Goal: Task Accomplishment & Management: Manage account settings

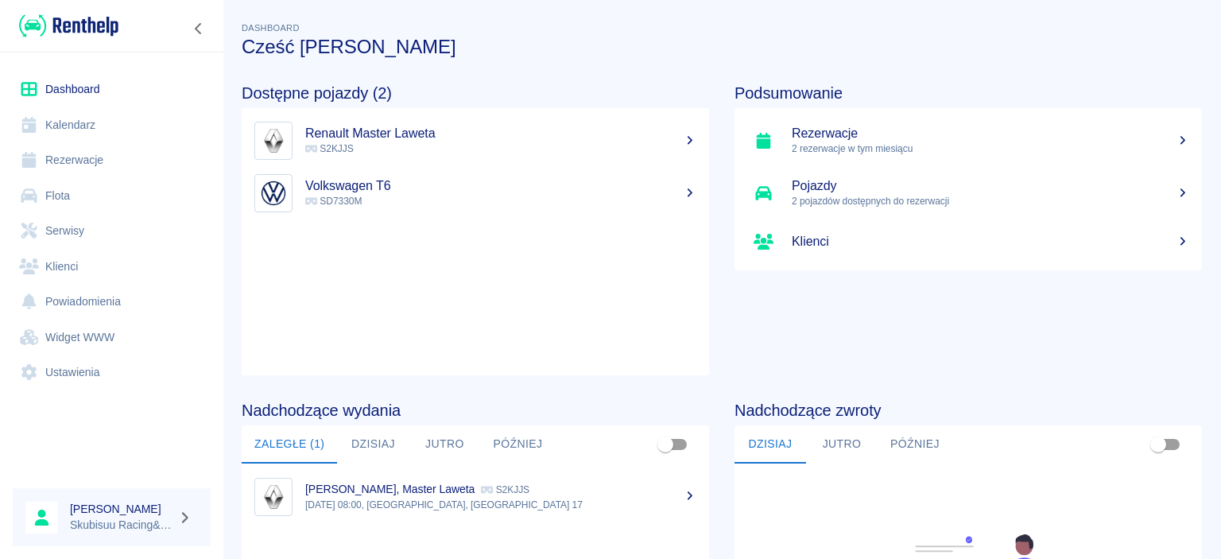
click at [124, 184] on link "Flota" at bounding box center [112, 196] width 198 height 36
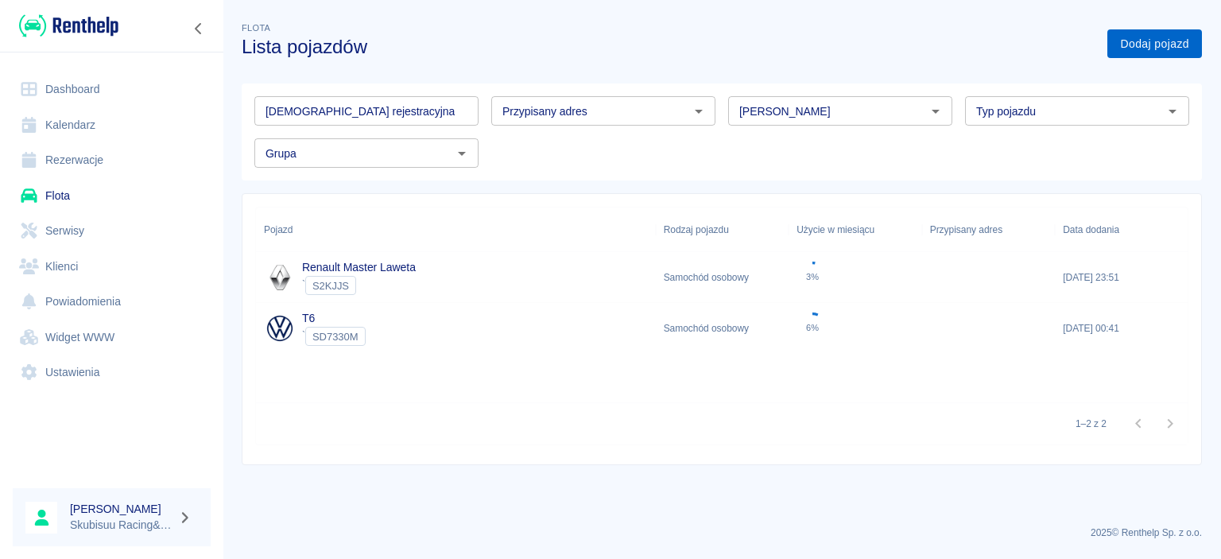
click at [1156, 40] on link "Dodaj pojazd" at bounding box center [1154, 43] width 95 height 29
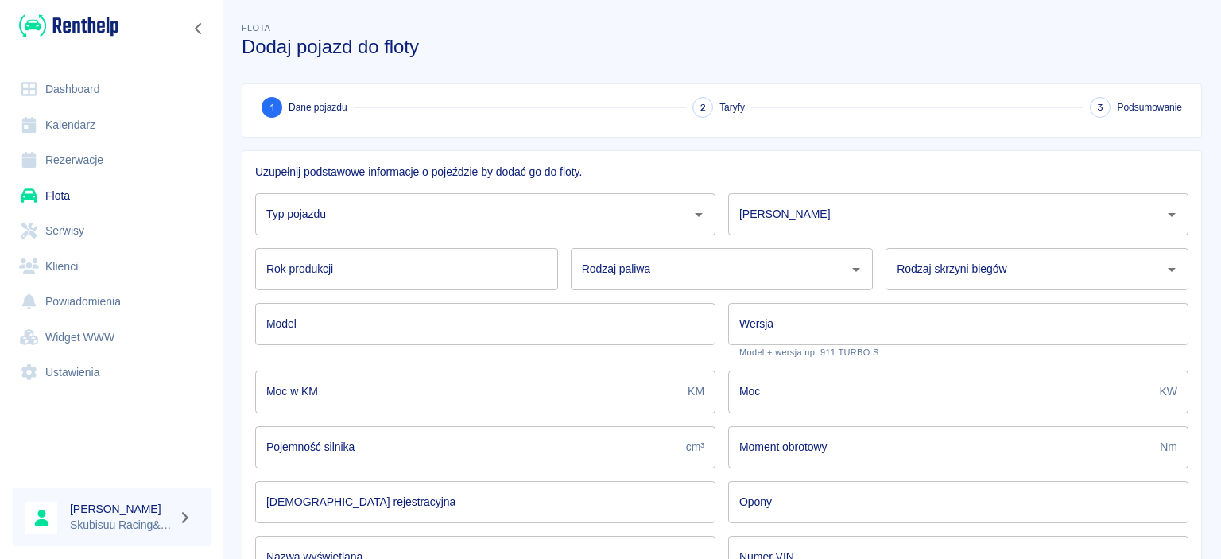
click at [437, 205] on input "Typ pojazdu" at bounding box center [473, 214] width 422 height 28
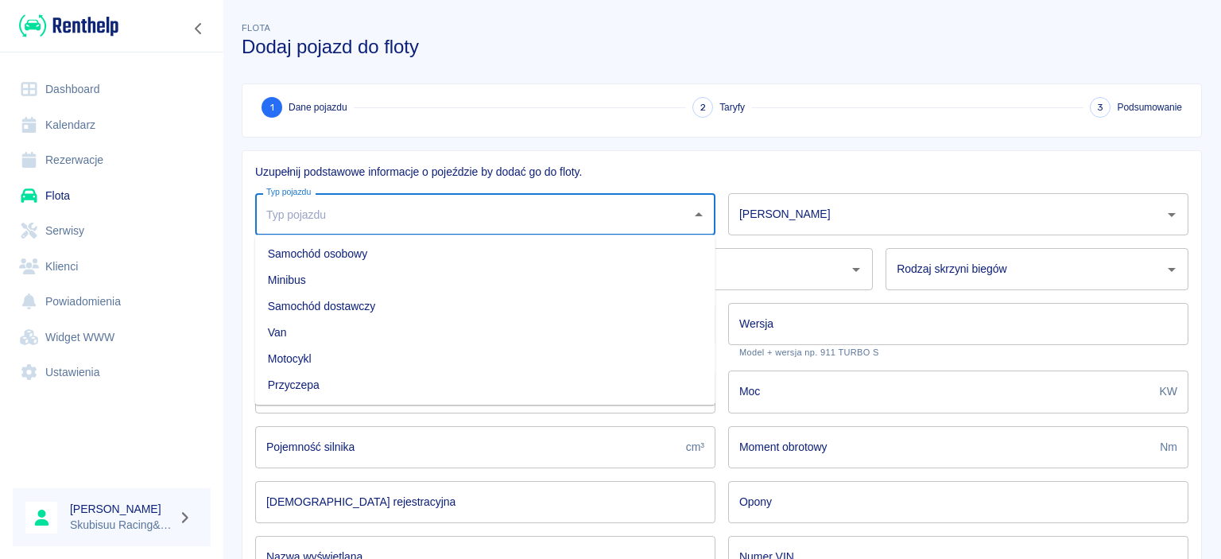
click at [359, 303] on li "Samochód dostawczy" at bounding box center [485, 306] width 460 height 26
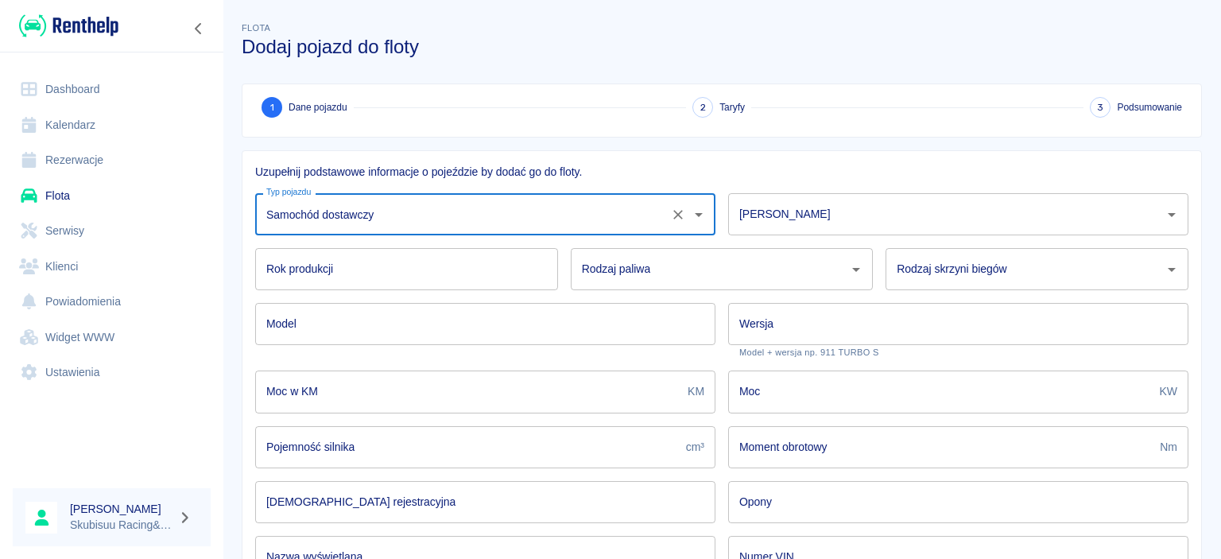
type input "Samochód dostawczy"
click at [799, 199] on div "[PERSON_NAME]" at bounding box center [958, 214] width 460 height 42
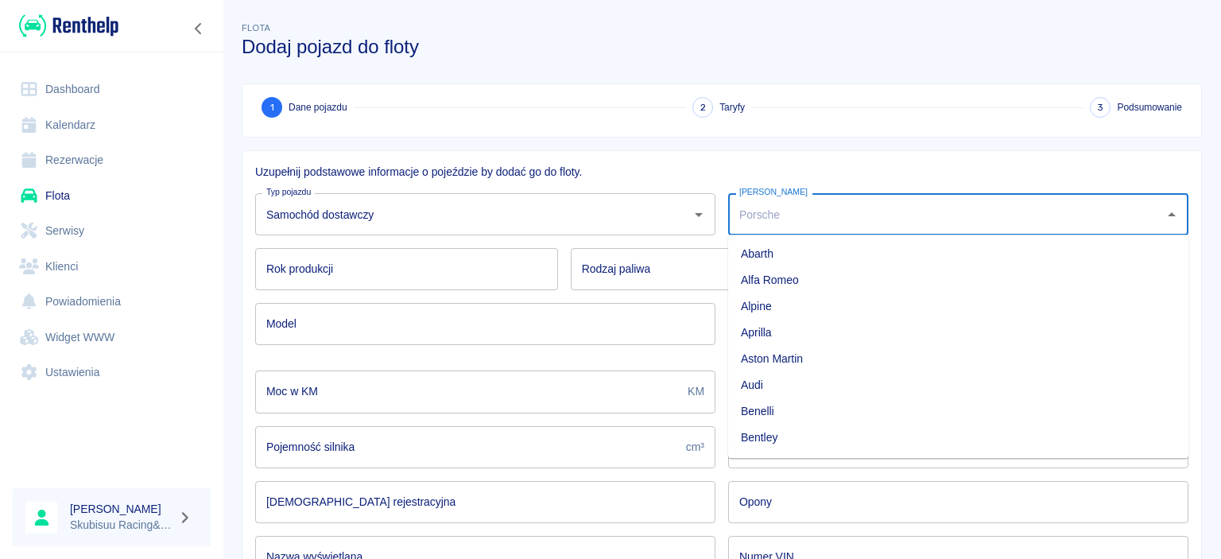
click at [796, 211] on input "[PERSON_NAME]" at bounding box center [946, 214] width 422 height 28
click at [964, 249] on li "Renault" at bounding box center [958, 254] width 460 height 26
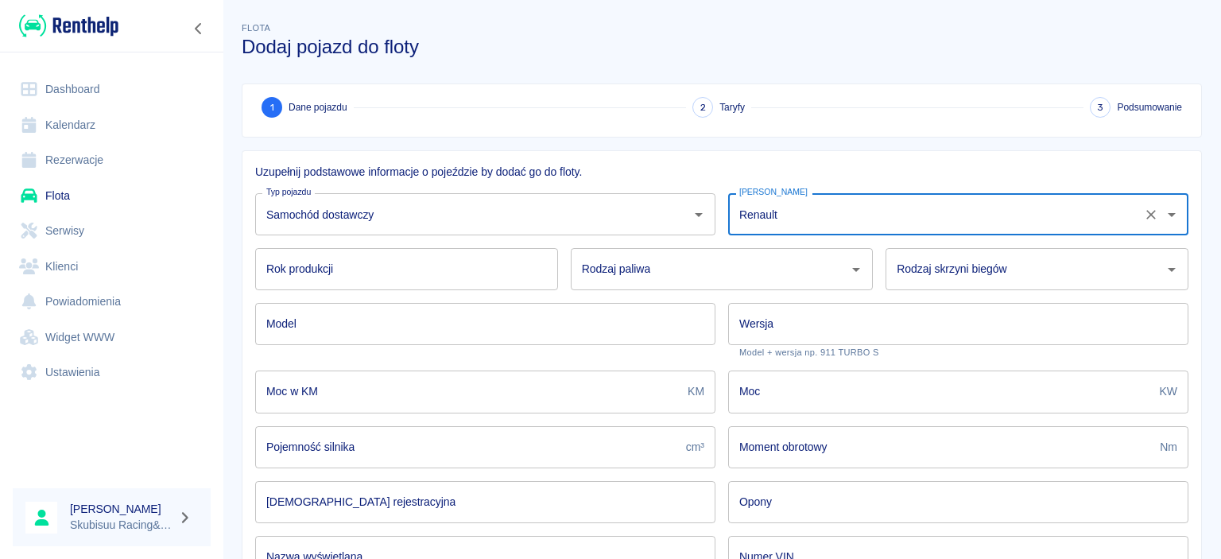
type input "Renault"
click at [520, 271] on input "Rok produkcji" at bounding box center [406, 269] width 303 height 42
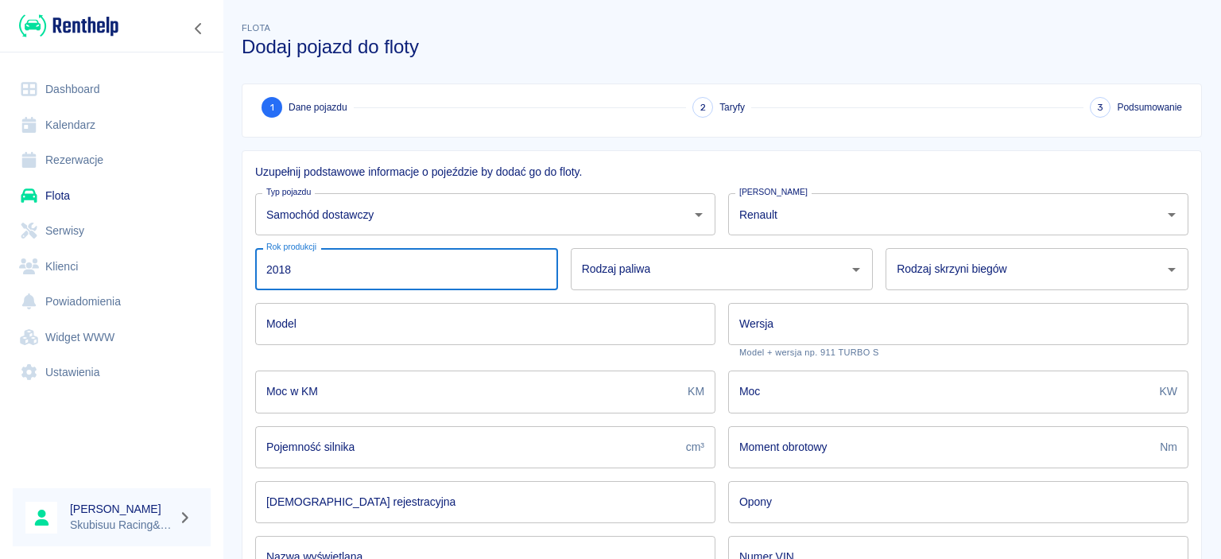
type input "2018"
click at [660, 275] on input "Rodzaj paliwa" at bounding box center [710, 269] width 265 height 28
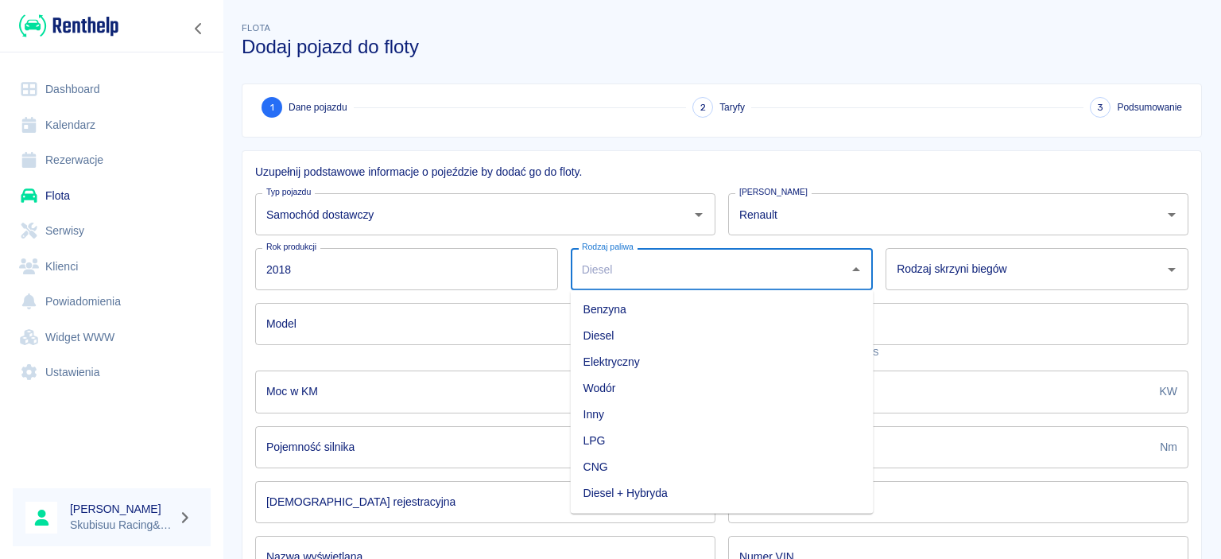
click at [648, 339] on li "Diesel" at bounding box center [722, 336] width 303 height 26
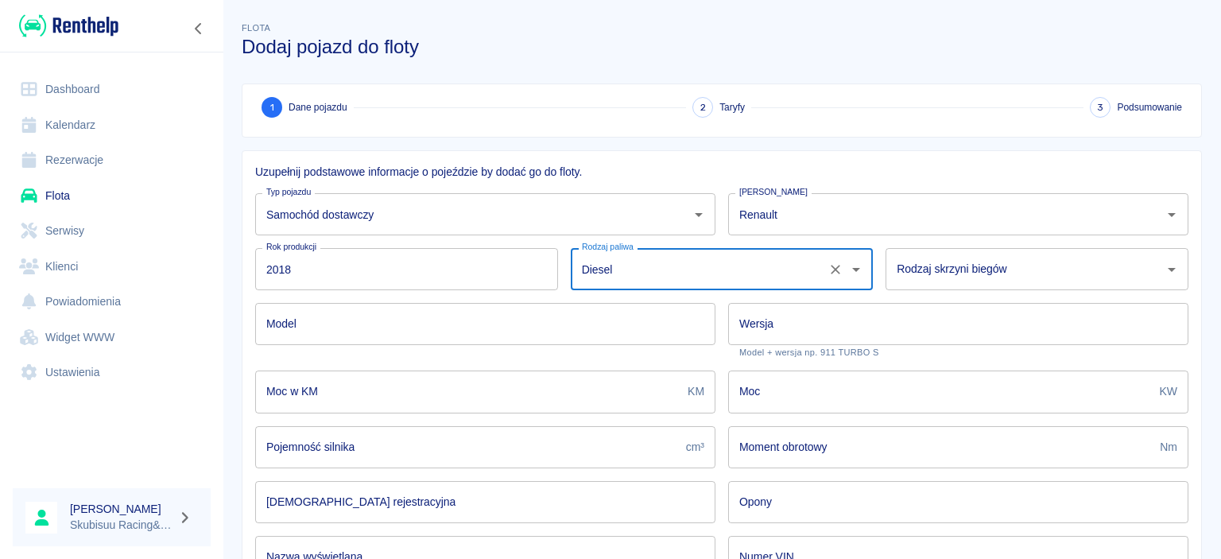
type input "Diesel"
click at [1055, 211] on input "Renault" at bounding box center [935, 214] width 401 height 28
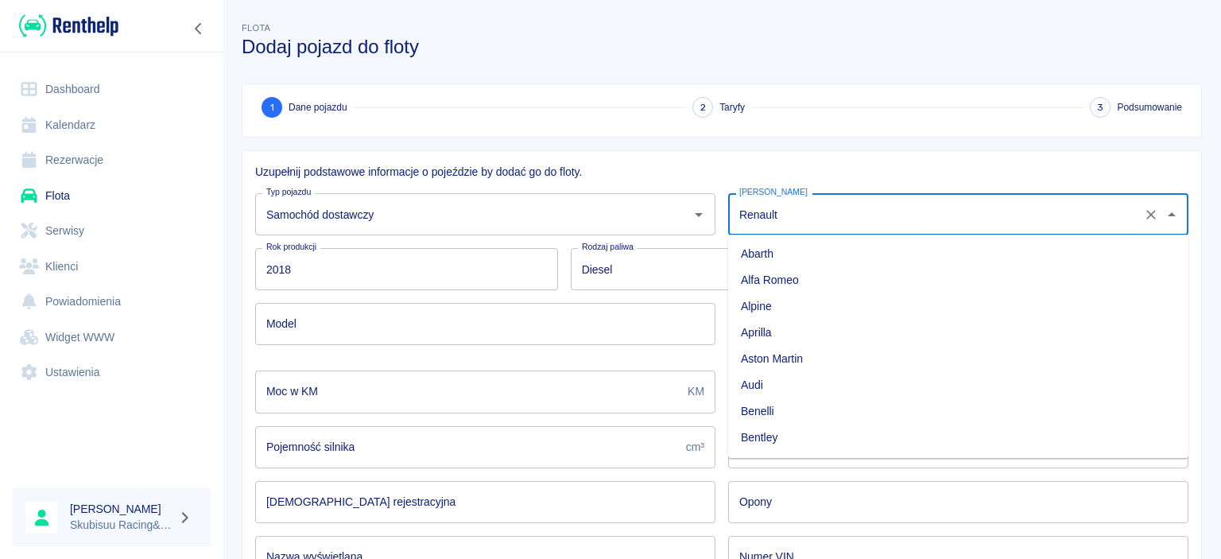
scroll to position [1252, 0]
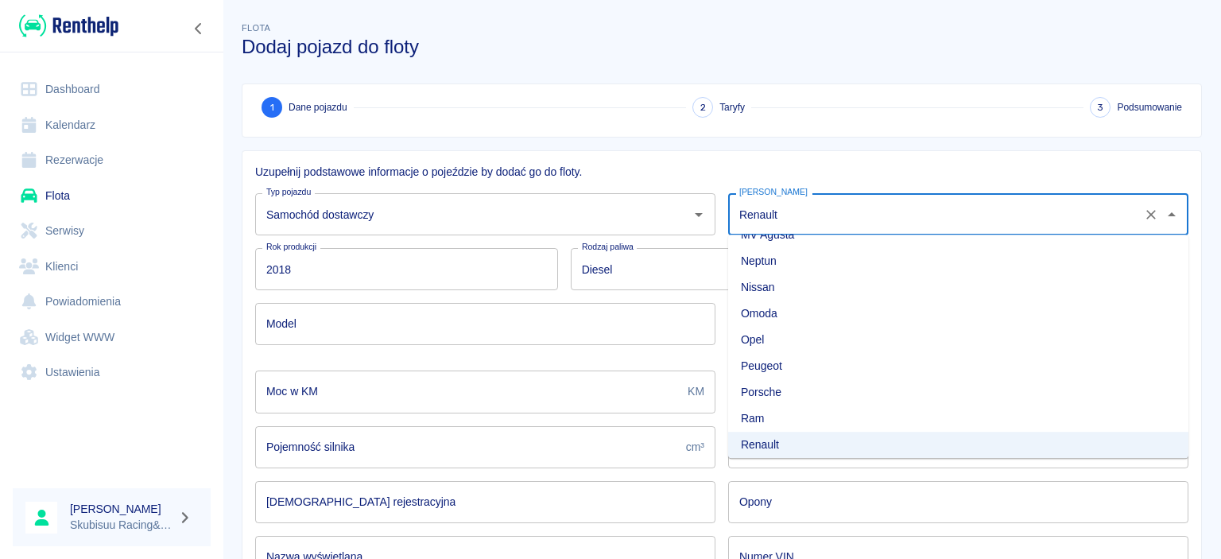
click at [1024, 259] on li "Neptun" at bounding box center [958, 261] width 460 height 26
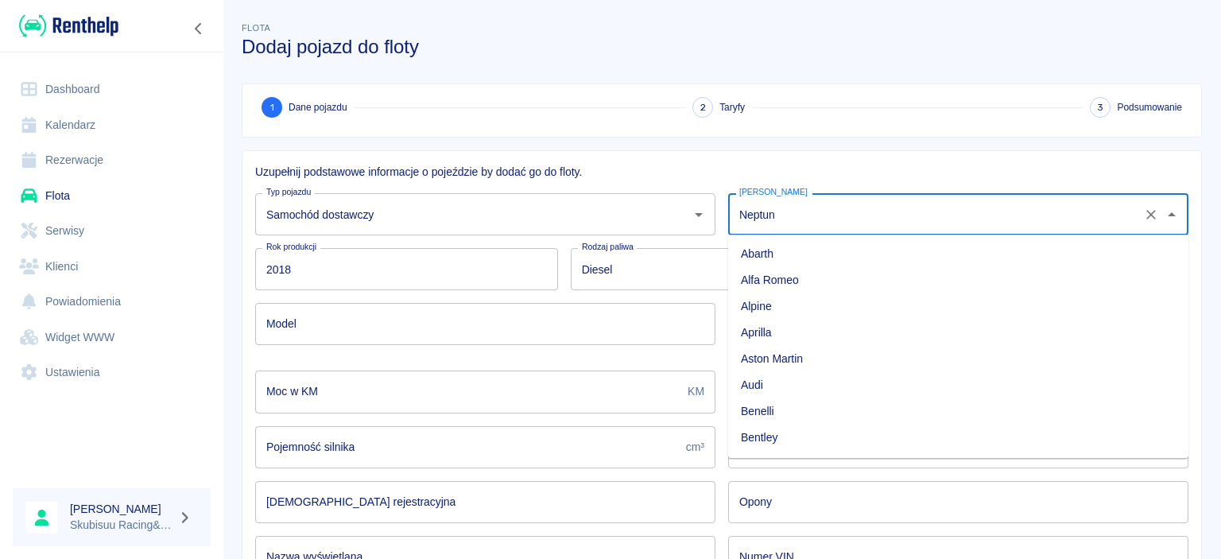
click at [1002, 224] on input "Neptun" at bounding box center [935, 214] width 401 height 28
click at [871, 212] on input "Neptun" at bounding box center [935, 214] width 401 height 28
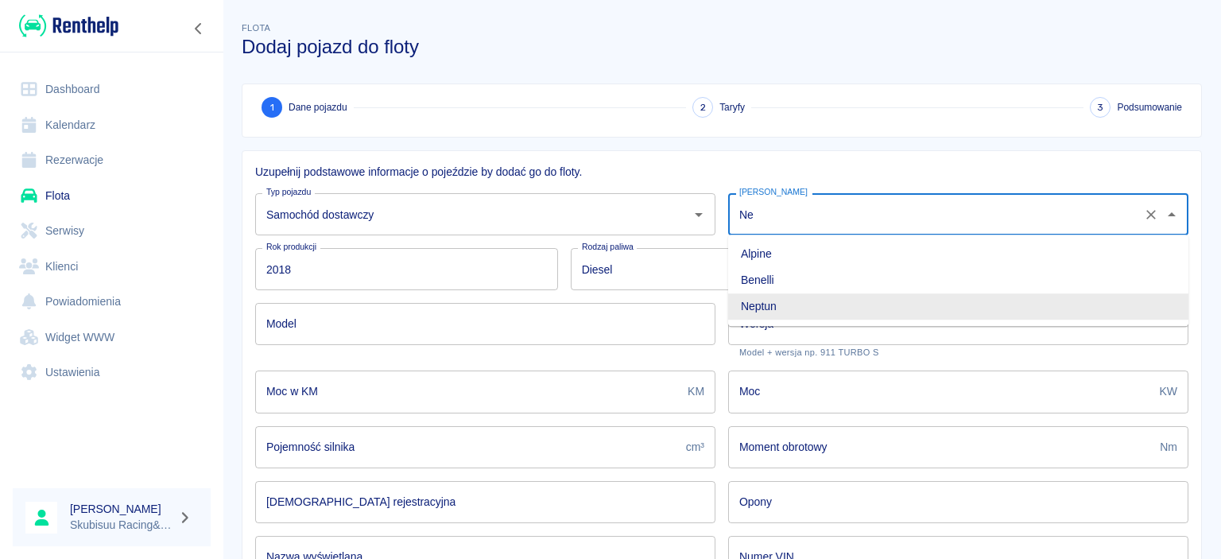
type input "N"
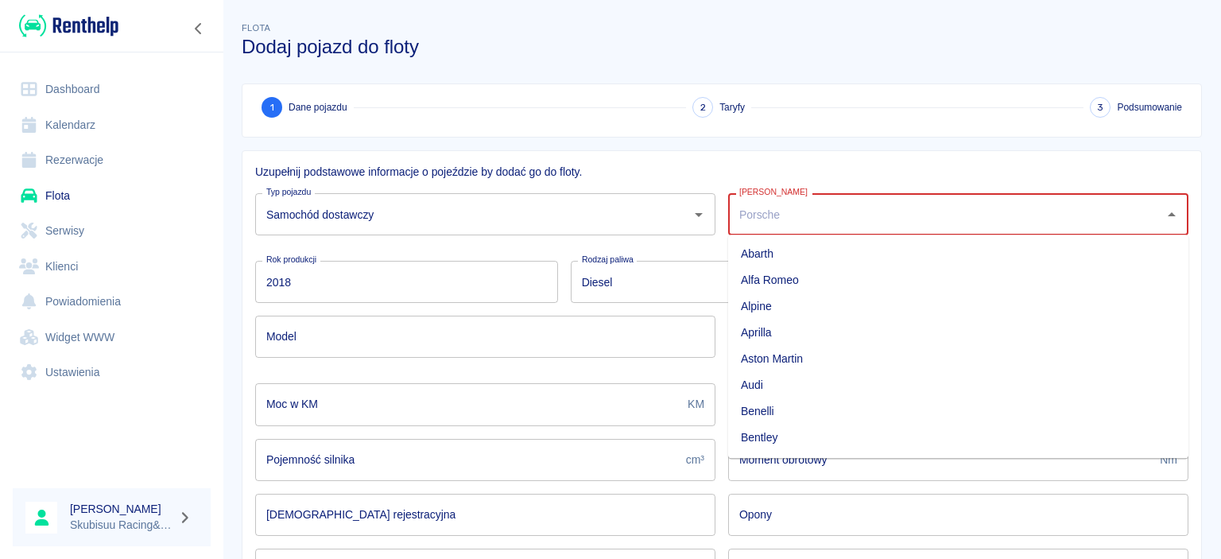
scroll to position [0, 0]
click at [825, 253] on li "Renault" at bounding box center [958, 254] width 460 height 26
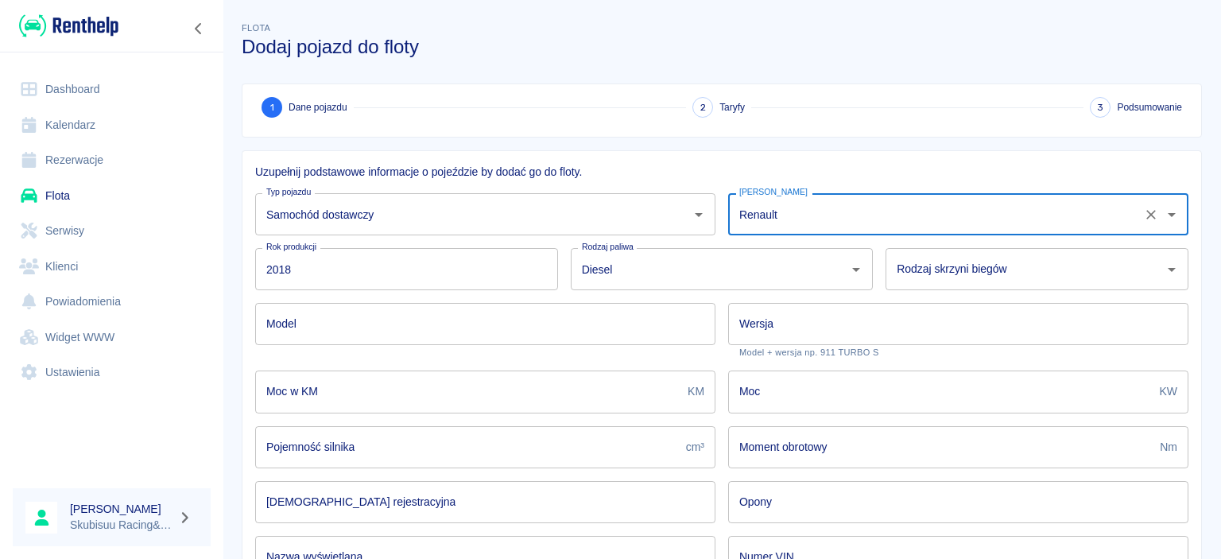
type input "Renault"
click at [939, 277] on input "Rodzaj skrzyni biegów" at bounding box center [1024, 269] width 265 height 28
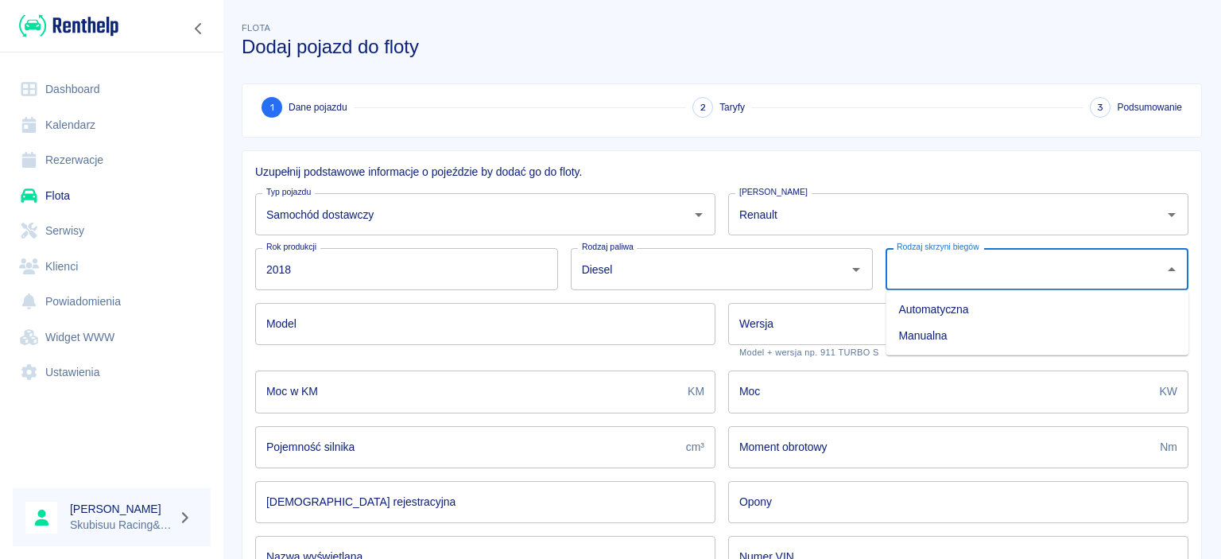
click at [920, 338] on li "Manualna" at bounding box center [1036, 336] width 303 height 26
type input "Manualna"
click at [890, 331] on input "Wersja" at bounding box center [958, 324] width 460 height 42
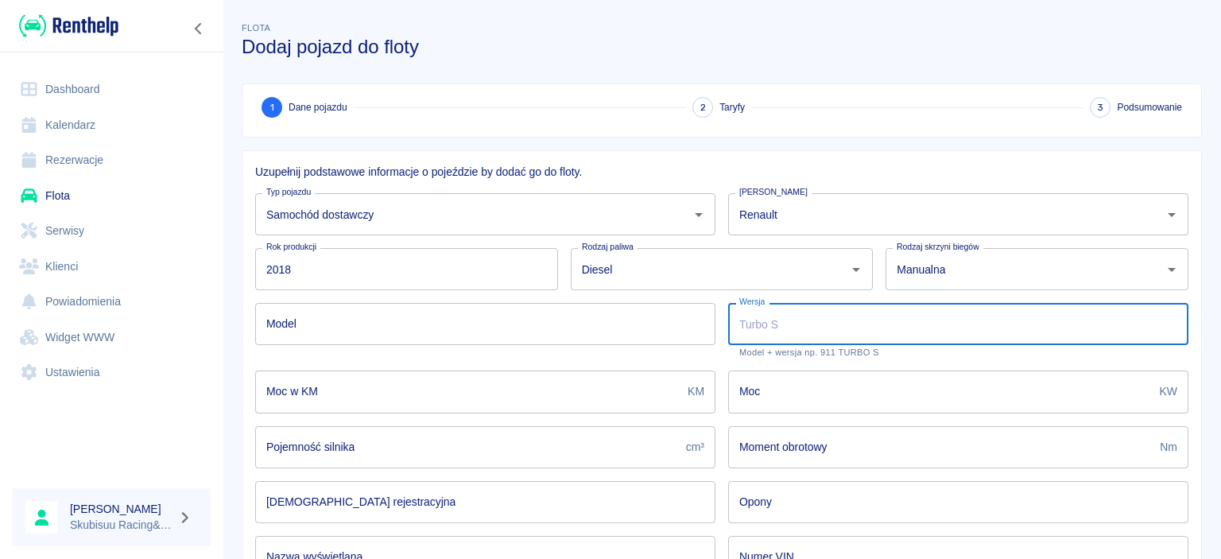
click at [380, 323] on input "Model" at bounding box center [485, 324] width 460 height 42
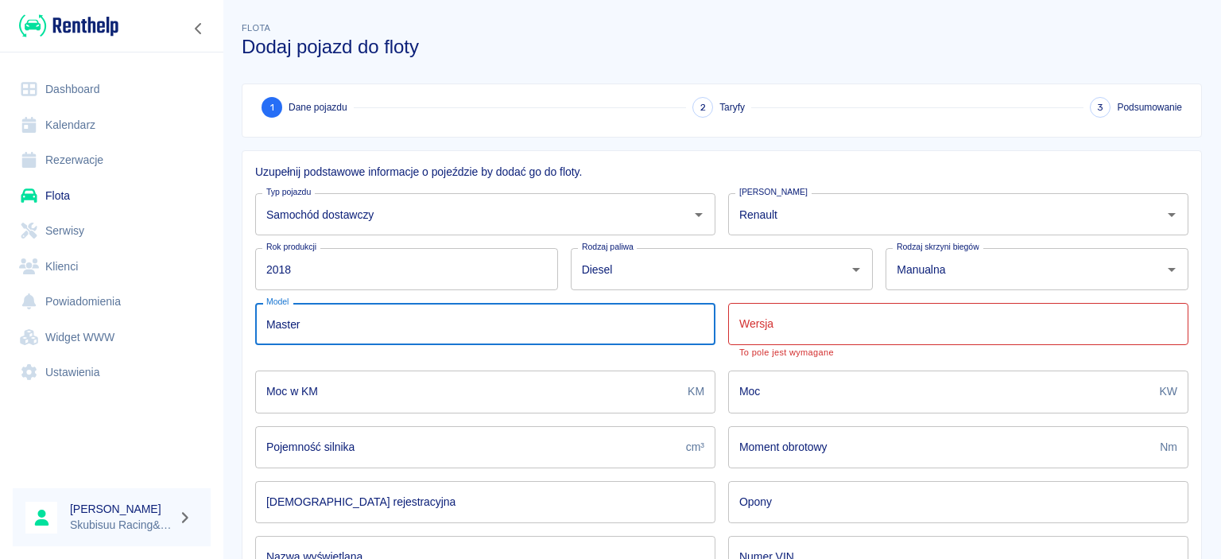
type input "Master"
click at [370, 380] on input "Moc w KM" at bounding box center [468, 391] width 426 height 42
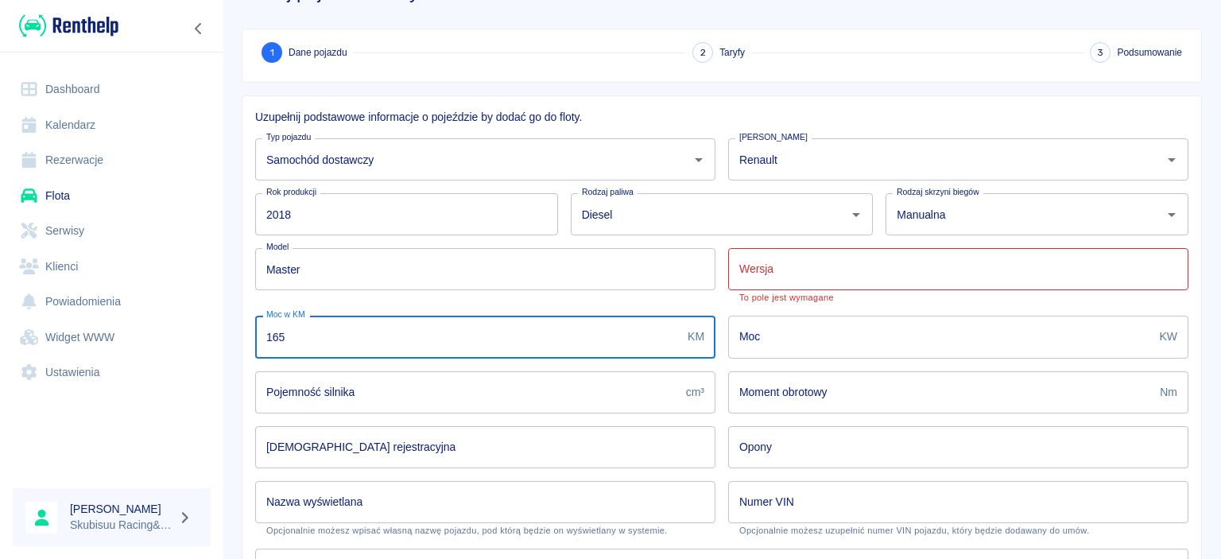
scroll to position [76, 0]
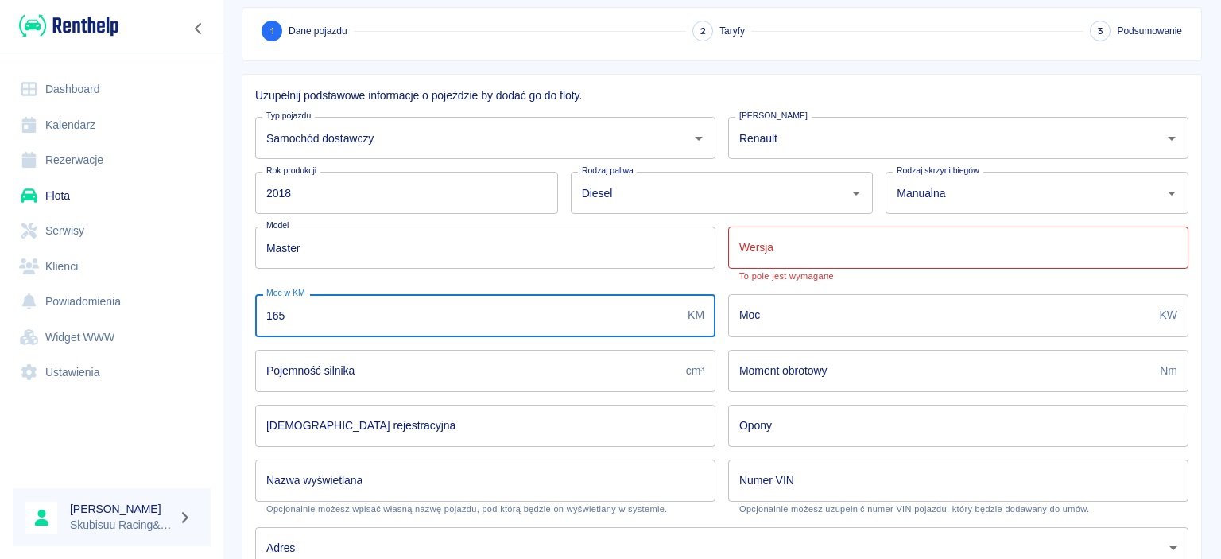
type input "165"
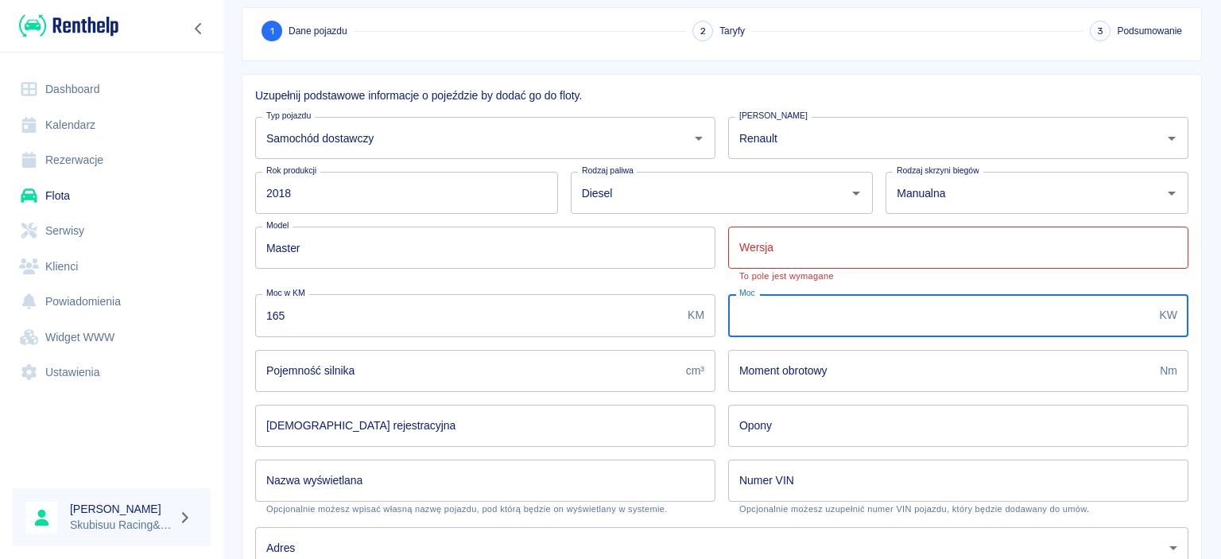
click at [799, 310] on input "Moc" at bounding box center [940, 315] width 425 height 42
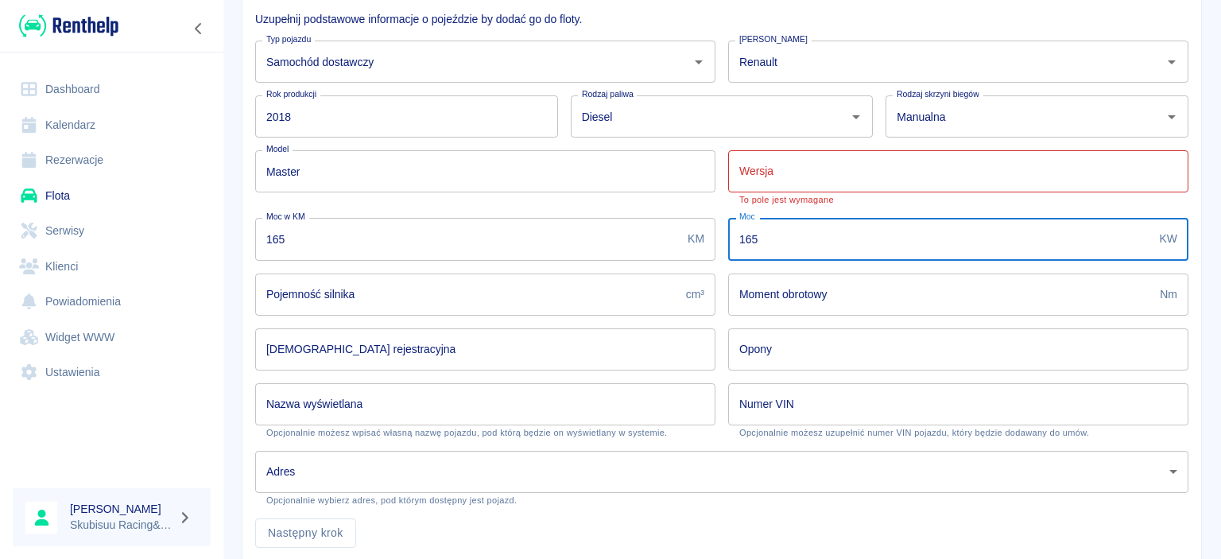
type input "165"
click at [586, 413] on input "Nazwa wyświetlana" at bounding box center [485, 404] width 460 height 42
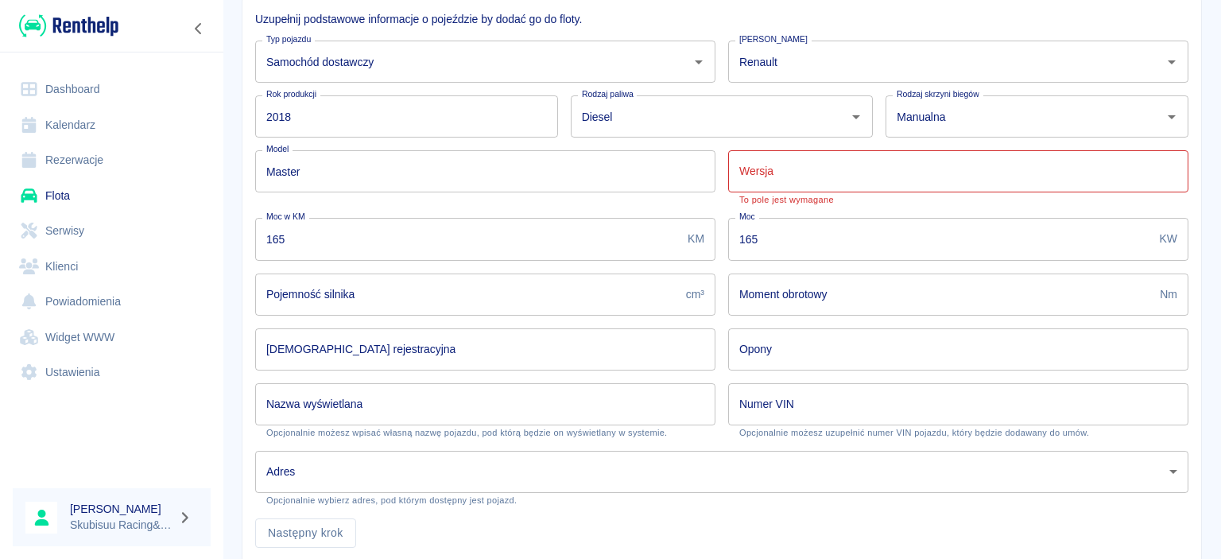
click at [344, 417] on input "Nazwa wyświetlana" at bounding box center [485, 404] width 460 height 42
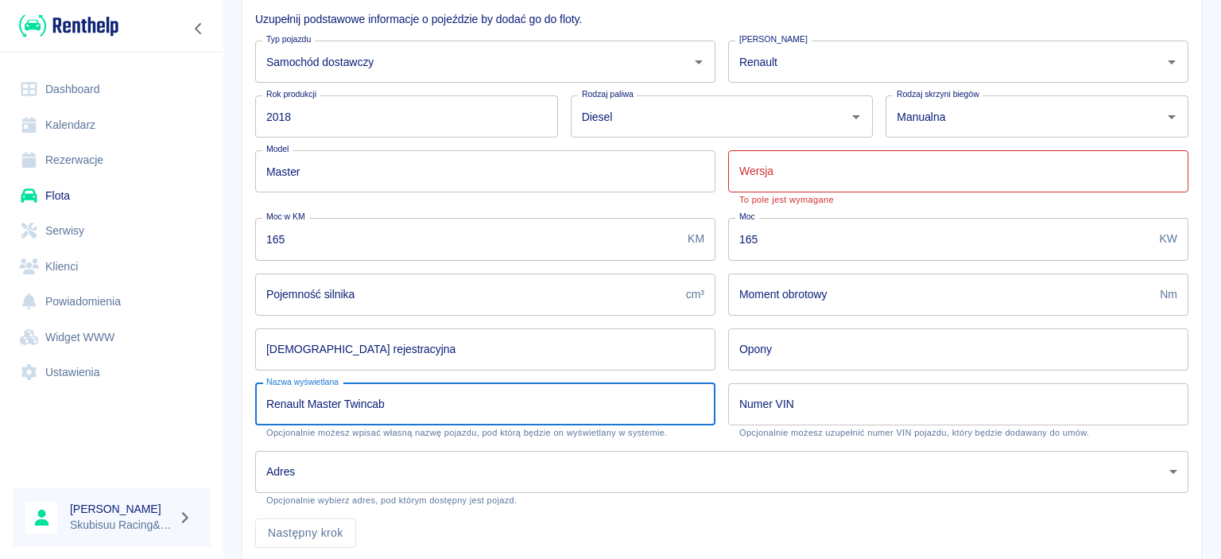
scroll to position [206, 0]
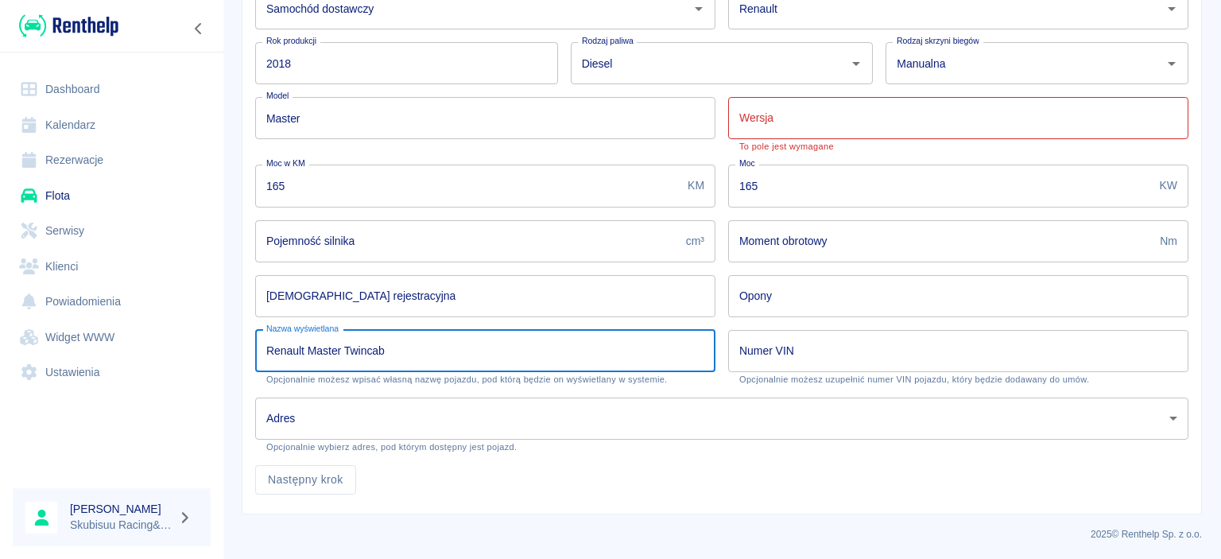
type input "Renault Master Twincab"
click at [291, 292] on input "[DEMOGRAPHIC_DATA] rejestracyjna" at bounding box center [485, 296] width 460 height 42
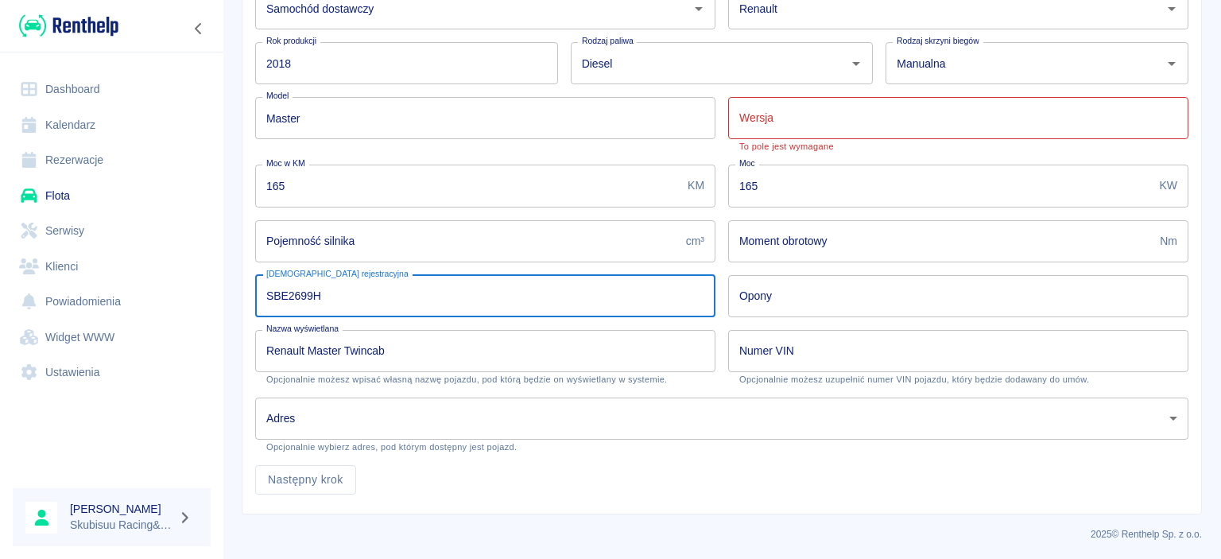
type input "SBE2699H"
click at [833, 386] on div "Adres ​ Adres Opcjonalnie wybierz adres, pod którym dostępny jest pojazd." at bounding box center [715, 419] width 946 height 68
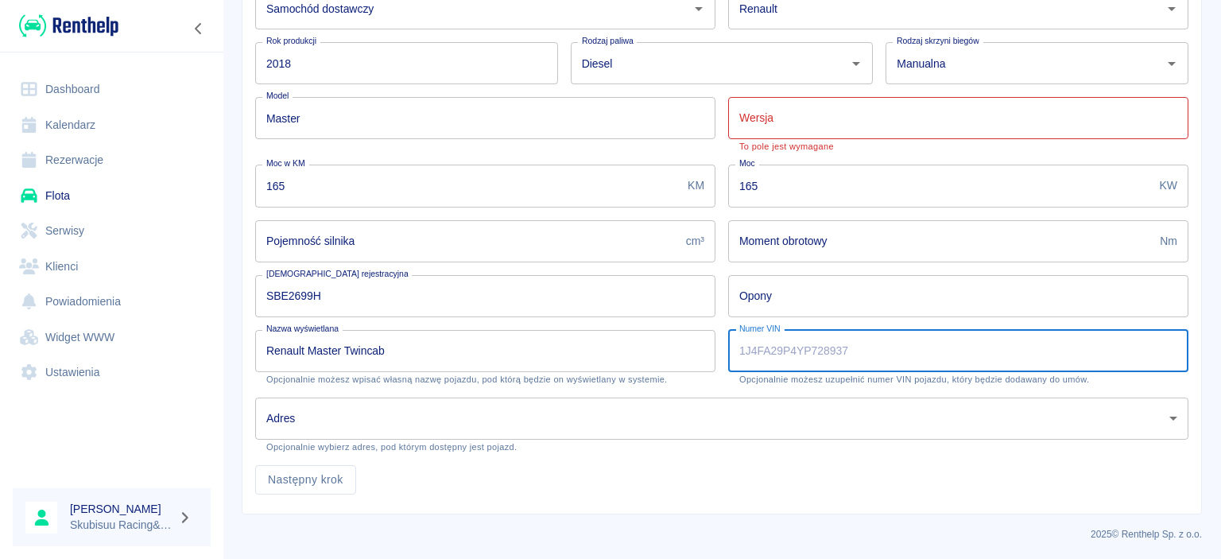
click at [846, 366] on input "Numer VIN" at bounding box center [958, 351] width 460 height 42
type input "[US_VEHICLE_IDENTIFICATION_NUMBER]"
click at [787, 139] on div "Wersja Wersja To pole jest wymagane" at bounding box center [958, 124] width 460 height 55
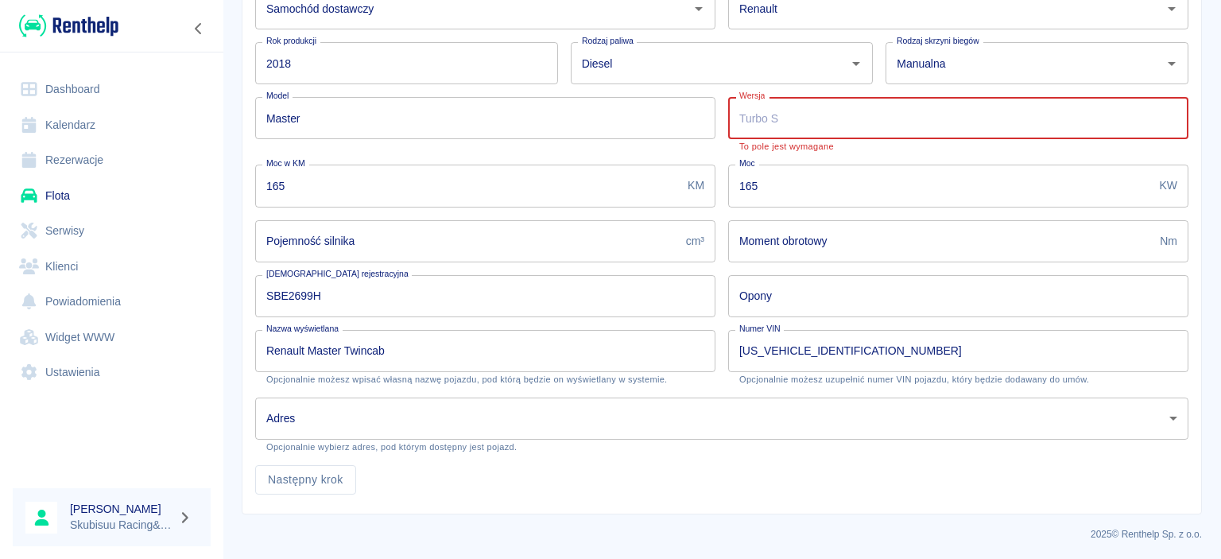
click at [789, 135] on input "Wersja" at bounding box center [958, 118] width 460 height 42
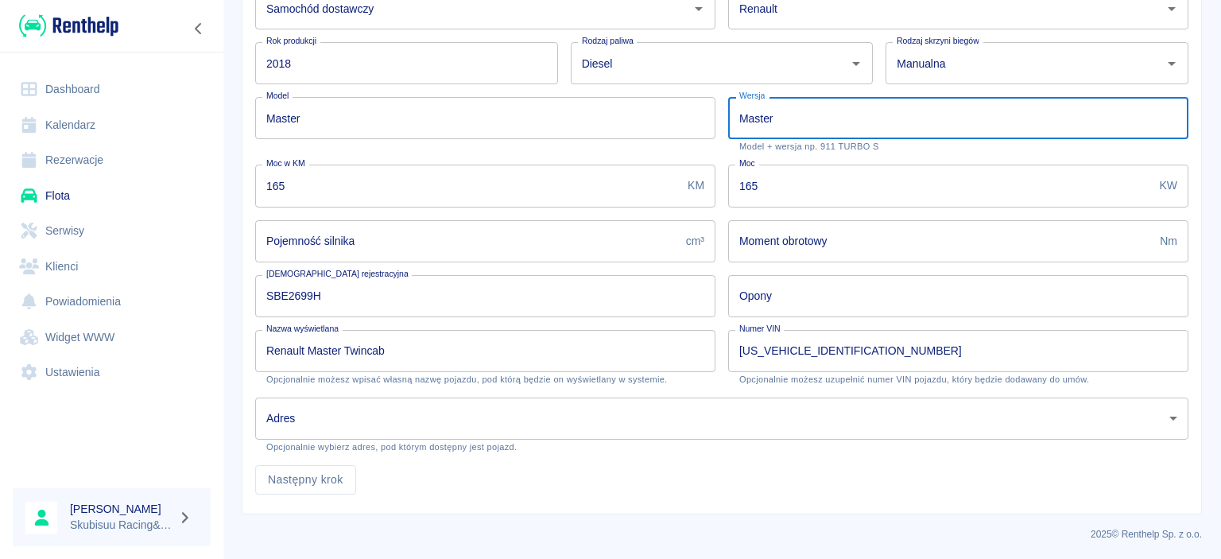
type input "Master"
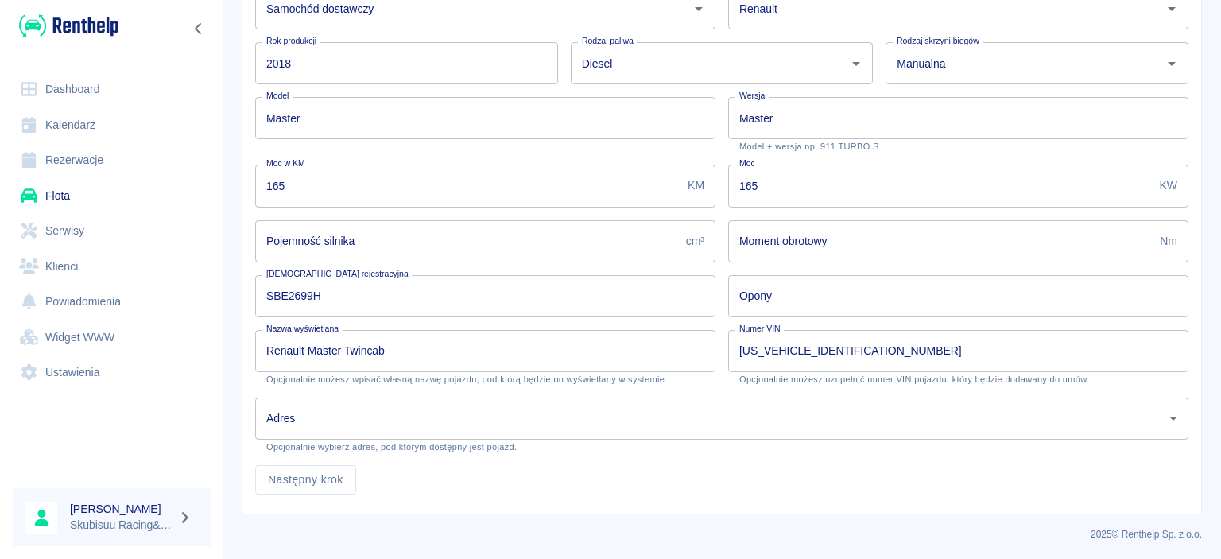
click at [962, 161] on div "Moc 165 KW Moc" at bounding box center [951, 179] width 473 height 55
click at [320, 486] on button "Następny krok" at bounding box center [305, 479] width 101 height 29
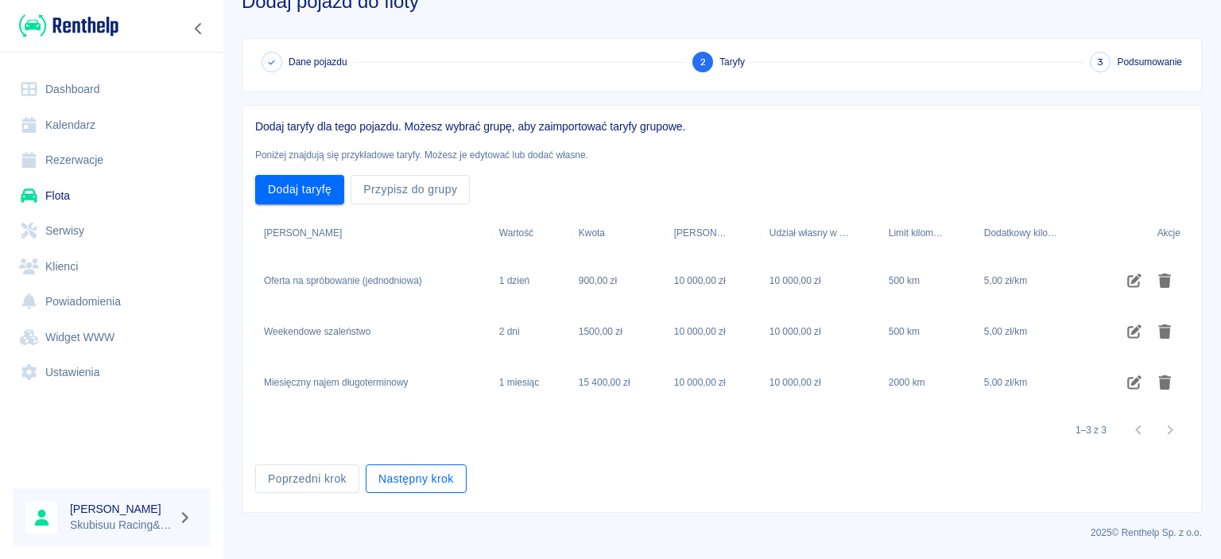
scroll to position [42, 0]
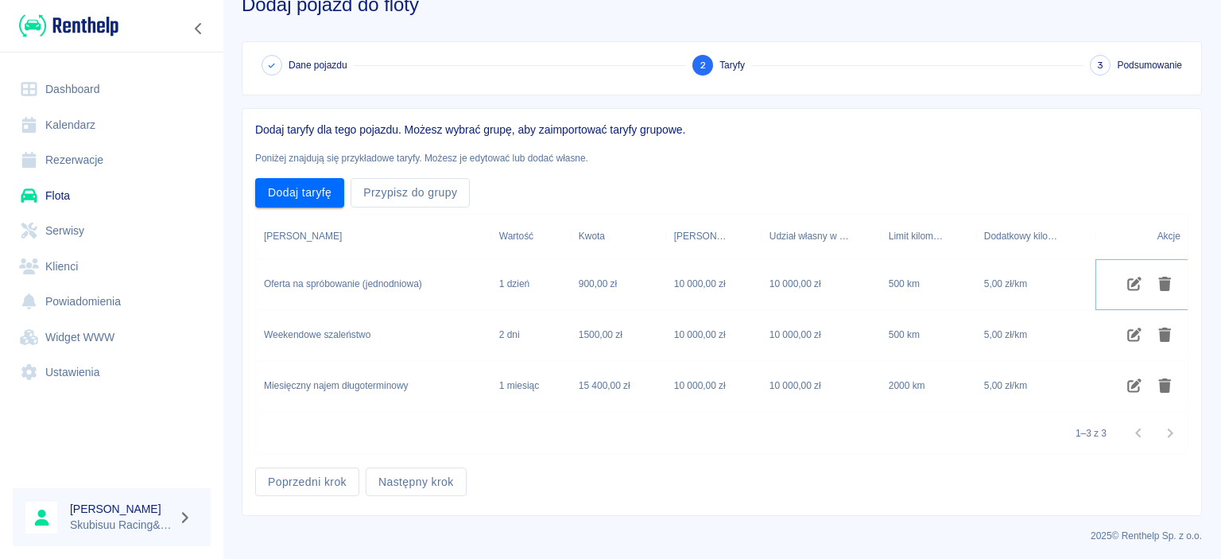
click at [1174, 291] on button "Usuń taryfę" at bounding box center [1164, 283] width 31 height 27
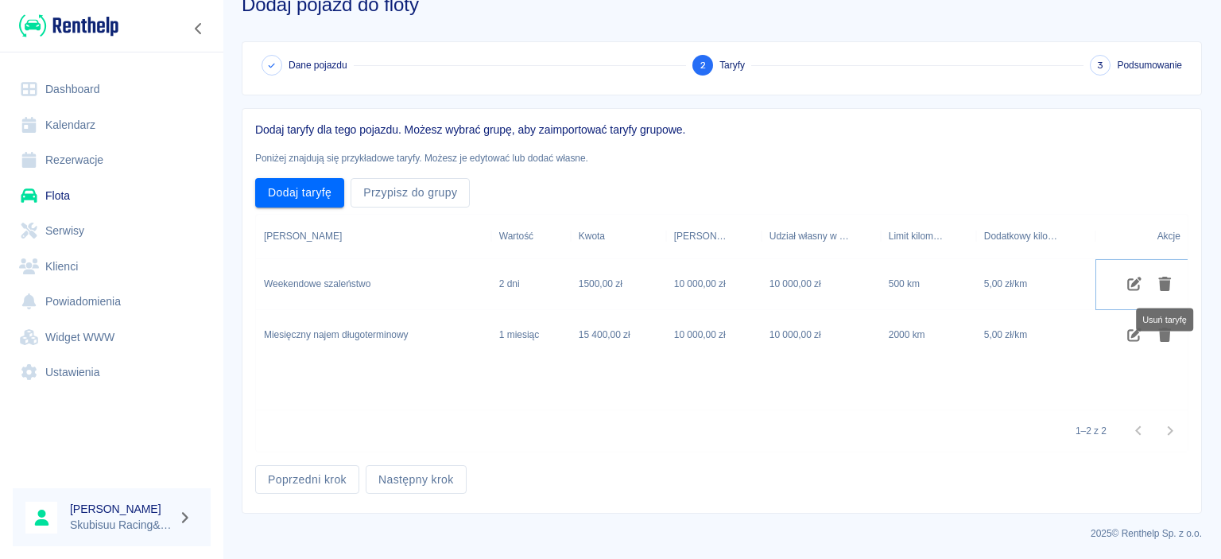
click at [1174, 291] on button "Usuń taryfę" at bounding box center [1164, 283] width 31 height 27
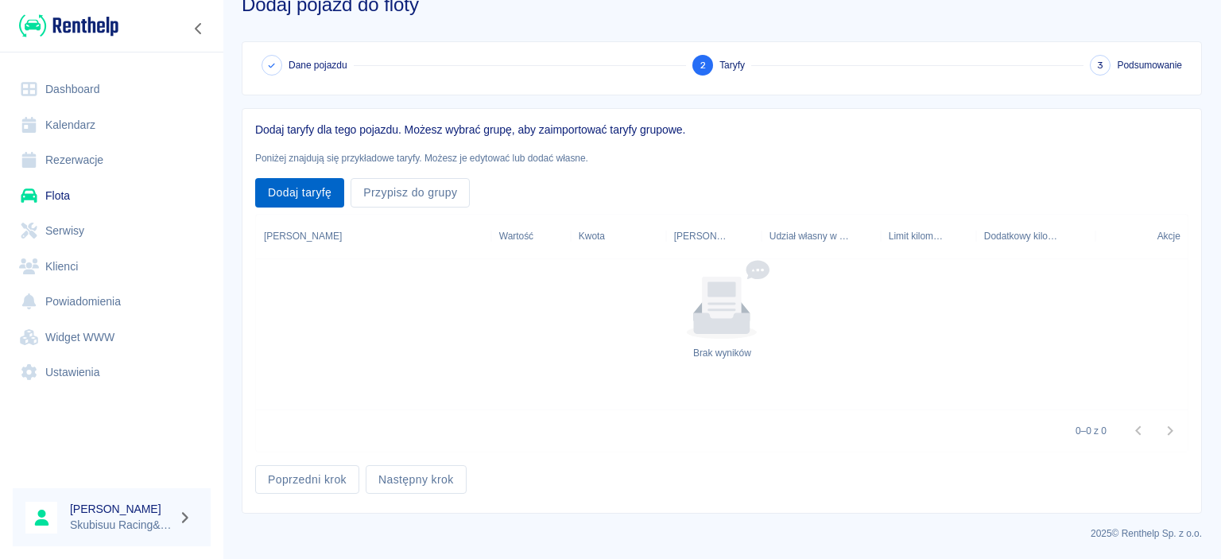
click at [314, 198] on button "Dodaj taryfę" at bounding box center [299, 192] width 89 height 29
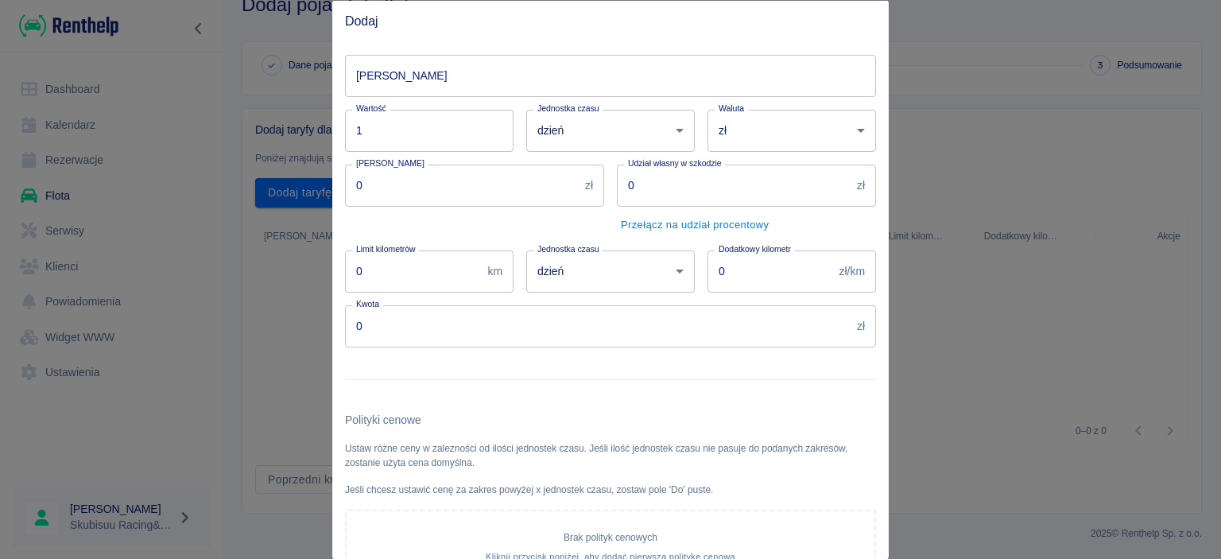
click at [444, 79] on input "[PERSON_NAME]" at bounding box center [610, 75] width 531 height 42
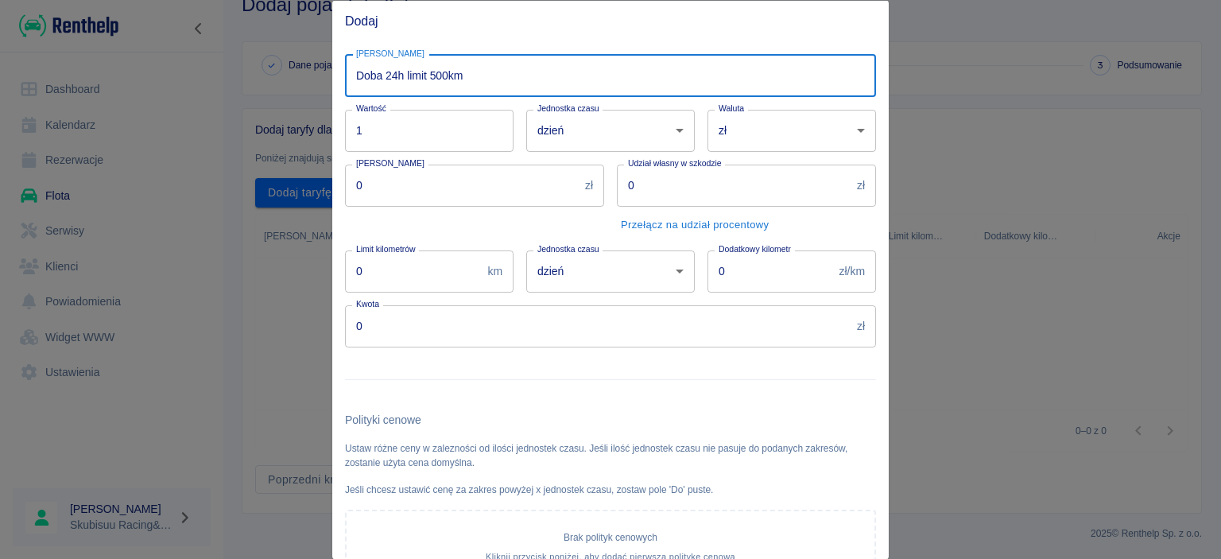
type input "Doba 24h limit 500km"
click at [766, 276] on input "0" at bounding box center [770, 271] width 126 height 42
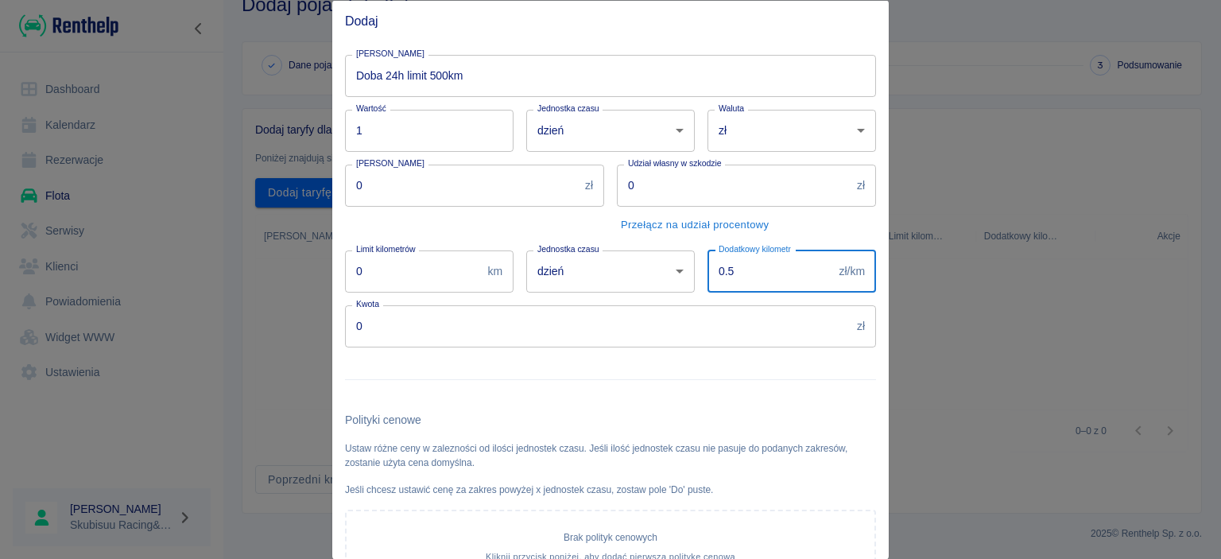
type input "0.5"
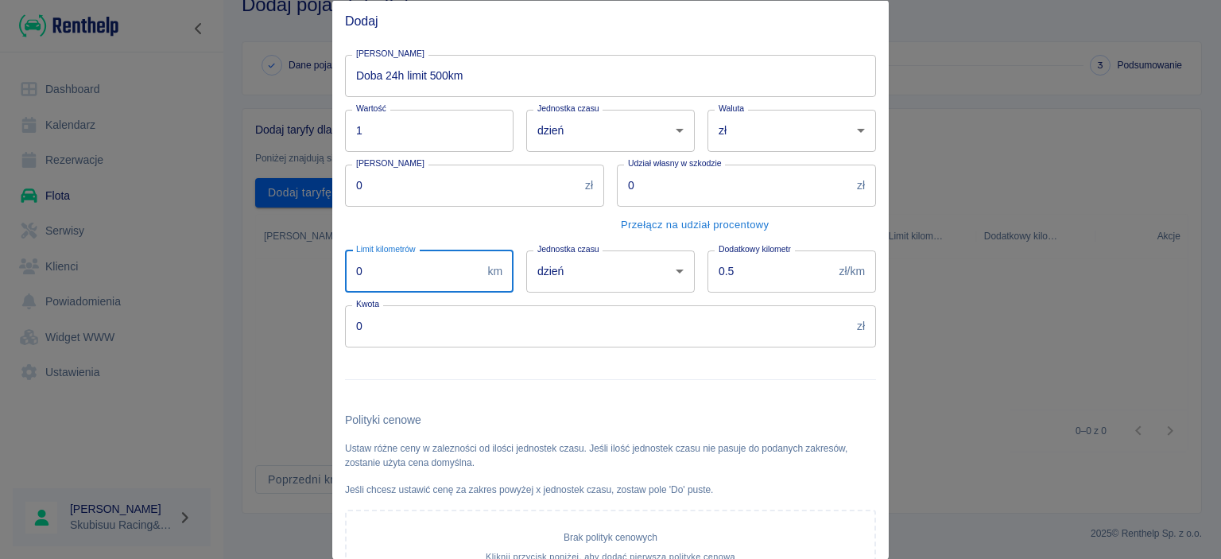
drag, startPoint x: 409, startPoint y: 273, endPoint x: 295, endPoint y: 275, distance: 114.5
click at [345, 275] on input "0" at bounding box center [413, 271] width 136 height 42
type input "800"
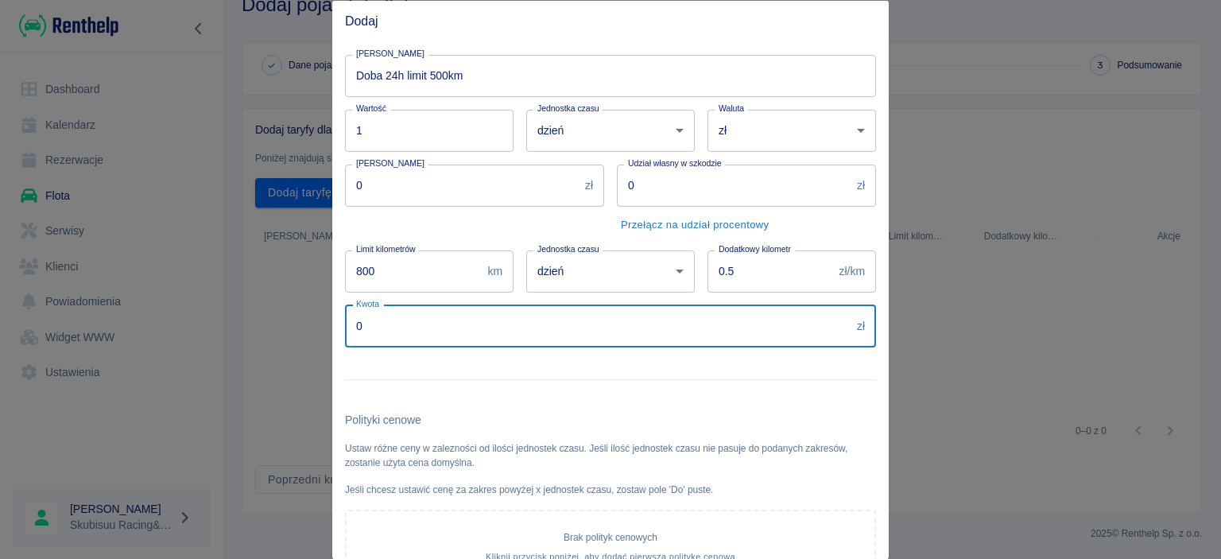
drag, startPoint x: 408, startPoint y: 332, endPoint x: 265, endPoint y: 340, distance: 144.1
click at [345, 340] on input "0" at bounding box center [597, 325] width 505 height 42
type input "350"
click at [513, 374] on div at bounding box center [604, 372] width 544 height 52
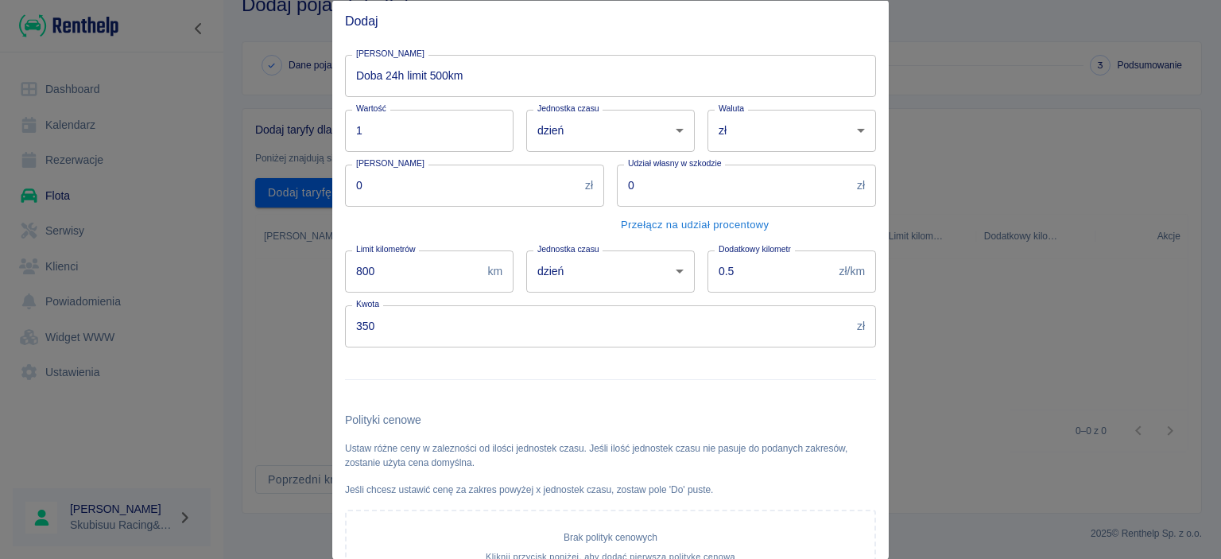
drag, startPoint x: 455, startPoint y: 192, endPoint x: 167, endPoint y: 224, distance: 289.4
click at [345, 206] on input "0" at bounding box center [462, 185] width 234 height 42
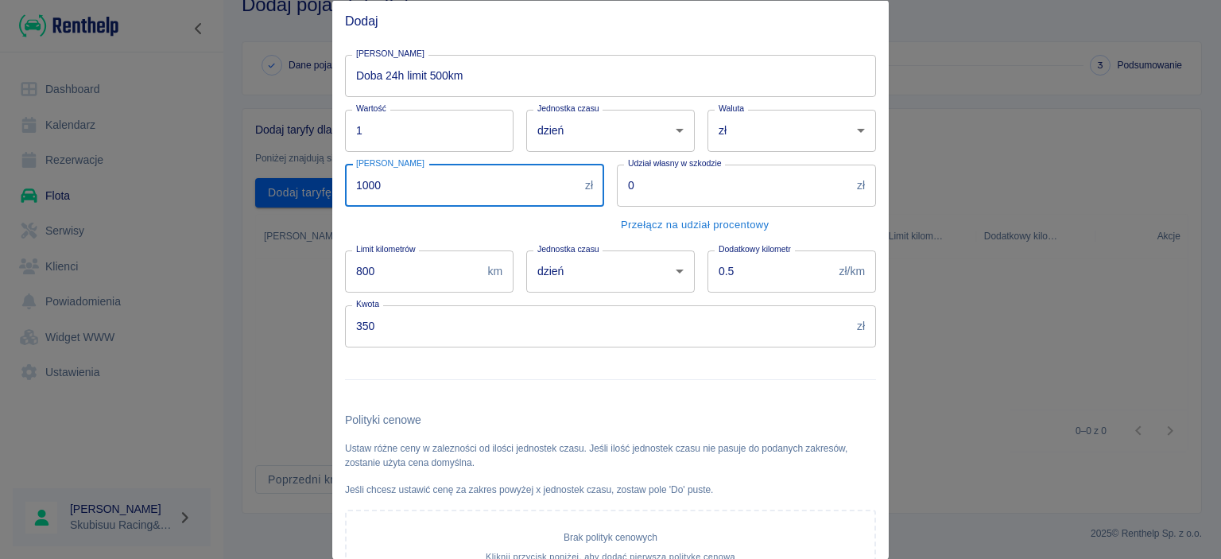
type input "1000"
click at [491, 349] on div at bounding box center [604, 372] width 544 height 52
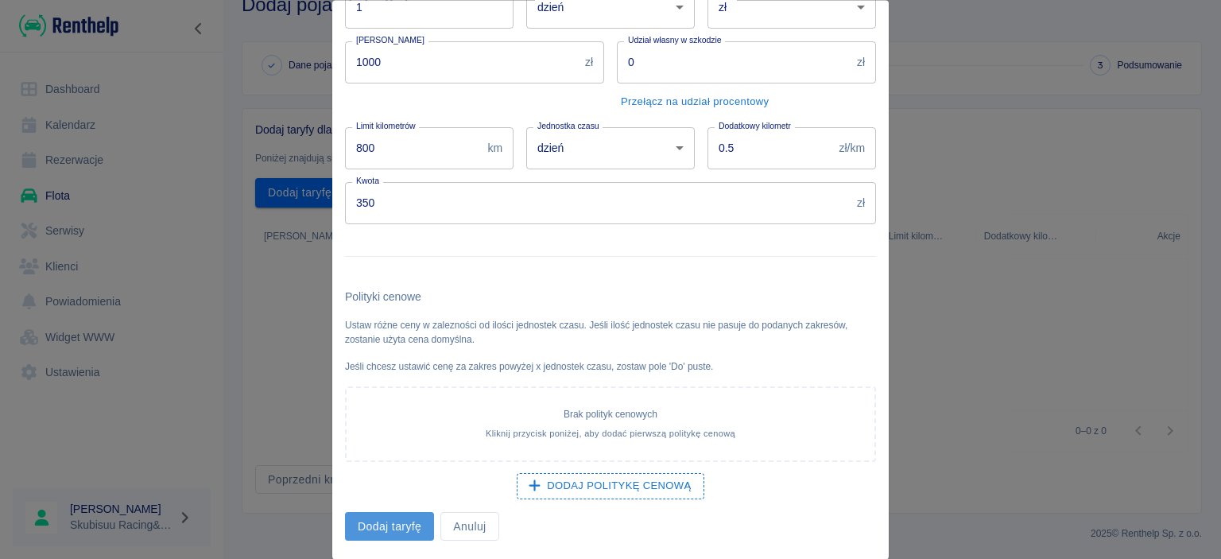
click at [397, 517] on button "Dodaj taryfę" at bounding box center [389, 526] width 89 height 29
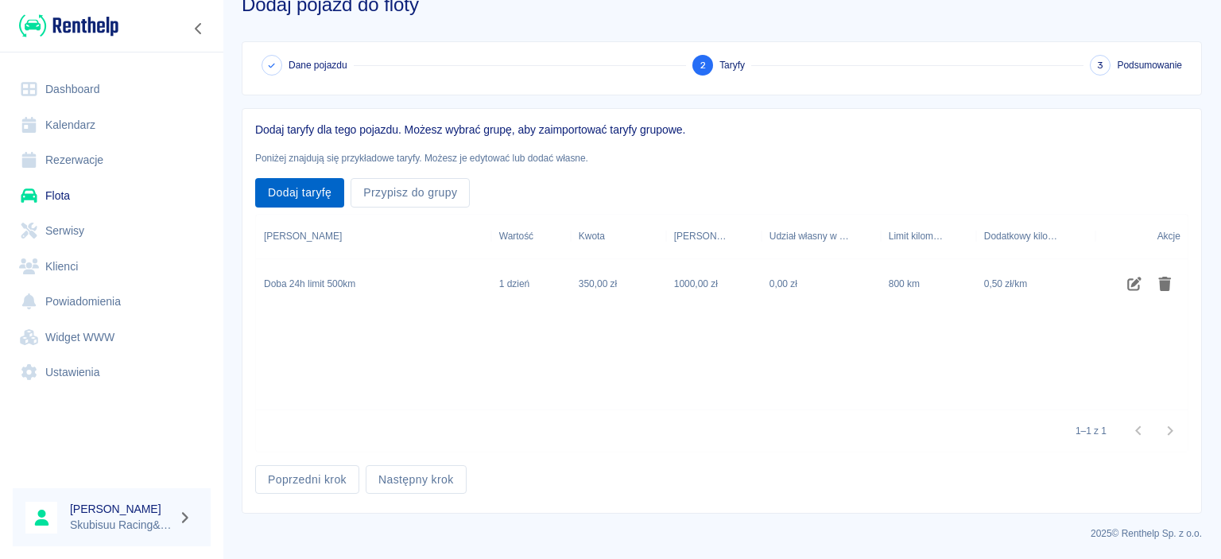
click at [319, 198] on button "Dodaj taryfę" at bounding box center [299, 192] width 89 height 29
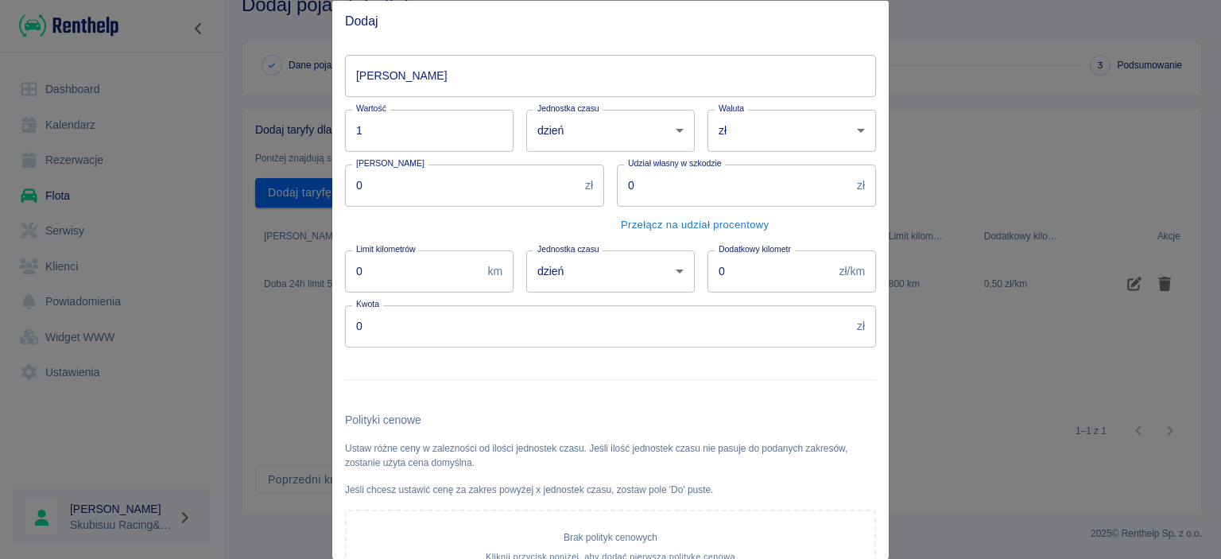
click at [425, 95] on input "[PERSON_NAME]" at bounding box center [610, 75] width 531 height 42
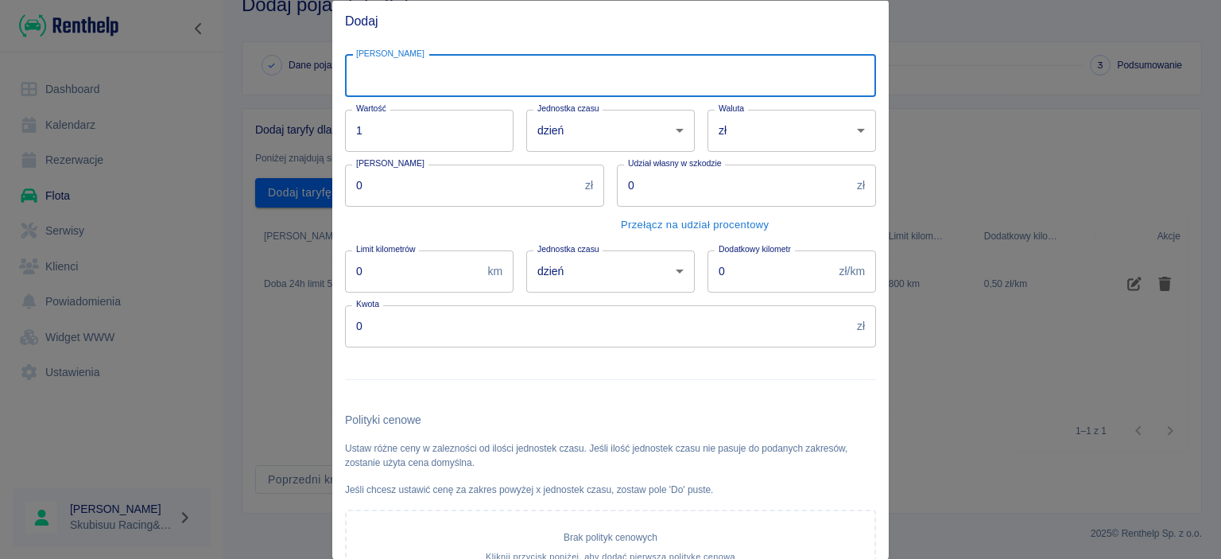
type input "s"
click at [517, 96] on input "Doba 24h limit 500km" at bounding box center [610, 75] width 531 height 42
type input "Doba 24h limit 500km"
click at [505, 199] on input "0" at bounding box center [462, 185] width 234 height 42
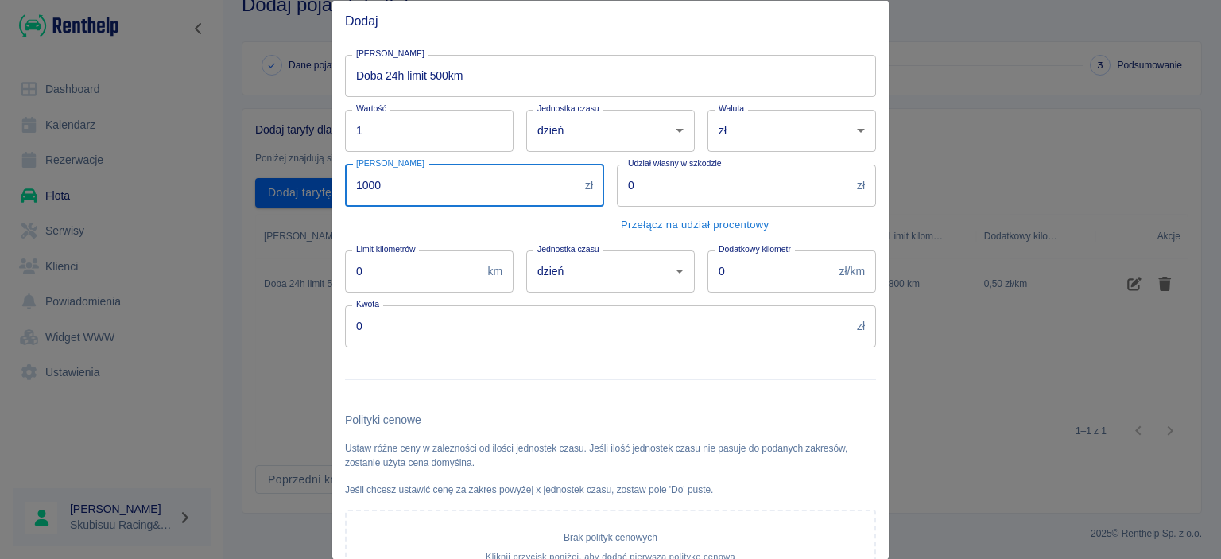
type input "1000"
click at [766, 275] on input "0" at bounding box center [770, 271] width 126 height 42
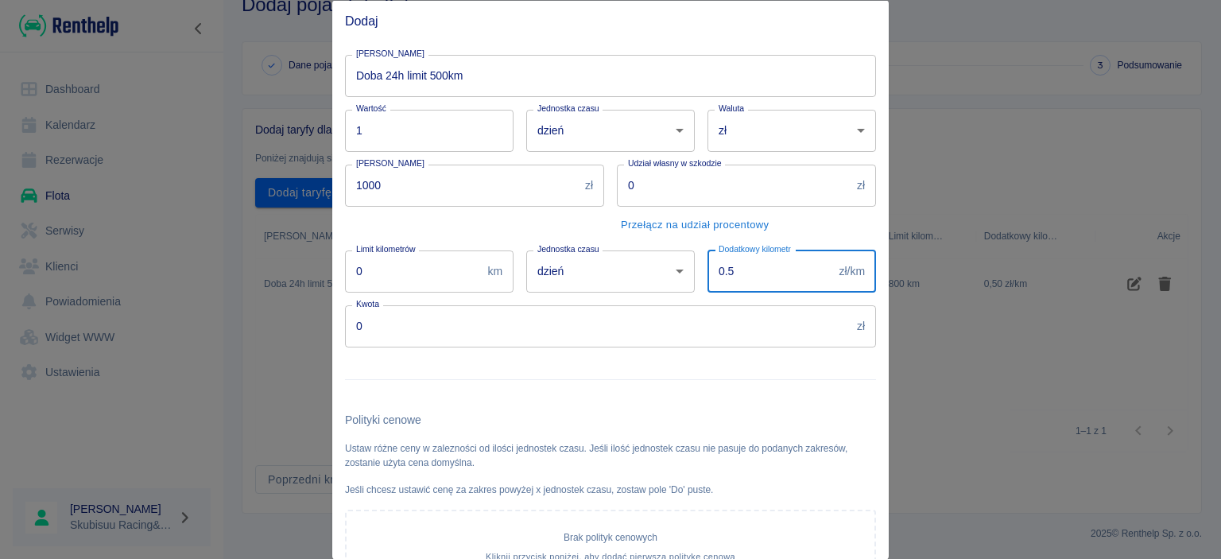
type input "0.5"
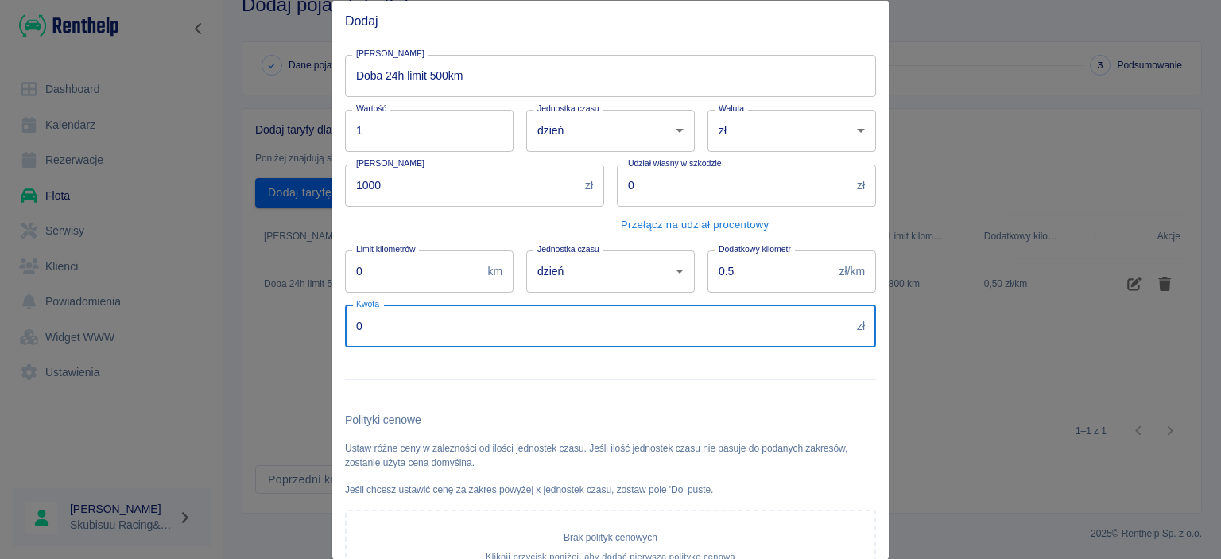
drag, startPoint x: 585, startPoint y: 316, endPoint x: 0, endPoint y: 388, distance: 589.3
click at [345, 346] on input "0" at bounding box center [597, 325] width 505 height 42
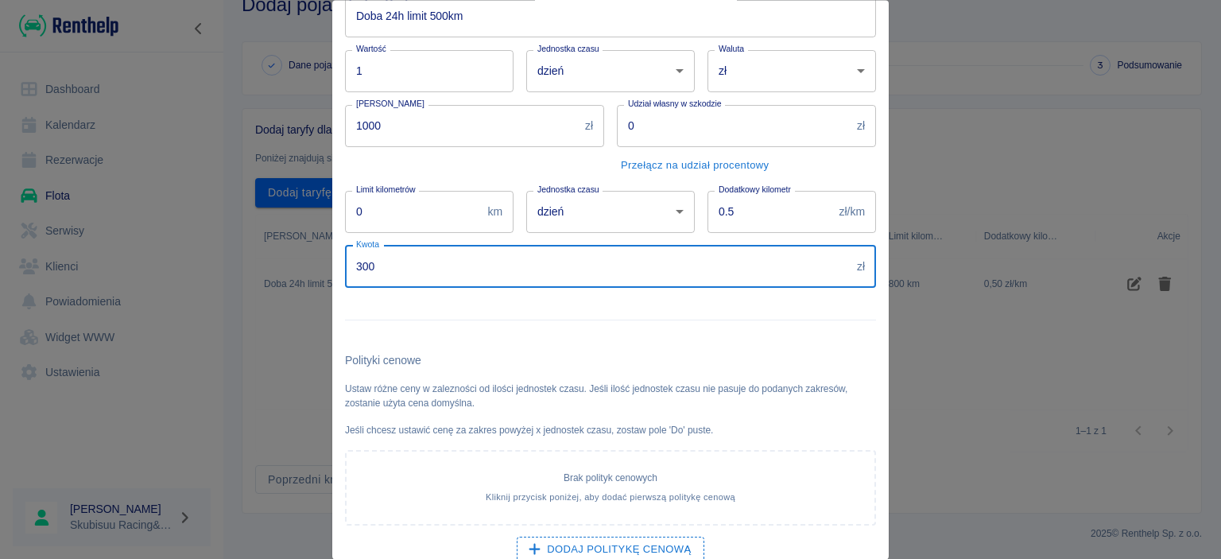
scroll to position [0, 0]
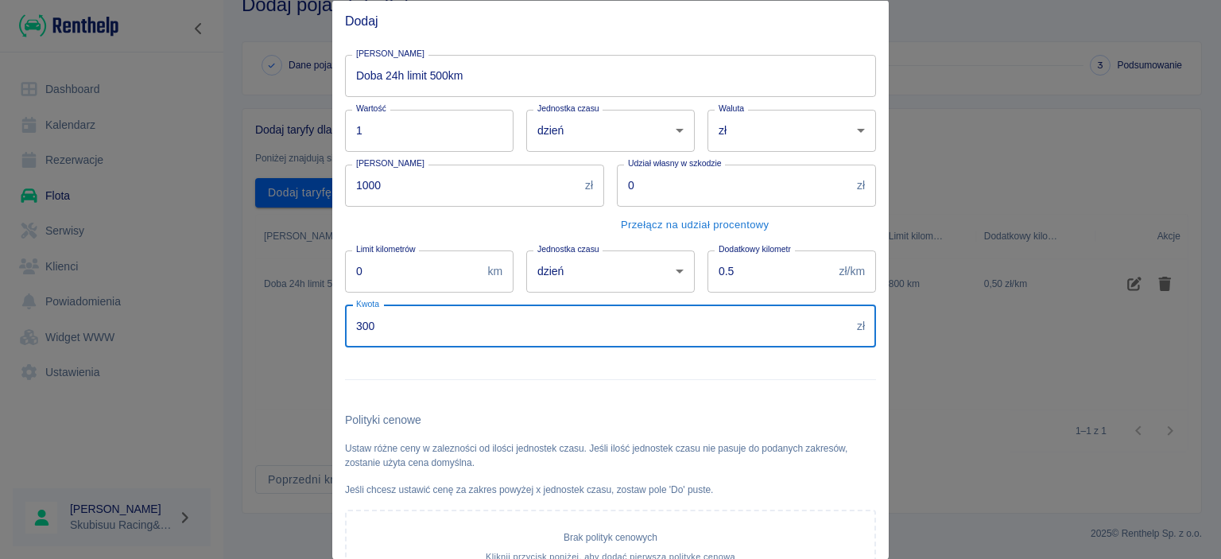
type input "300"
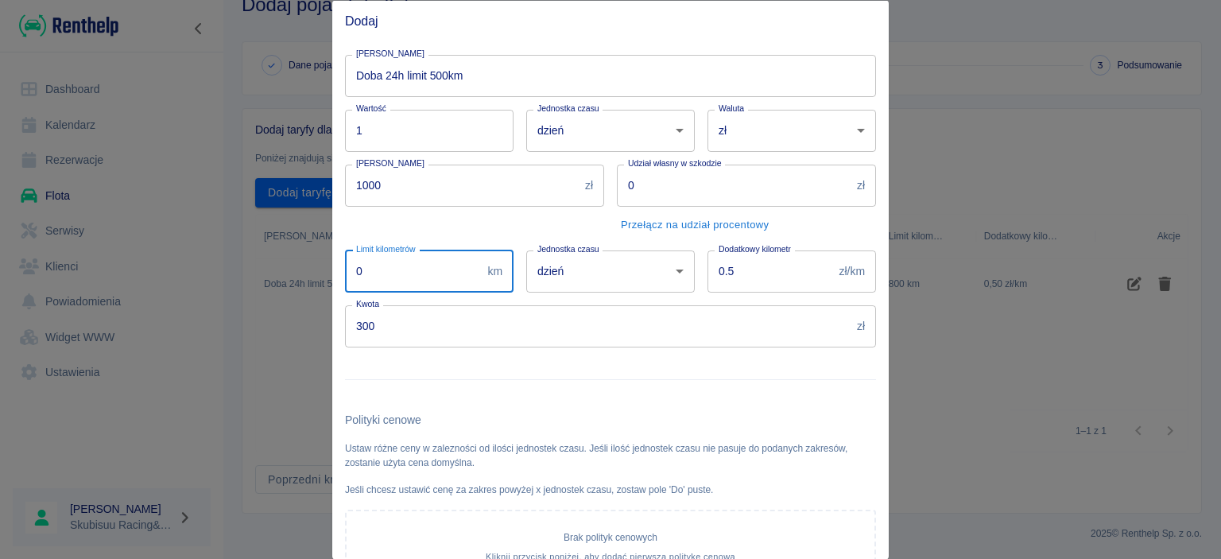
drag, startPoint x: 426, startPoint y: 285, endPoint x: 340, endPoint y: 285, distance: 85.8
click at [345, 285] on input "0" at bounding box center [413, 271] width 136 height 42
type input "500"
click at [490, 354] on div at bounding box center [604, 372] width 544 height 52
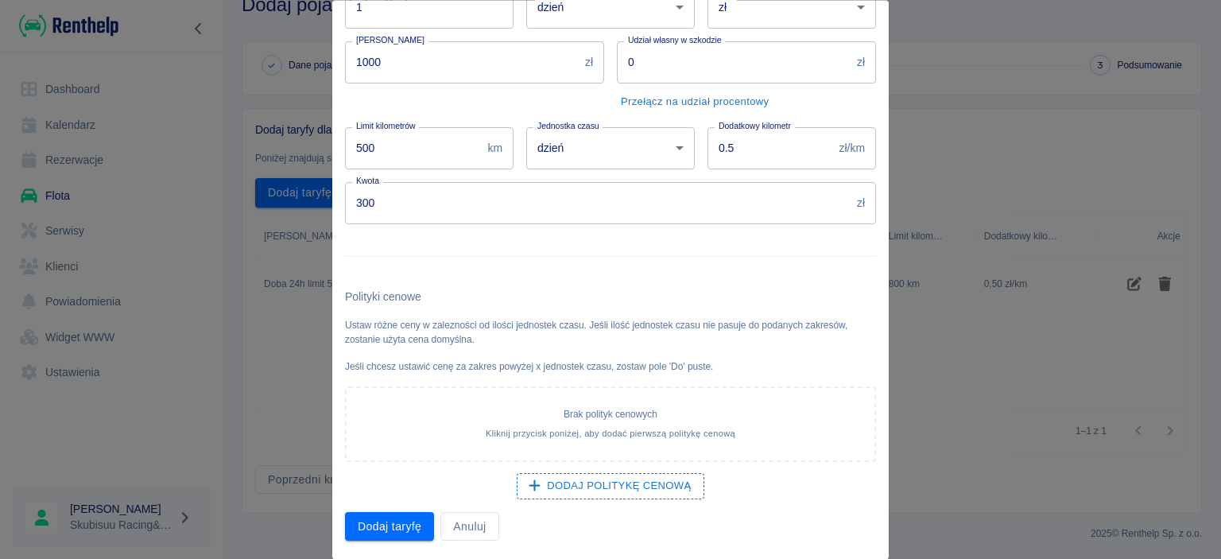
scroll to position [122, 0]
click at [416, 528] on button "Dodaj taryfę" at bounding box center [389, 526] width 89 height 29
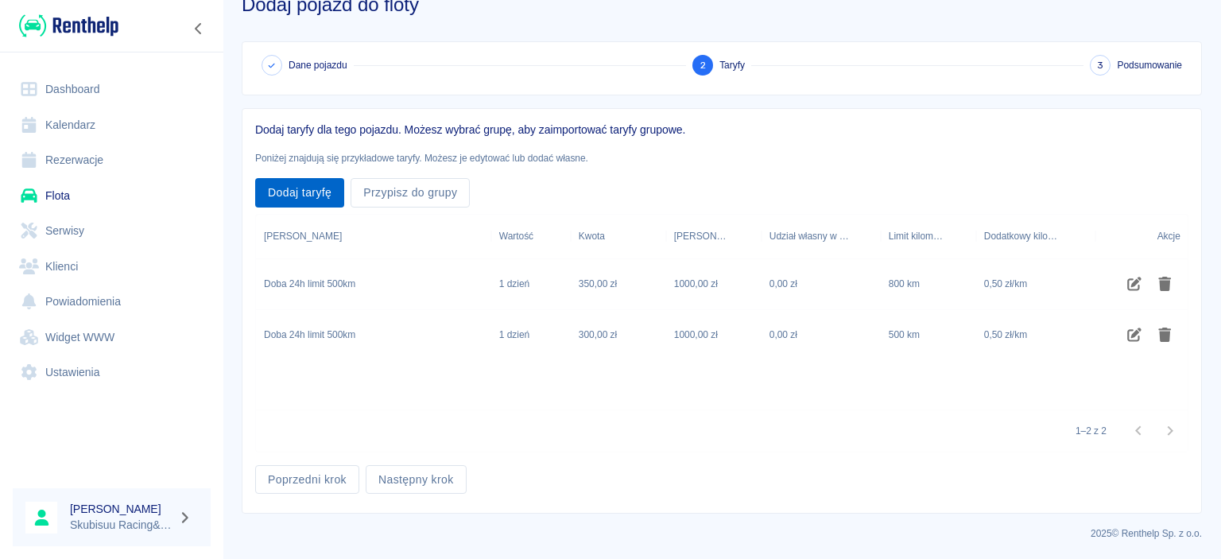
click at [301, 206] on button "Dodaj taryfę" at bounding box center [299, 192] width 89 height 29
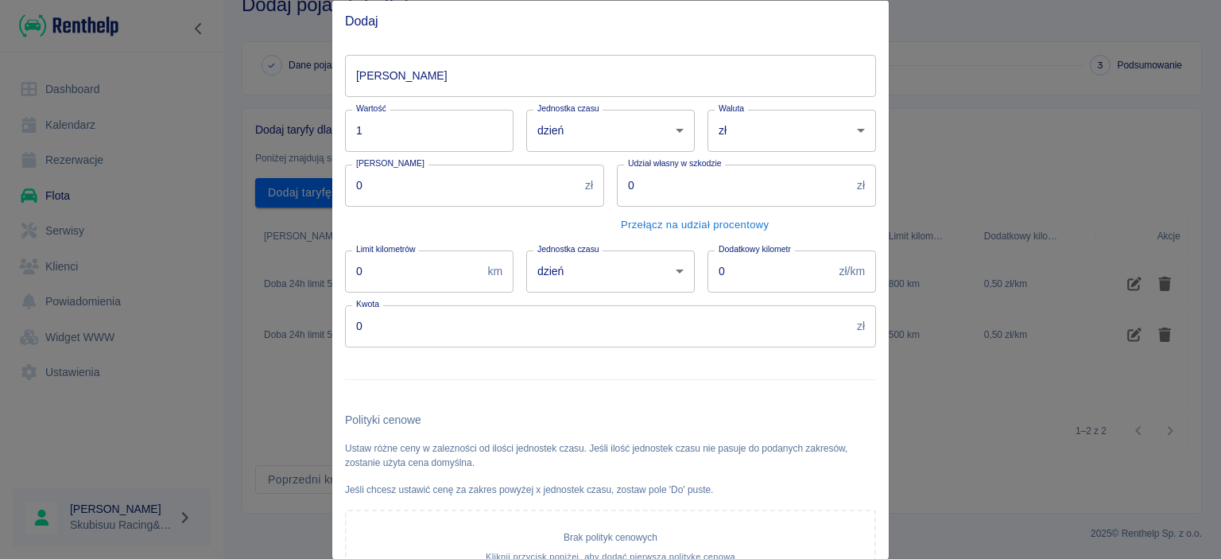
click at [474, 83] on input "[PERSON_NAME]" at bounding box center [610, 75] width 531 height 42
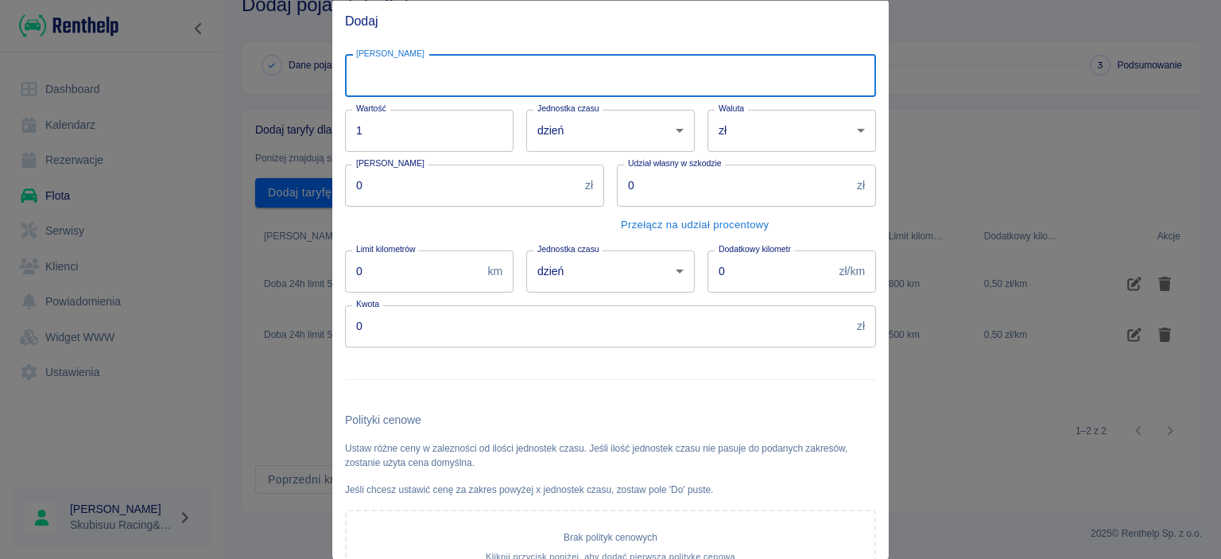
click at [474, 83] on input "[PERSON_NAME]" at bounding box center [610, 75] width 531 height 42
type input "Do 12 godzin limit 400km"
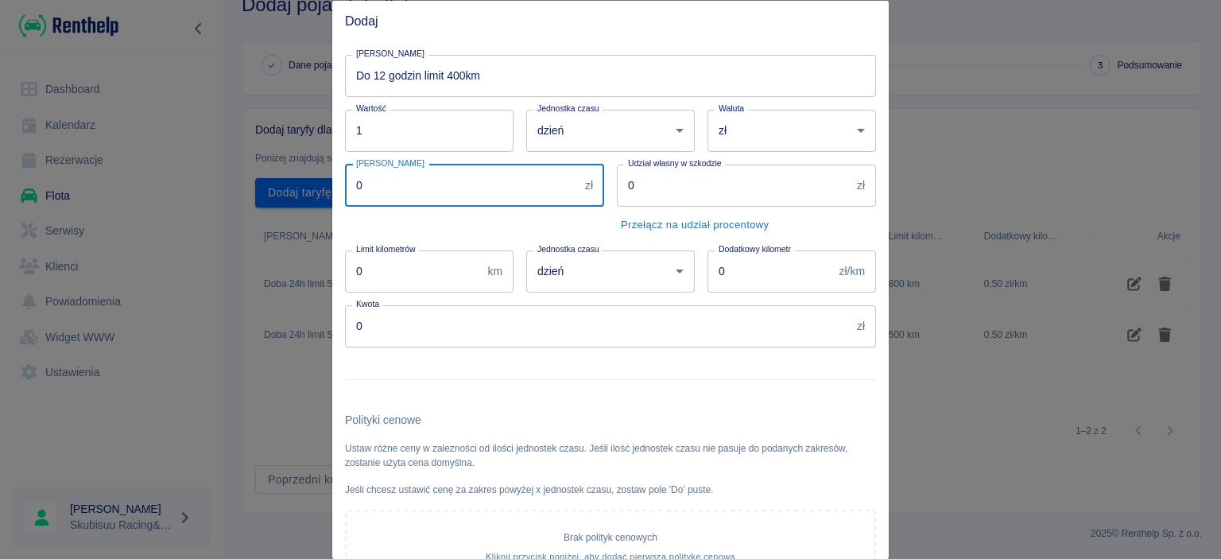
drag, startPoint x: 421, startPoint y: 192, endPoint x: 61, endPoint y: 212, distance: 360.6
click at [345, 206] on input "0" at bounding box center [462, 185] width 234 height 42
type input "1000"
click at [743, 259] on input "0" at bounding box center [770, 271] width 126 height 42
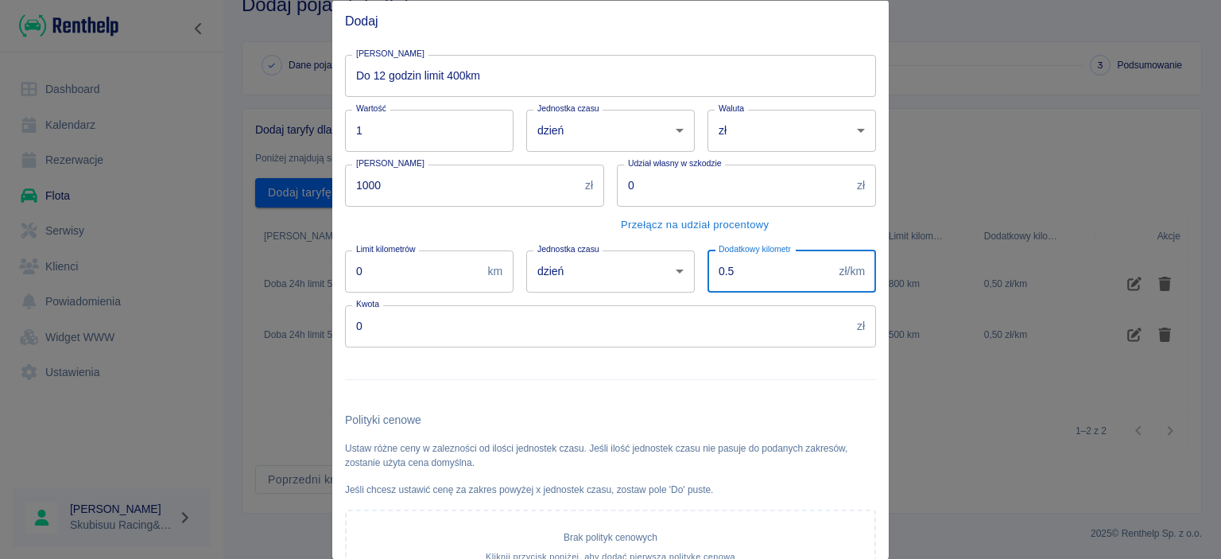
type input "0.5"
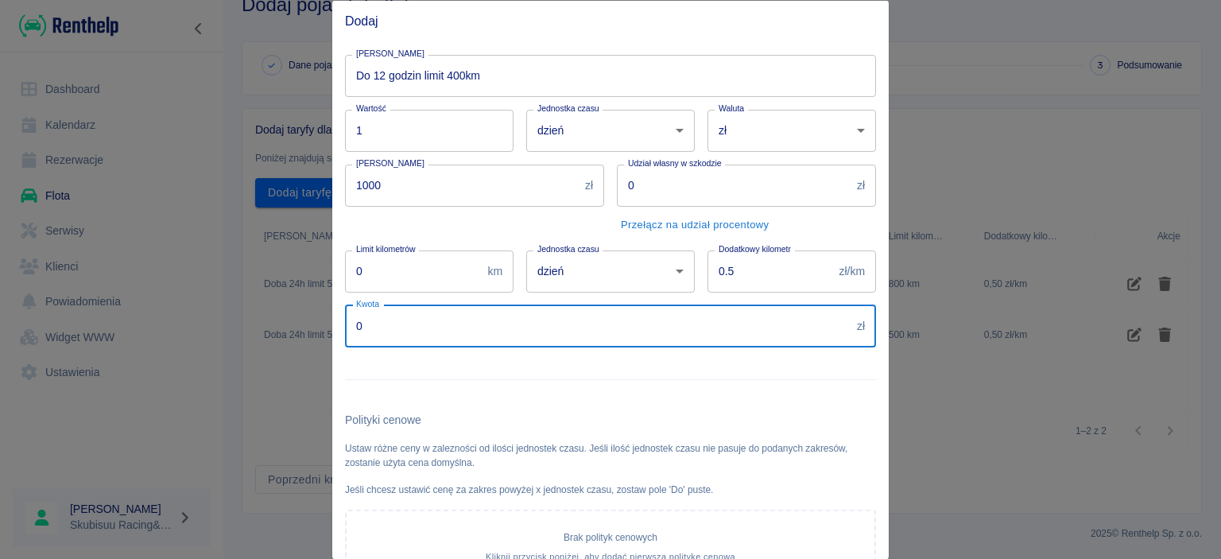
drag, startPoint x: 564, startPoint y: 316, endPoint x: 351, endPoint y: 297, distance: 213.8
click at [352, 304] on input "0" at bounding box center [597, 325] width 505 height 42
type input "250"
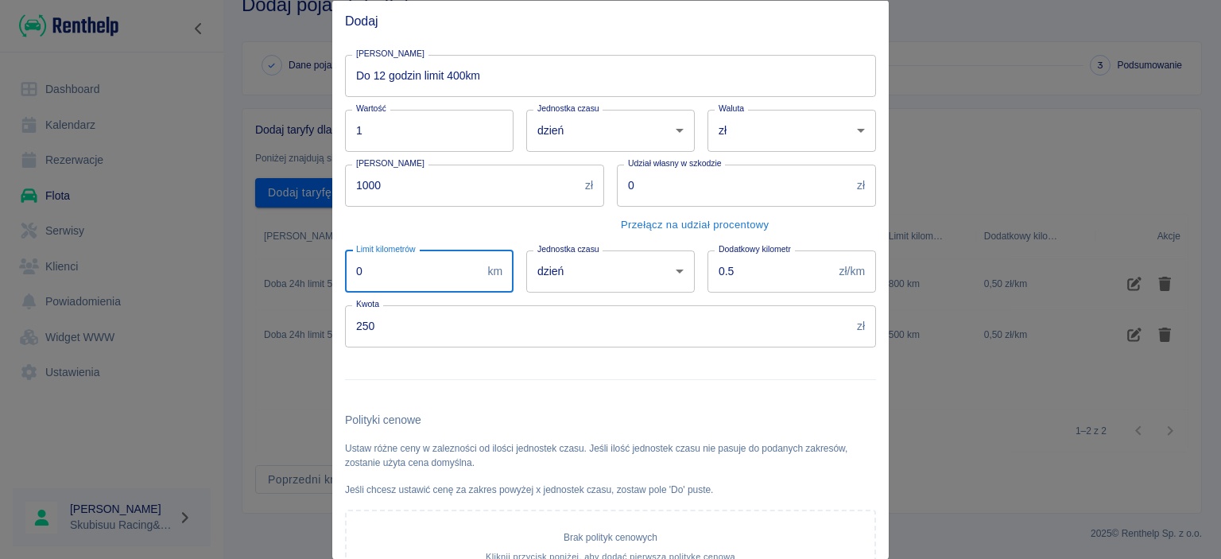
drag, startPoint x: 421, startPoint y: 257, endPoint x: 307, endPoint y: 254, distance: 114.5
click at [345, 255] on input "0" at bounding box center [413, 271] width 136 height 42
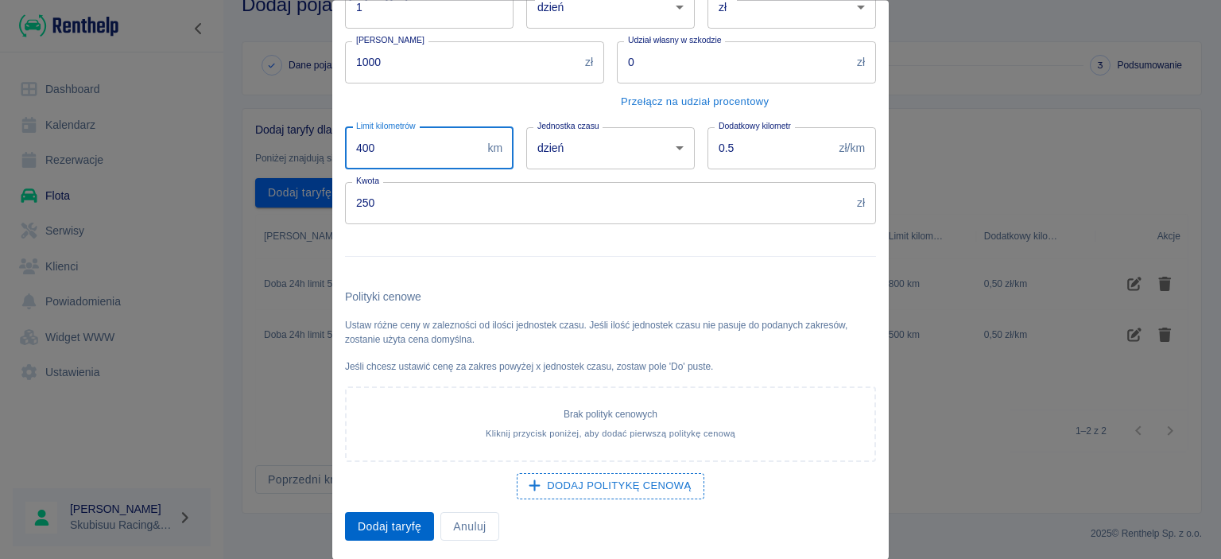
type input "400"
click at [377, 528] on button "Dodaj taryfę" at bounding box center [389, 526] width 89 height 29
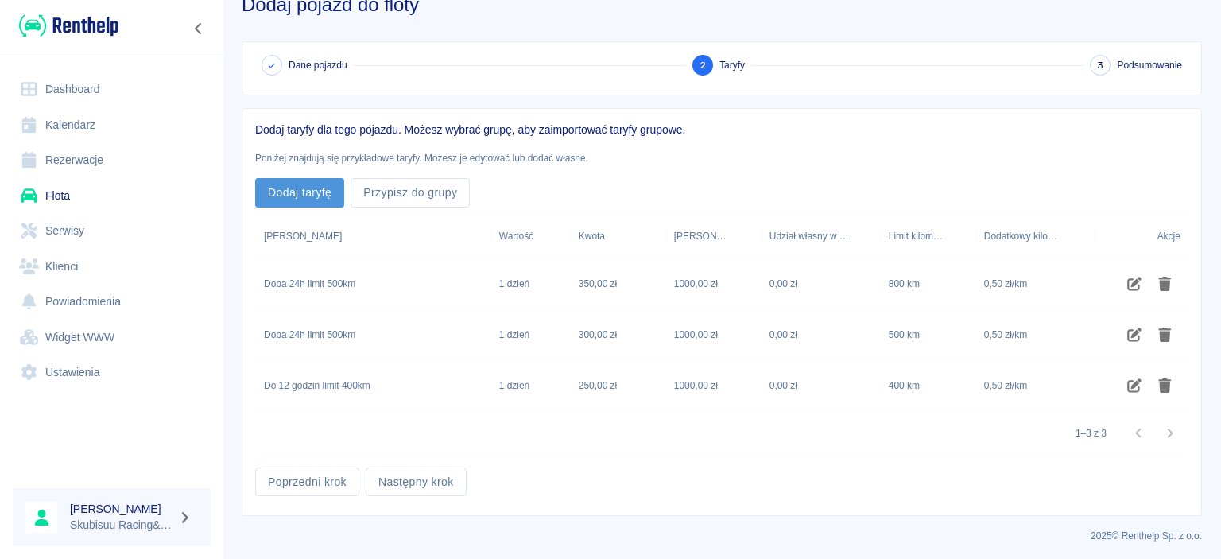
click at [331, 199] on button "Dodaj taryfę" at bounding box center [299, 192] width 89 height 29
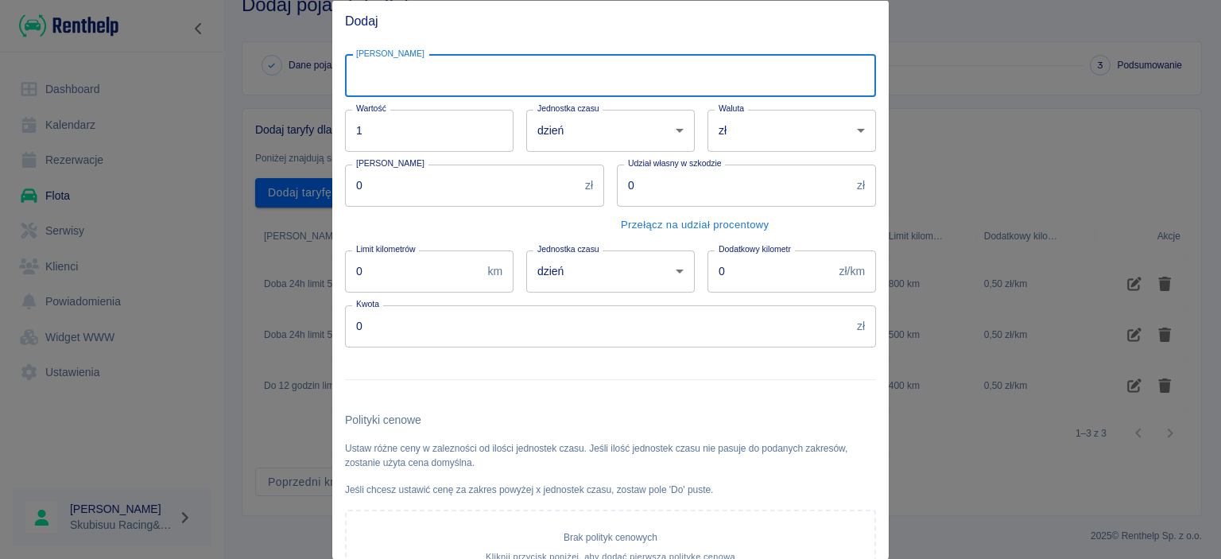
click at [486, 90] on input "[PERSON_NAME]" at bounding box center [610, 75] width 531 height 42
type input "Do 6 godzin limit 200km"
click at [752, 273] on input "0" at bounding box center [770, 271] width 126 height 42
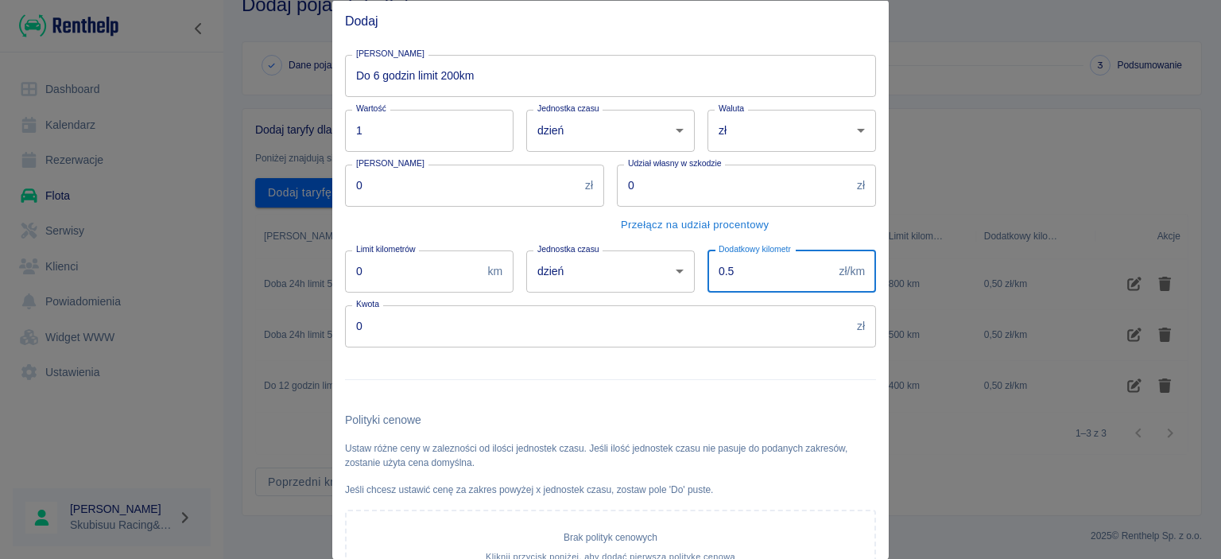
type input "0.5"
click at [383, 265] on input "0" at bounding box center [413, 271] width 136 height 42
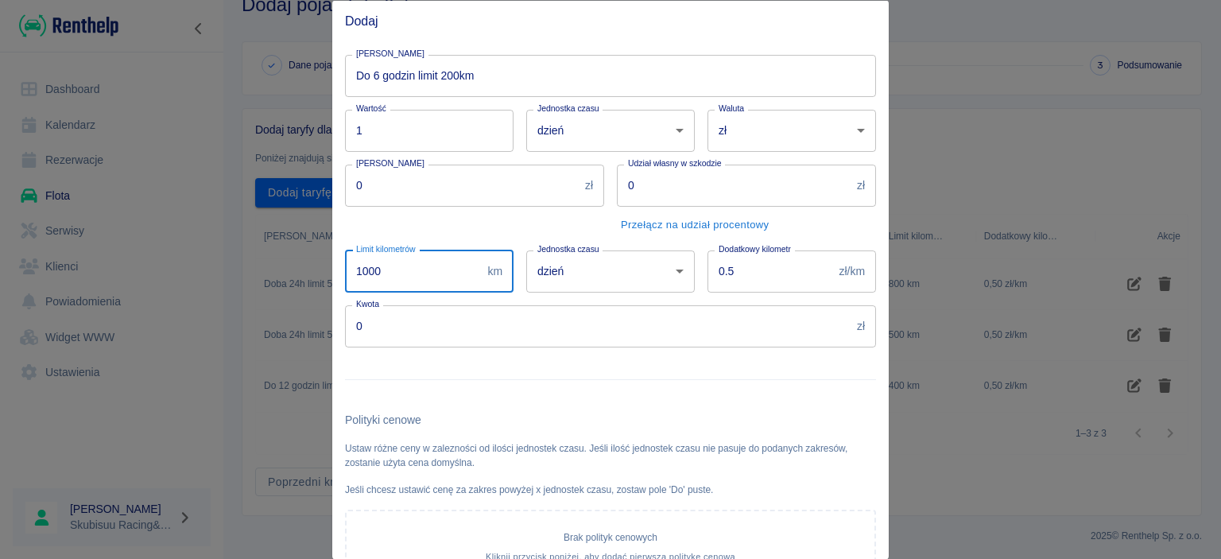
type input "1000"
click at [386, 317] on input "0" at bounding box center [597, 325] width 505 height 42
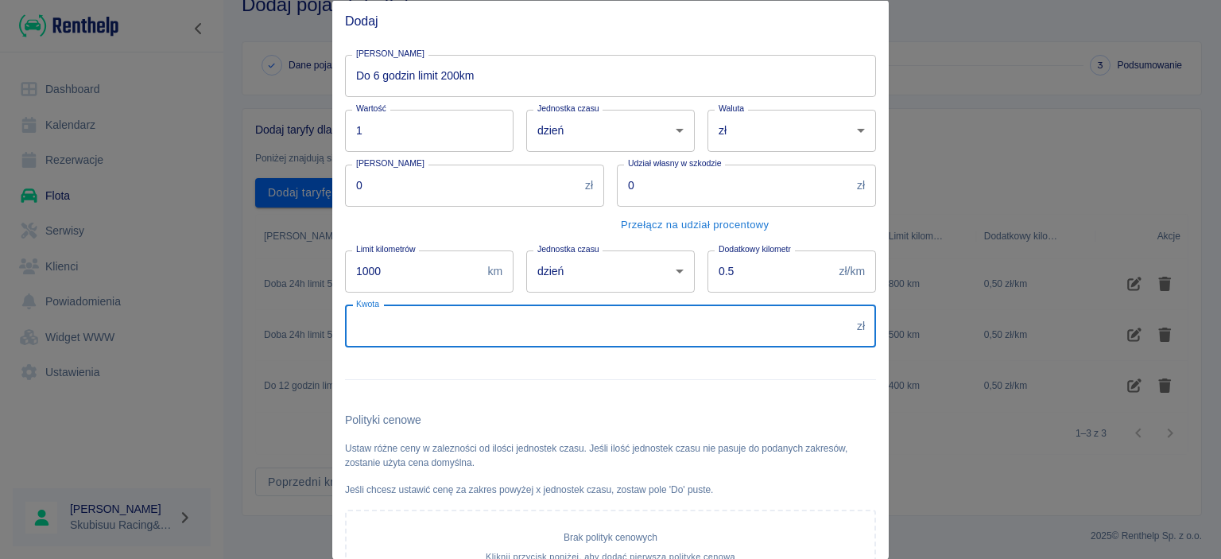
type input "0"
type input "3"
type input "200"
click at [380, 212] on div "Kaucja 0 zł [PERSON_NAME]" at bounding box center [468, 194] width 272 height 86
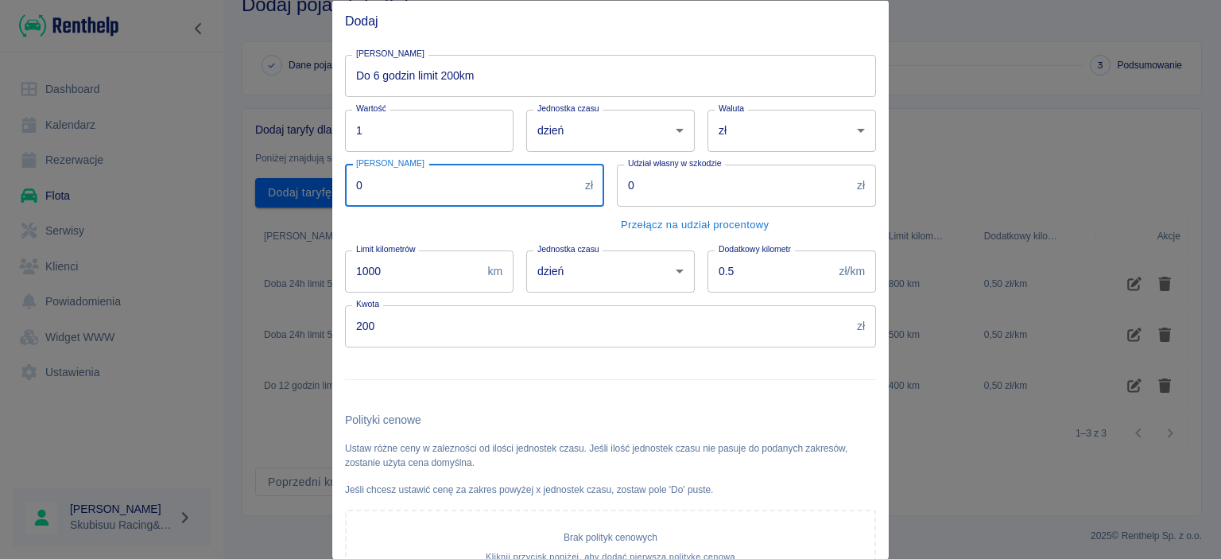
drag, startPoint x: 381, startPoint y: 190, endPoint x: 124, endPoint y: 224, distance: 259.7
click at [345, 206] on input "0" at bounding box center [462, 185] width 234 height 42
type input "1000"
click at [401, 337] on input "200" at bounding box center [597, 325] width 505 height 42
click at [412, 364] on div at bounding box center [604, 372] width 544 height 52
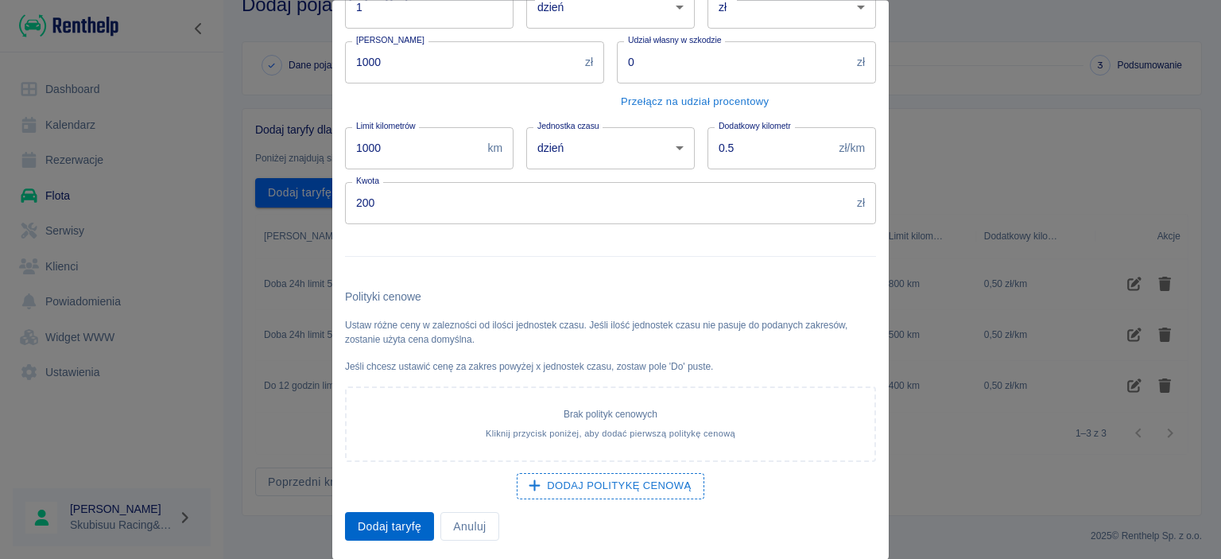
click at [417, 525] on button "Dodaj taryfę" at bounding box center [389, 526] width 89 height 29
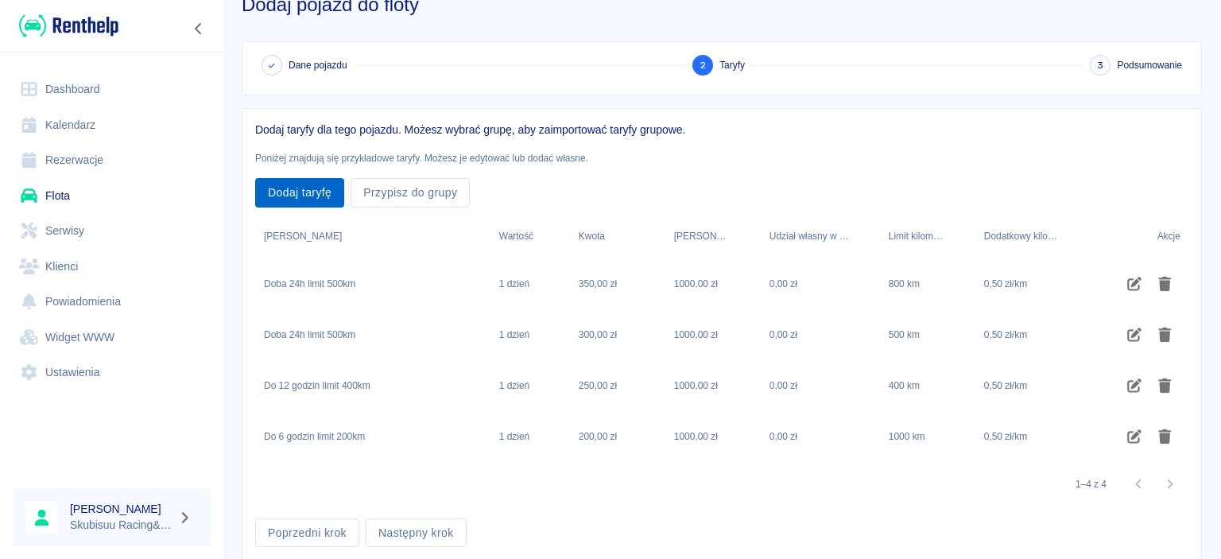
click at [307, 198] on button "Dodaj taryfę" at bounding box center [299, 192] width 89 height 29
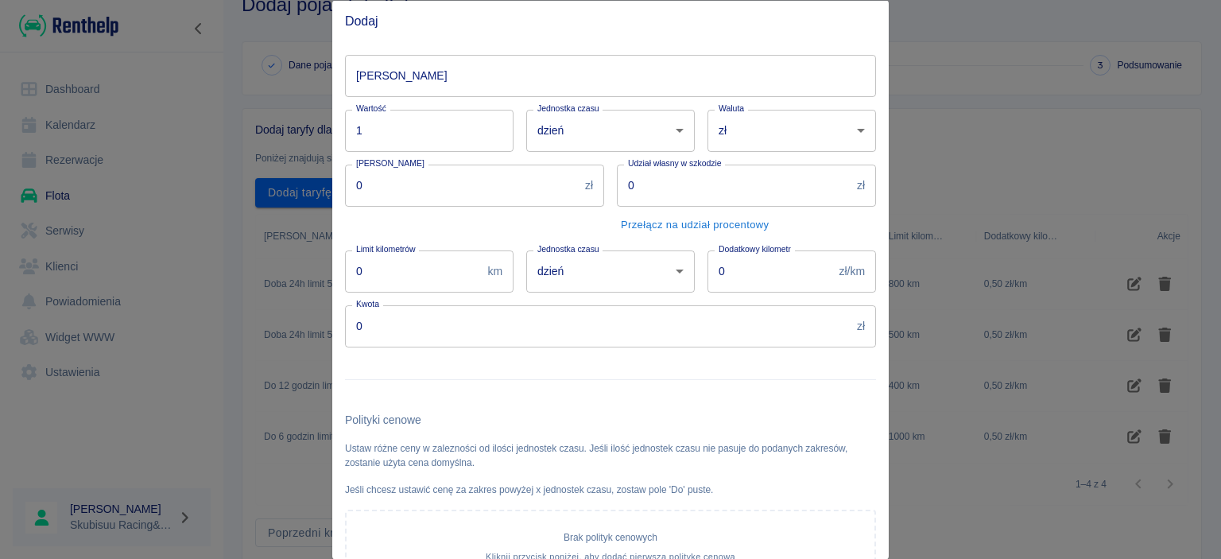
click at [401, 61] on input "[PERSON_NAME]" at bounding box center [610, 75] width 531 height 42
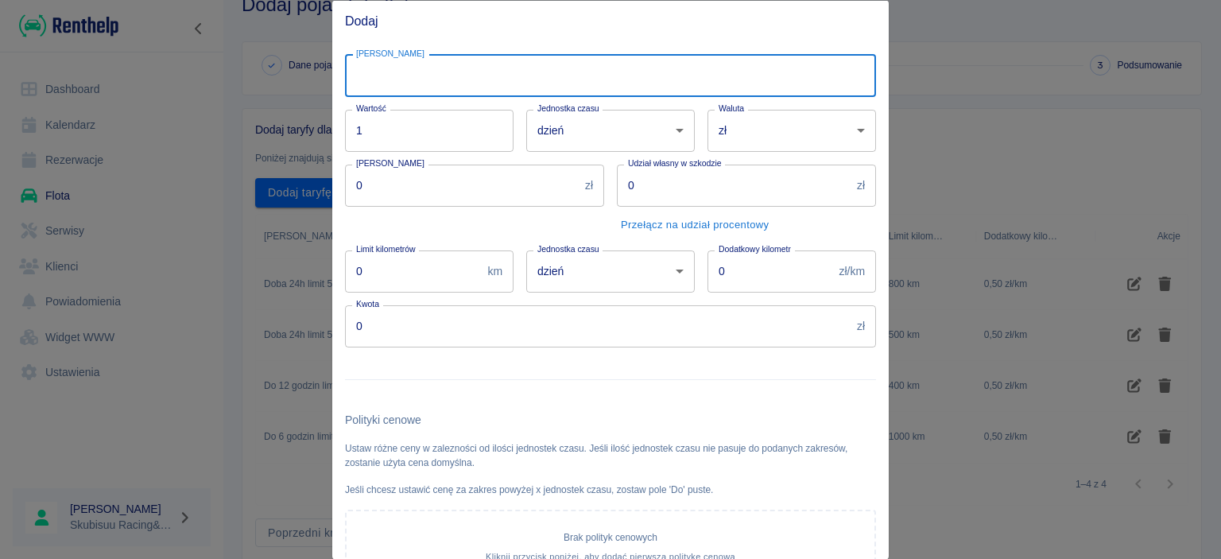
click at [432, 69] on input "[PERSON_NAME]" at bounding box center [610, 75] width 531 height 42
type input "Do 4 godzin limit 200km"
click at [482, 195] on input "0" at bounding box center [462, 185] width 234 height 42
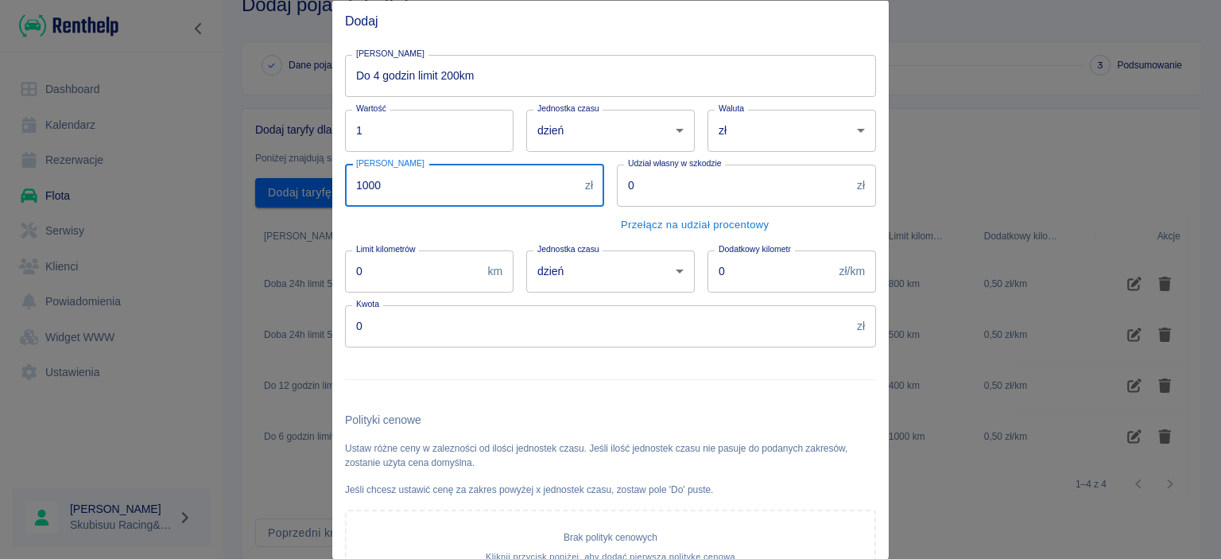
type input "1000"
drag, startPoint x: 420, startPoint y: 272, endPoint x: 126, endPoint y: 259, distance: 294.3
click at [345, 261] on input "0" at bounding box center [413, 271] width 136 height 42
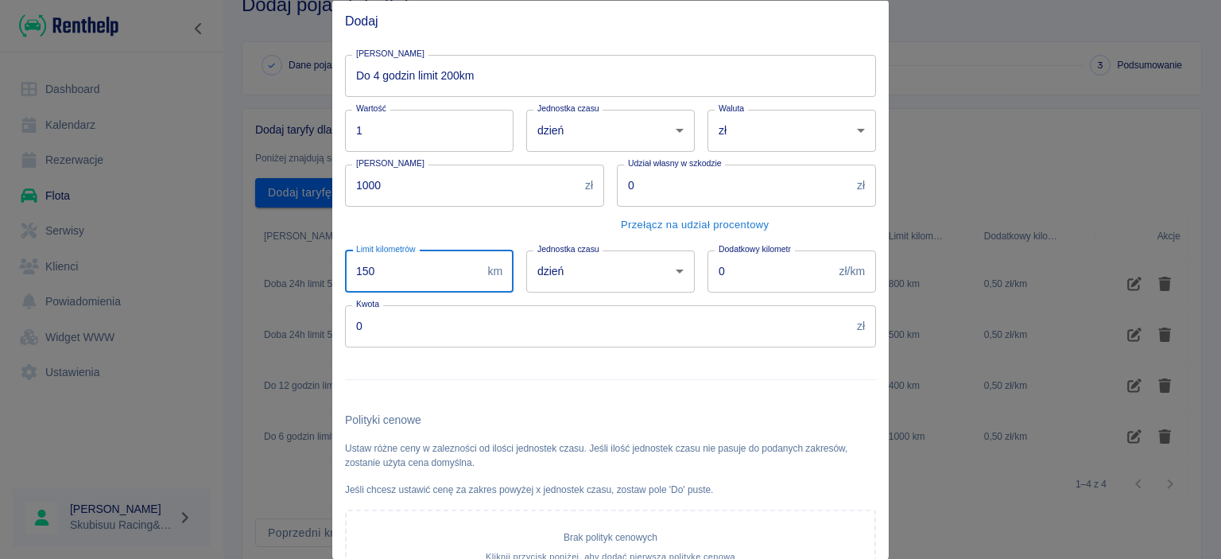
type input "150"
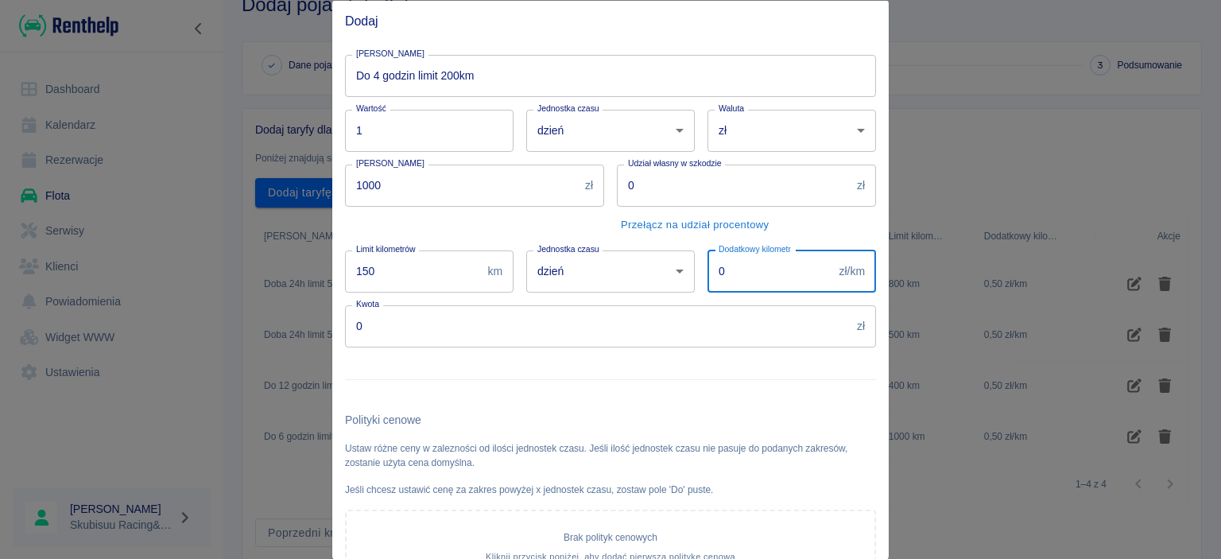
drag, startPoint x: 717, startPoint y: 277, endPoint x: 650, endPoint y: 284, distance: 67.1
click at [707, 277] on input "0" at bounding box center [770, 271] width 126 height 42
type input "0.5"
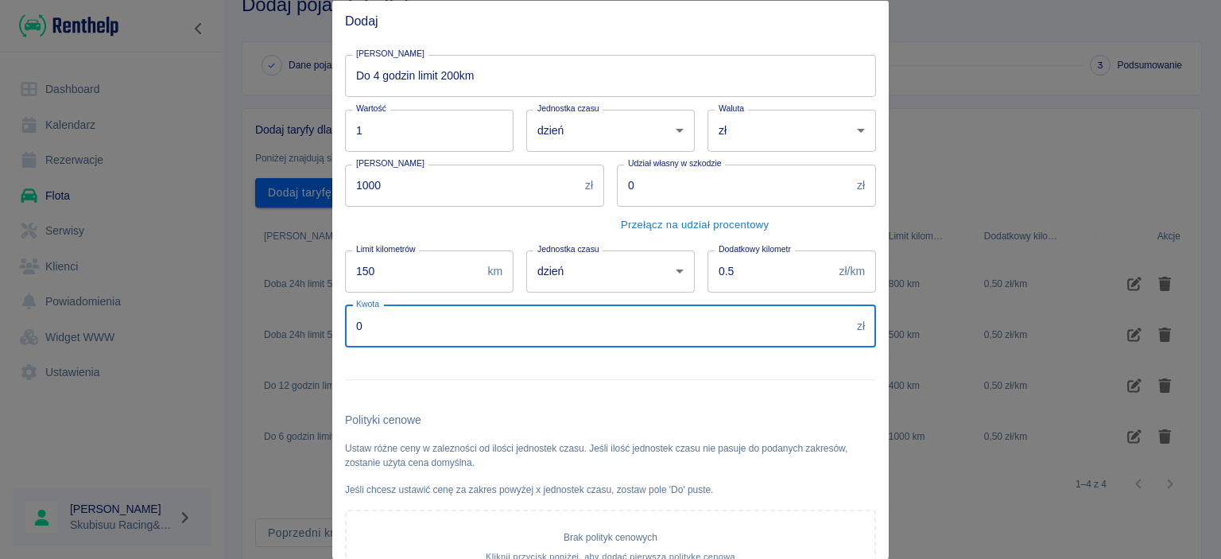
drag, startPoint x: 396, startPoint y: 332, endPoint x: 235, endPoint y: 343, distance: 160.9
click at [345, 339] on input "0" at bounding box center [597, 325] width 505 height 42
type input "200"
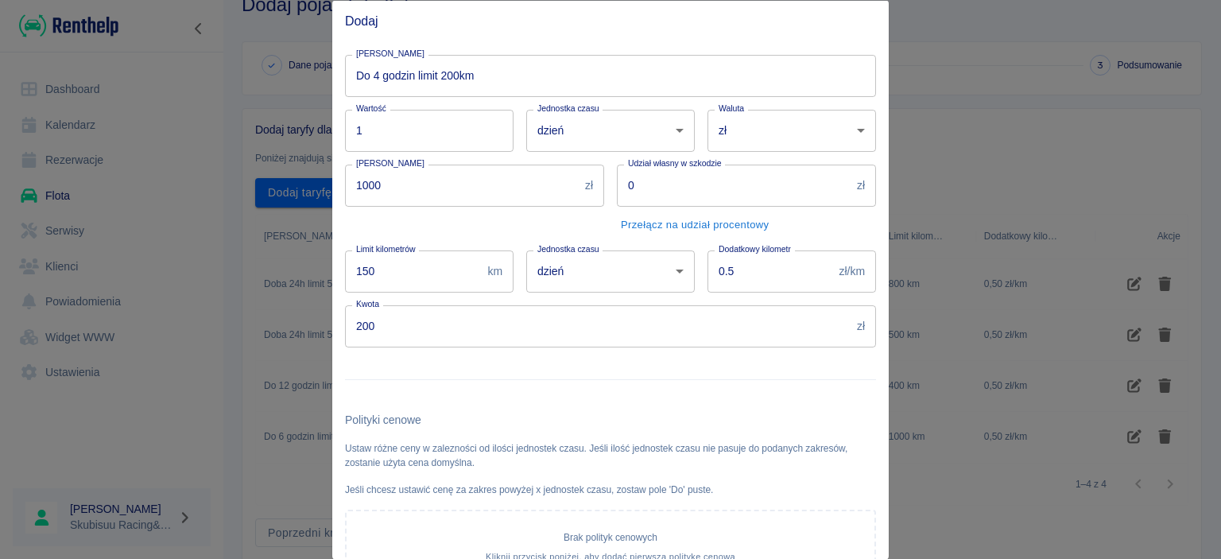
click at [722, 404] on div "Polityki cenowe Ustaw różne ceny w zalezności od ilości jednostek czasu. Jeśli …" at bounding box center [604, 509] width 544 height 223
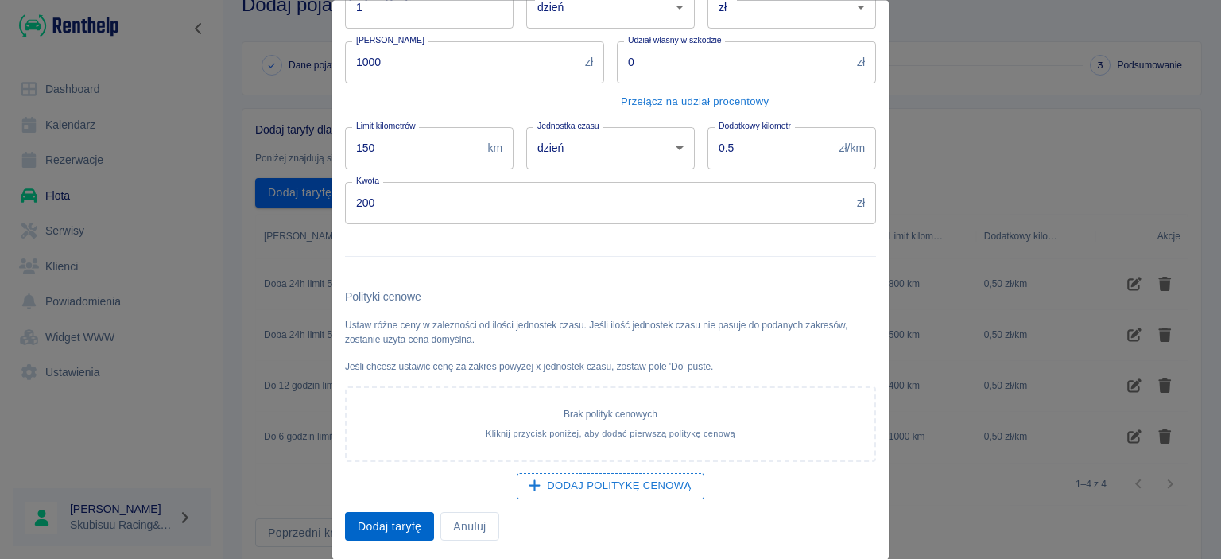
click at [370, 526] on button "Dodaj taryfę" at bounding box center [389, 526] width 89 height 29
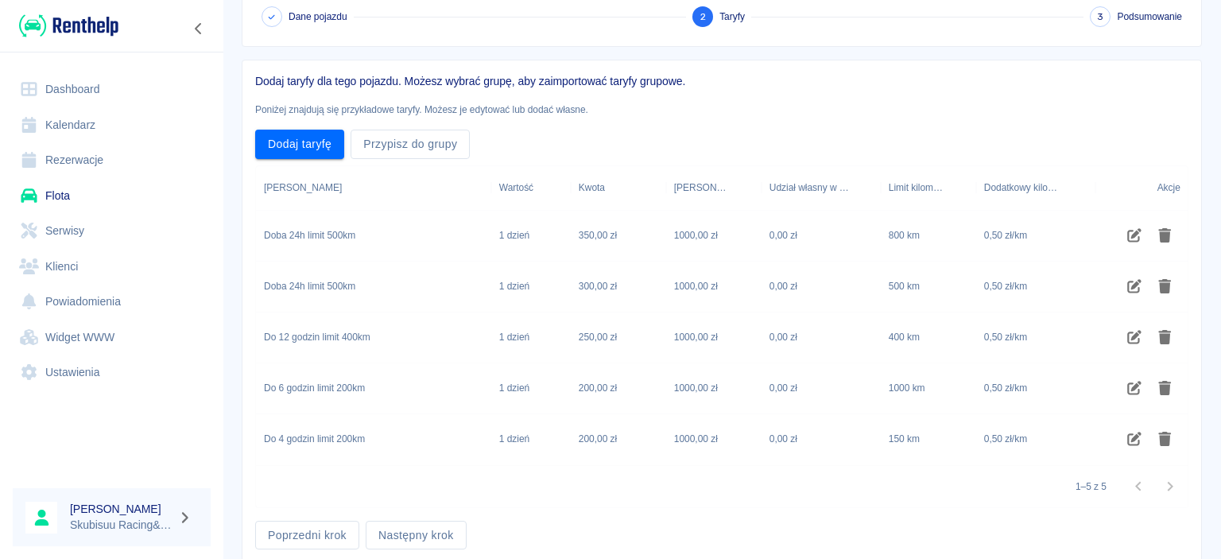
scroll to position [145, 0]
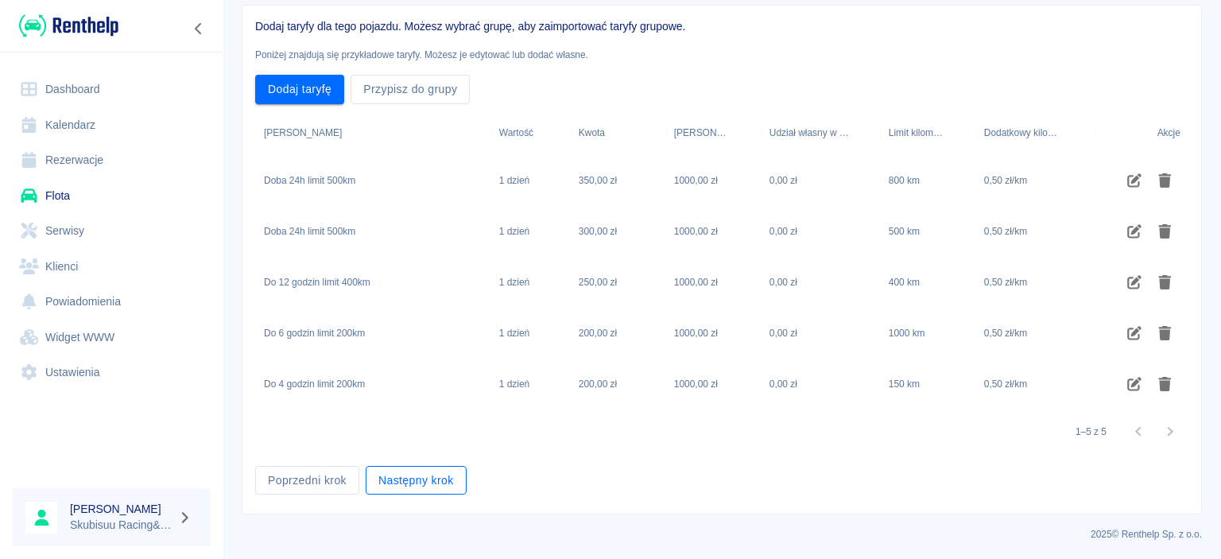
click at [388, 481] on button "Następny krok" at bounding box center [416, 480] width 101 height 29
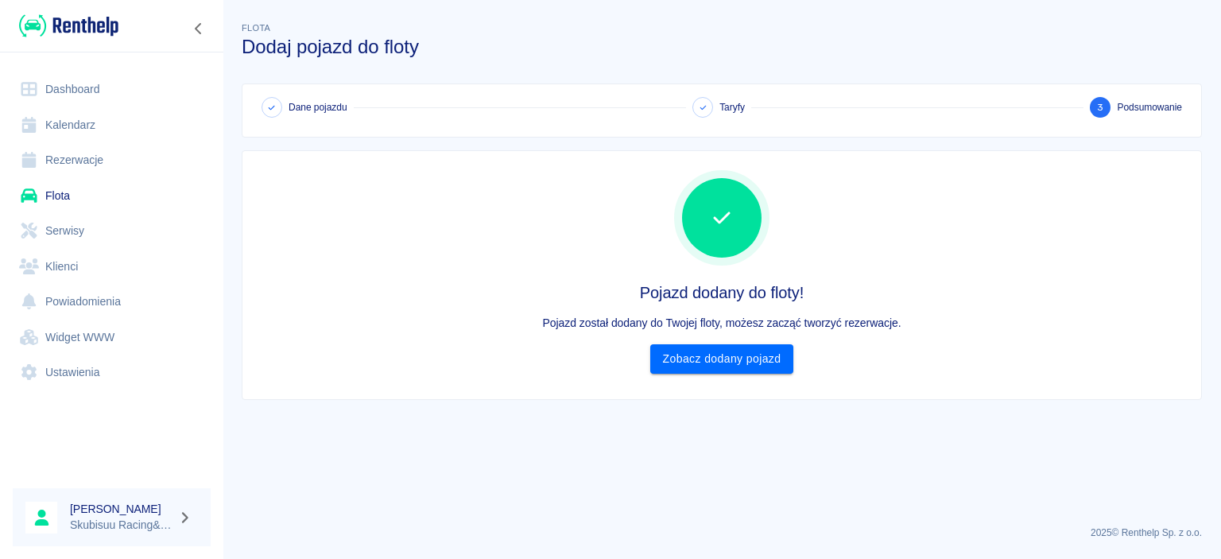
scroll to position [0, 0]
click at [723, 358] on link "Zobacz dodany pojazd" at bounding box center [722, 358] width 144 height 29
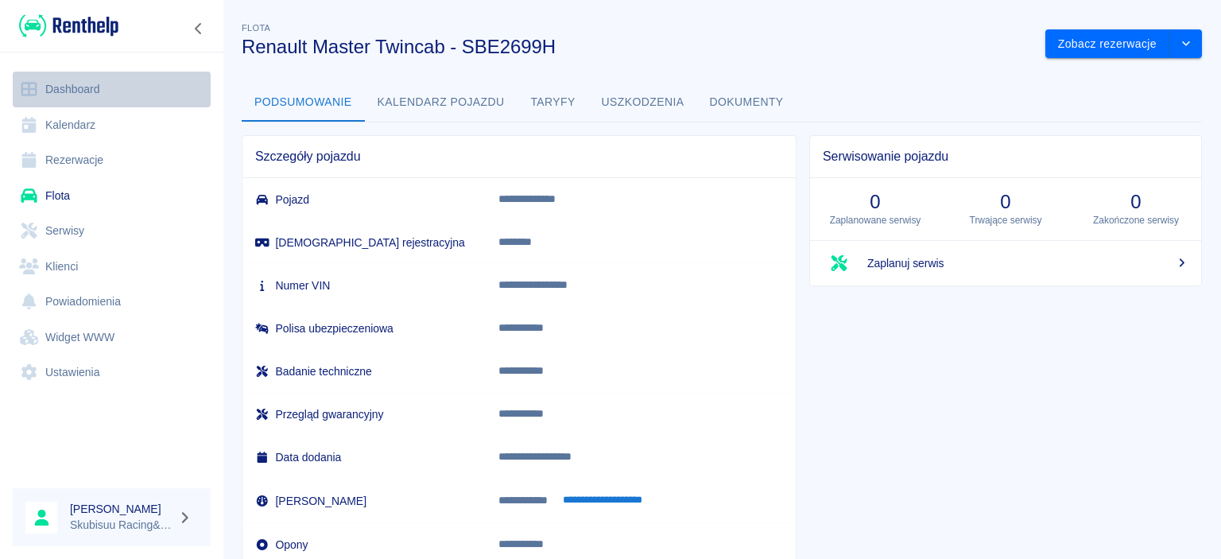
click at [94, 99] on link "Dashboard" at bounding box center [112, 90] width 198 height 36
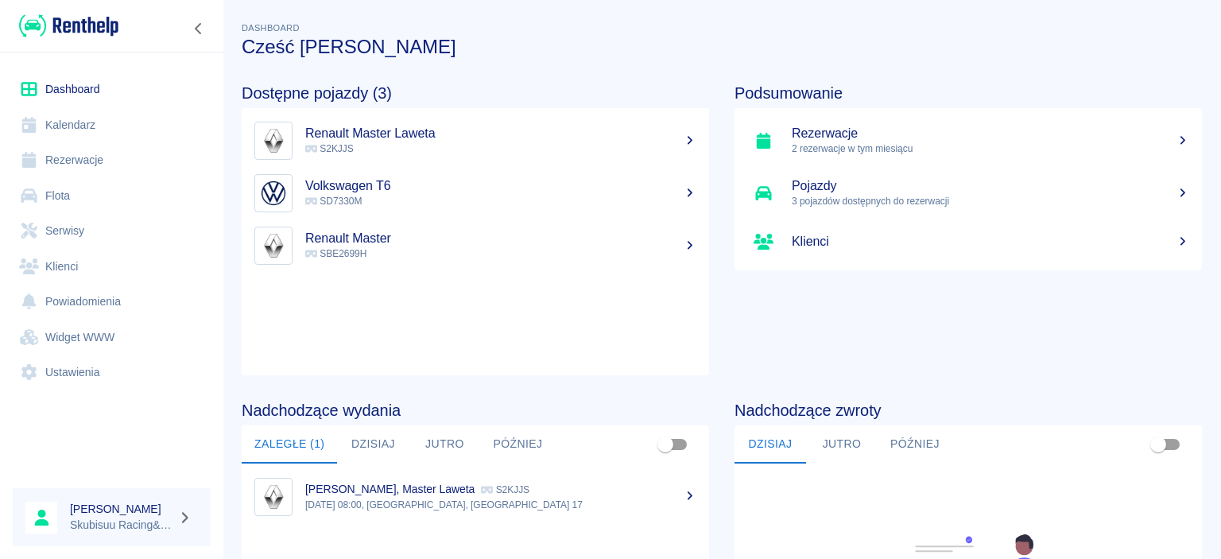
click at [683, 194] on icon at bounding box center [690, 192] width 14 height 11
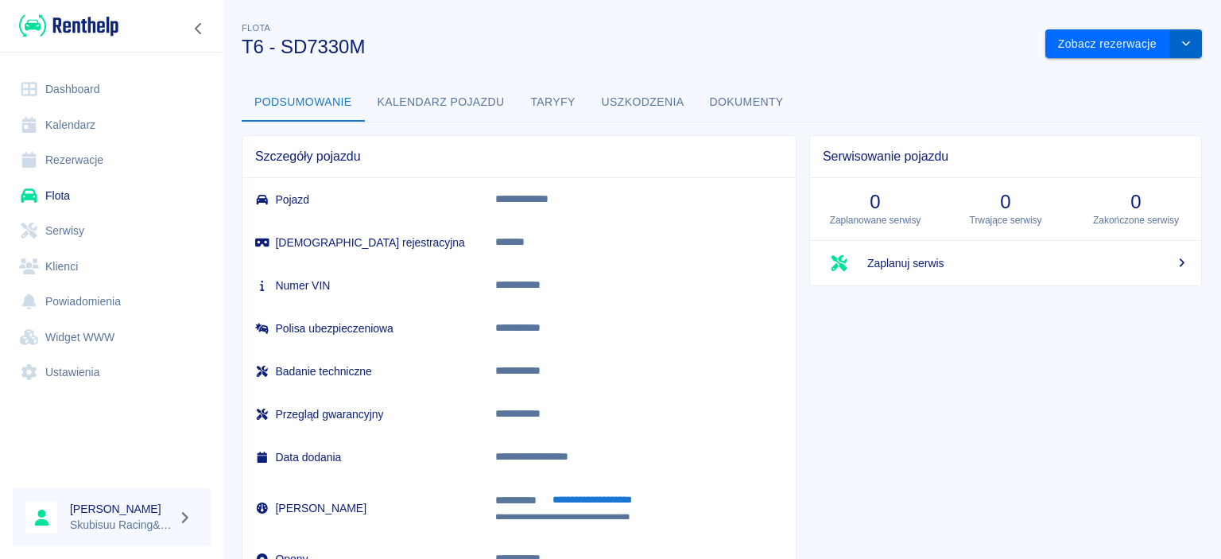
click at [1175, 48] on button "drop-down" at bounding box center [1186, 43] width 32 height 29
click at [1117, 77] on li "Zaktualizuj dane pojazdu" at bounding box center [1124, 77] width 148 height 26
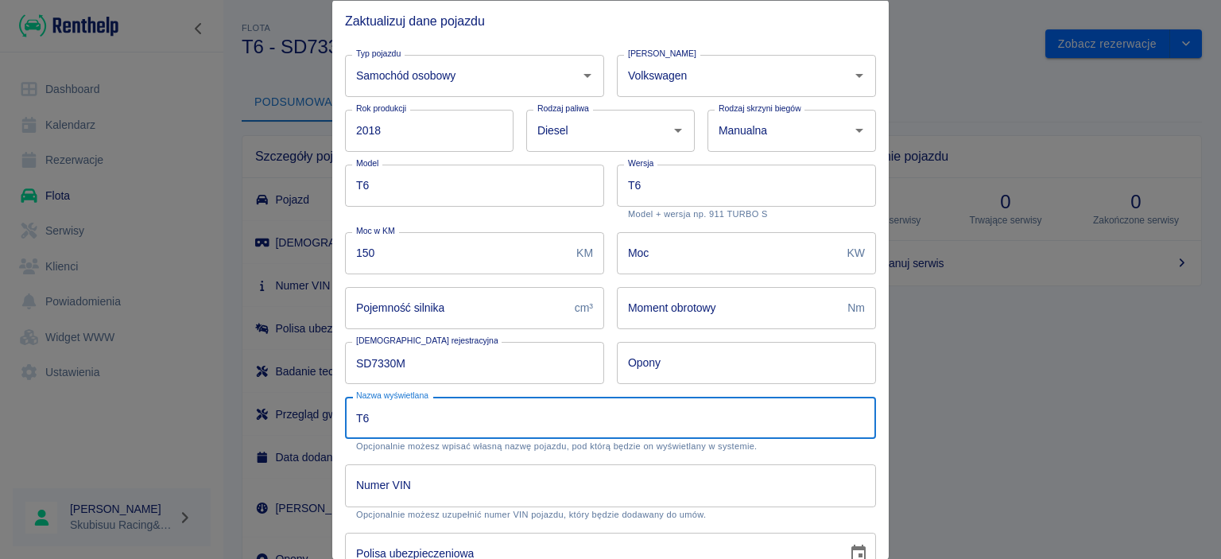
drag, startPoint x: 432, startPoint y: 415, endPoint x: 95, endPoint y: 422, distance: 337.8
click at [345, 417] on input "T6" at bounding box center [610, 418] width 531 height 42
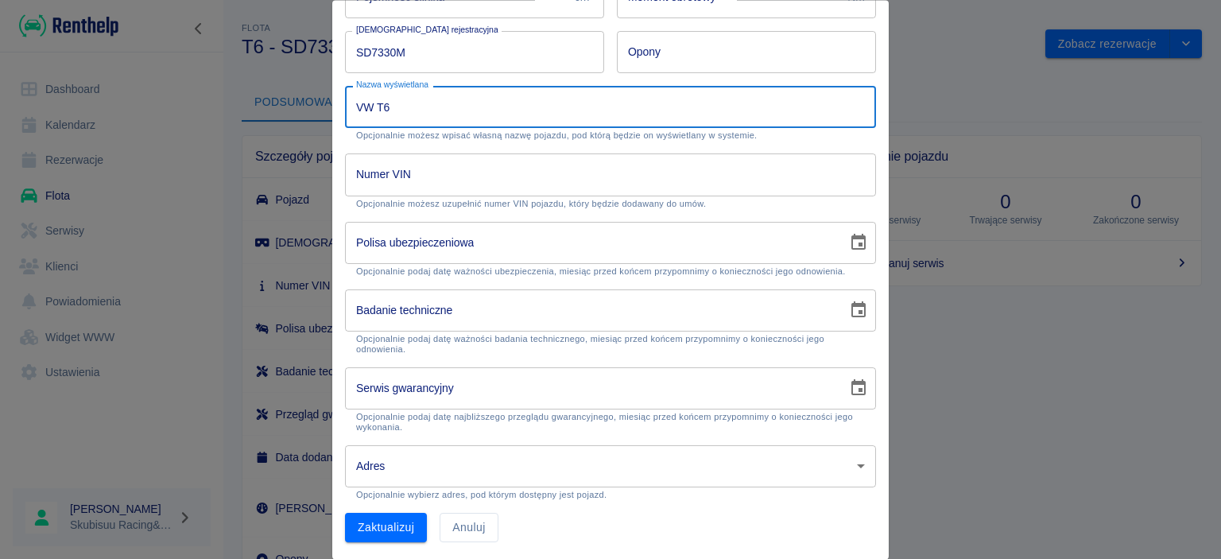
scroll to position [312, 0]
type input "VW T6"
click at [399, 530] on button "Zaktualizuj" at bounding box center [386, 525] width 82 height 29
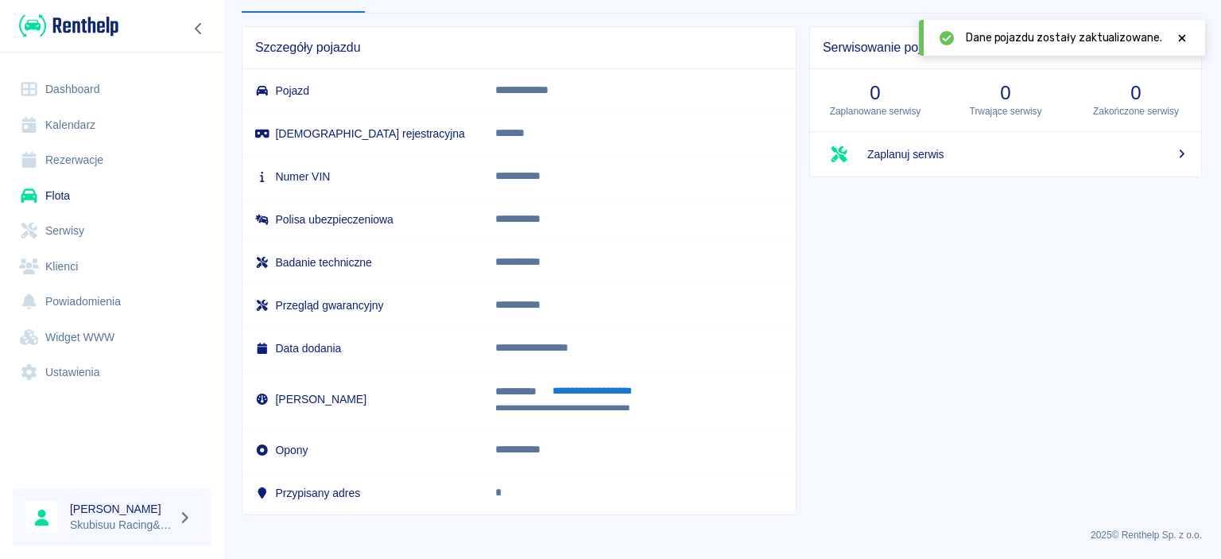
scroll to position [0, 0]
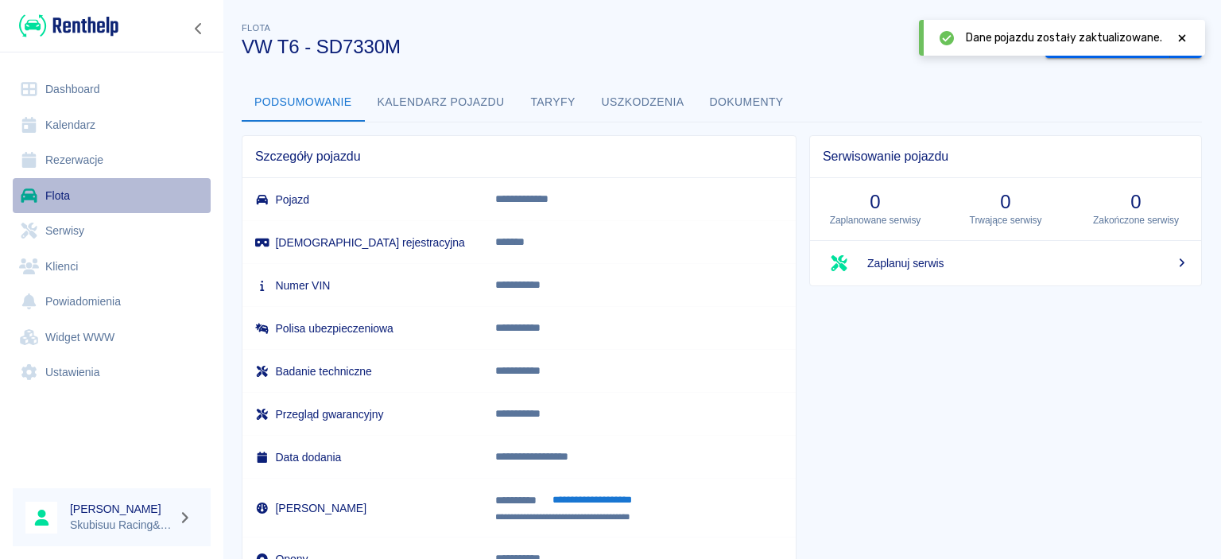
click at [73, 195] on link "Flota" at bounding box center [112, 196] width 198 height 36
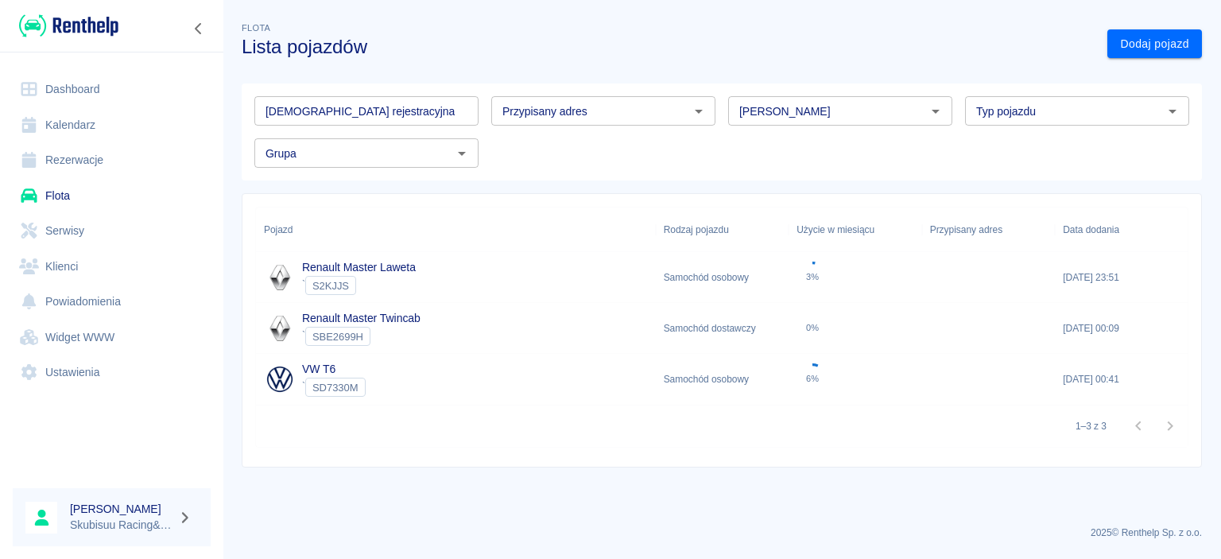
click at [440, 263] on div "Renault Master Laweta ` S2KJJS" at bounding box center [456, 277] width 400 height 51
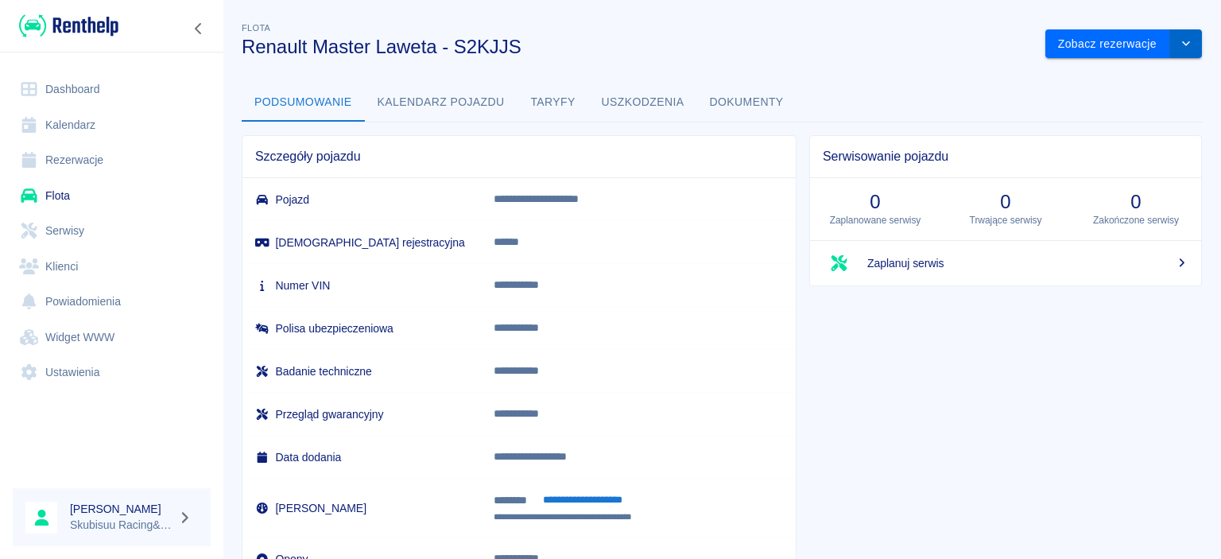
click at [1188, 43] on icon "drop-down" at bounding box center [1186, 43] width 8 height 5
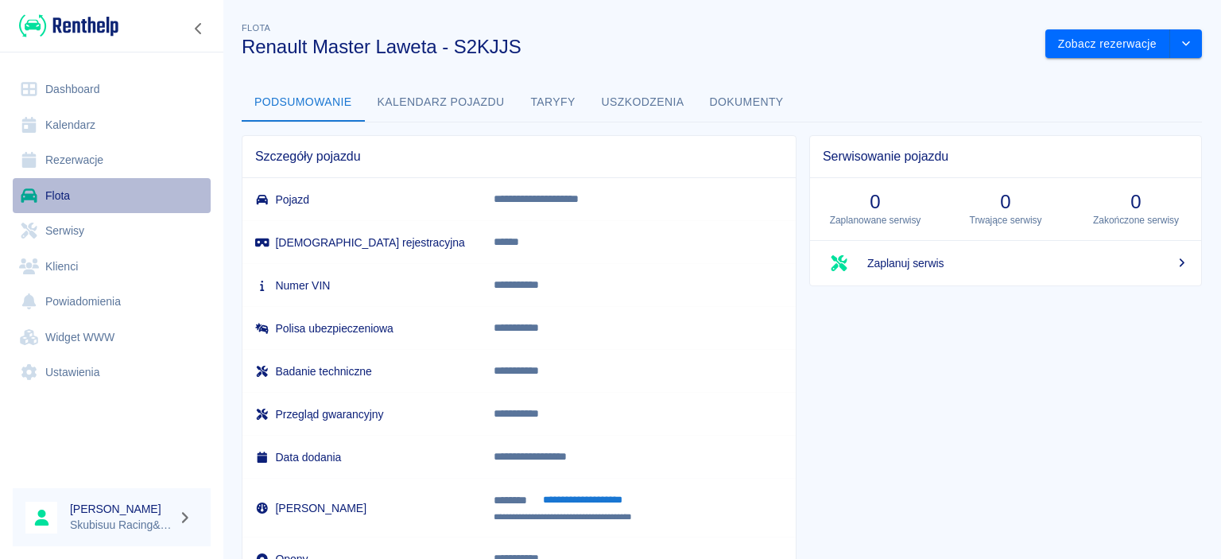
click at [57, 198] on link "Flota" at bounding box center [112, 196] width 198 height 36
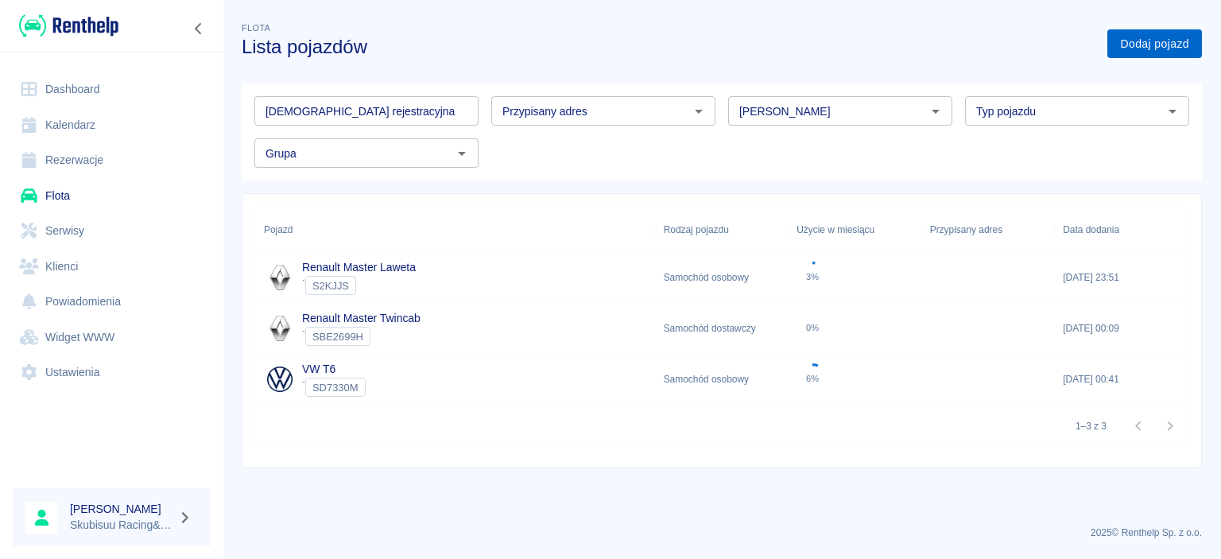
click at [1139, 46] on link "Dodaj pojazd" at bounding box center [1154, 43] width 95 height 29
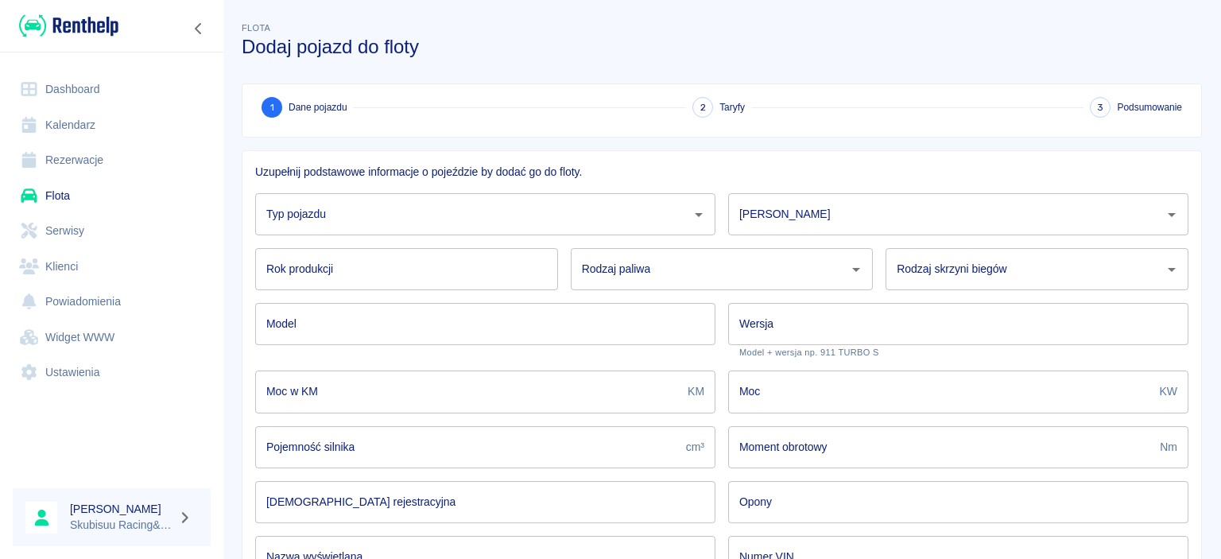
click at [520, 223] on input "Typ pojazdu" at bounding box center [473, 214] width 422 height 28
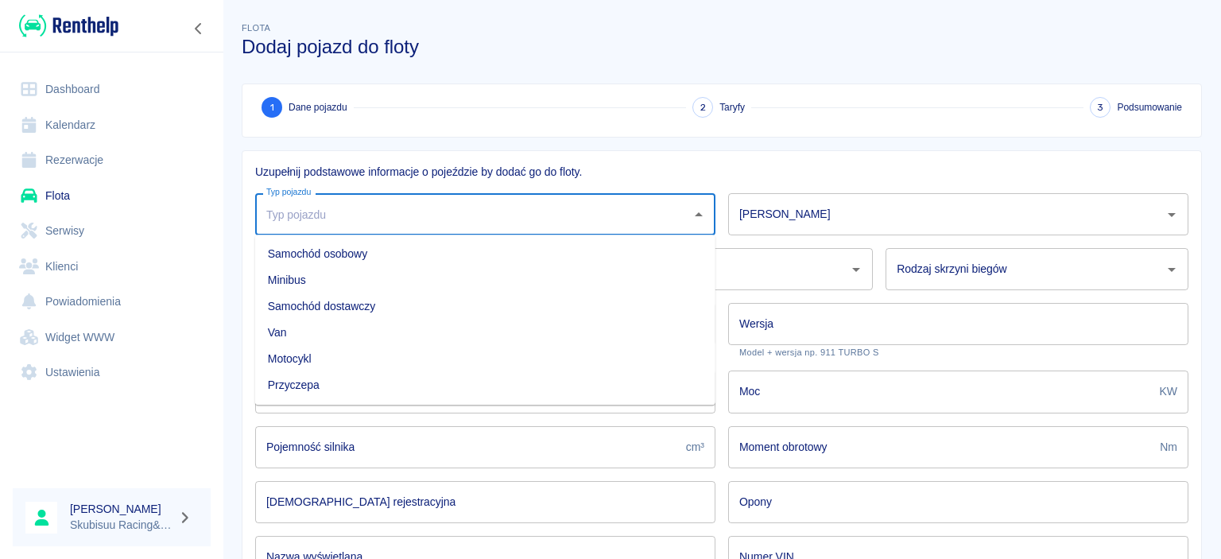
click at [520, 223] on input "Typ pojazdu" at bounding box center [473, 214] width 422 height 28
click at [471, 299] on li "Samochód dostawczy" at bounding box center [485, 306] width 460 height 26
type input "Samochód dostawczy"
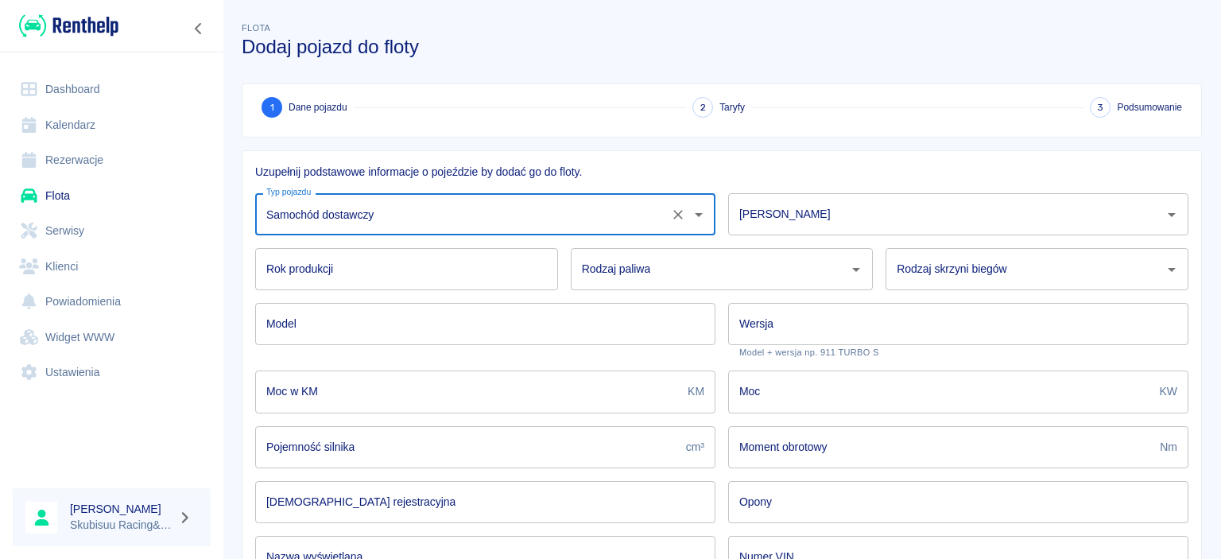
click at [761, 220] on input "[PERSON_NAME]" at bounding box center [946, 214] width 422 height 28
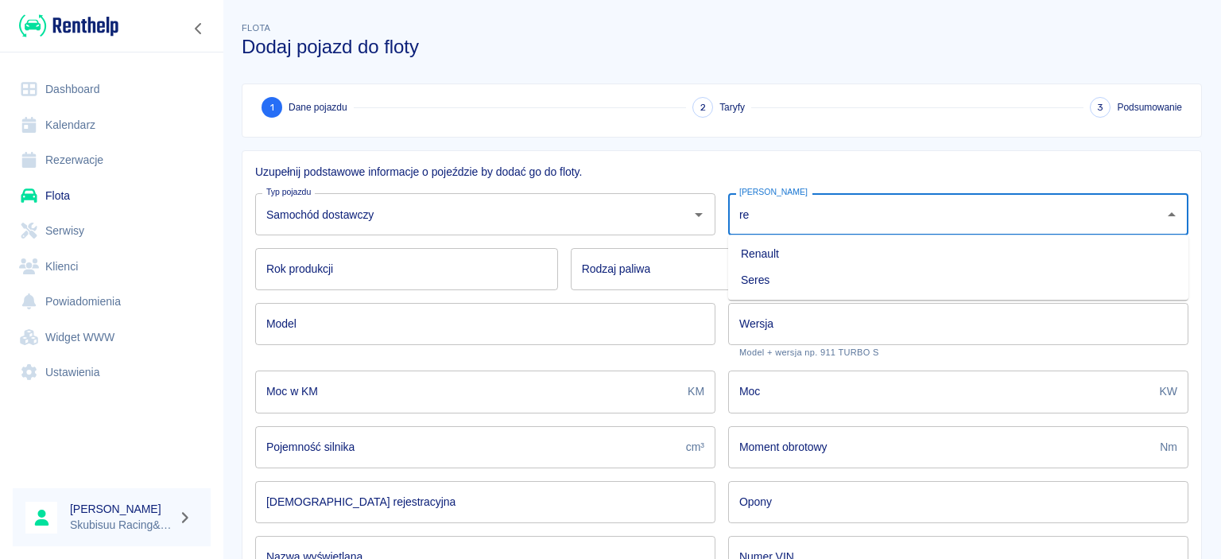
click at [752, 251] on li "Renault" at bounding box center [958, 254] width 460 height 26
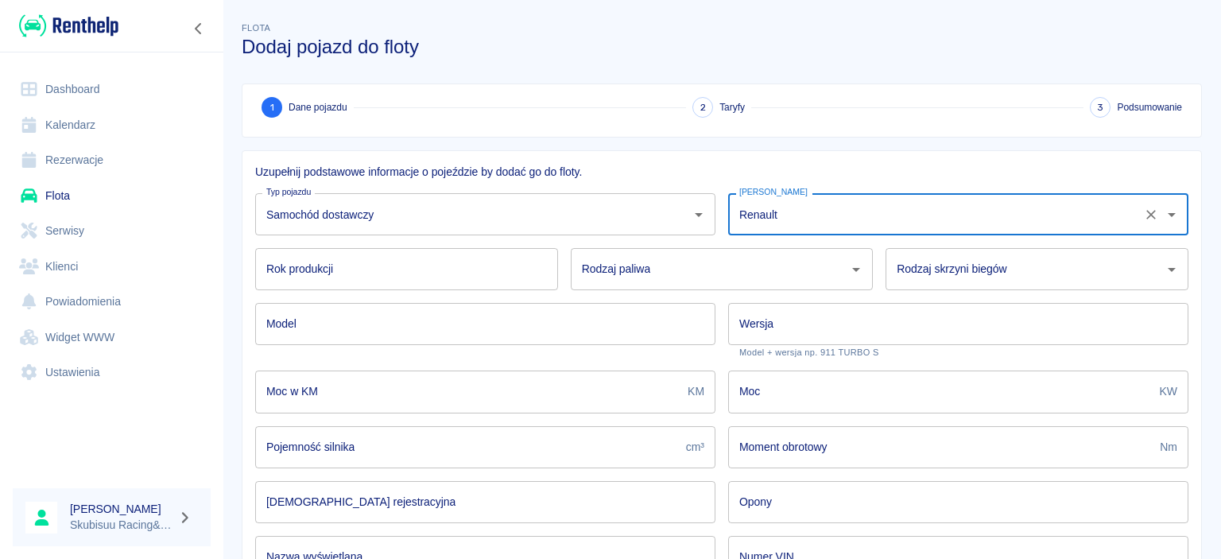
type input "Renault"
click at [465, 272] on input "Rok produkcji" at bounding box center [406, 269] width 303 height 42
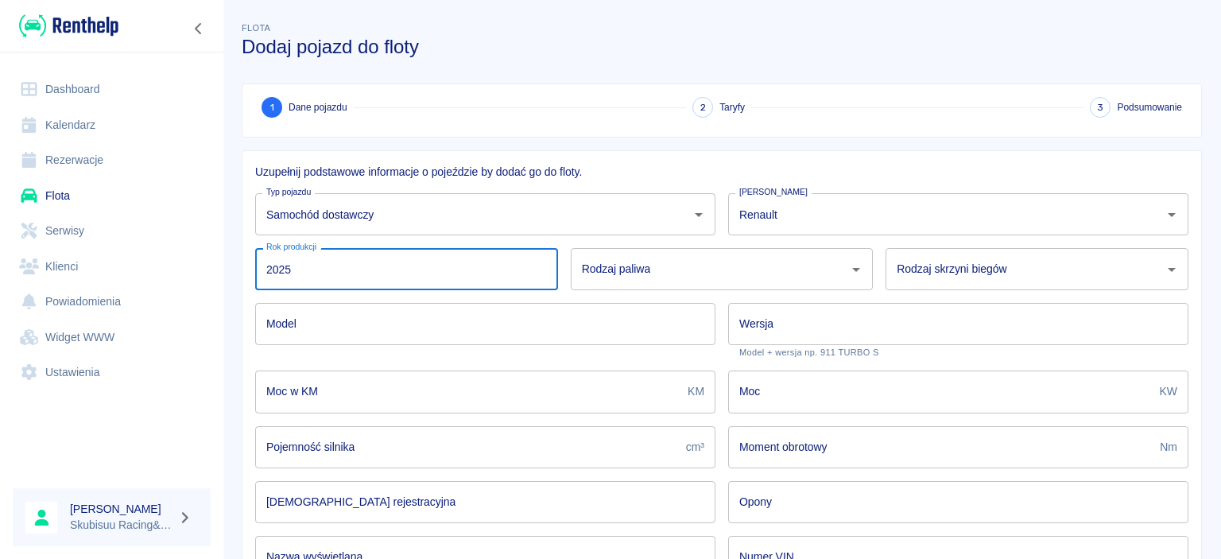
type input "2025"
click at [790, 262] on input "Rodzaj paliwa" at bounding box center [710, 269] width 265 height 28
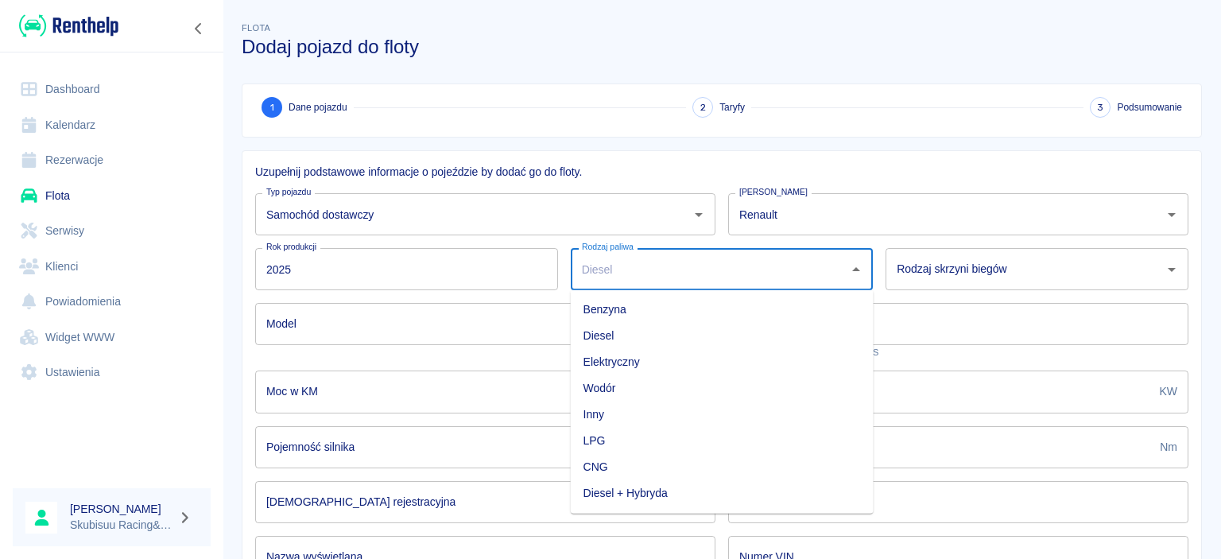
click at [755, 340] on li "Diesel" at bounding box center [722, 336] width 303 height 26
type input "Diesel"
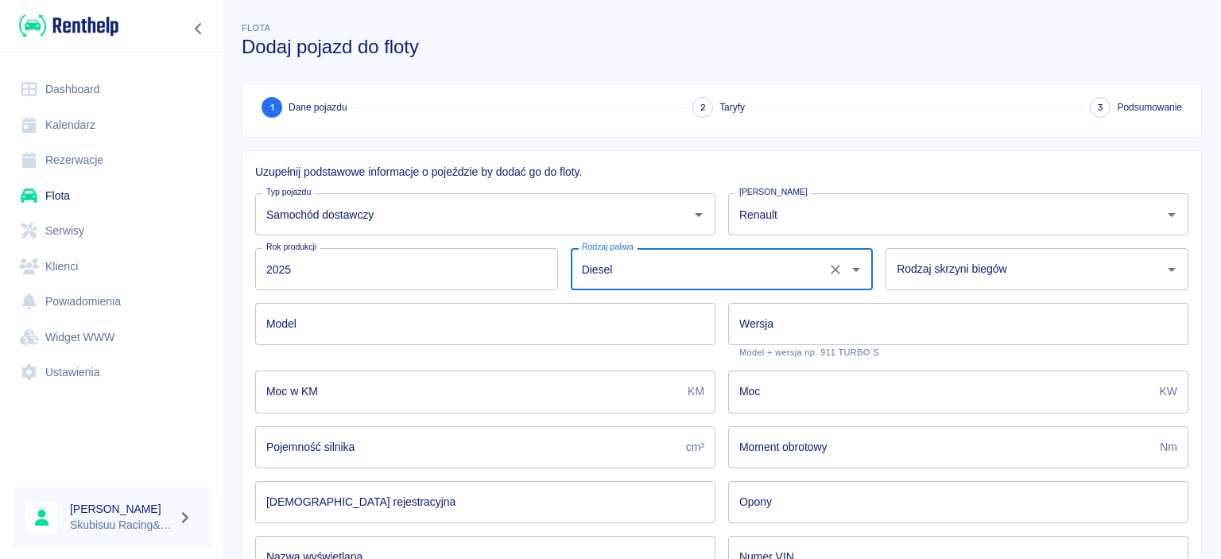
click at [977, 285] on div "Rodzaj skrzyni biegów" at bounding box center [1036, 269] width 303 height 42
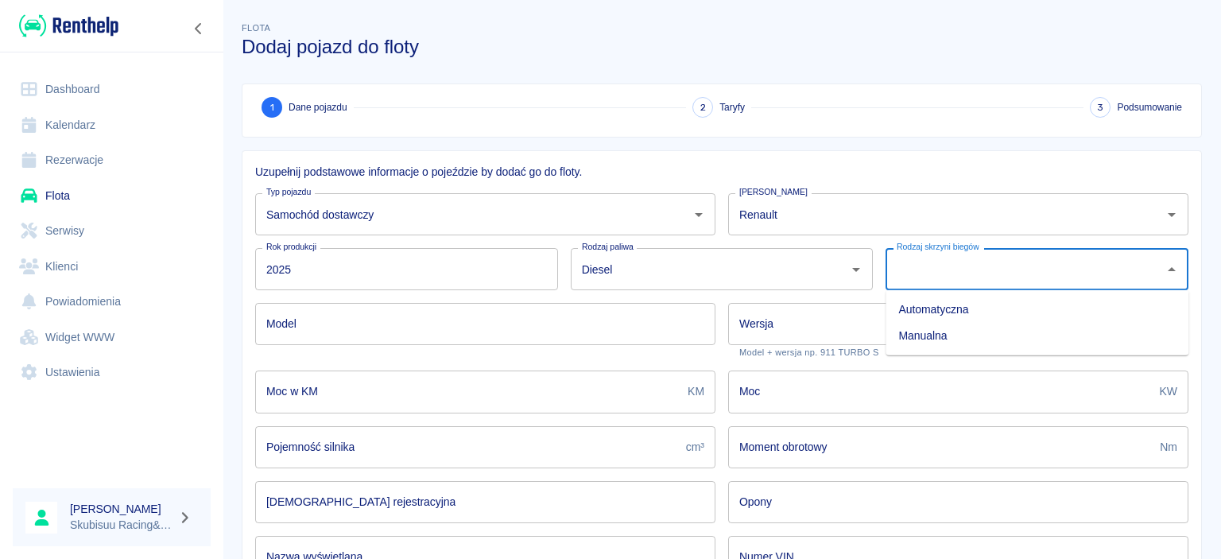
click at [942, 335] on li "Manualna" at bounding box center [1036, 336] width 303 height 26
type input "Manualna"
click at [886, 335] on input "Wersja" at bounding box center [958, 324] width 460 height 42
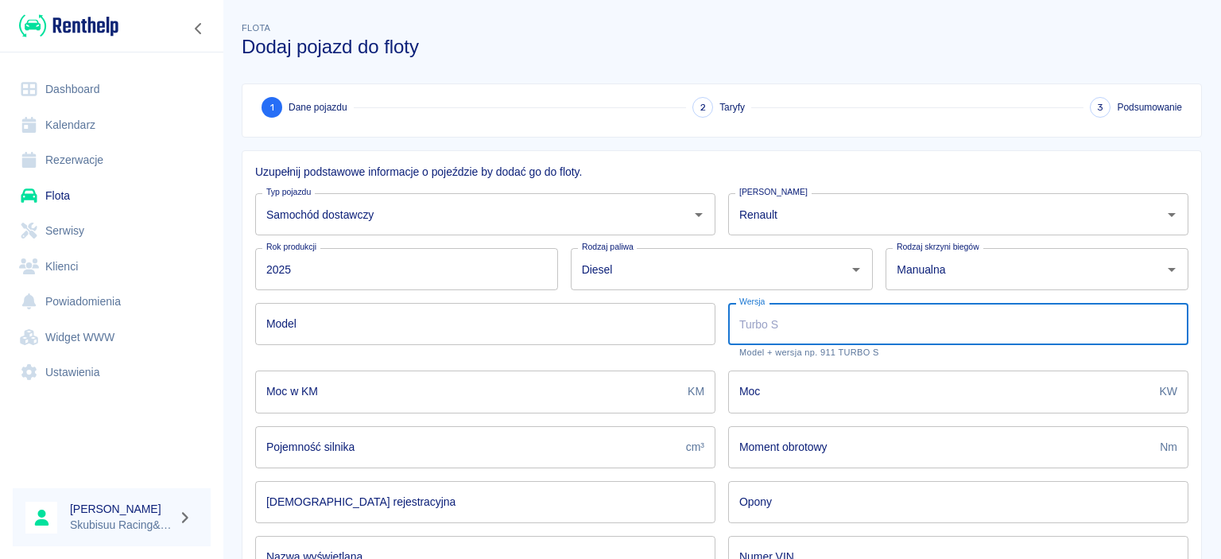
click at [261, 323] on input "Model" at bounding box center [485, 324] width 460 height 42
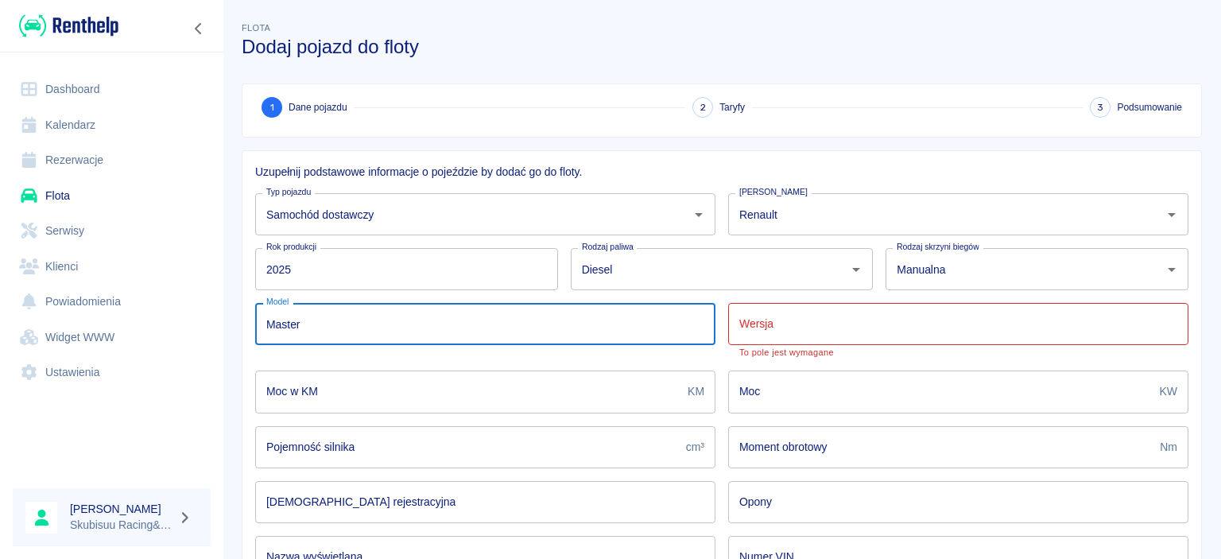
type input "Master"
click at [741, 323] on input "Wersja" at bounding box center [958, 324] width 460 height 42
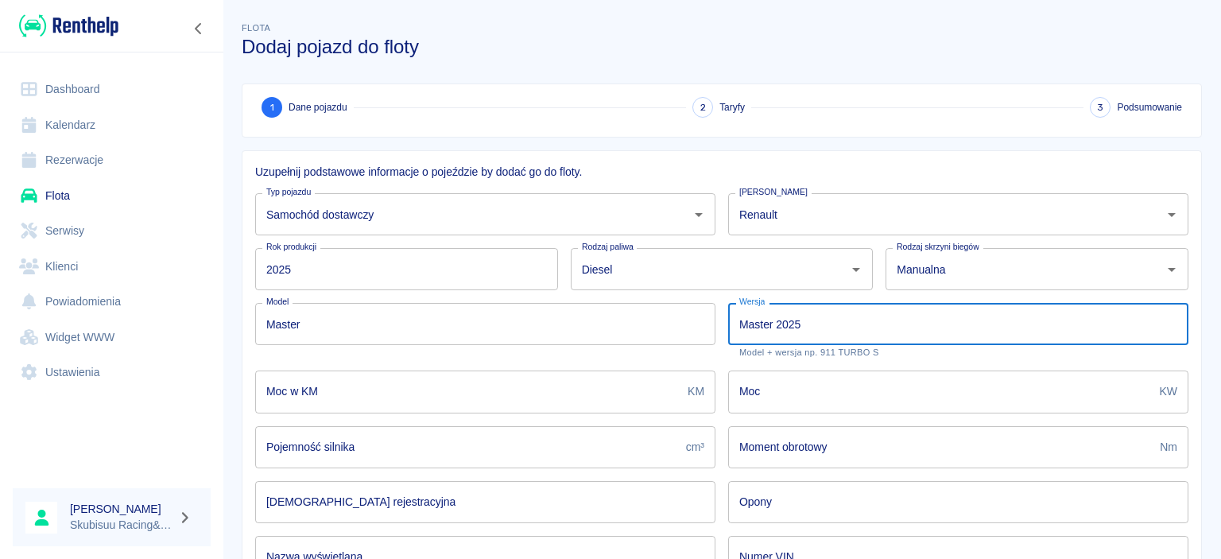
type input "Master 2025"
click at [996, 374] on input "Moc" at bounding box center [940, 391] width 425 height 42
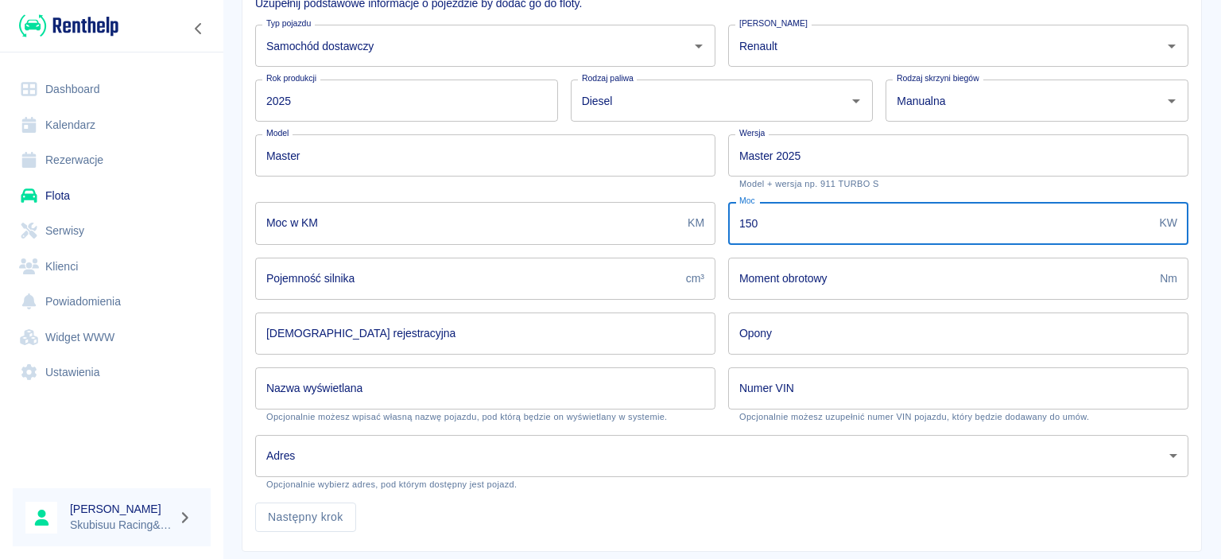
scroll to position [206, 0]
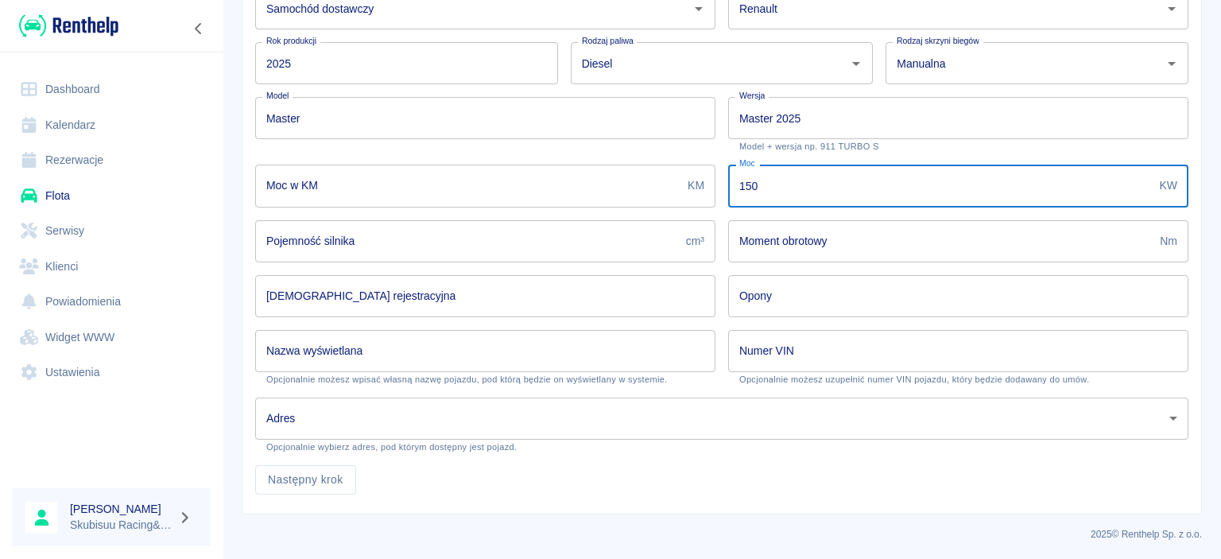
type input "150"
click at [458, 178] on input "Moc w KM" at bounding box center [468, 186] width 426 height 42
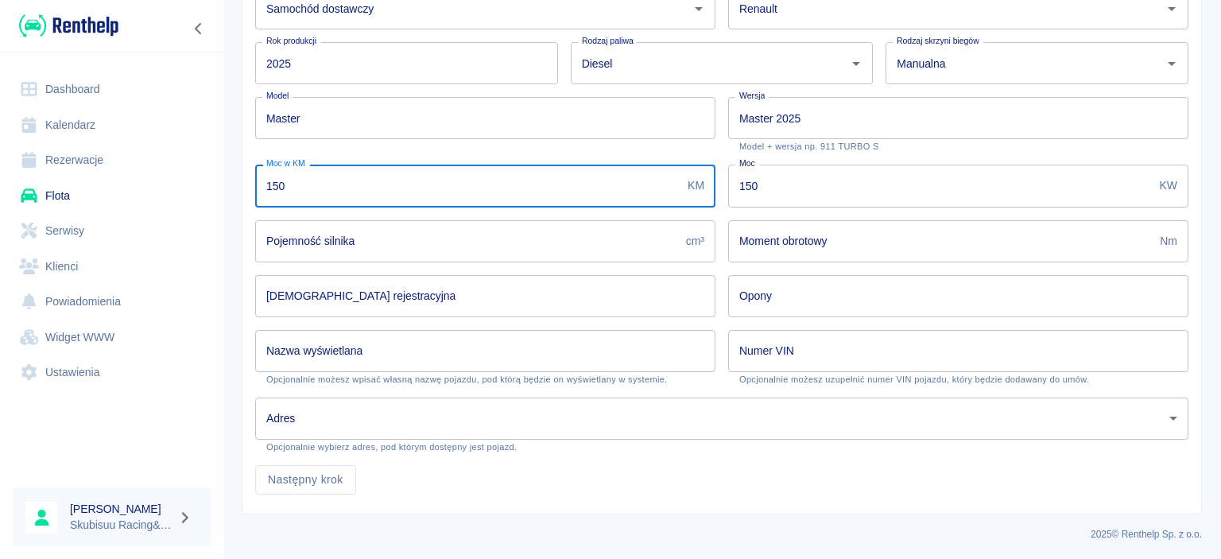
type input "150"
click at [456, 281] on input "[DEMOGRAPHIC_DATA] rejestracyjna" at bounding box center [485, 296] width 460 height 42
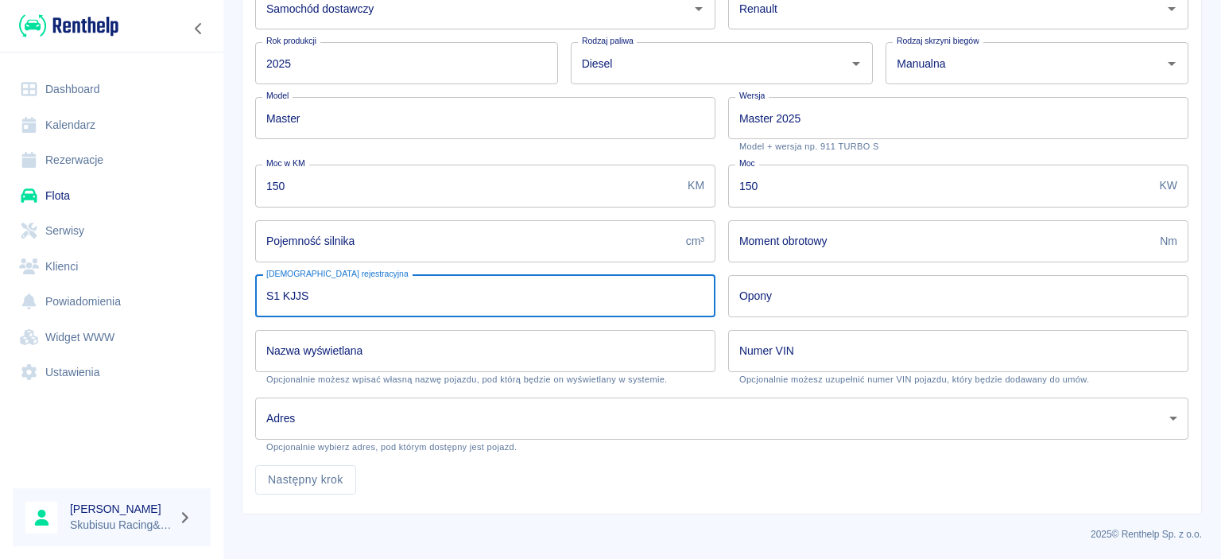
type input "S1 KJJS"
click at [660, 442] on p "Opcjonalnie wybierz adres, pod którym dostępny jest pojazd." at bounding box center [721, 447] width 911 height 10
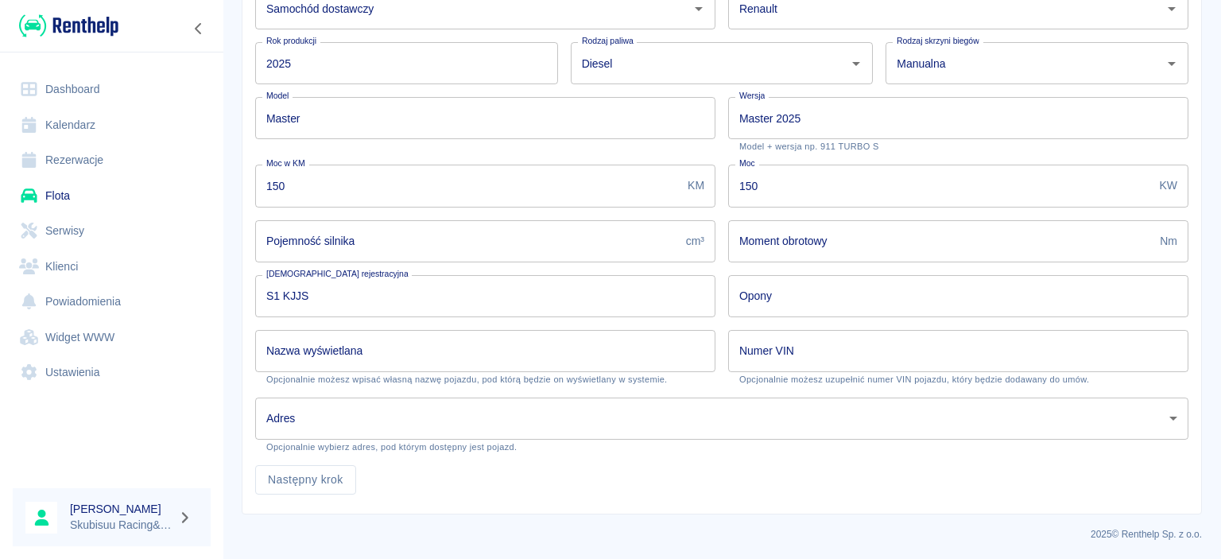
click at [799, 359] on input "Numer VIN" at bounding box center [958, 351] width 460 height 42
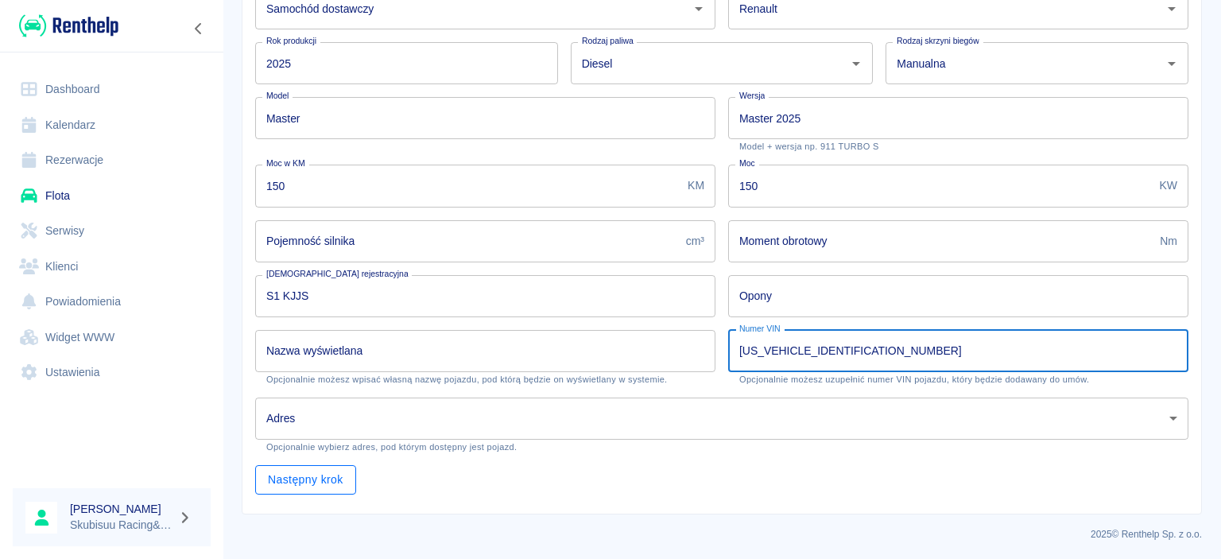
type input "[US_VEHICLE_IDENTIFICATION_NUMBER]"
click at [332, 485] on button "Następny krok" at bounding box center [305, 479] width 101 height 29
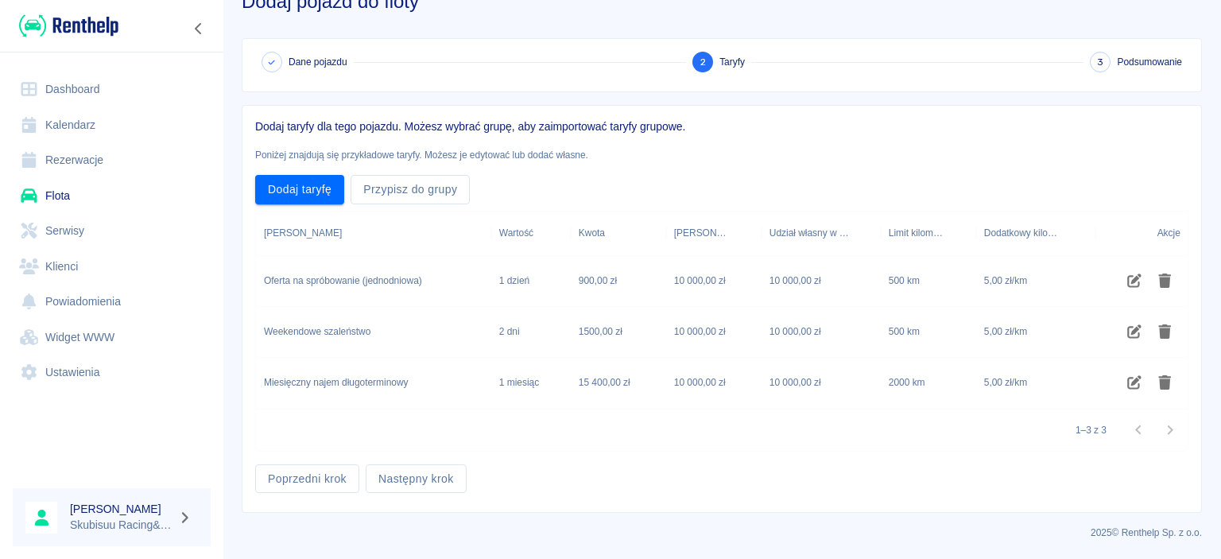
scroll to position [42, 0]
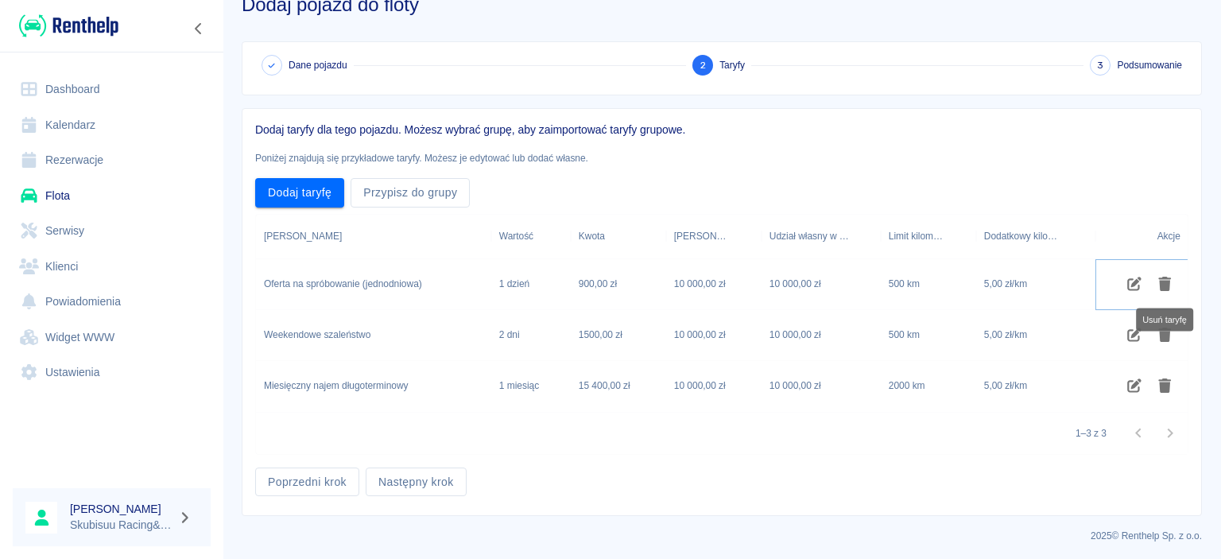
click at [1171, 285] on icon "Usuń taryfę" at bounding box center [1165, 284] width 18 height 14
click at [1168, 285] on icon "Usuń taryfę" at bounding box center [1165, 284] width 13 height 14
click at [1168, 327] on icon "Usuń taryfę" at bounding box center [1165, 334] width 13 height 14
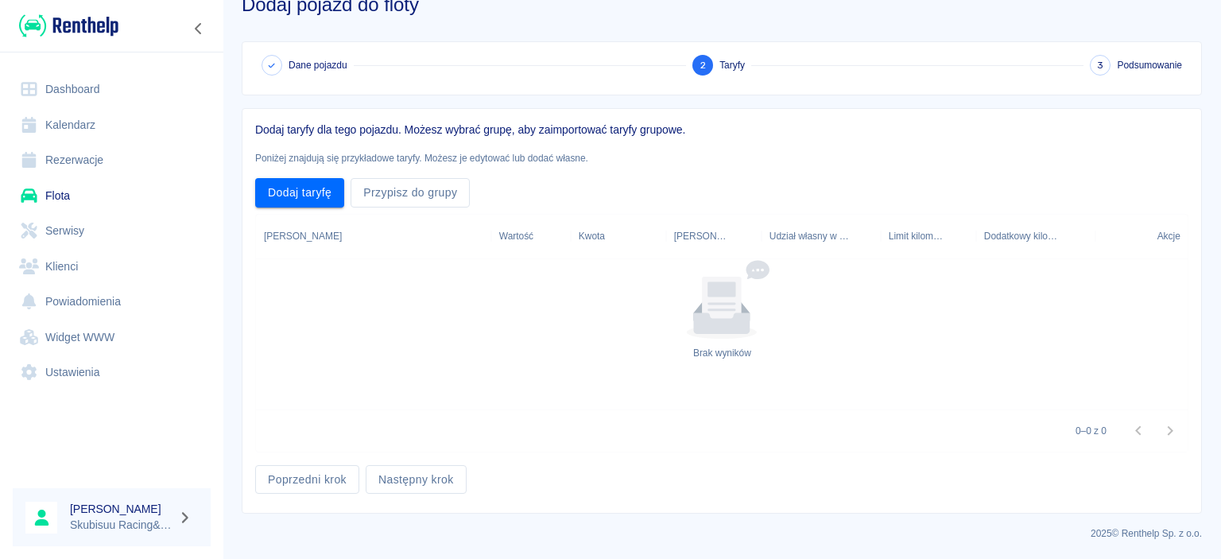
click at [1168, 285] on div "Brak wyników" at bounding box center [722, 310] width 932 height 102
click at [308, 189] on button "Dodaj taryfę" at bounding box center [299, 192] width 89 height 29
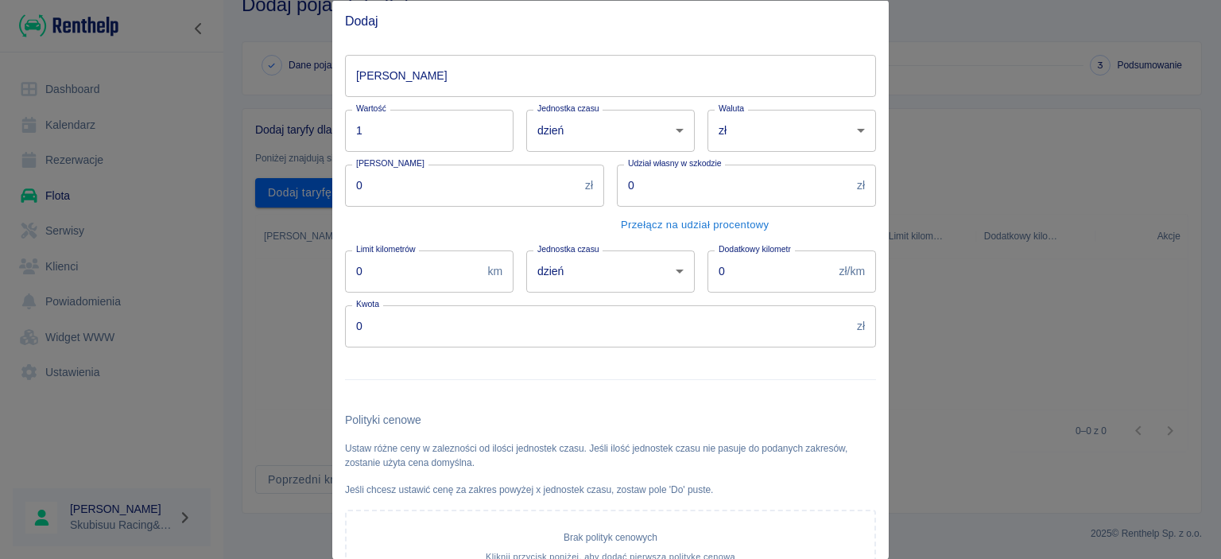
click at [439, 72] on input "[PERSON_NAME]" at bounding box center [610, 75] width 531 height 42
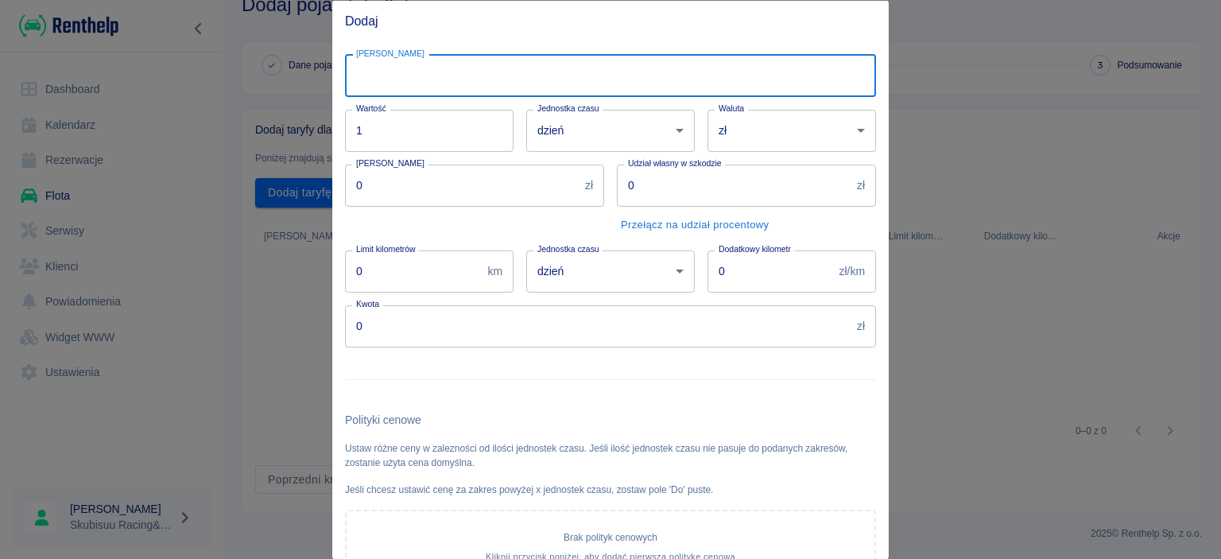
click at [434, 72] on input "[PERSON_NAME]" at bounding box center [610, 75] width 531 height 42
type input "Doba 24h limit 800km"
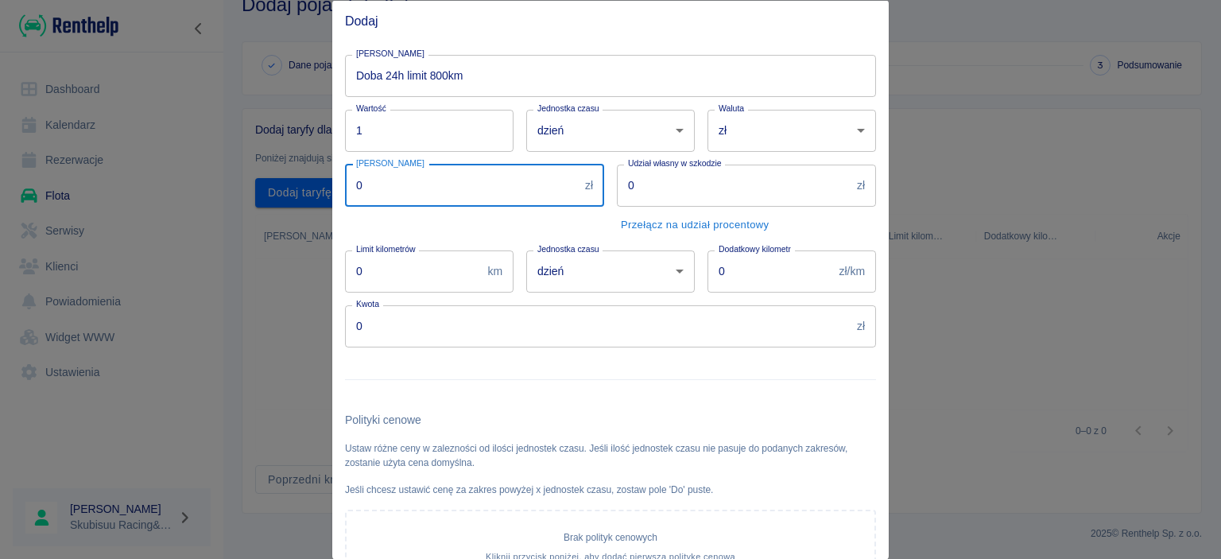
drag, startPoint x: 59, startPoint y: 165, endPoint x: 0, endPoint y: 161, distance: 58.9
click at [345, 164] on input "0" at bounding box center [462, 185] width 234 height 42
type input "1000"
click at [741, 271] on input "0" at bounding box center [770, 271] width 126 height 42
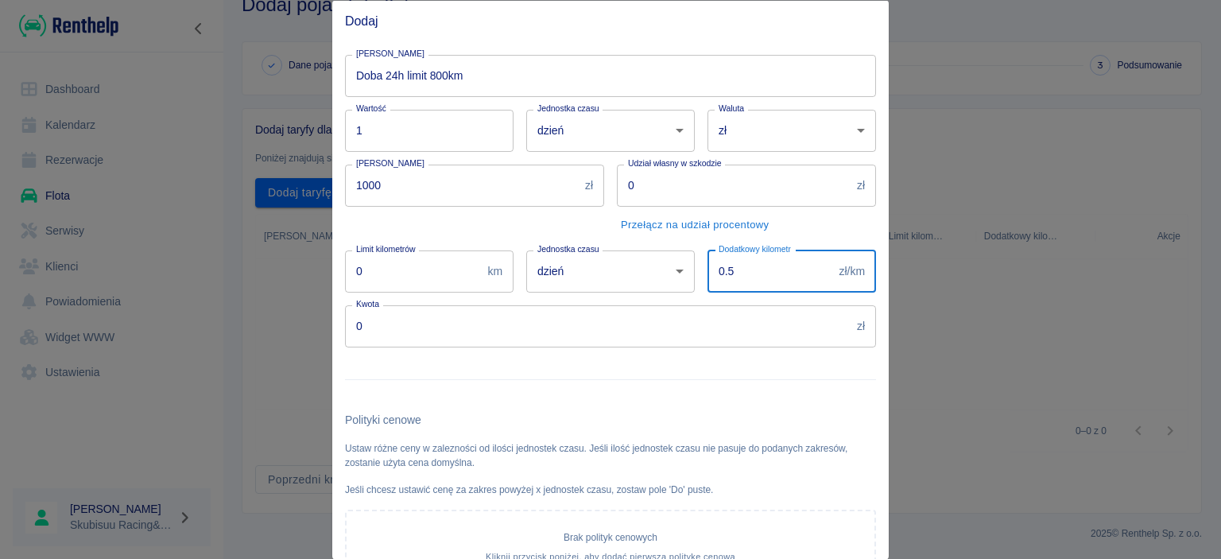
type input "0.5"
click at [455, 325] on input "0" at bounding box center [597, 325] width 505 height 42
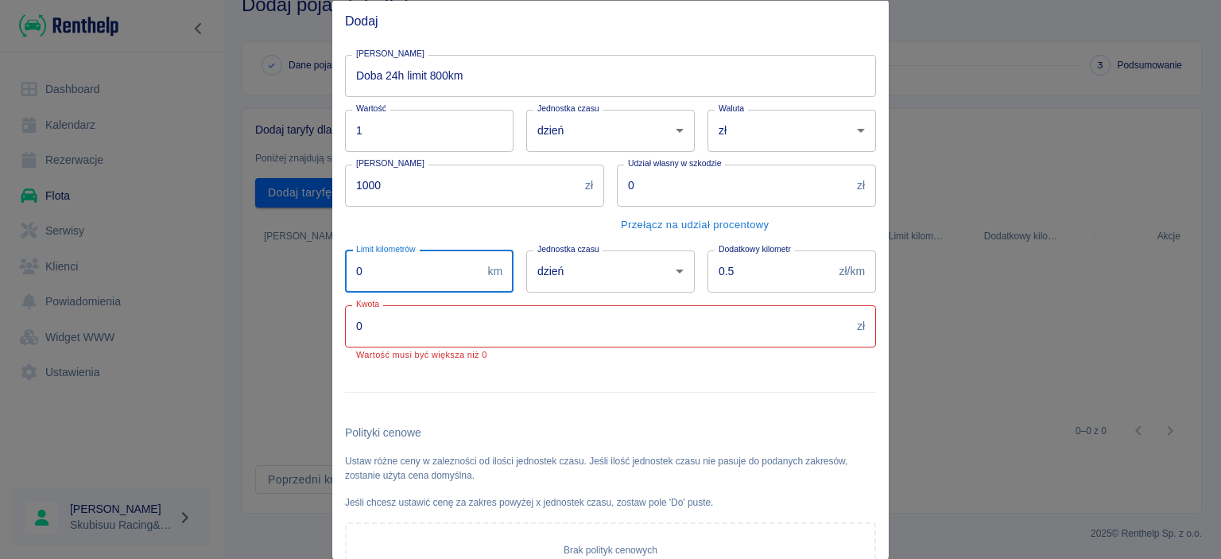
click at [413, 275] on input "0" at bounding box center [413, 271] width 136 height 42
type input "800"
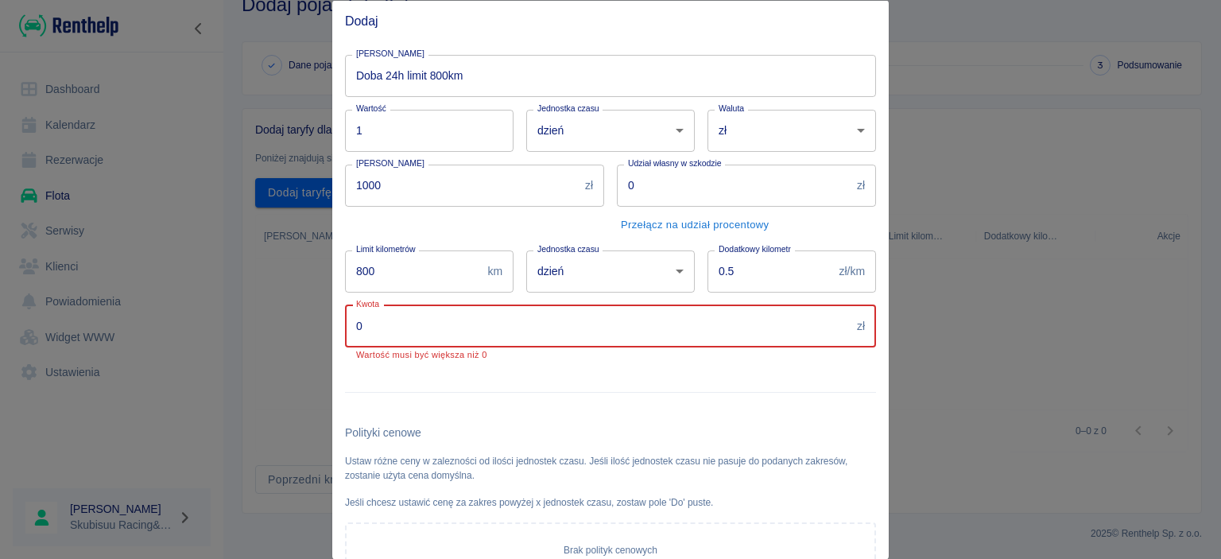
drag, startPoint x: 459, startPoint y: 332, endPoint x: 206, endPoint y: 343, distance: 253.8
click at [345, 344] on input "0" at bounding box center [597, 325] width 505 height 42
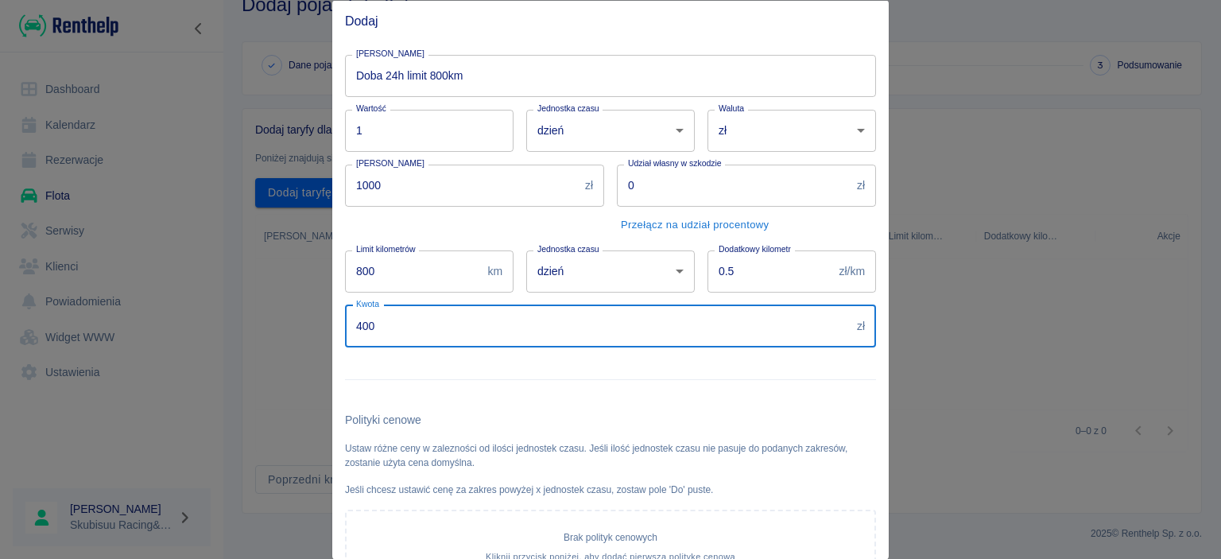
type input "400"
click at [675, 389] on div at bounding box center [604, 372] width 544 height 52
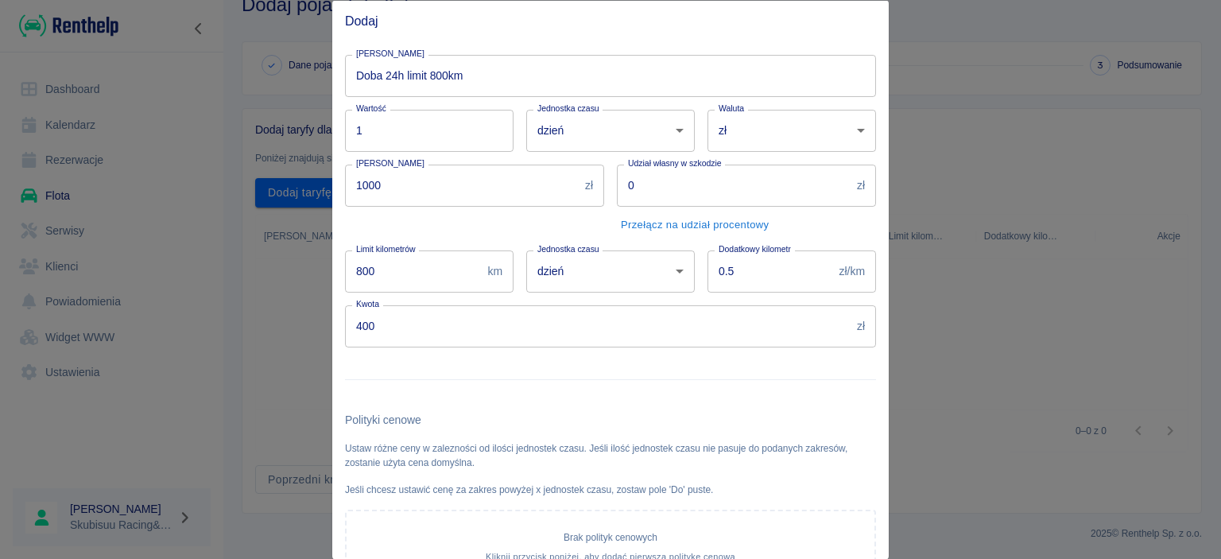
scroll to position [122, 0]
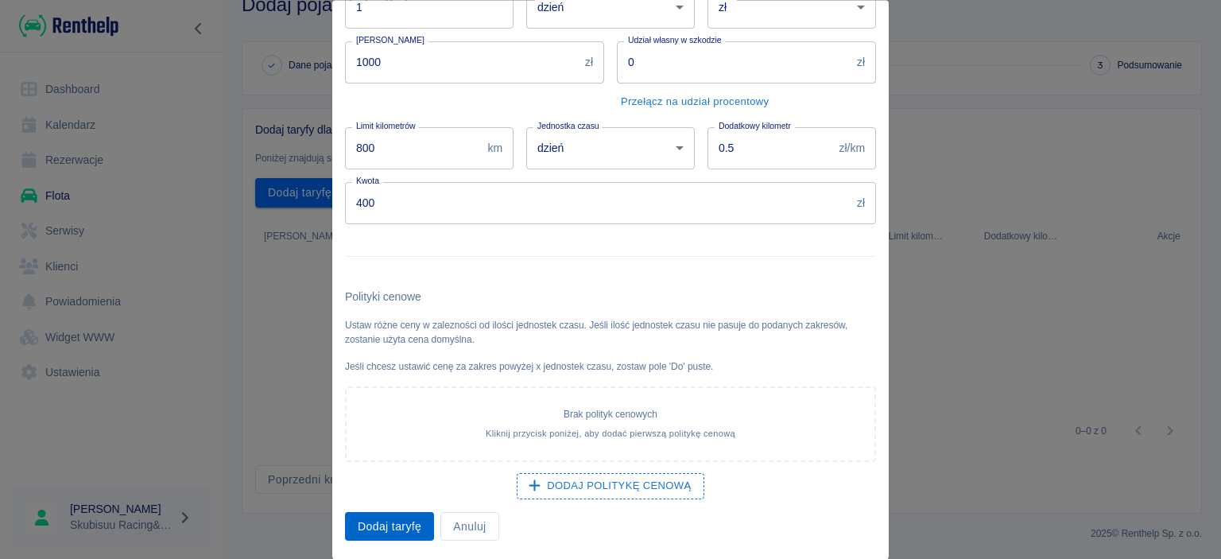
click at [401, 528] on button "Dodaj taryfę" at bounding box center [389, 526] width 89 height 29
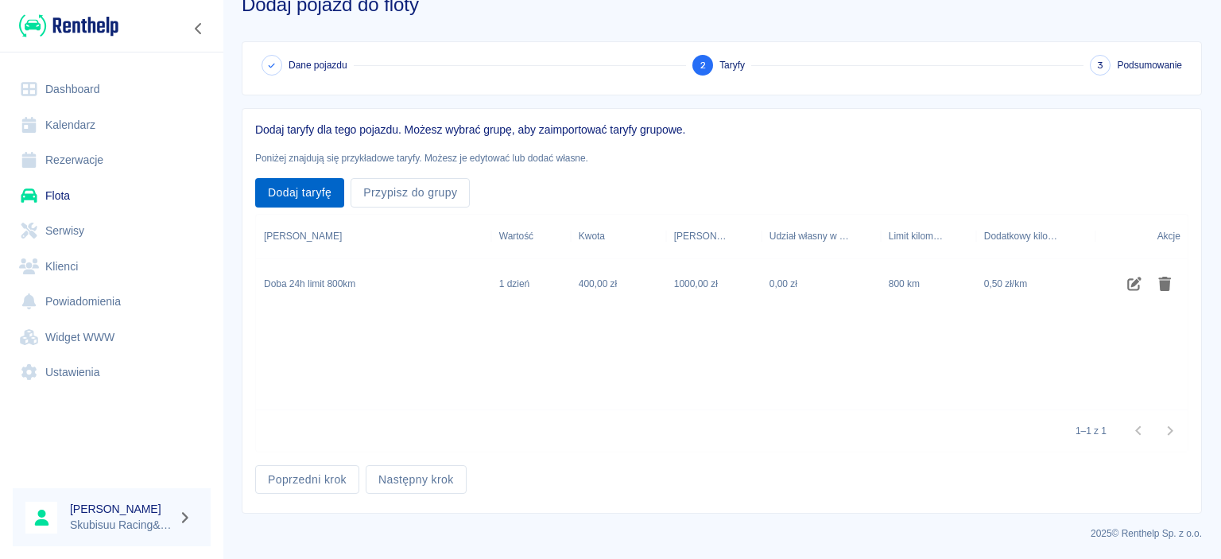
click at [319, 193] on button "Dodaj taryfę" at bounding box center [299, 192] width 89 height 29
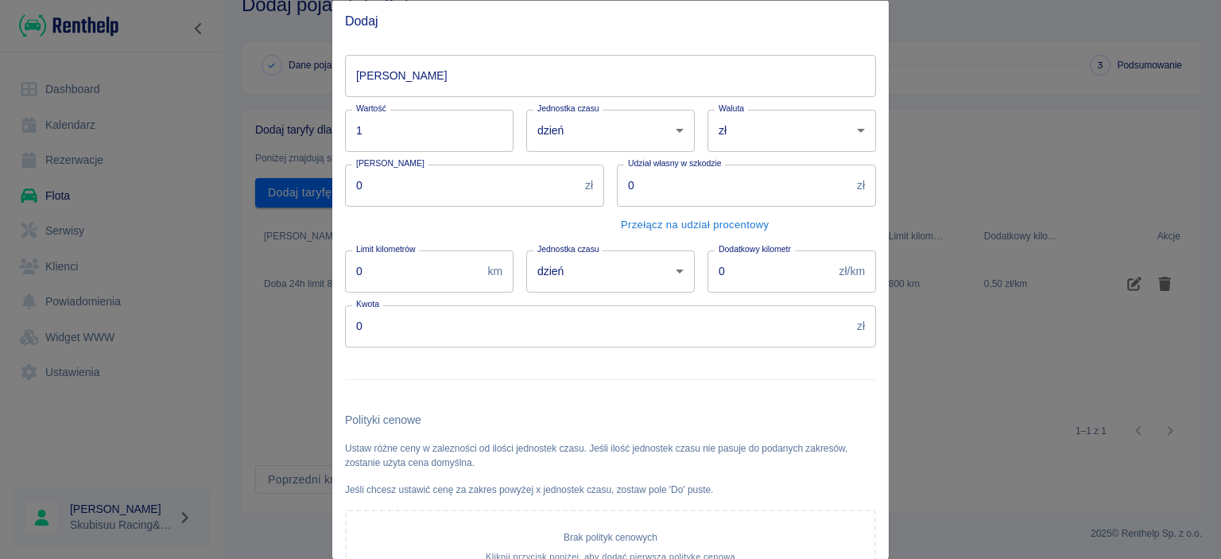
click at [434, 100] on div "Wartość 1 Wartość" at bounding box center [422, 123] width 181 height 55
click at [440, 90] on input "[PERSON_NAME]" at bounding box center [610, 75] width 531 height 42
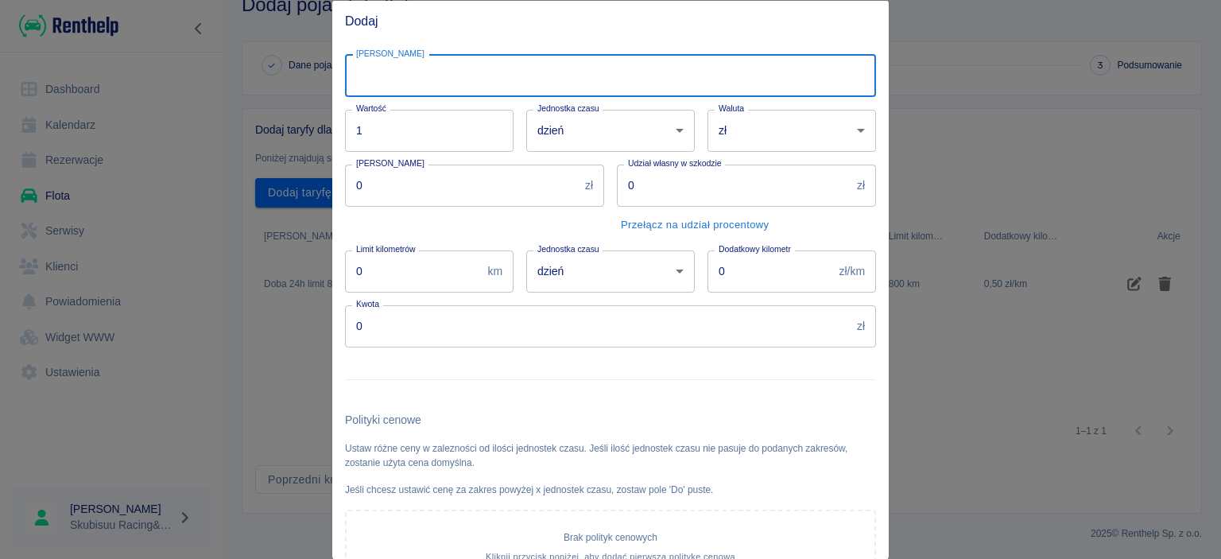
click at [440, 90] on input "[PERSON_NAME]" at bounding box center [610, 75] width 531 height 42
type input "Doba 24h limit 500km"
click at [764, 270] on input "0" at bounding box center [770, 271] width 126 height 42
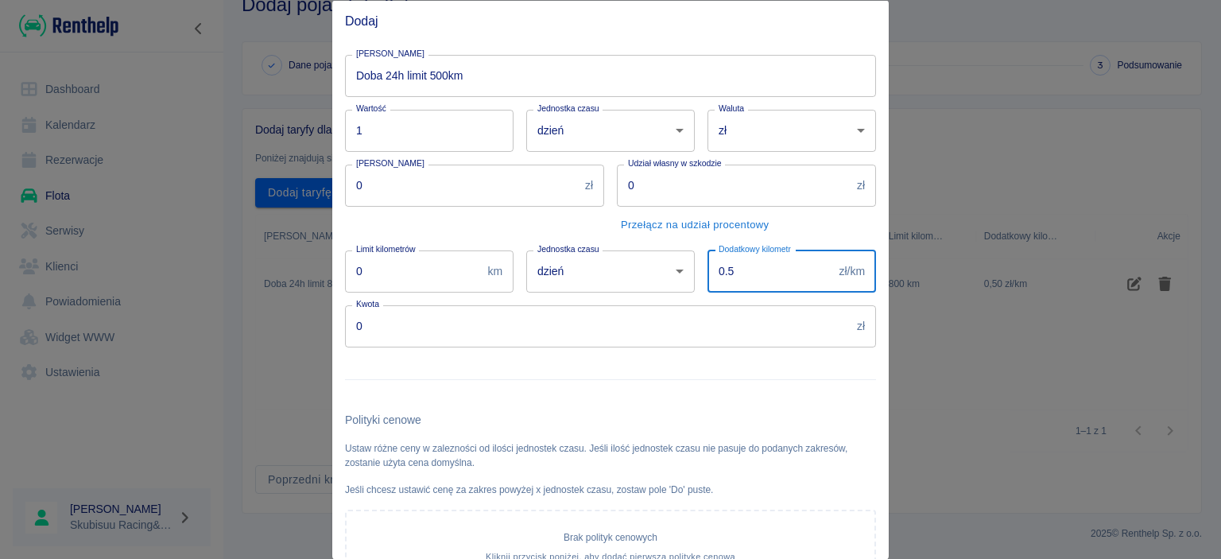
type input "0.5"
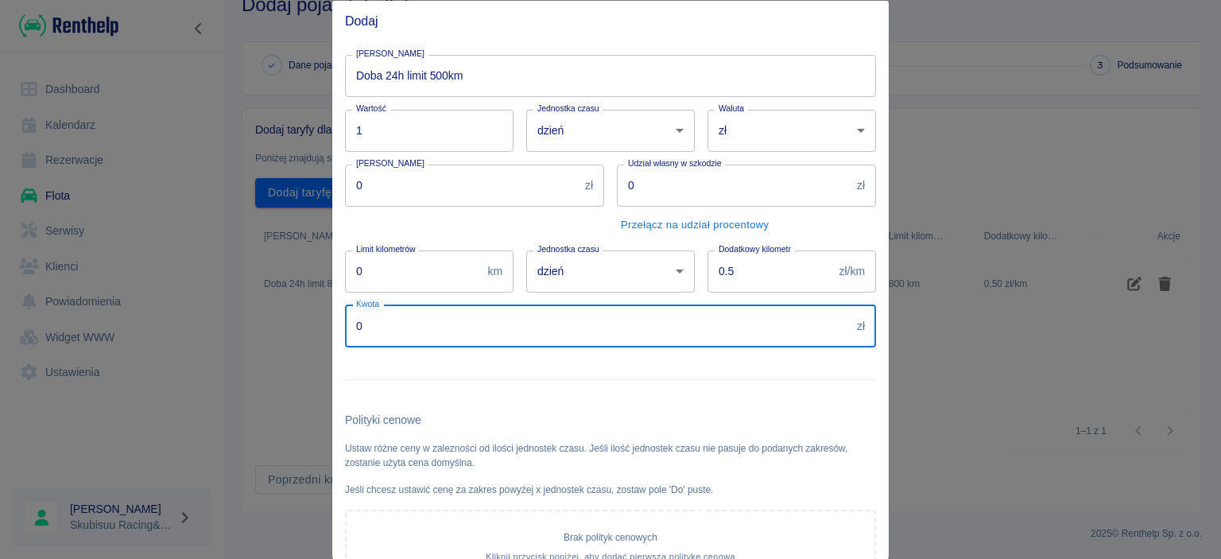
drag, startPoint x: 399, startPoint y: 316, endPoint x: 278, endPoint y: 272, distance: 128.7
click at [345, 304] on input "0" at bounding box center [597, 325] width 505 height 42
type input "350"
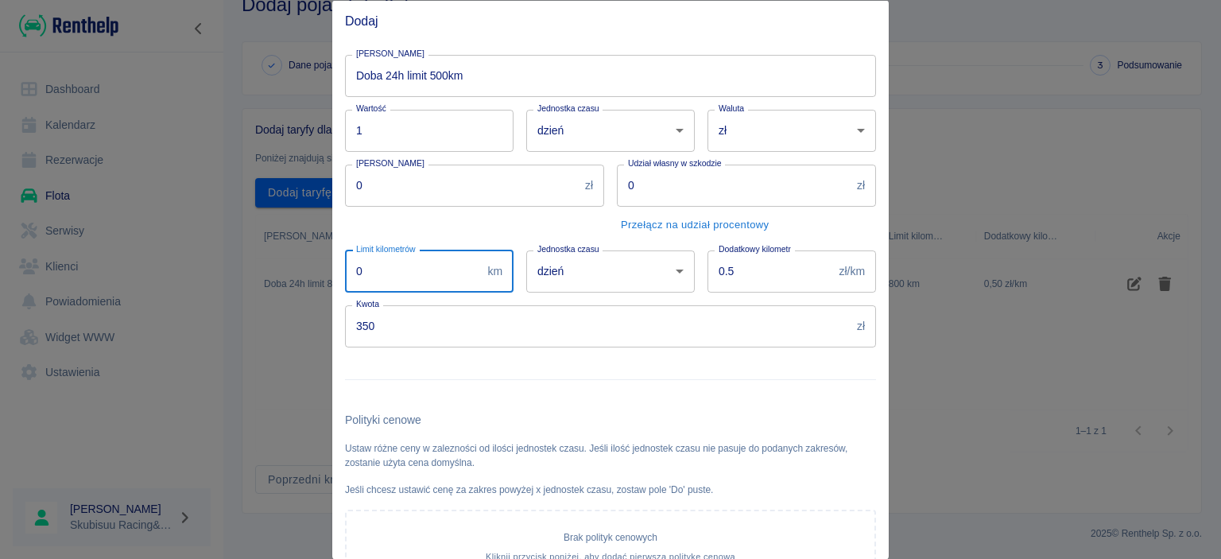
drag, startPoint x: 389, startPoint y: 281, endPoint x: 256, endPoint y: 251, distance: 135.9
click at [345, 271] on input "0" at bounding box center [413, 271] width 136 height 42
type input "500"
click at [523, 203] on input "0" at bounding box center [462, 185] width 234 height 42
click at [604, 374] on div at bounding box center [604, 372] width 544 height 52
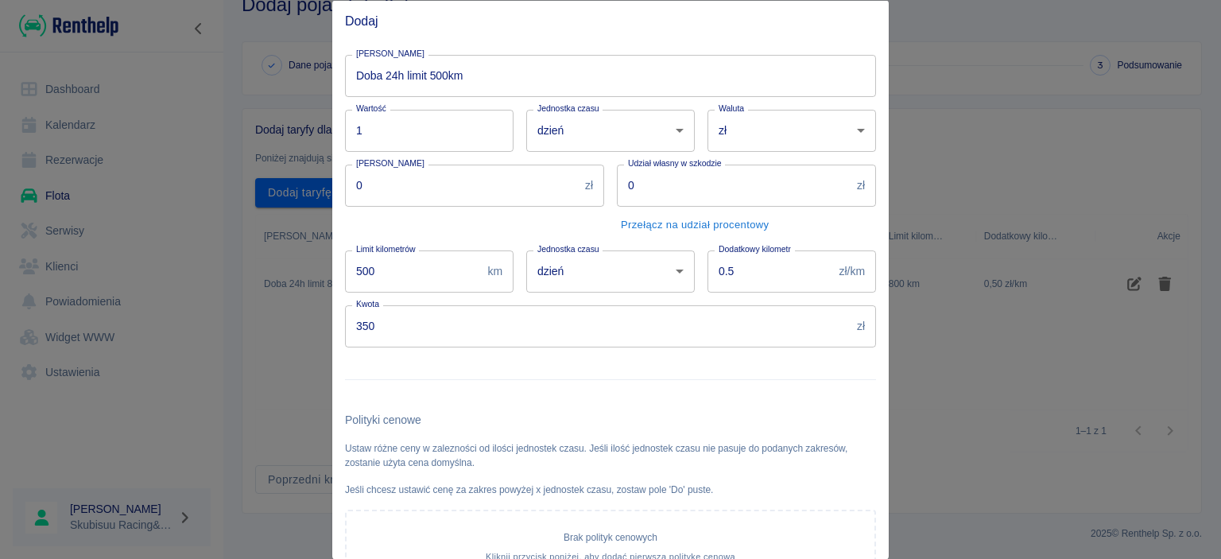
drag, startPoint x: 432, startPoint y: 199, endPoint x: 188, endPoint y: 215, distance: 244.4
click at [345, 198] on input "0" at bounding box center [462, 185] width 234 height 42
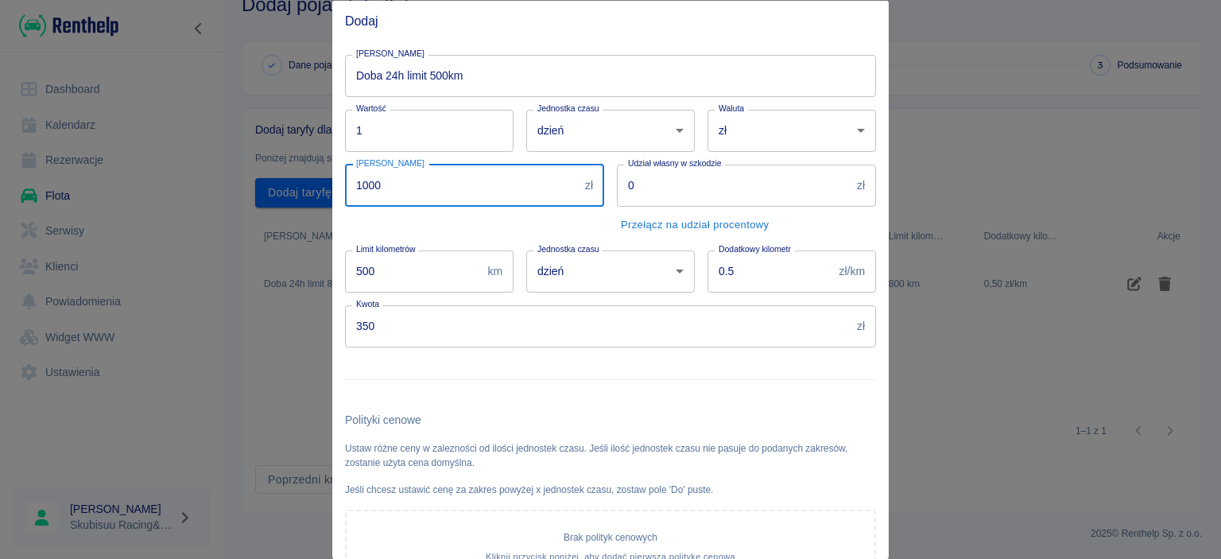
type input "1000"
click at [642, 375] on div at bounding box center [604, 372] width 544 height 52
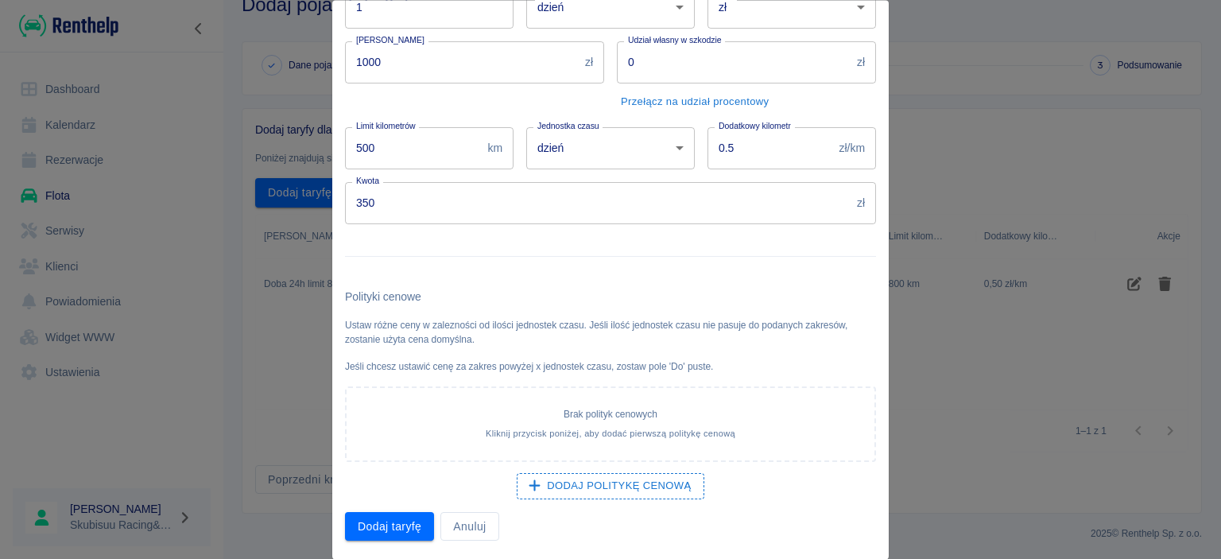
click at [410, 528] on button "Dodaj taryfę" at bounding box center [389, 526] width 89 height 29
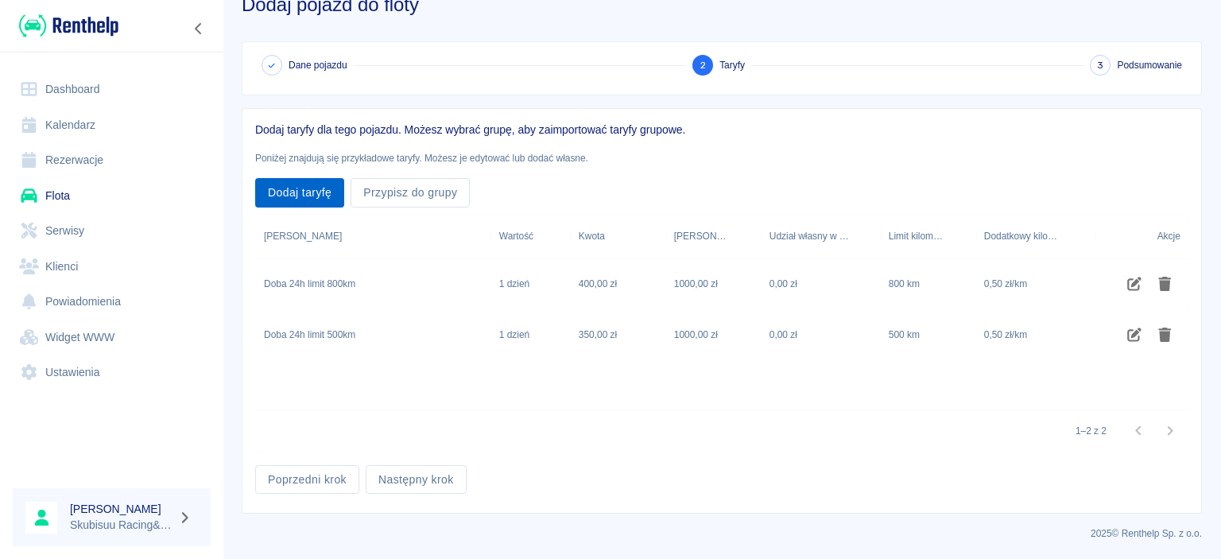
click at [318, 188] on button "Dodaj taryfę" at bounding box center [299, 192] width 89 height 29
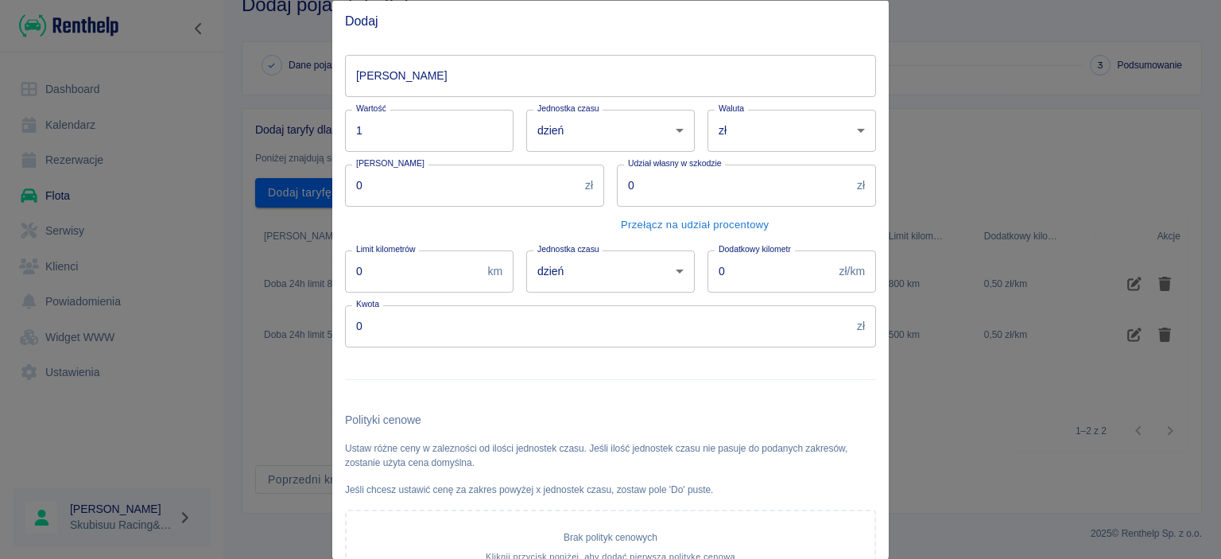
click at [456, 51] on div "[PERSON_NAME]" at bounding box center [604, 68] width 544 height 55
click at [463, 78] on input "[PERSON_NAME]" at bounding box center [610, 75] width 531 height 42
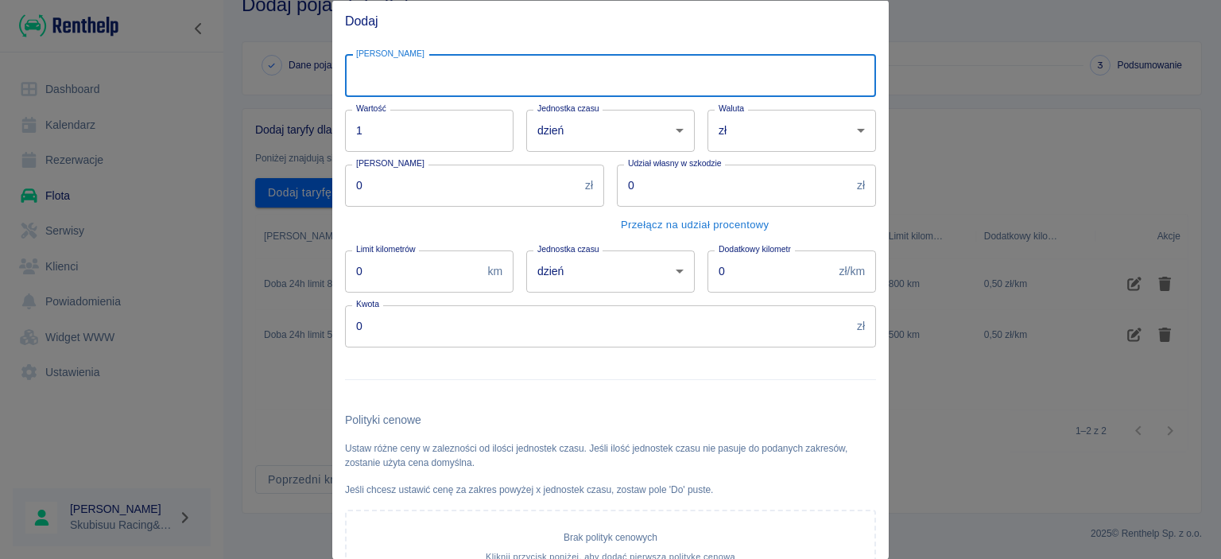
click at [463, 78] on input "[PERSON_NAME]" at bounding box center [610, 75] width 531 height 42
type input "Do 12 godzin limit 400km"
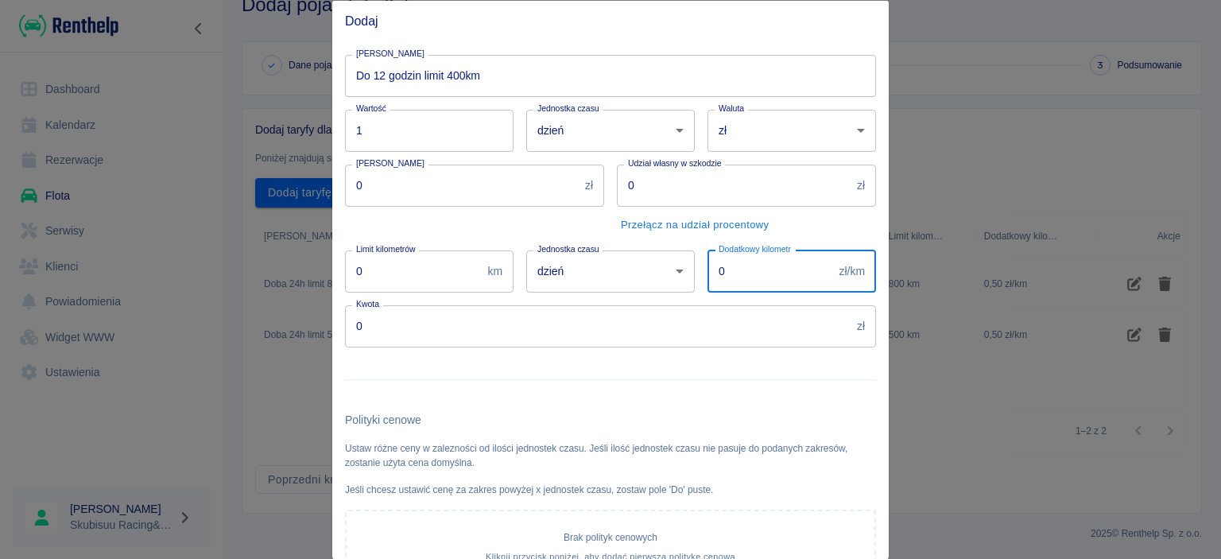
drag, startPoint x: 701, startPoint y: 269, endPoint x: 449, endPoint y: 282, distance: 252.3
click at [707, 269] on input "0" at bounding box center [770, 271] width 126 height 42
type input "0.5"
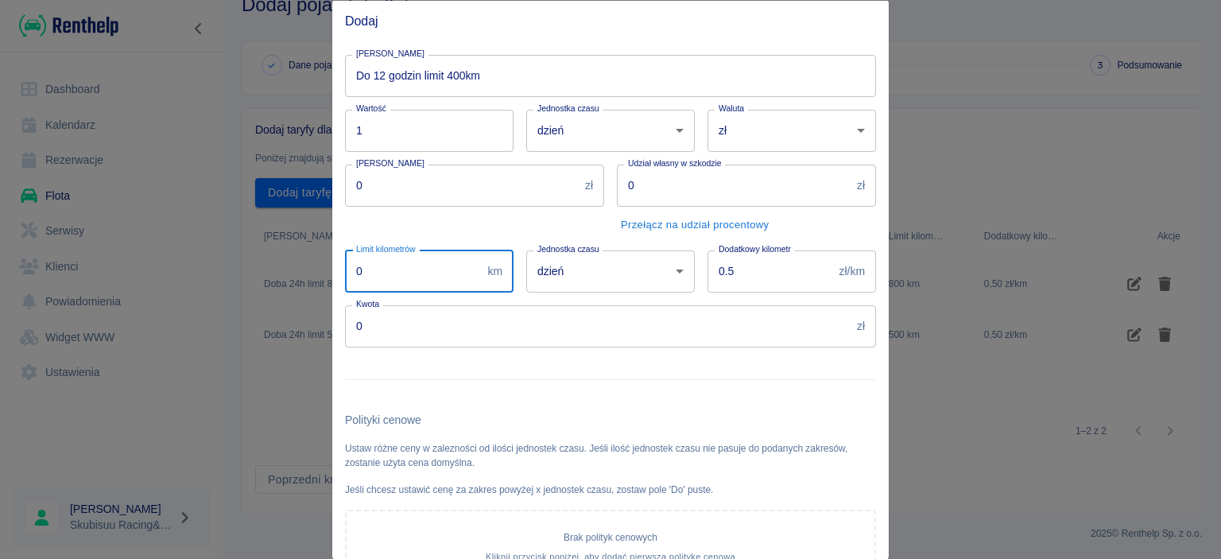
drag, startPoint x: 303, startPoint y: 267, endPoint x: 234, endPoint y: 267, distance: 69.1
click at [345, 267] on input "0" at bounding box center [413, 271] width 136 height 42
type input "400"
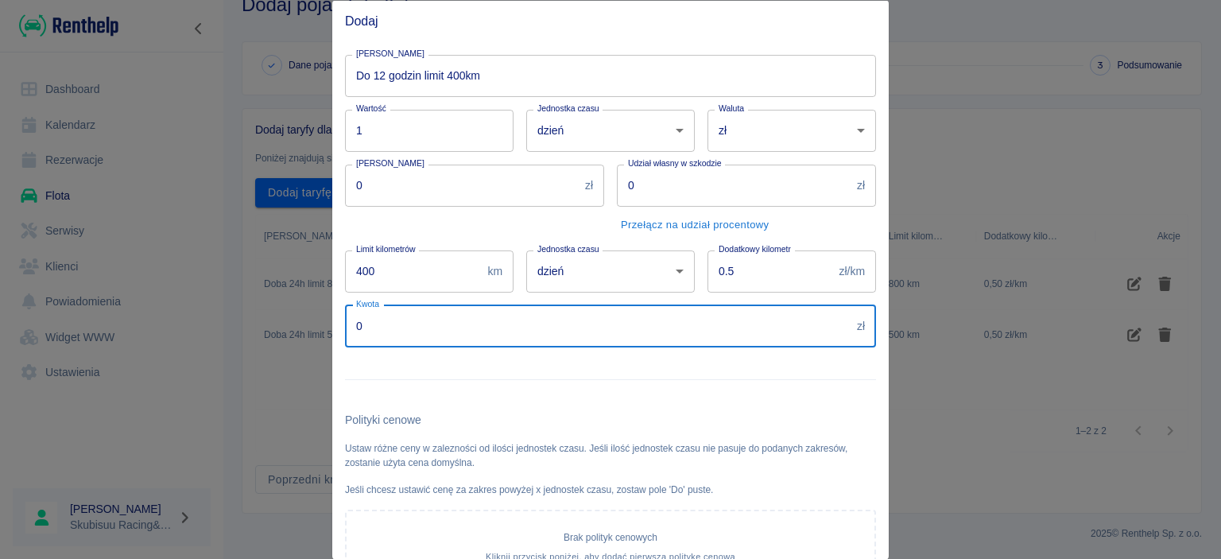
drag, startPoint x: 348, startPoint y: 334, endPoint x: 259, endPoint y: 323, distance: 89.7
click at [345, 323] on input "0" at bounding box center [597, 325] width 505 height 42
type input "300"
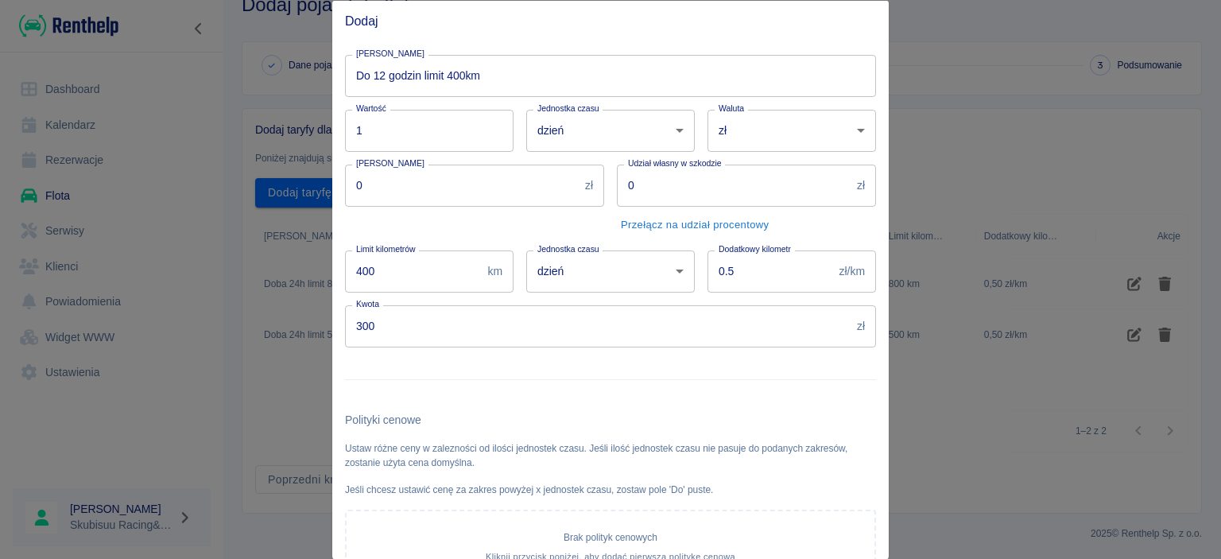
click at [498, 355] on div at bounding box center [604, 372] width 544 height 52
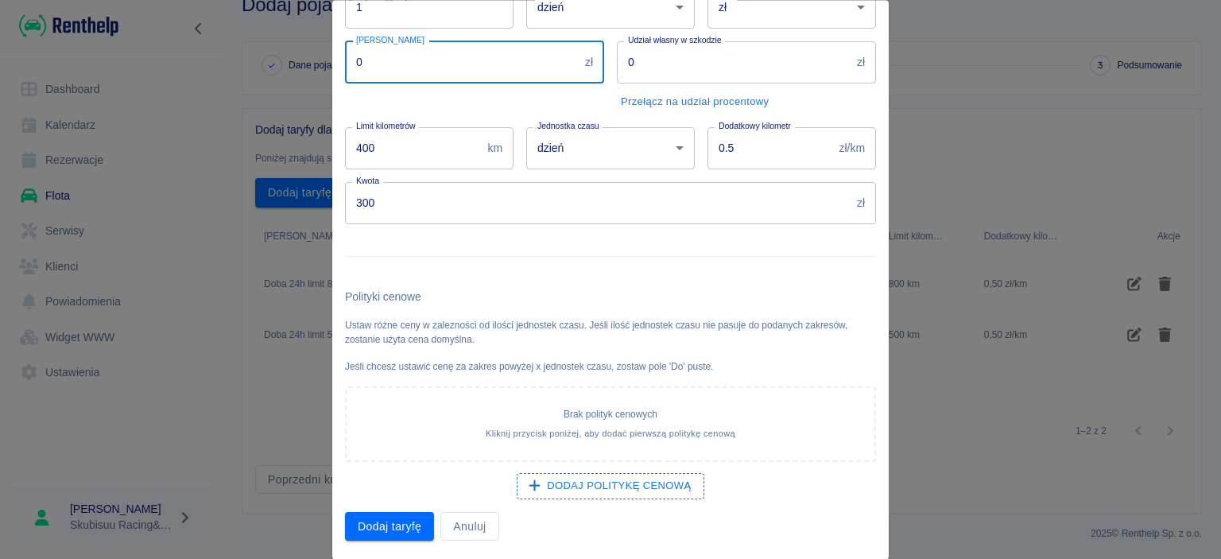
drag, startPoint x: 438, startPoint y: 68, endPoint x: 0, endPoint y: 60, distance: 438.0
click at [345, 59] on input "0" at bounding box center [462, 62] width 234 height 42
type input "1000"
click at [403, 521] on button "Dodaj taryfę" at bounding box center [389, 526] width 89 height 29
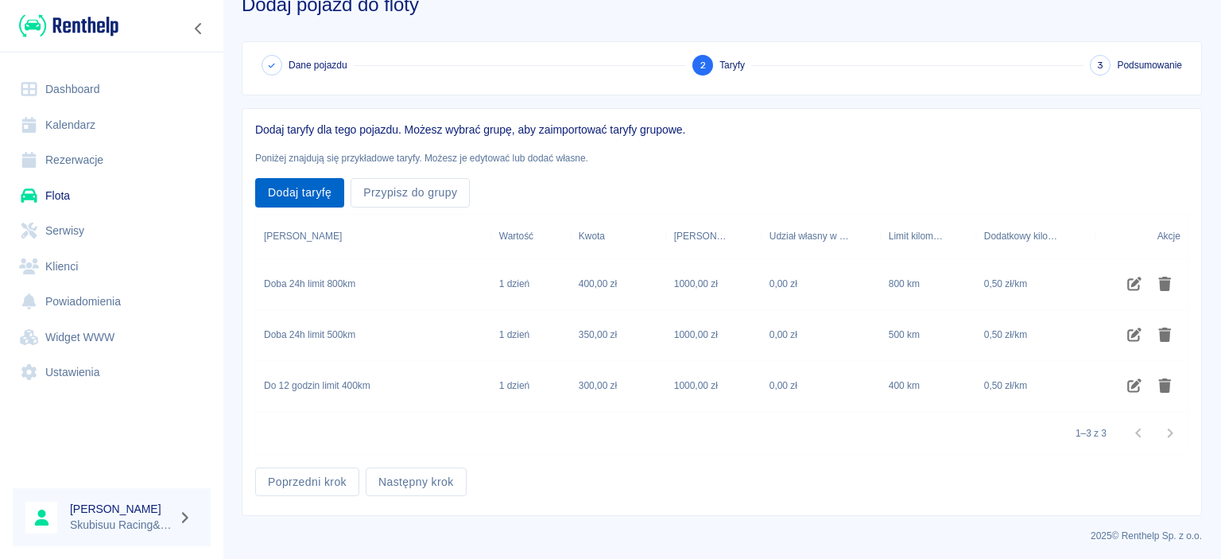
click at [297, 202] on button "Dodaj taryfę" at bounding box center [299, 192] width 89 height 29
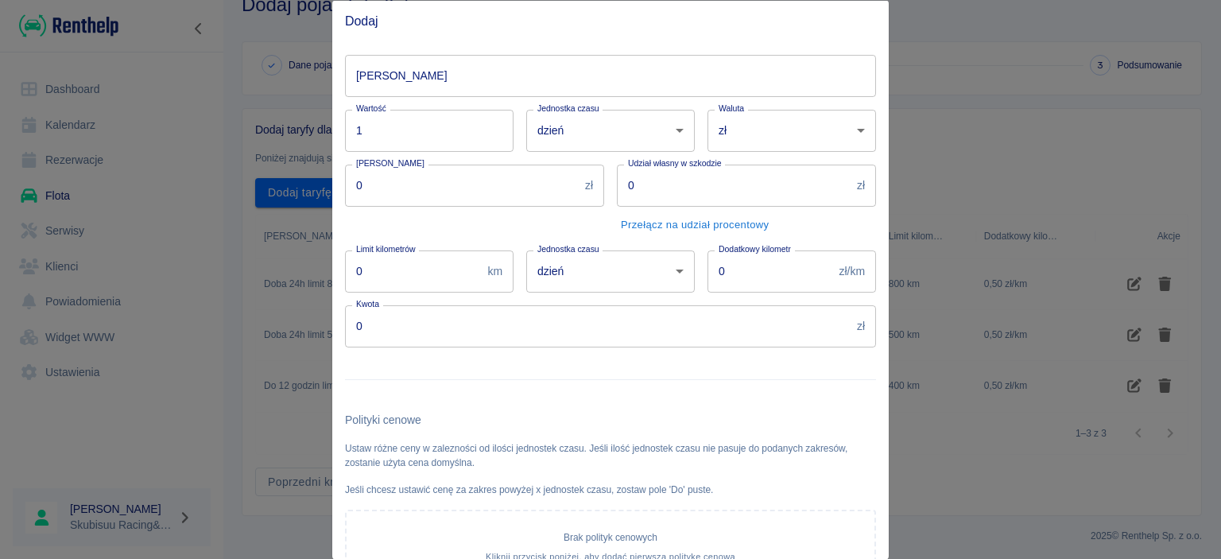
click at [409, 74] on input "[PERSON_NAME]" at bounding box center [610, 75] width 531 height 42
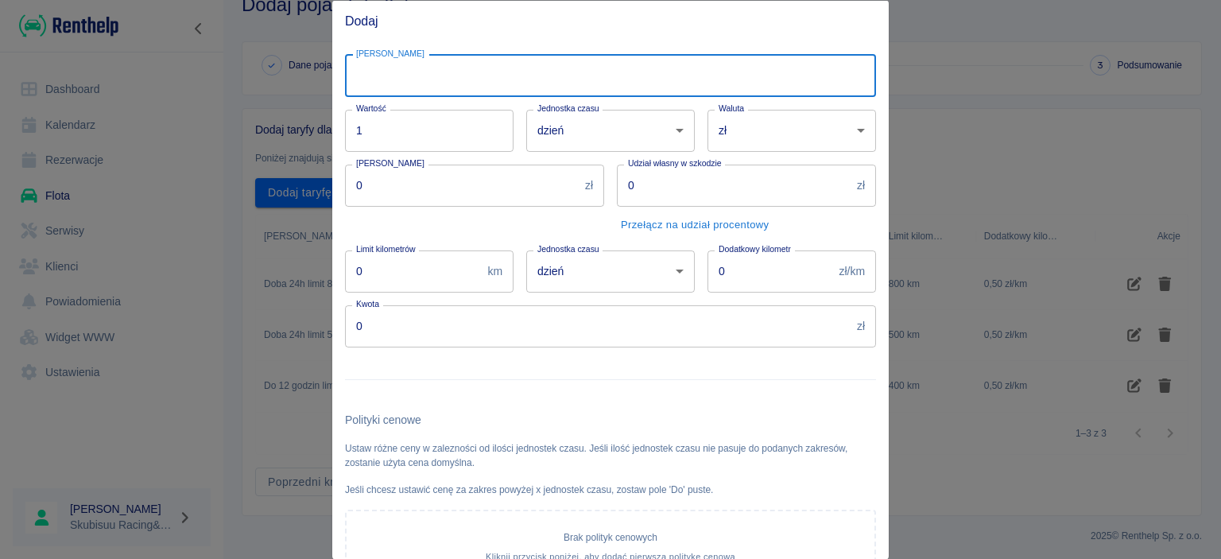
click at [409, 74] on input "[PERSON_NAME]" at bounding box center [610, 75] width 531 height 42
type input "Do 6 godzin limit 300km"
drag, startPoint x: 387, startPoint y: 272, endPoint x: 257, endPoint y: 250, distance: 132.1
click at [345, 256] on input "0" at bounding box center [413, 271] width 136 height 42
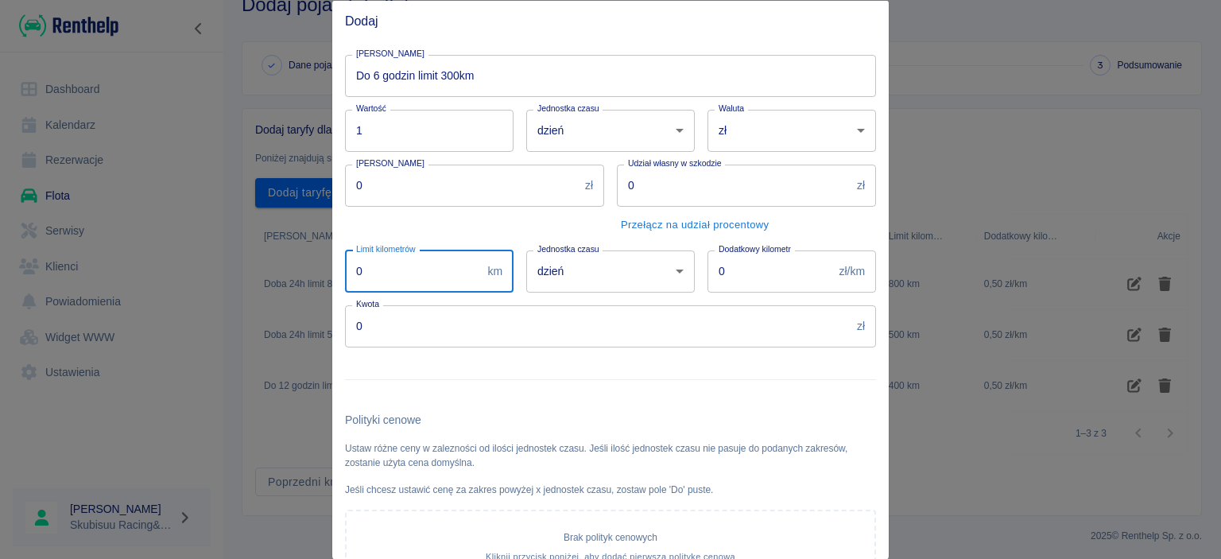
type input "1"
type input "300"
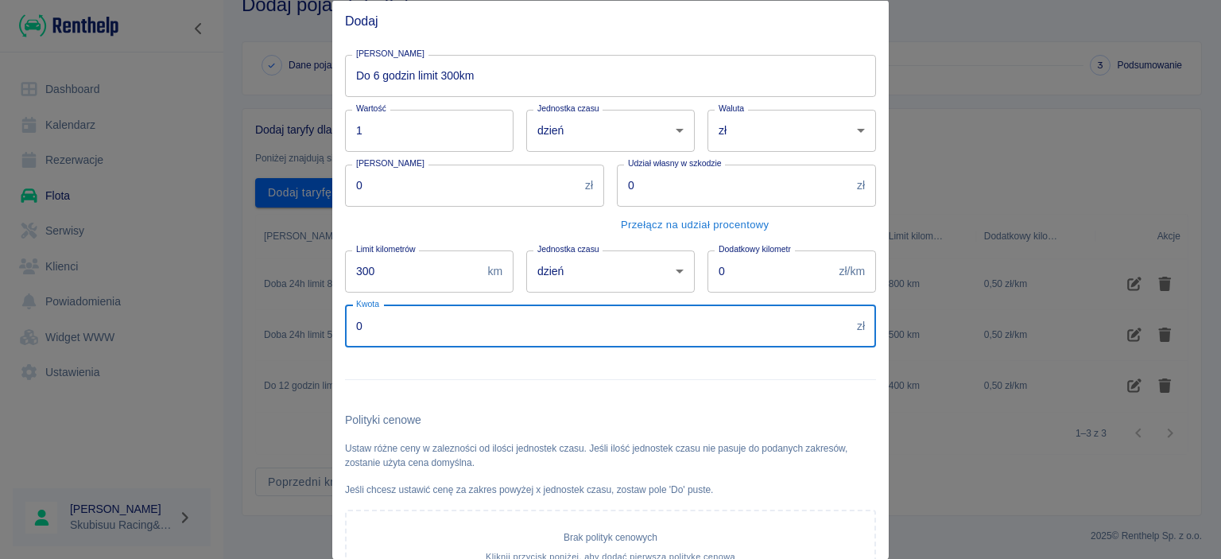
drag, startPoint x: 435, startPoint y: 307, endPoint x: 307, endPoint y: 310, distance: 128.8
click at [345, 310] on input "0" at bounding box center [597, 325] width 505 height 42
type input "250"
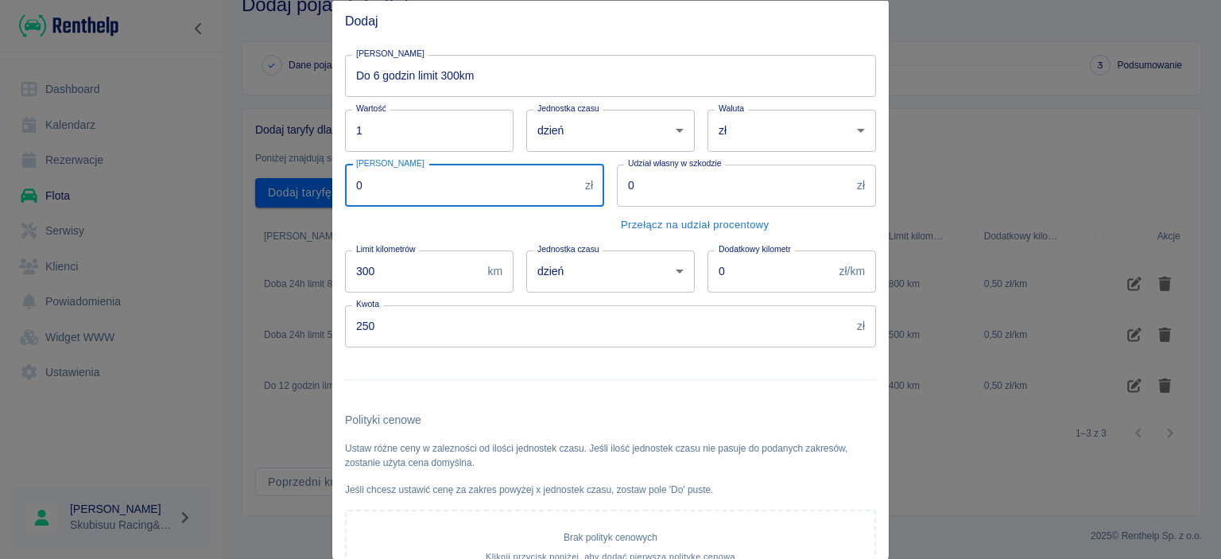
drag, startPoint x: 346, startPoint y: 183, endPoint x: 37, endPoint y: 183, distance: 309.1
click at [345, 183] on input "0" at bounding box center [462, 185] width 234 height 42
type input "1000"
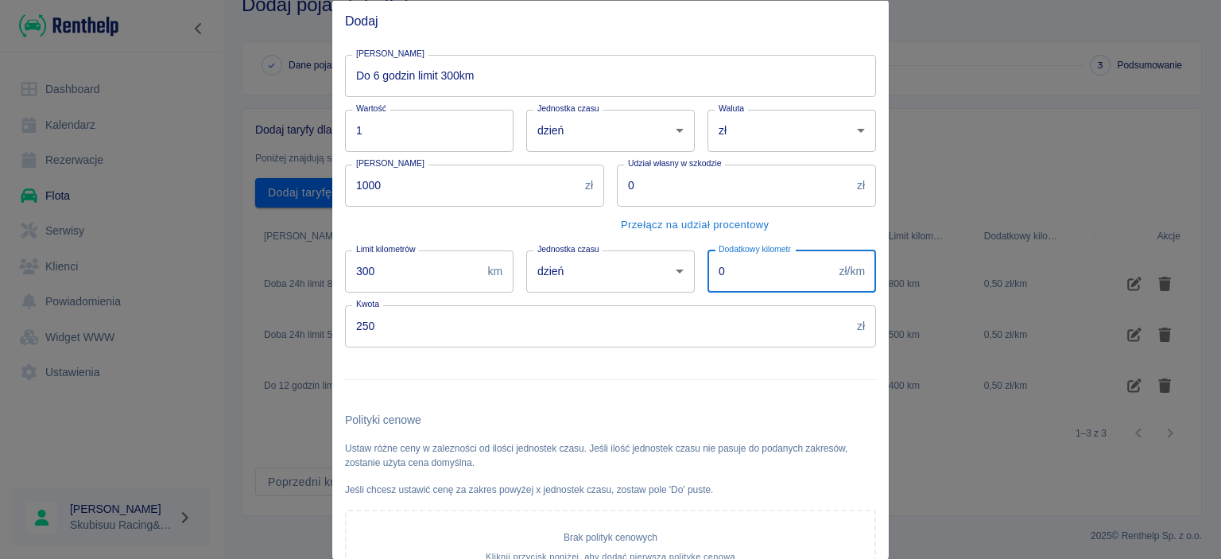
click at [776, 281] on input "0" at bounding box center [770, 271] width 126 height 42
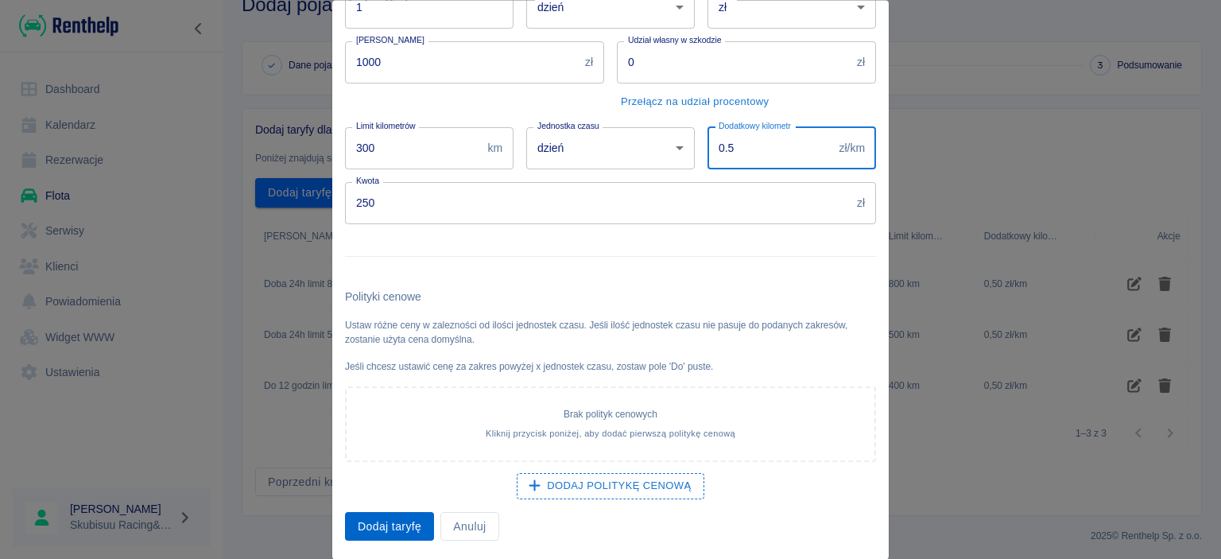
type input "0.5"
click at [365, 525] on button "Dodaj taryfę" at bounding box center [389, 526] width 89 height 29
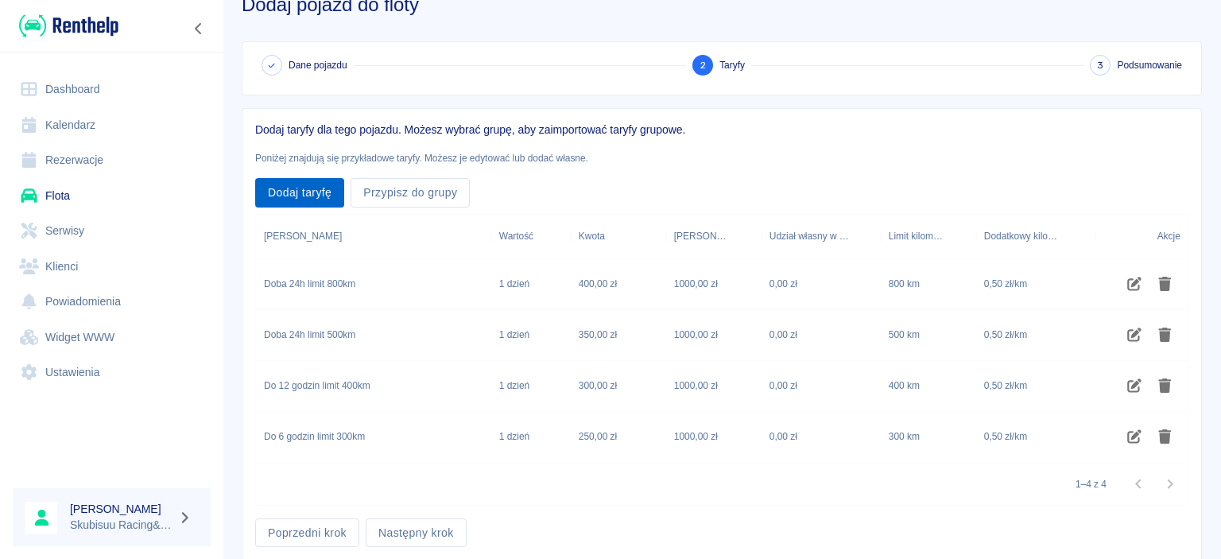
click at [323, 202] on button "Dodaj taryfę" at bounding box center [299, 192] width 89 height 29
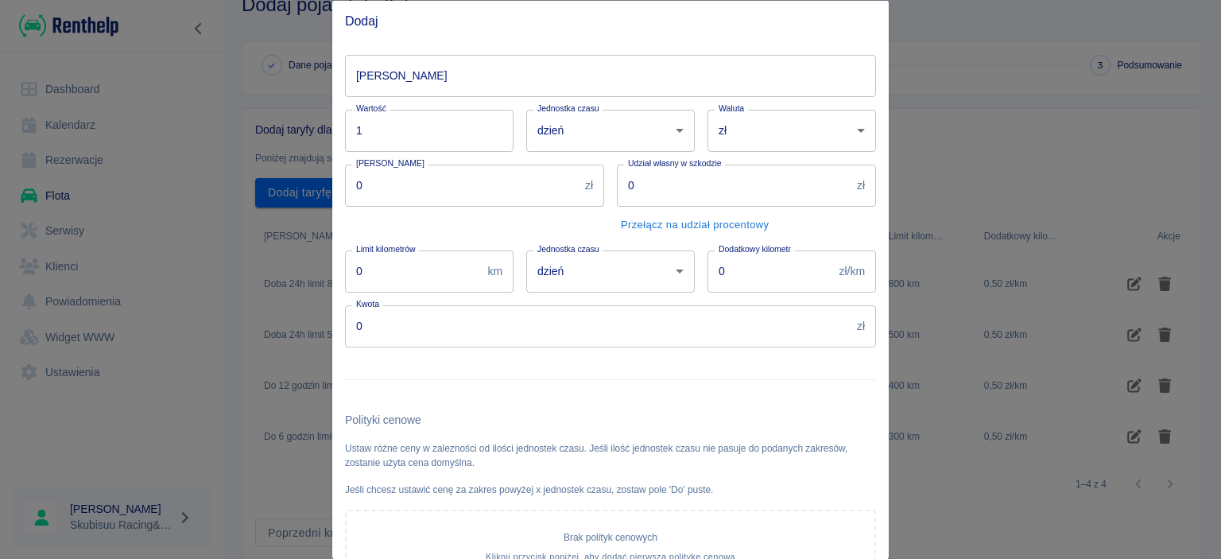
click at [425, 72] on input "[PERSON_NAME]" at bounding box center [610, 75] width 531 height 42
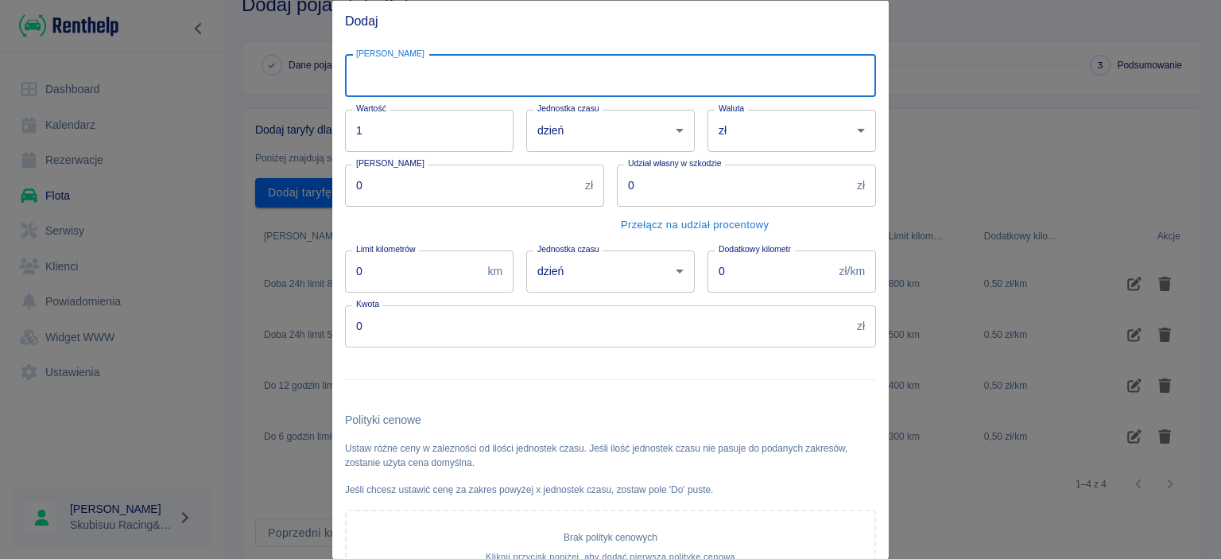
click at [426, 72] on input "[PERSON_NAME]" at bounding box center [610, 75] width 531 height 42
type input "4"
click at [447, 193] on input "0" at bounding box center [462, 185] width 234 height 42
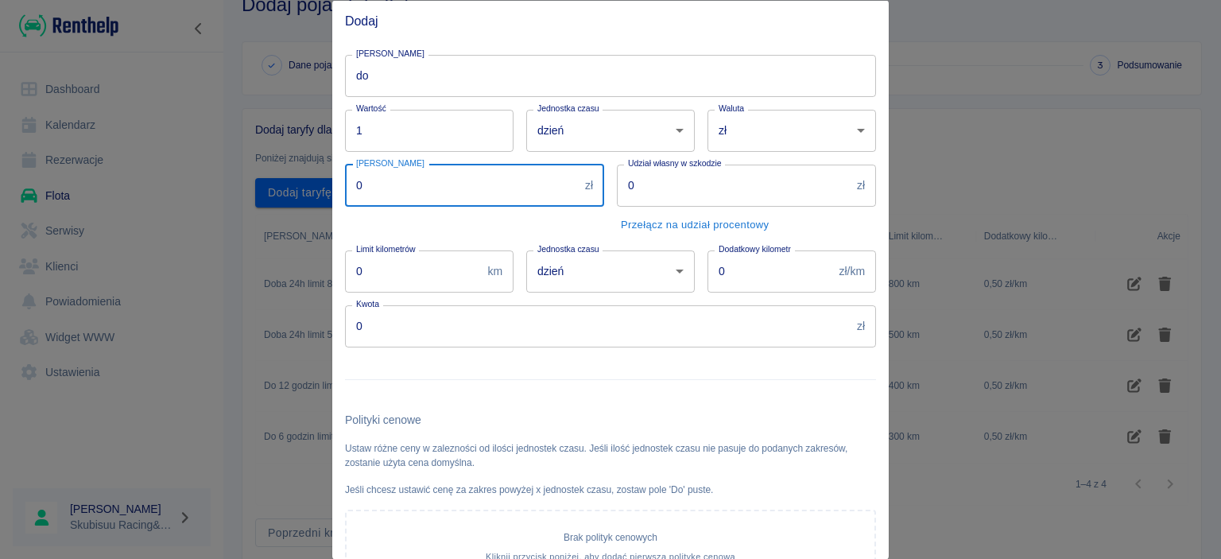
click at [436, 89] on input "do" at bounding box center [610, 75] width 531 height 42
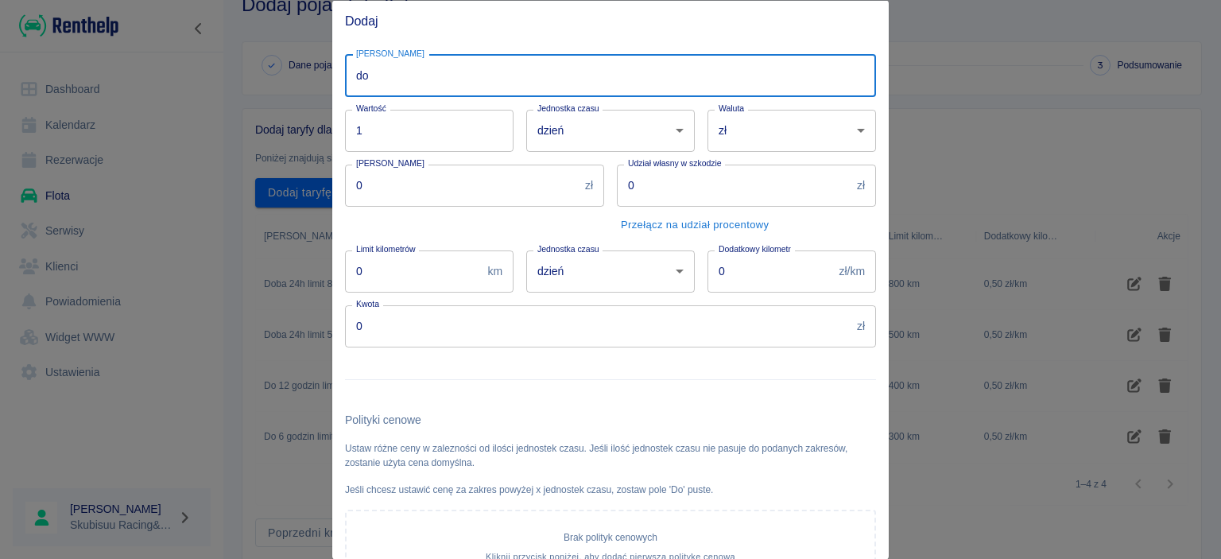
click at [437, 89] on input "do" at bounding box center [610, 75] width 531 height 42
type input "Do 4 godzin limit 200km"
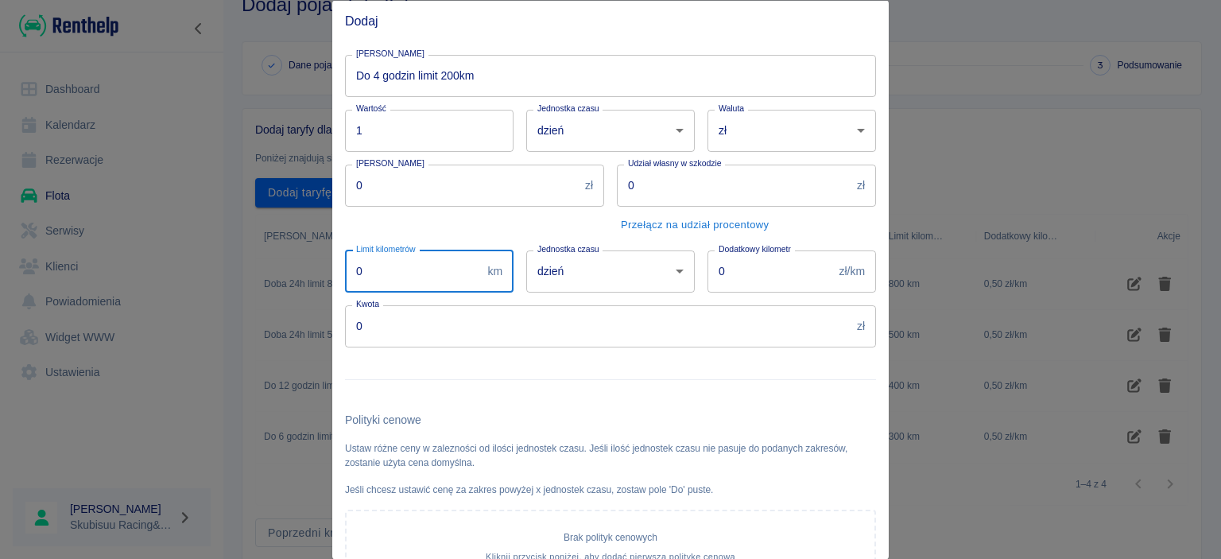
drag, startPoint x: 375, startPoint y: 272, endPoint x: 332, endPoint y: 272, distance: 42.9
click at [345, 272] on input "0" at bounding box center [413, 271] width 136 height 42
type input "200"
drag, startPoint x: 427, startPoint y: 349, endPoint x: 358, endPoint y: 336, distance: 70.3
click at [358, 336] on div "Nazwa taryfy Do 4 godzin limit 200km Nazwa taryfy Wartość 1 Wartość Jednostka c…" at bounding box center [604, 352] width 544 height 622
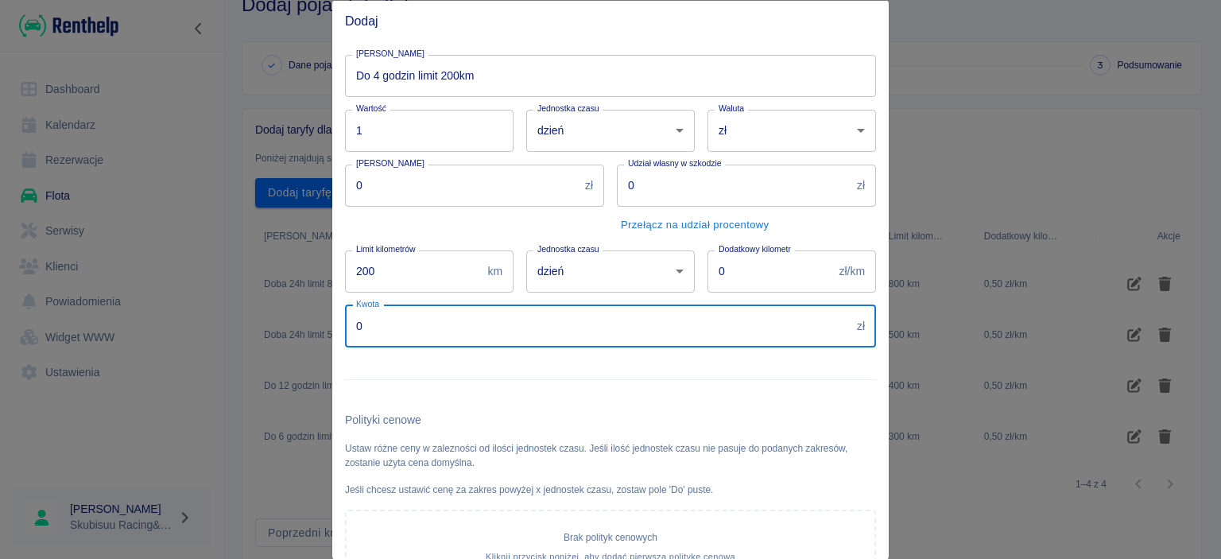
drag, startPoint x: 383, startPoint y: 331, endPoint x: 300, endPoint y: 329, distance: 83.5
click at [345, 329] on input "0" at bounding box center [597, 325] width 505 height 42
type input "200"
click at [752, 275] on input "0" at bounding box center [770, 271] width 126 height 42
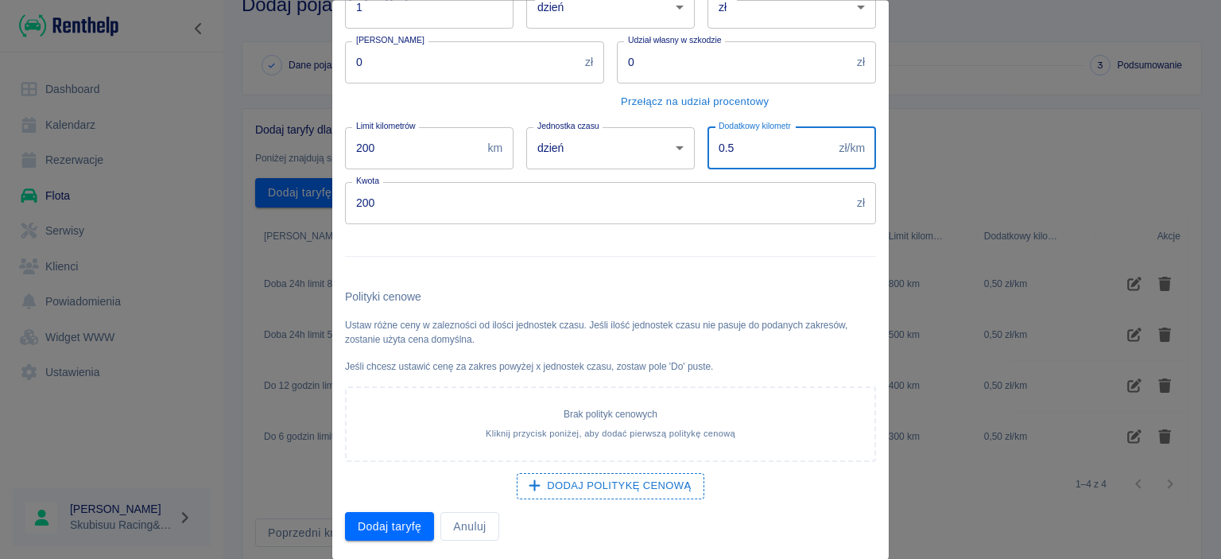
scroll to position [0, 0]
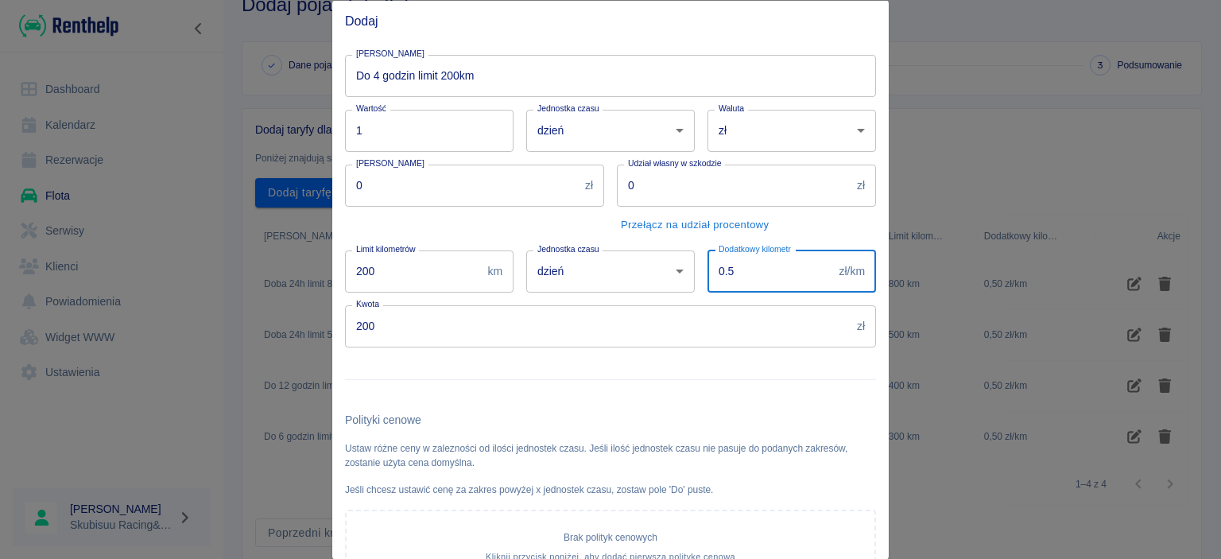
type input "0.5"
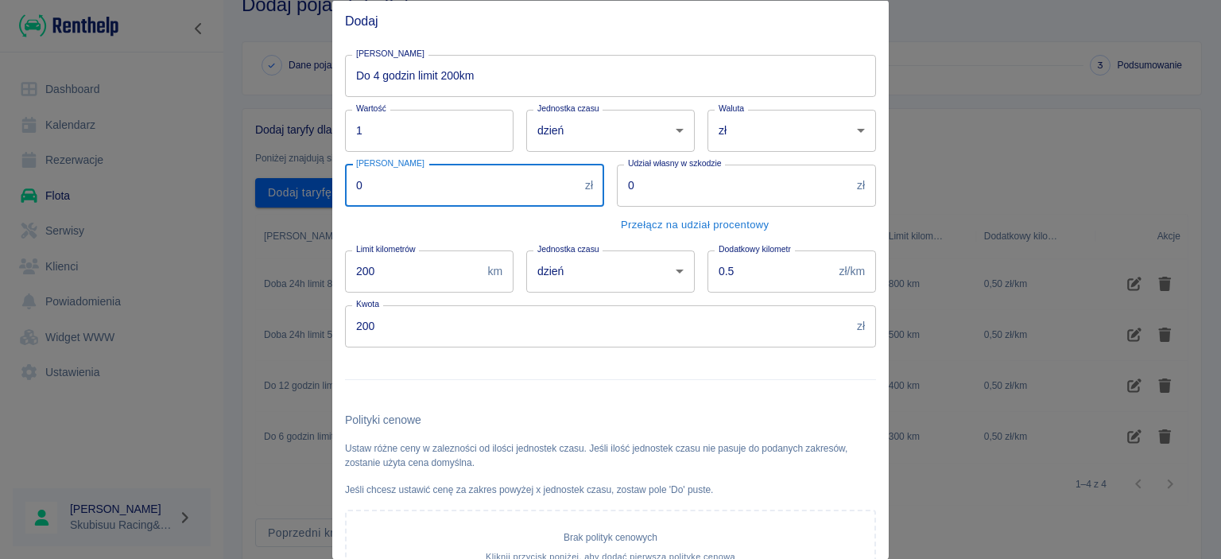
drag, startPoint x: 452, startPoint y: 191, endPoint x: 273, endPoint y: 190, distance: 178.8
click at [345, 191] on input "0" at bounding box center [462, 185] width 234 height 42
type input "1000"
click at [567, 235] on div "Kaucja 1000 zł Kaucja" at bounding box center [468, 194] width 272 height 86
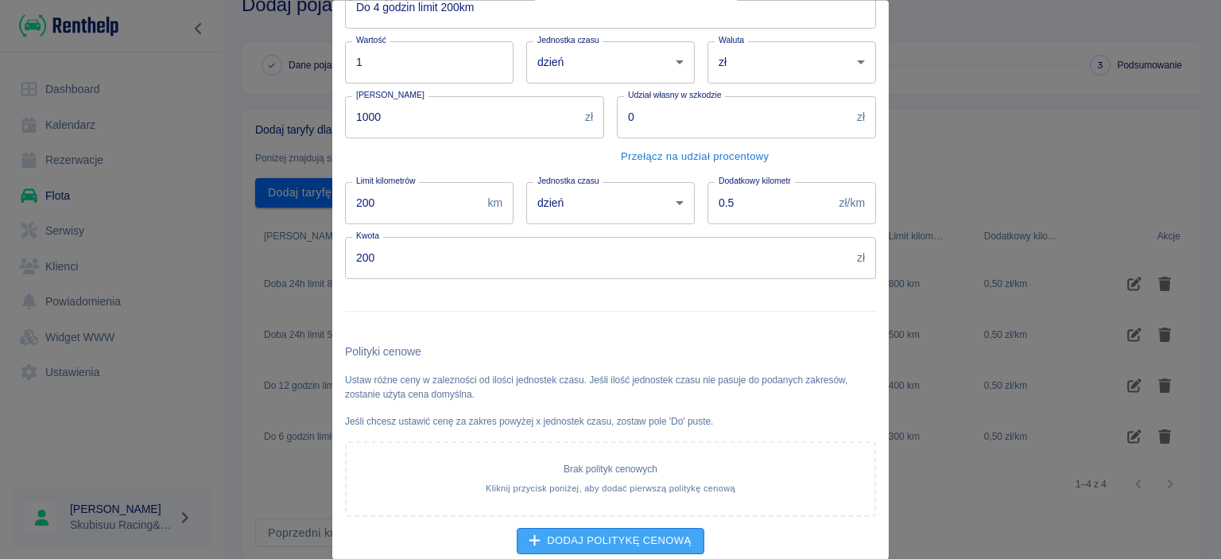
scroll to position [122, 0]
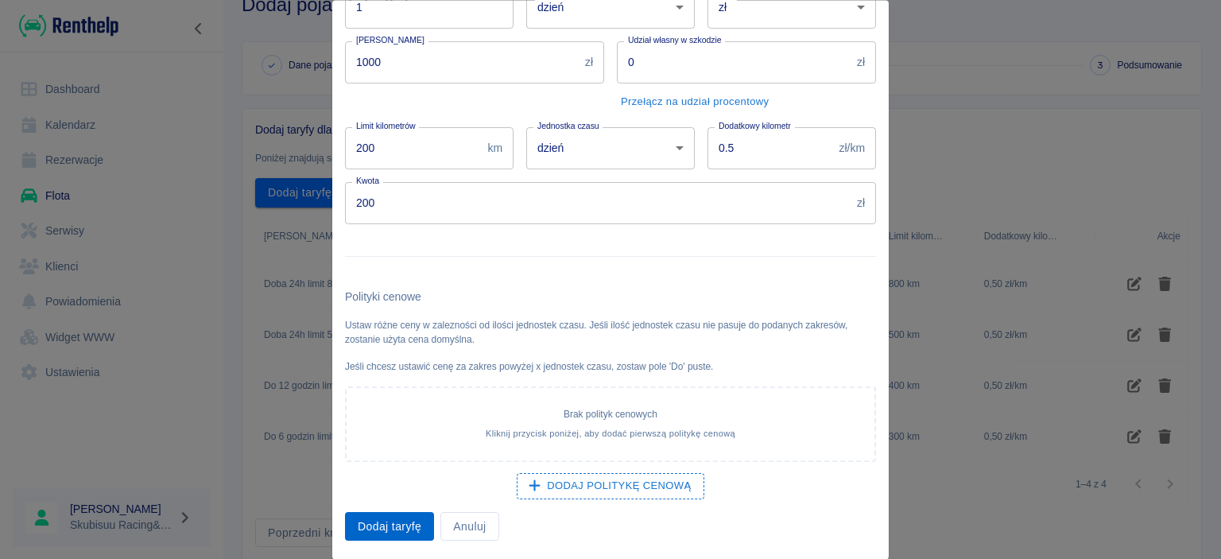
click at [420, 528] on button "Dodaj taryfę" at bounding box center [389, 526] width 89 height 29
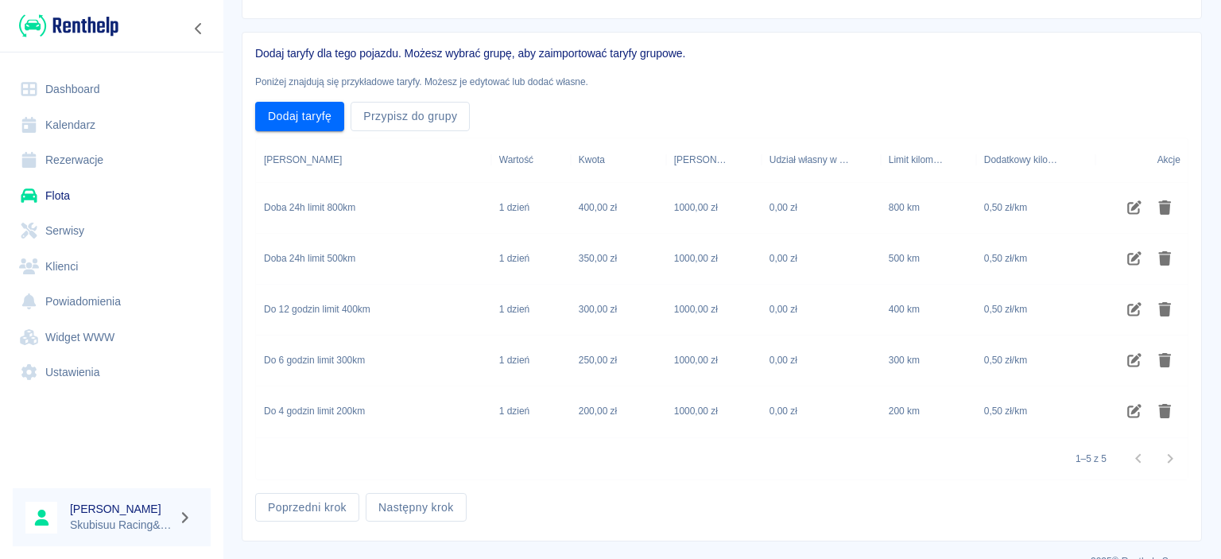
scroll to position [145, 0]
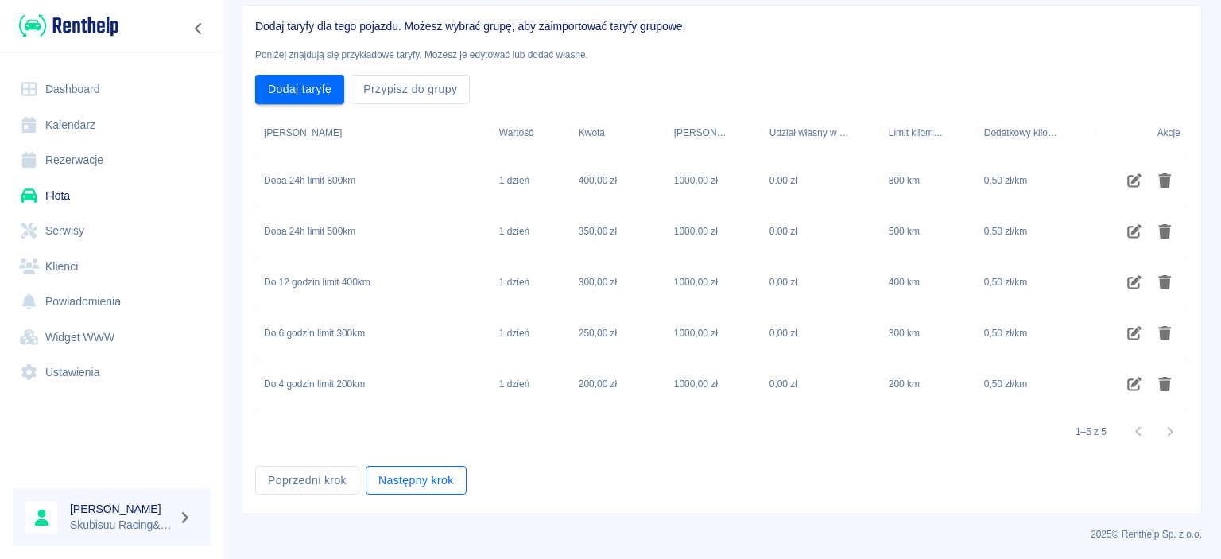
click at [418, 469] on button "Następny krok" at bounding box center [416, 480] width 101 height 29
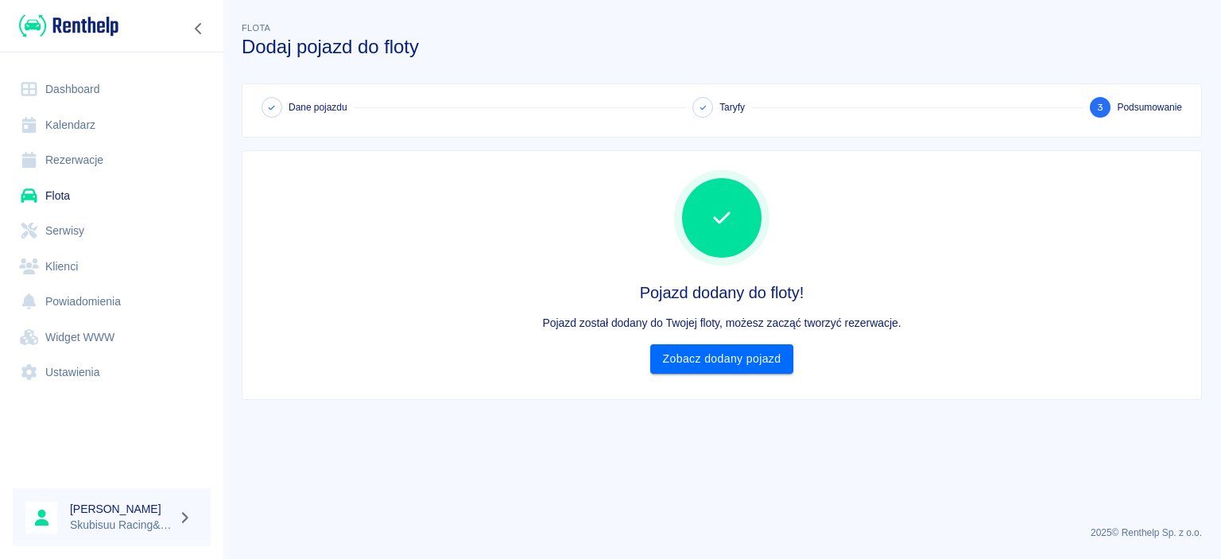
click at [78, 199] on link "Flota" at bounding box center [112, 196] width 198 height 36
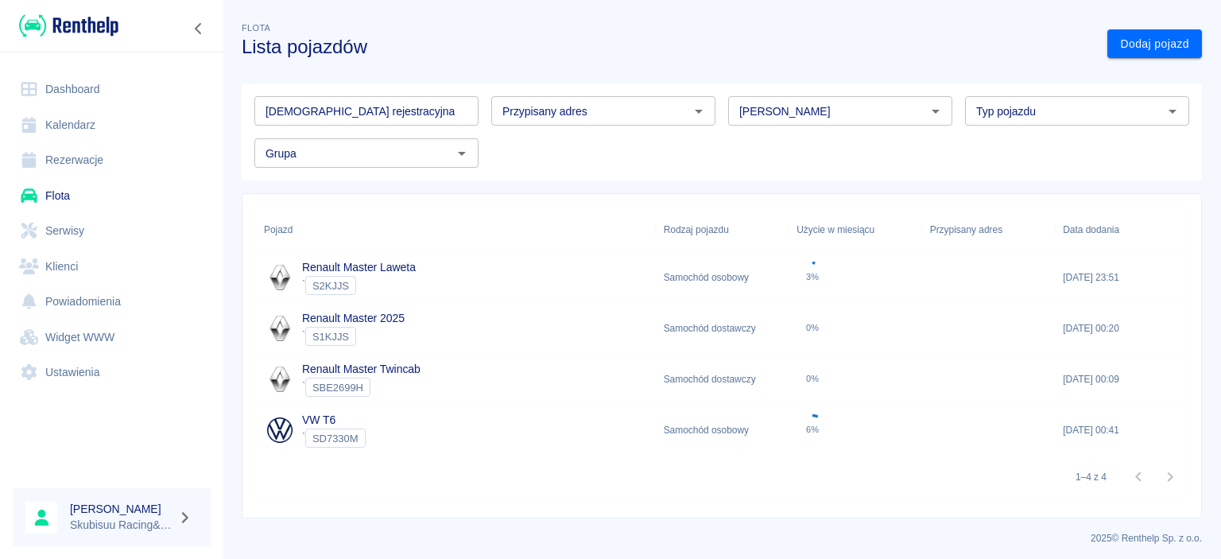
click at [415, 288] on div "` S2KJJS" at bounding box center [359, 285] width 114 height 19
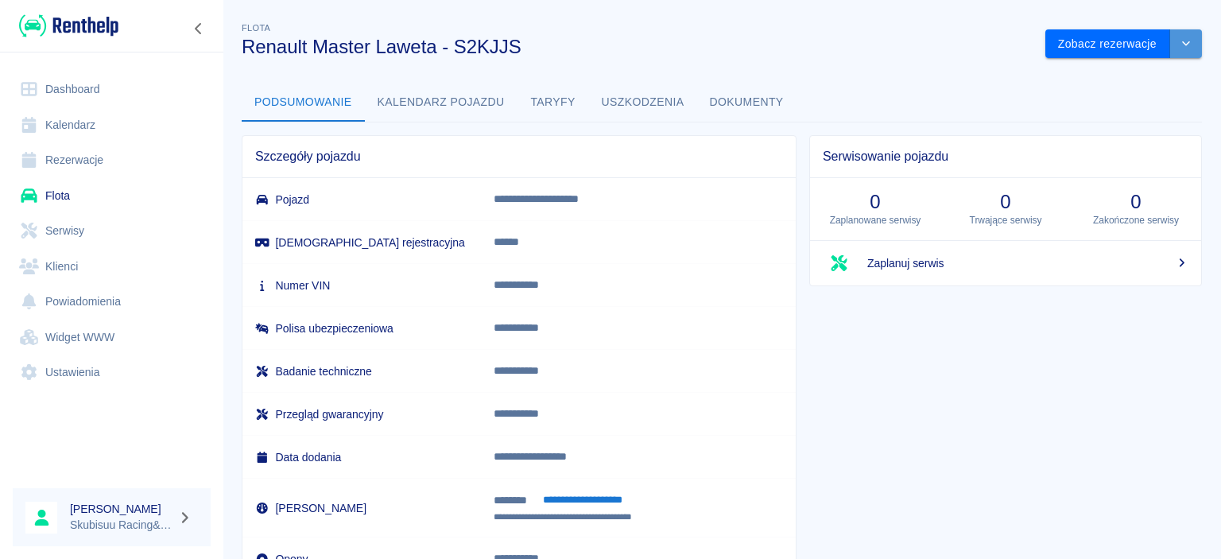
click at [1188, 47] on icon "drop-down" at bounding box center [1185, 43] width 13 height 10
click at [1121, 76] on li "Zaktualizuj dane pojazdu" at bounding box center [1124, 77] width 148 height 26
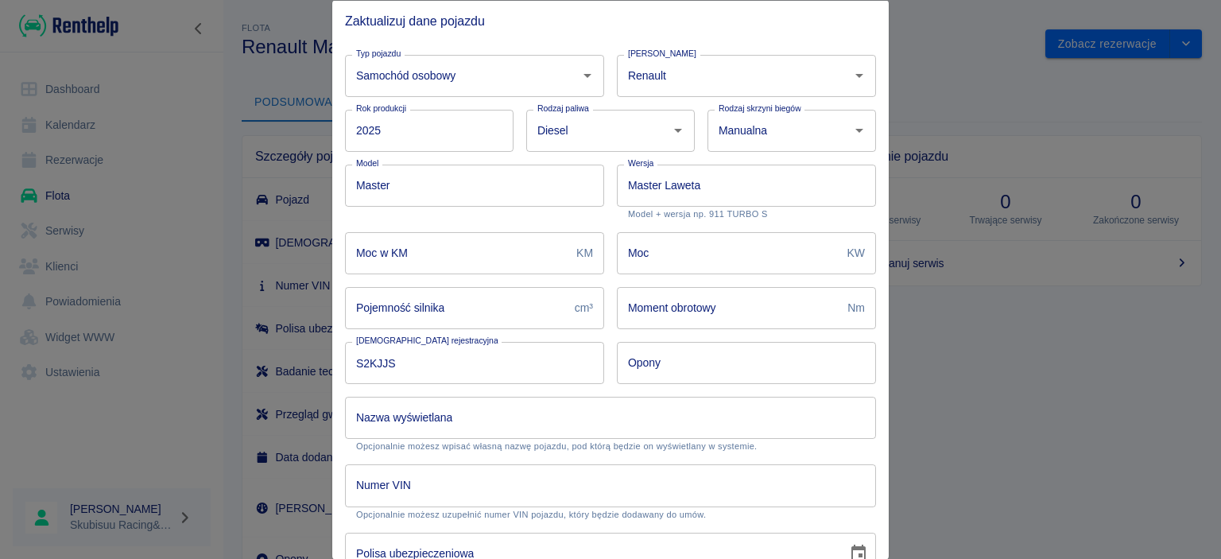
click at [470, 424] on input "Nazwa wyświetlana" at bounding box center [610, 418] width 531 height 42
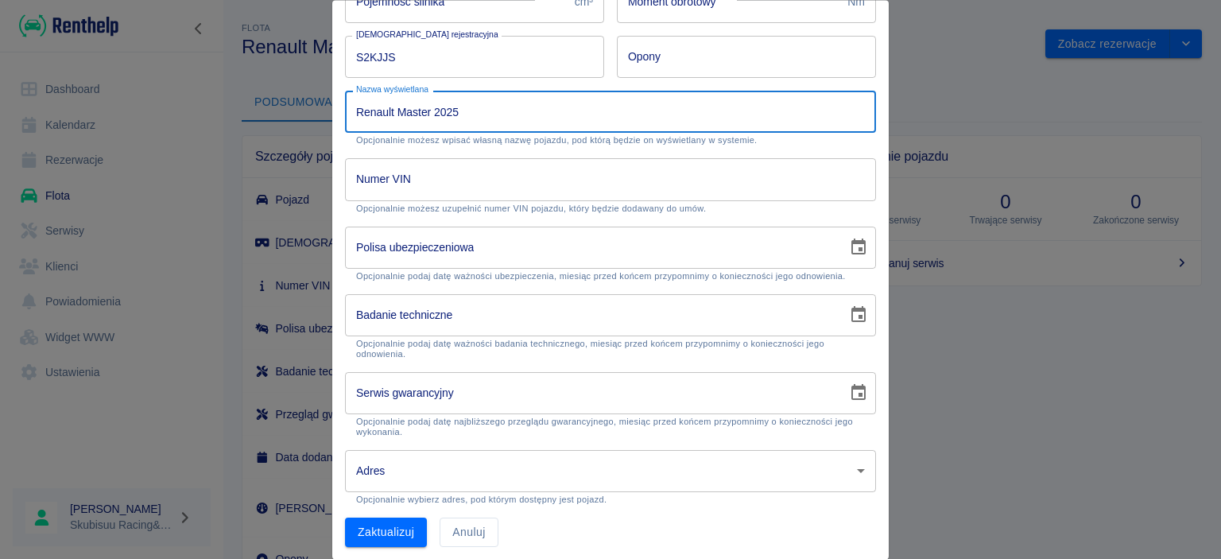
scroll to position [312, 0]
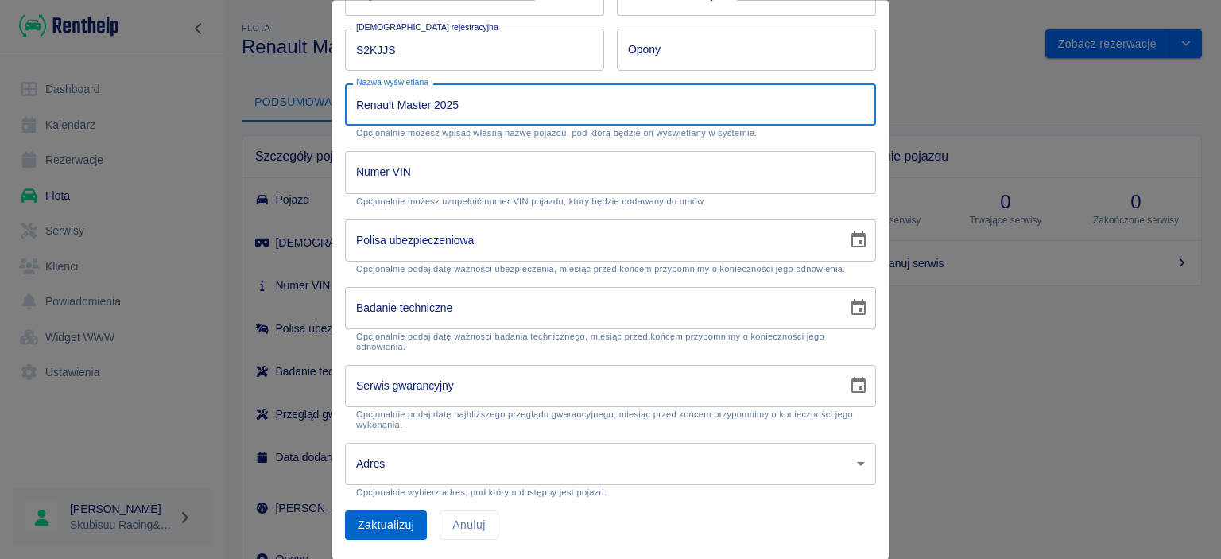
type input "Renault Master 2025"
click at [408, 530] on button "Zaktualizuj" at bounding box center [386, 525] width 82 height 29
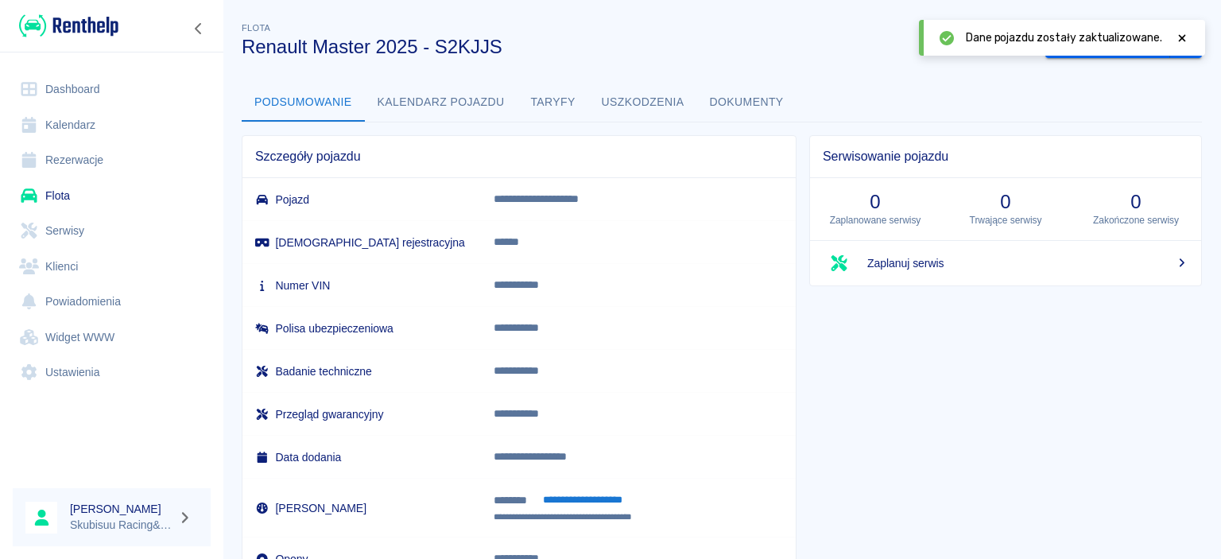
click at [118, 202] on link "Flota" at bounding box center [112, 196] width 198 height 36
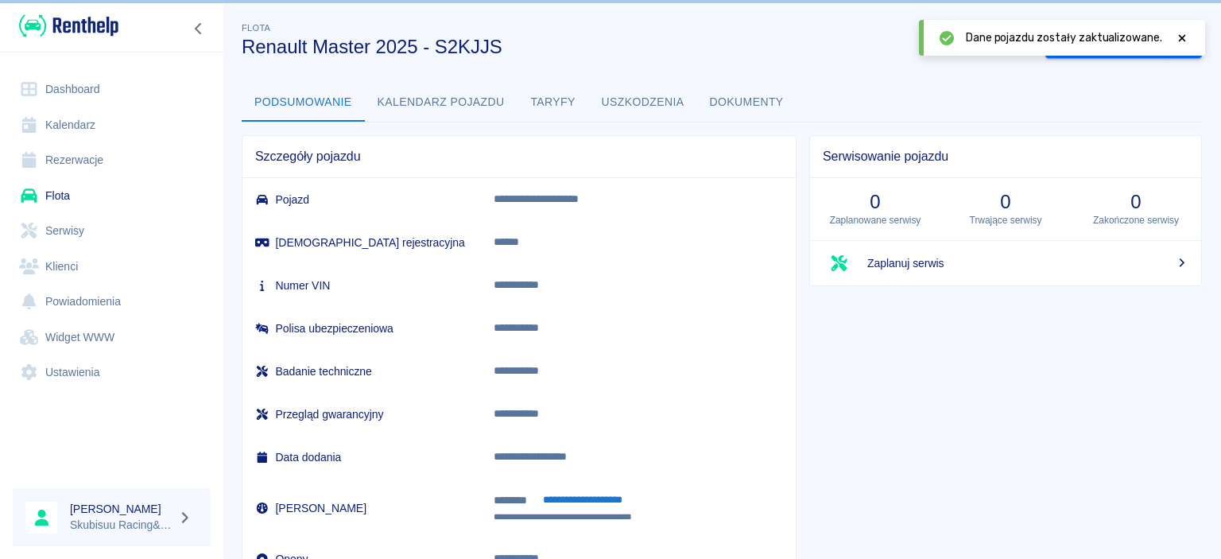
click at [118, 202] on link "Flota" at bounding box center [112, 196] width 198 height 36
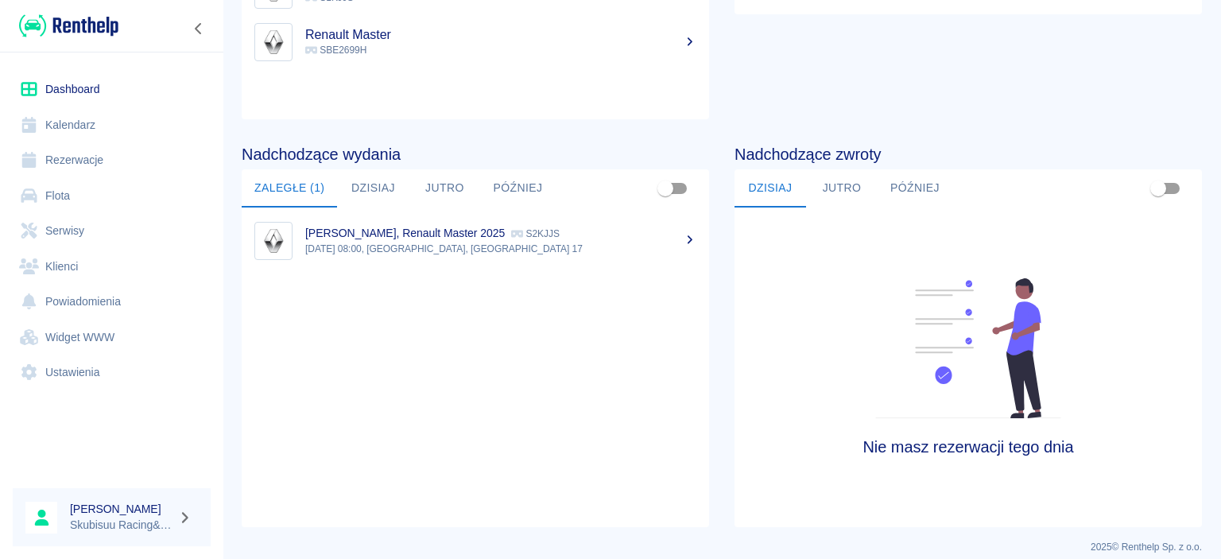
scroll to position [270, 0]
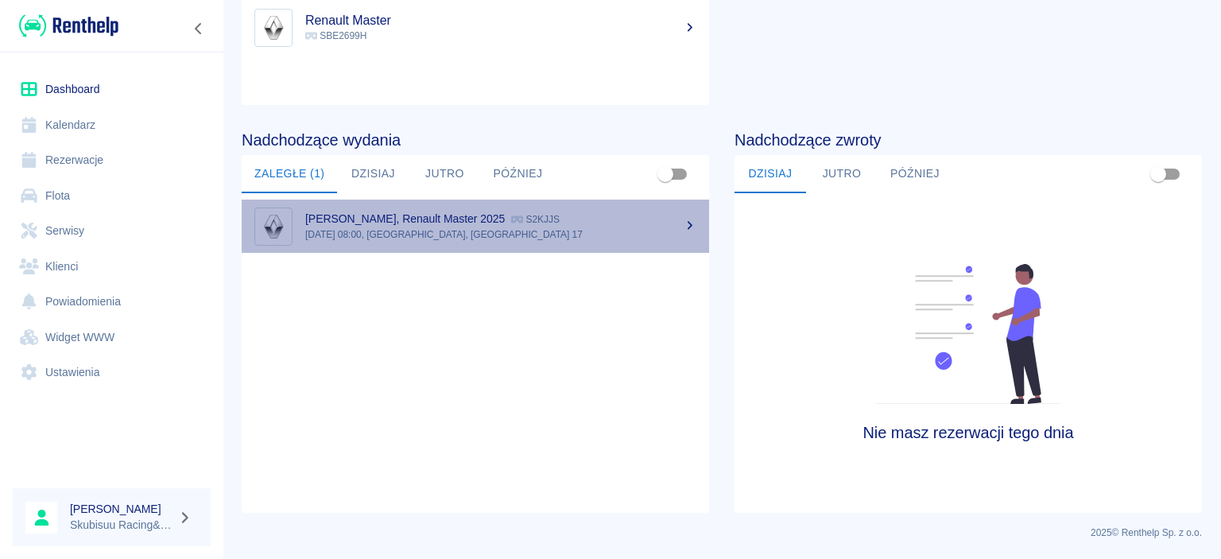
click at [559, 222] on p "S2KJJS" at bounding box center [535, 219] width 48 height 11
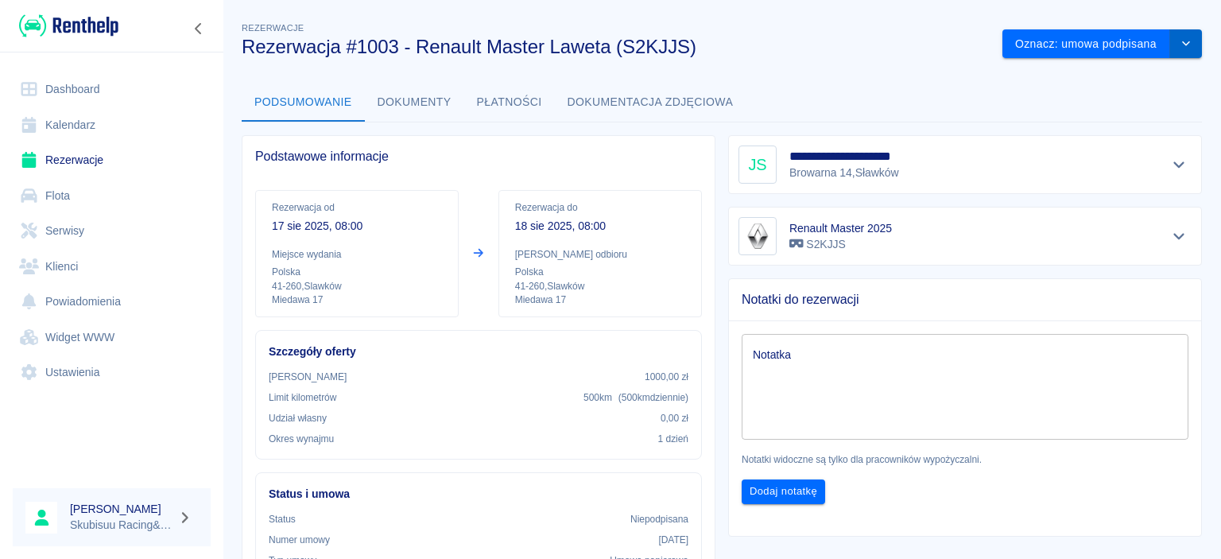
click at [1182, 42] on icon "drop-down" at bounding box center [1185, 43] width 13 height 10
click at [1146, 41] on button "Oznacz: umowa podpisana" at bounding box center [1086, 43] width 168 height 29
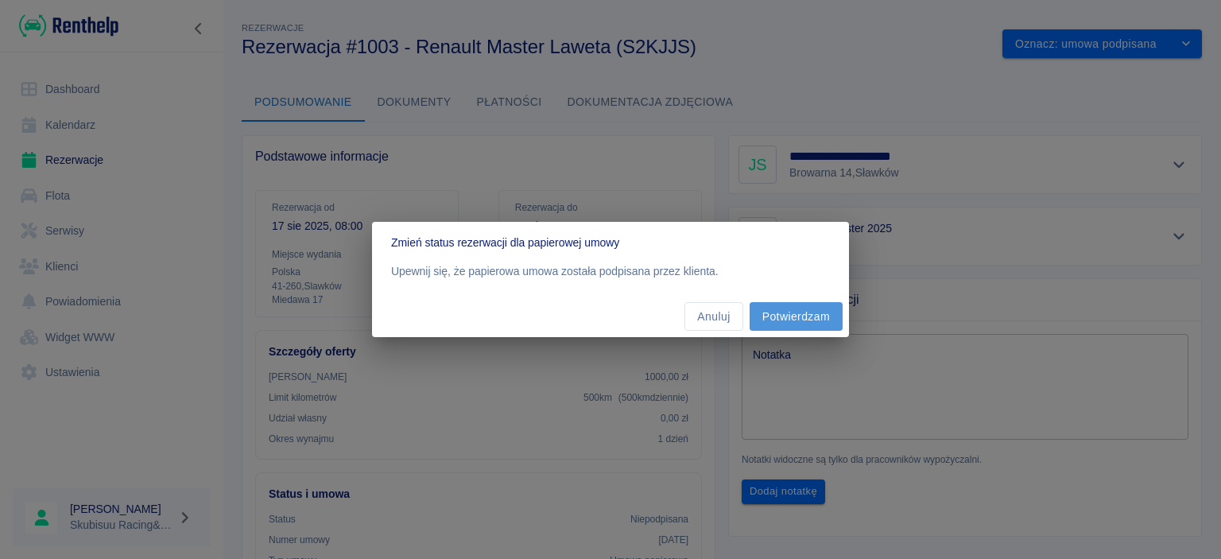
click at [768, 319] on button "Potwierdzam" at bounding box center [795, 316] width 93 height 29
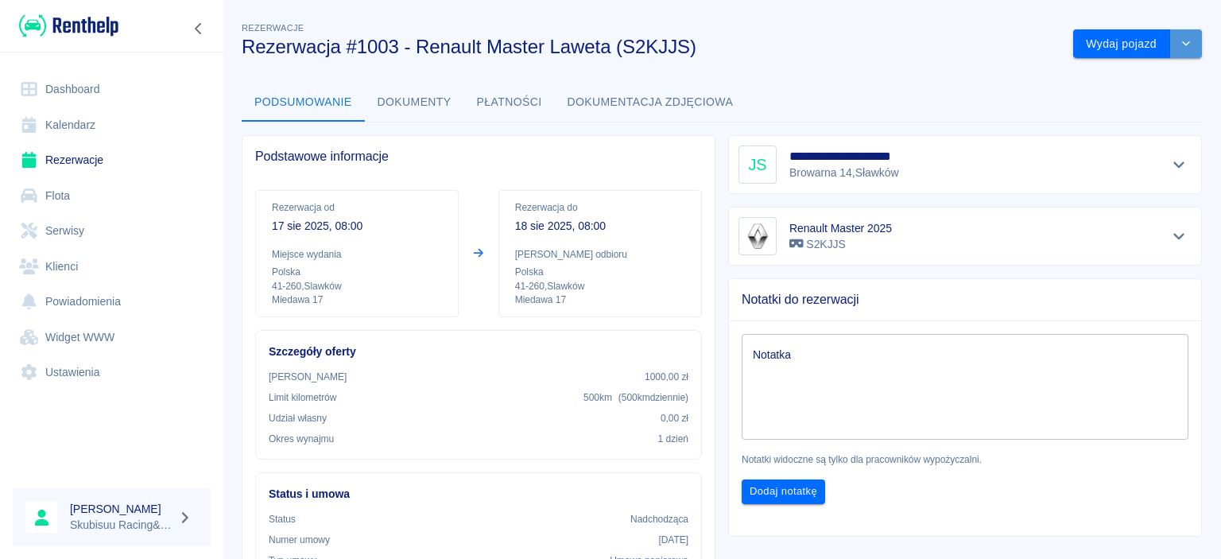
click at [1187, 40] on icon "drop-down" at bounding box center [1185, 43] width 13 height 10
click at [1179, 43] on button "drop-down" at bounding box center [1186, 43] width 32 height 29
click at [1146, 45] on button "Wydaj pojazd" at bounding box center [1121, 43] width 97 height 29
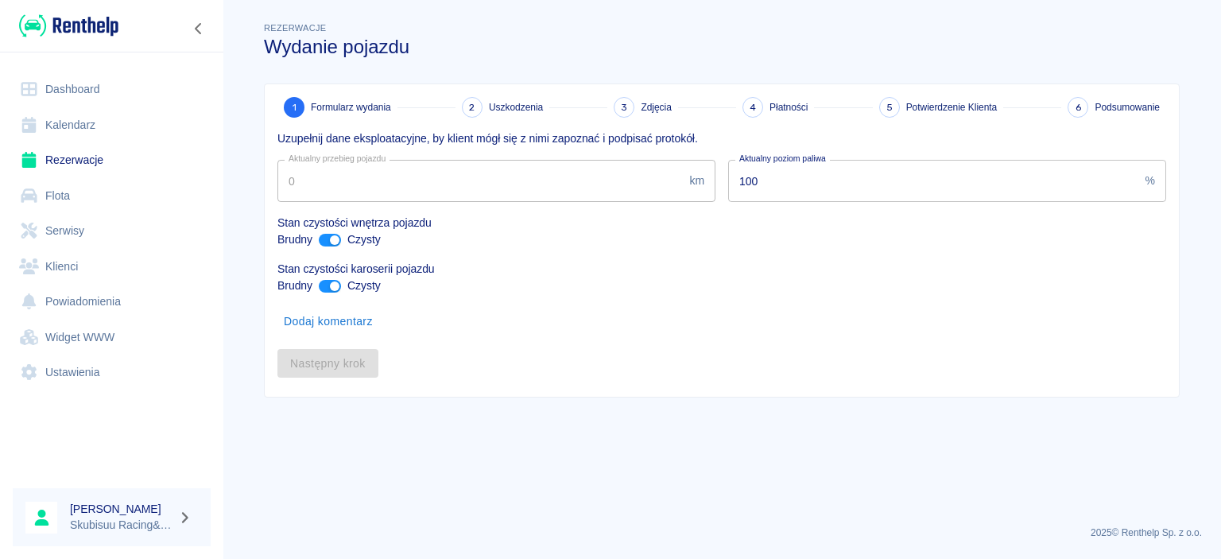
type input "2305"
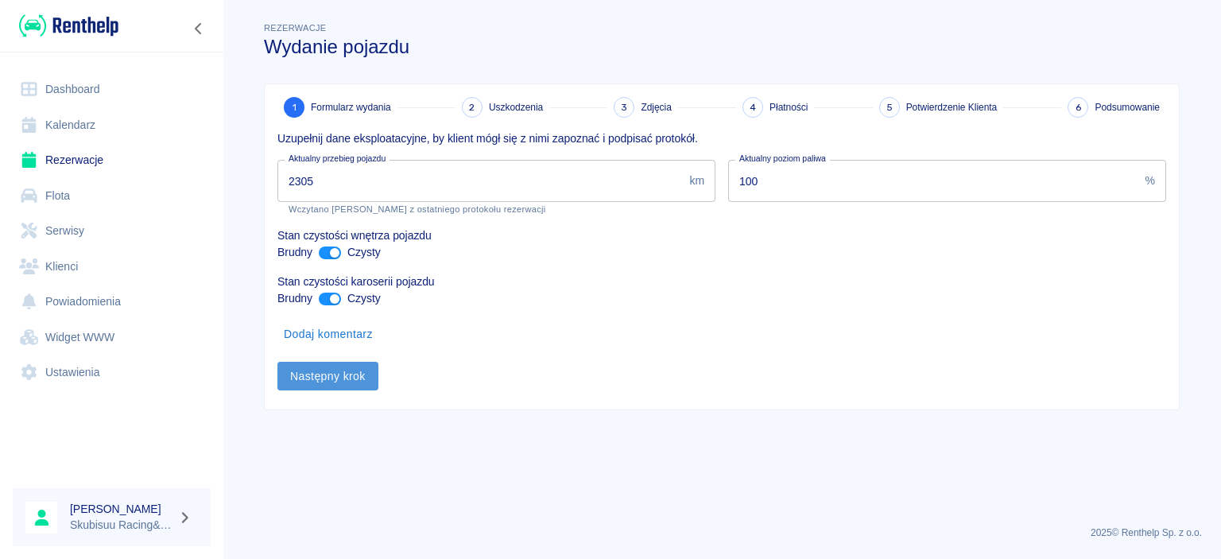
click at [354, 379] on button "Następny krok" at bounding box center [327, 376] width 101 height 29
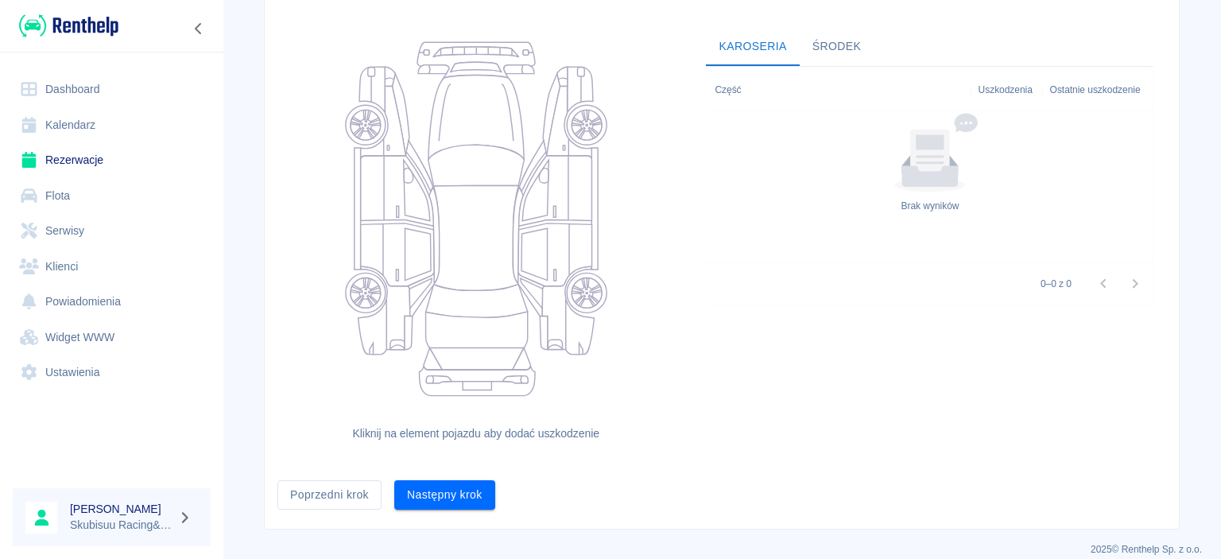
scroll to position [157, 0]
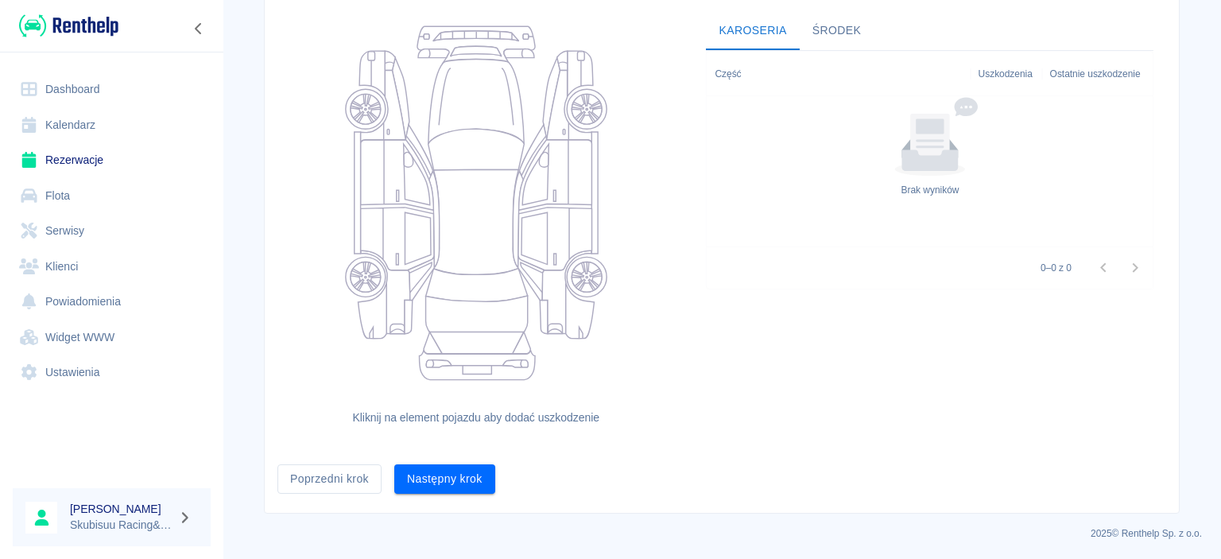
click at [428, 457] on div "Następny krok" at bounding box center [438, 472] width 114 height 42
click at [435, 478] on button "Następny krok" at bounding box center [444, 478] width 101 height 29
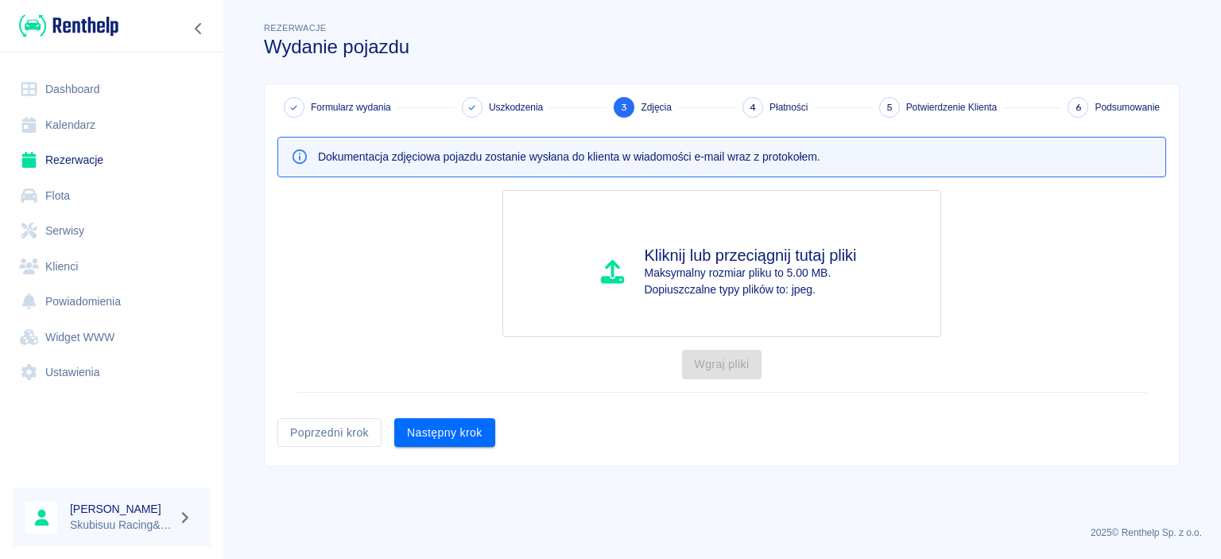
scroll to position [0, 0]
click at [455, 434] on button "Następny krok" at bounding box center [444, 432] width 101 height 29
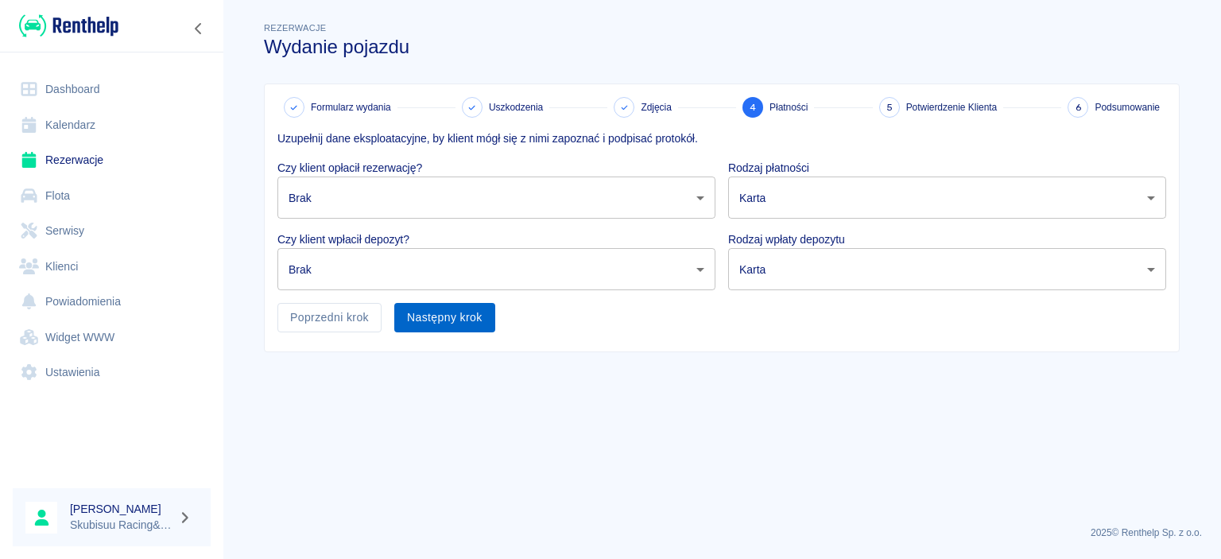
click at [481, 311] on button "Następny krok" at bounding box center [444, 317] width 101 height 29
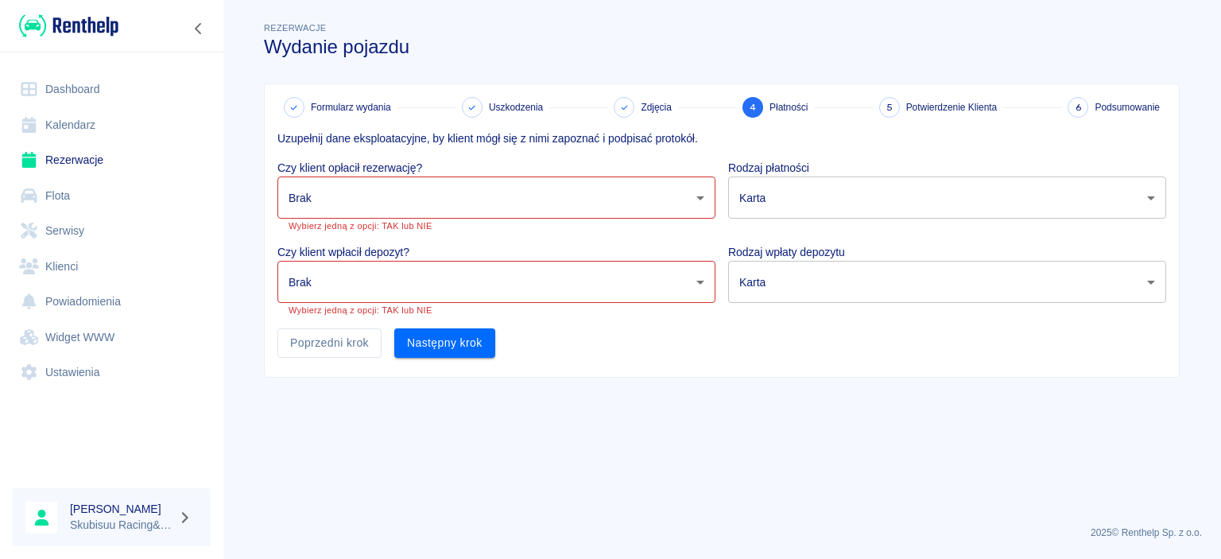
click at [432, 202] on body "Używamy plików Cookies, by zapewnić Ci najlepsze możliwe doświadczenie. Aby dow…" at bounding box center [610, 279] width 1221 height 559
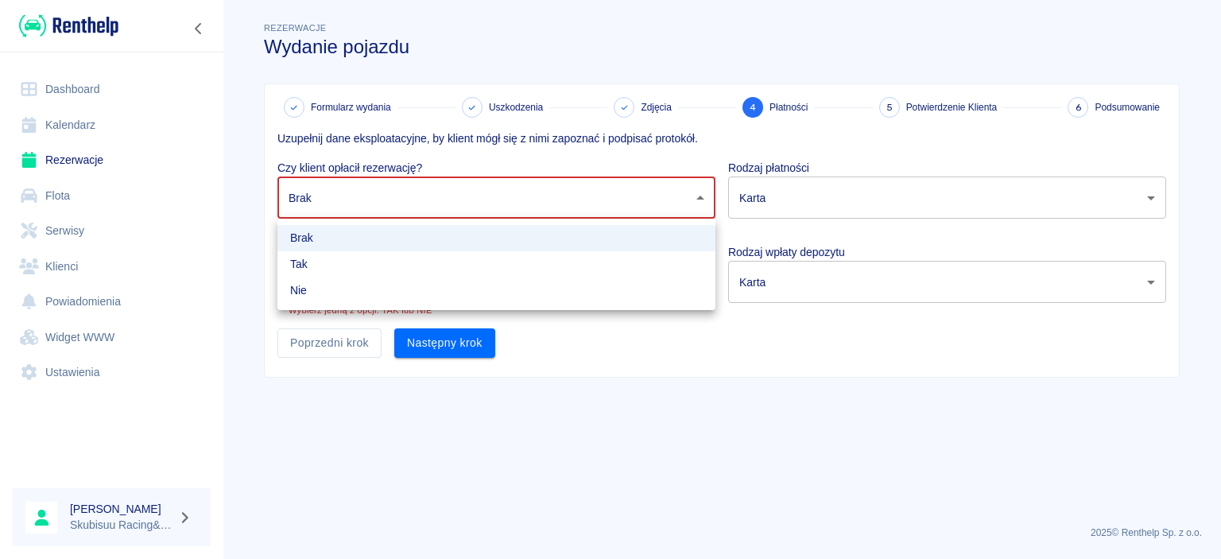
click at [408, 248] on li "Brak" at bounding box center [496, 238] width 438 height 26
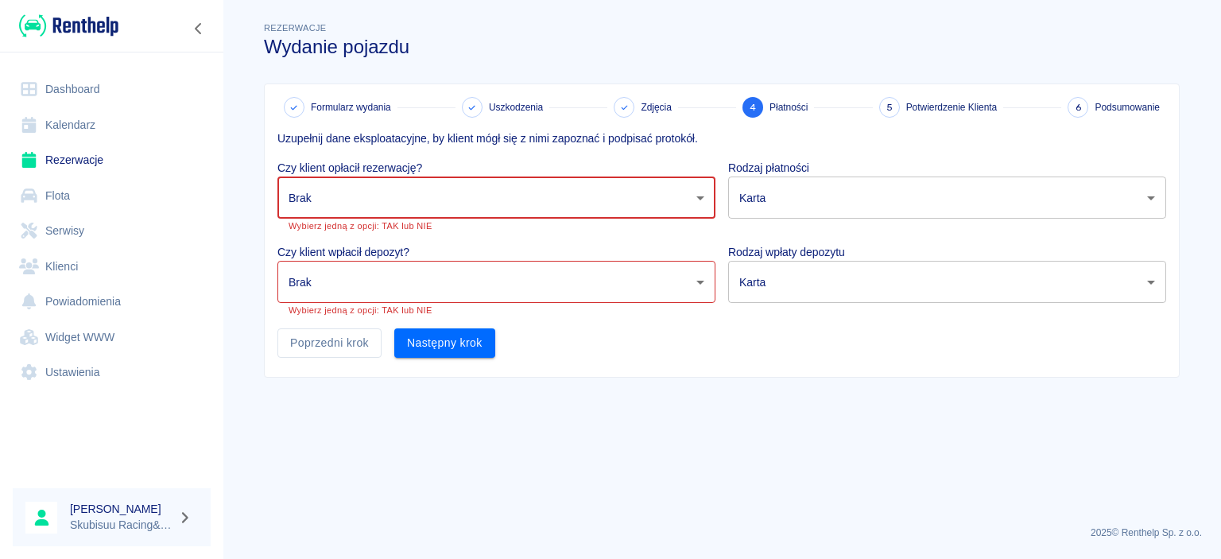
click at [398, 285] on body "Używamy plików Cookies, by zapewnić Ci najlepsze możliwe doświadczenie. Aby dow…" at bounding box center [610, 279] width 1221 height 559
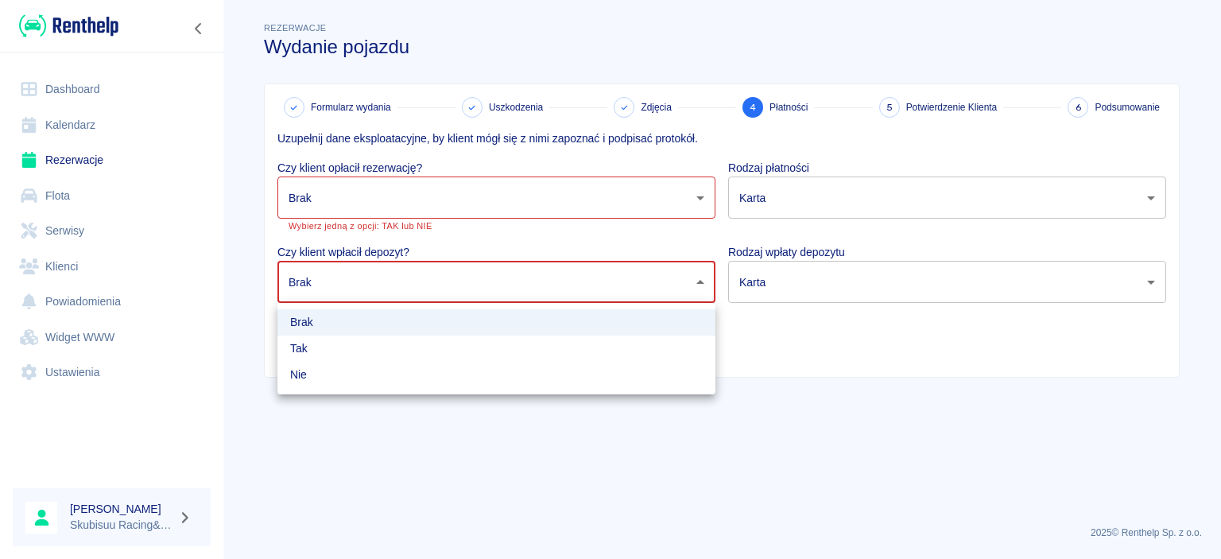
click at [385, 347] on li "Tak" at bounding box center [496, 348] width 438 height 26
type input "true"
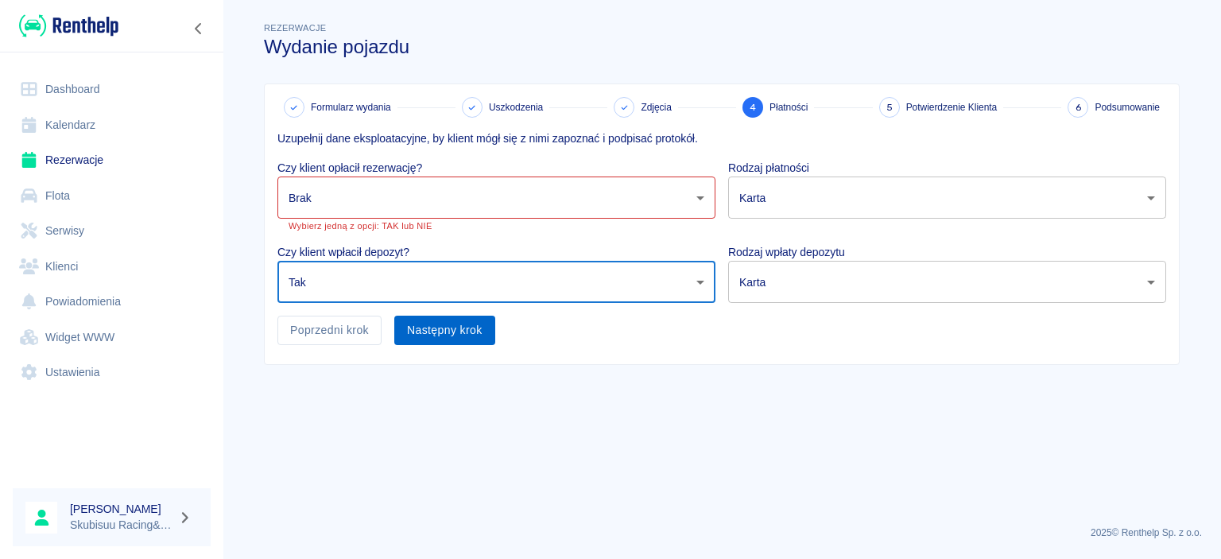
click at [435, 343] on button "Następny krok" at bounding box center [444, 329] width 101 height 29
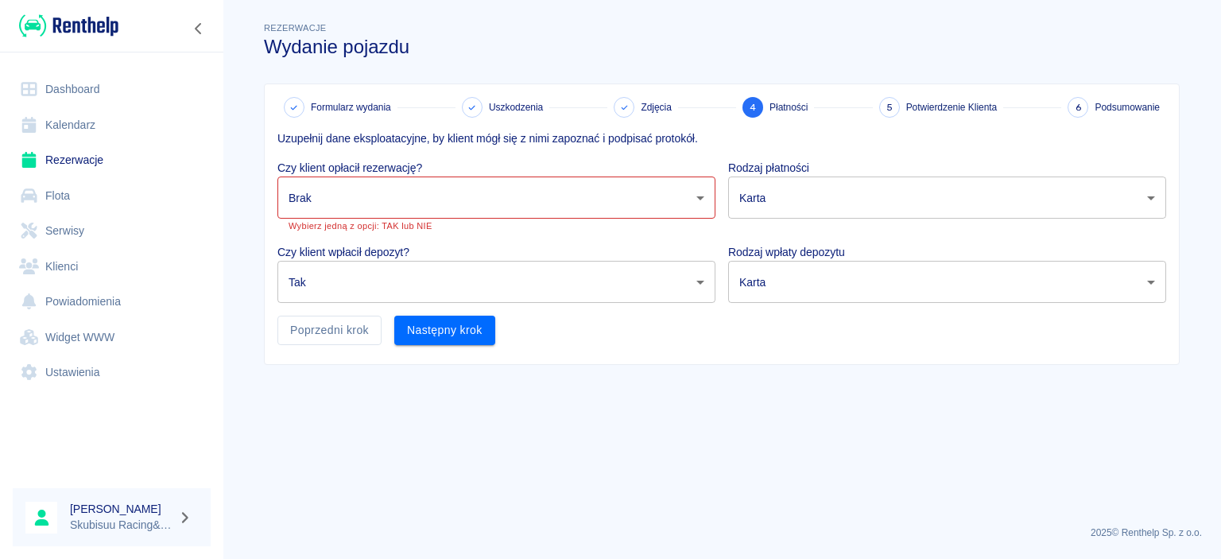
click at [429, 211] on body "Używamy plików Cookies, by zapewnić Ci najlepsze możliwe doświadczenie. Aby dow…" at bounding box center [610, 279] width 1221 height 559
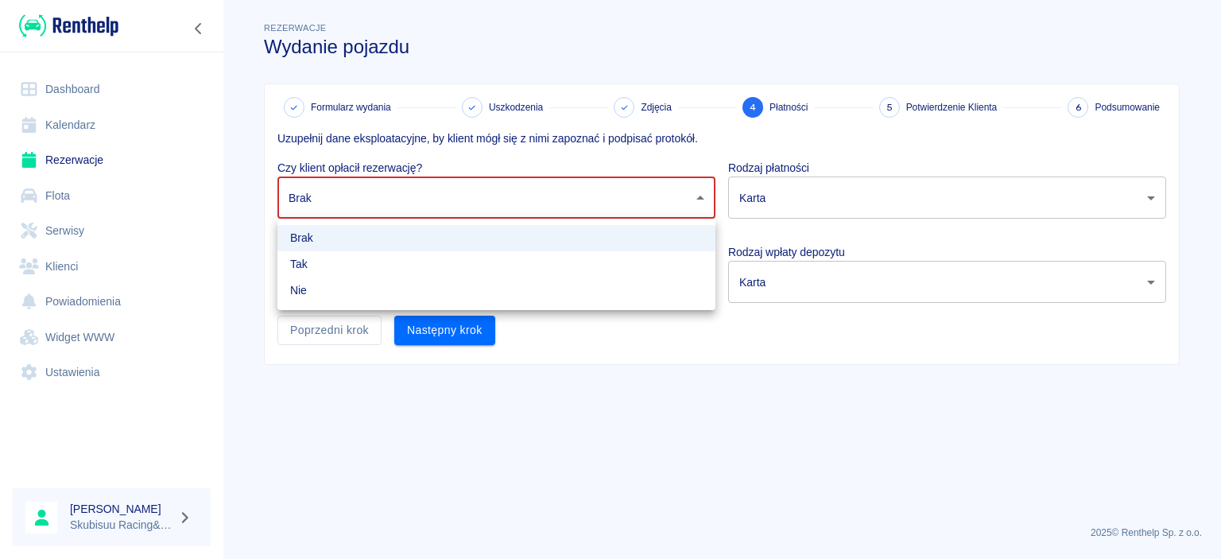
click at [415, 265] on li "Tak" at bounding box center [496, 264] width 438 height 26
type input "true"
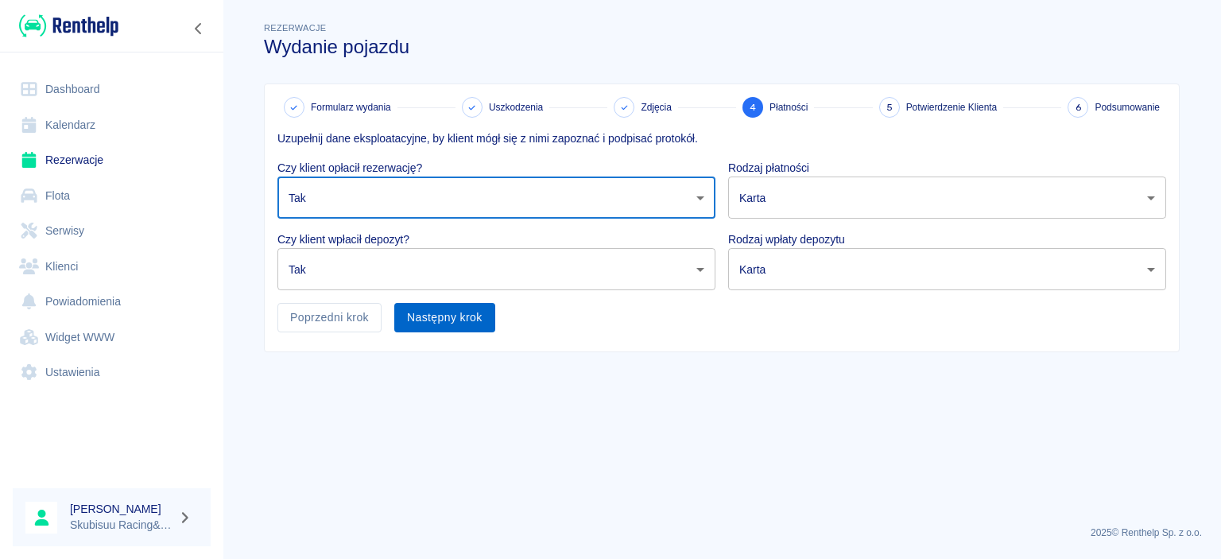
click at [435, 323] on button "Następny krok" at bounding box center [444, 317] width 101 height 29
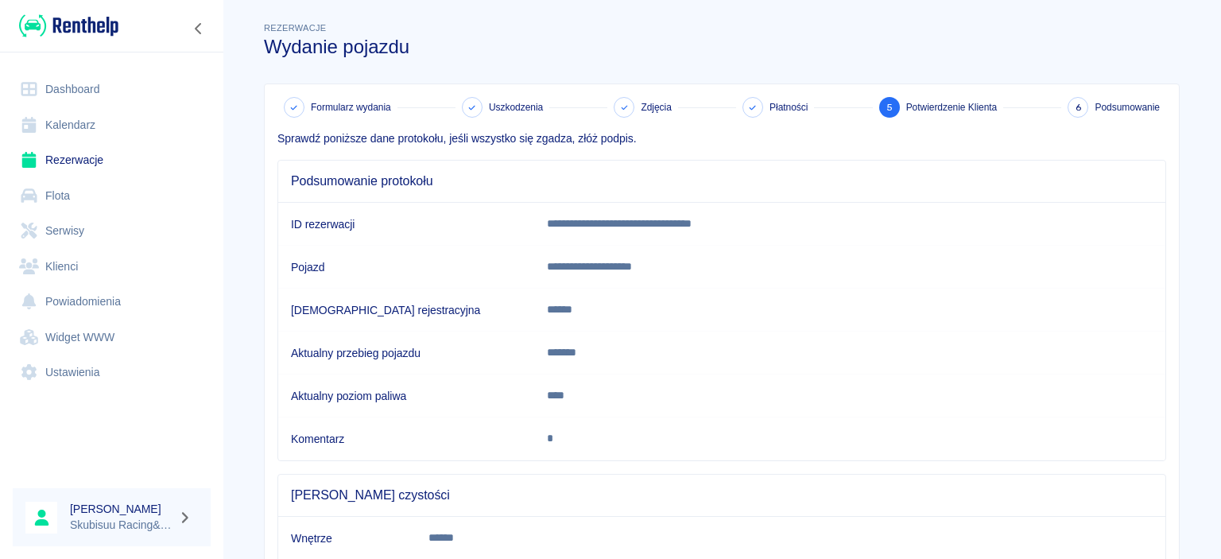
scroll to position [149, 0]
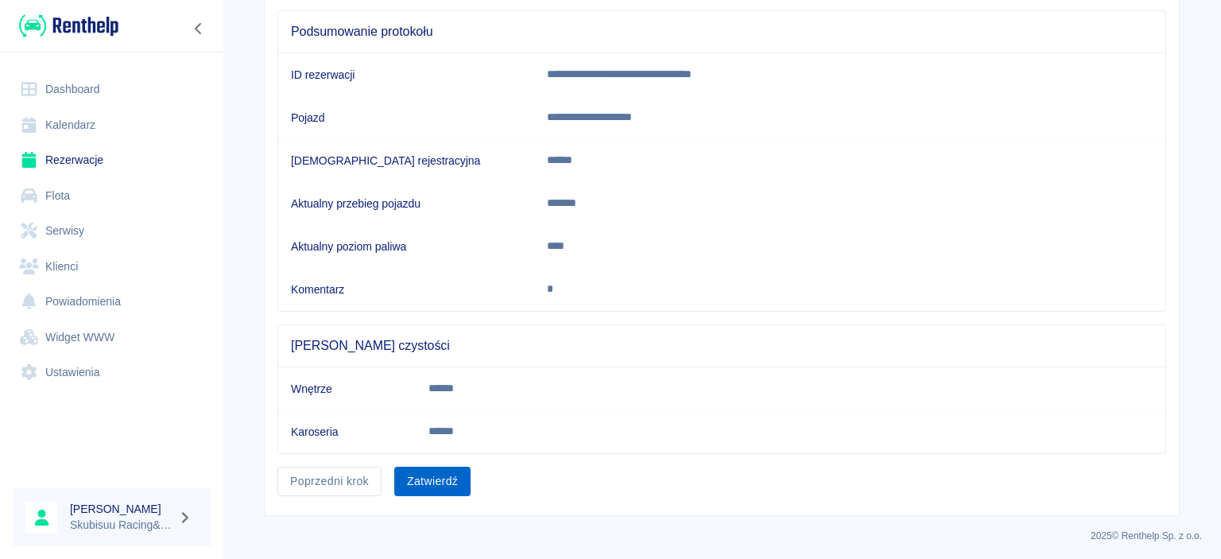
click at [428, 467] on button "Zatwierdź" at bounding box center [432, 480] width 76 height 29
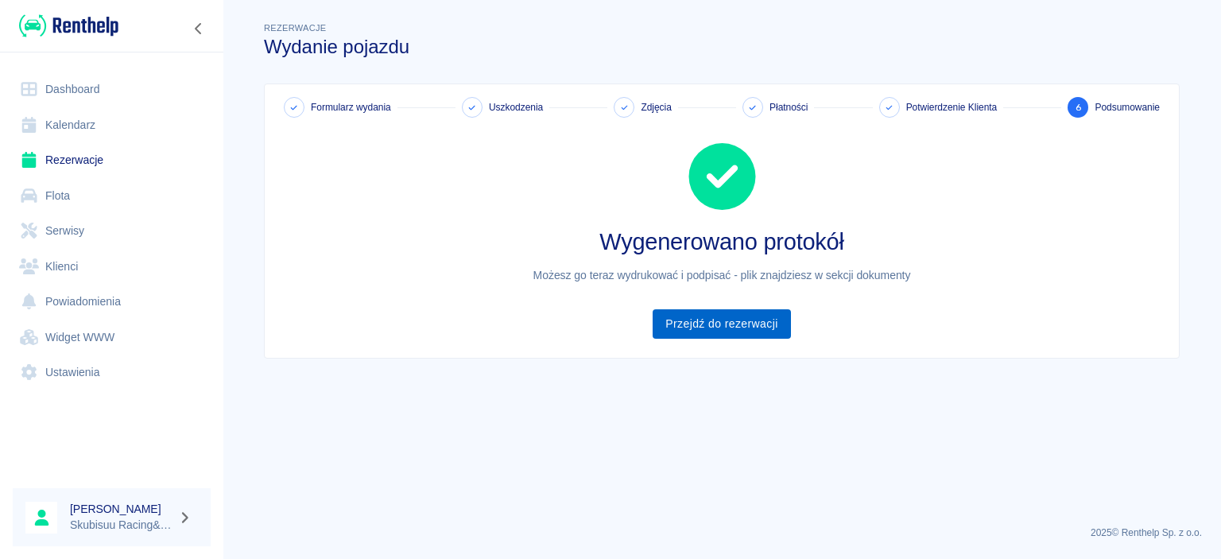
click at [758, 338] on link "Przejdź do rezerwacji" at bounding box center [720, 323] width 137 height 29
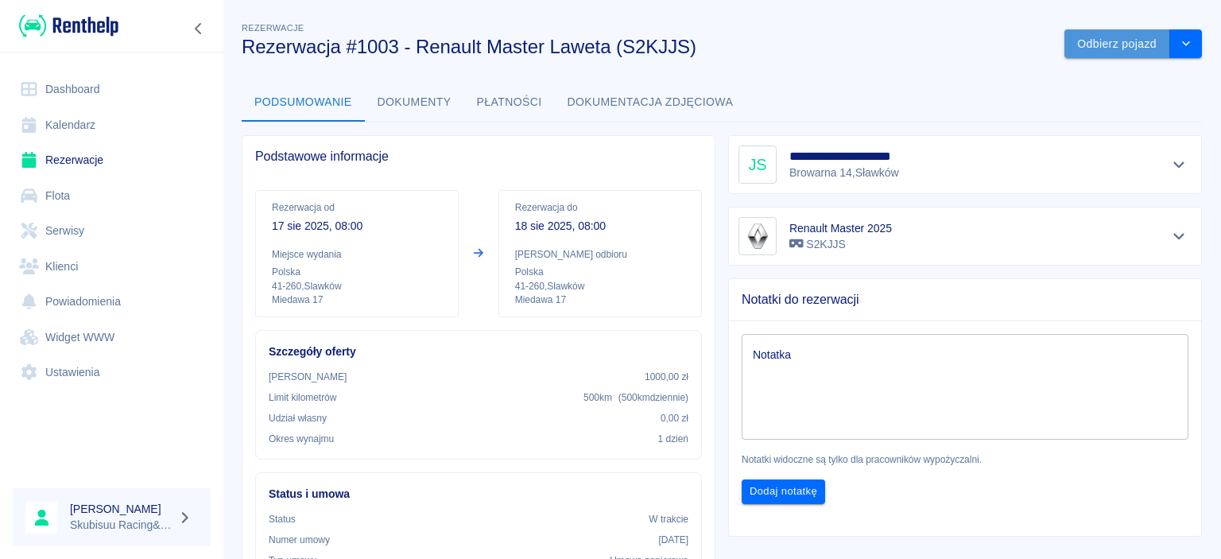
click at [1140, 43] on button "Odbierz pojazd" at bounding box center [1117, 43] width 106 height 29
click at [1180, 34] on icon at bounding box center [1182, 38] width 14 height 11
click at [78, 167] on link "Rezerwacje" at bounding box center [112, 160] width 198 height 36
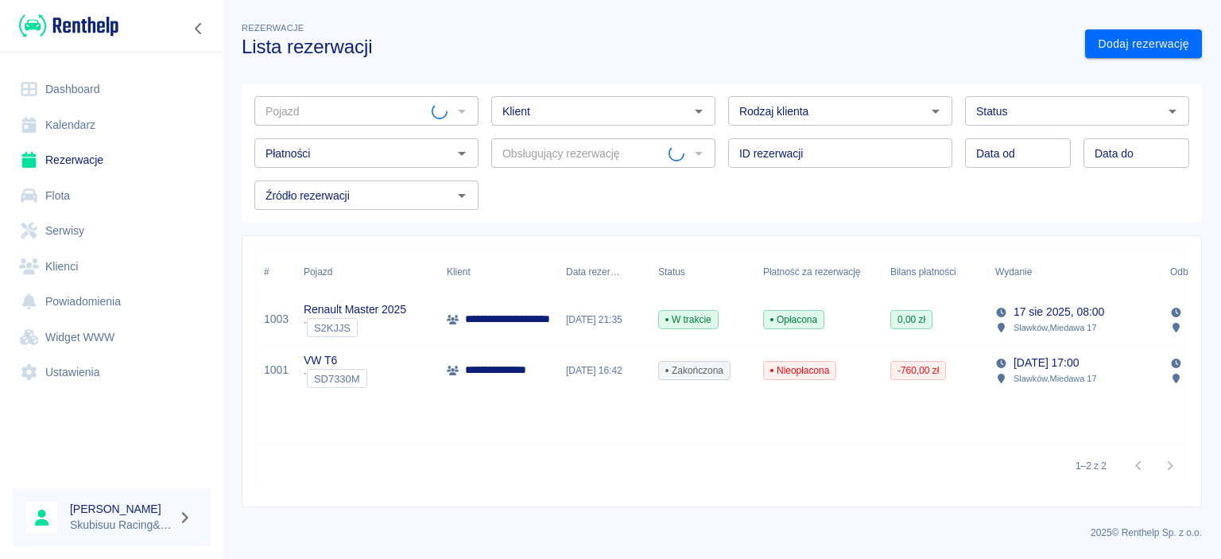
click at [86, 93] on link "Dashboard" at bounding box center [112, 90] width 198 height 36
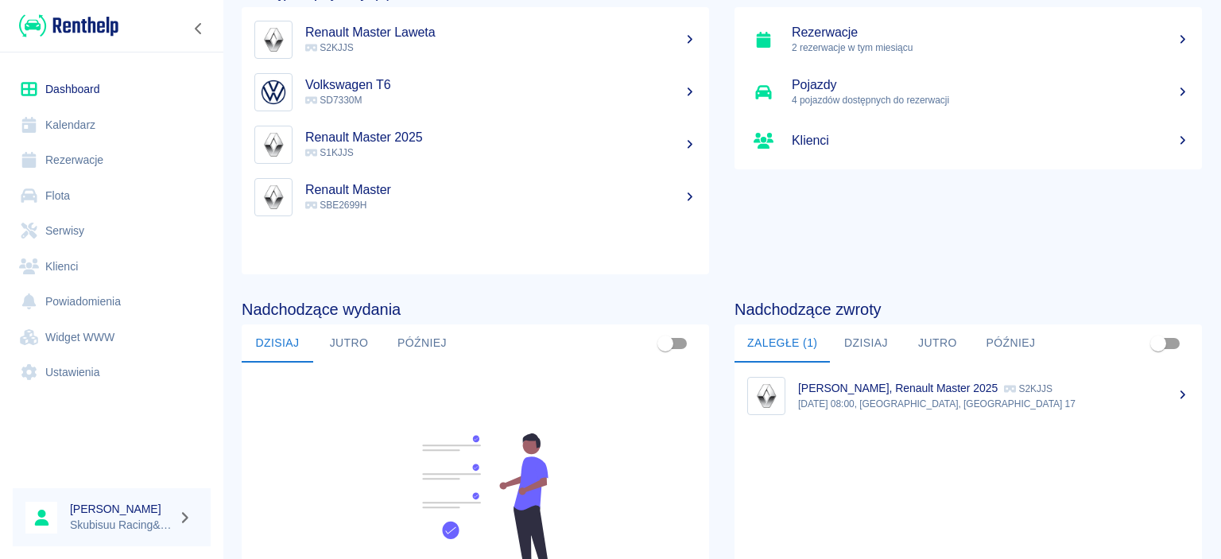
scroll to position [153, 0]
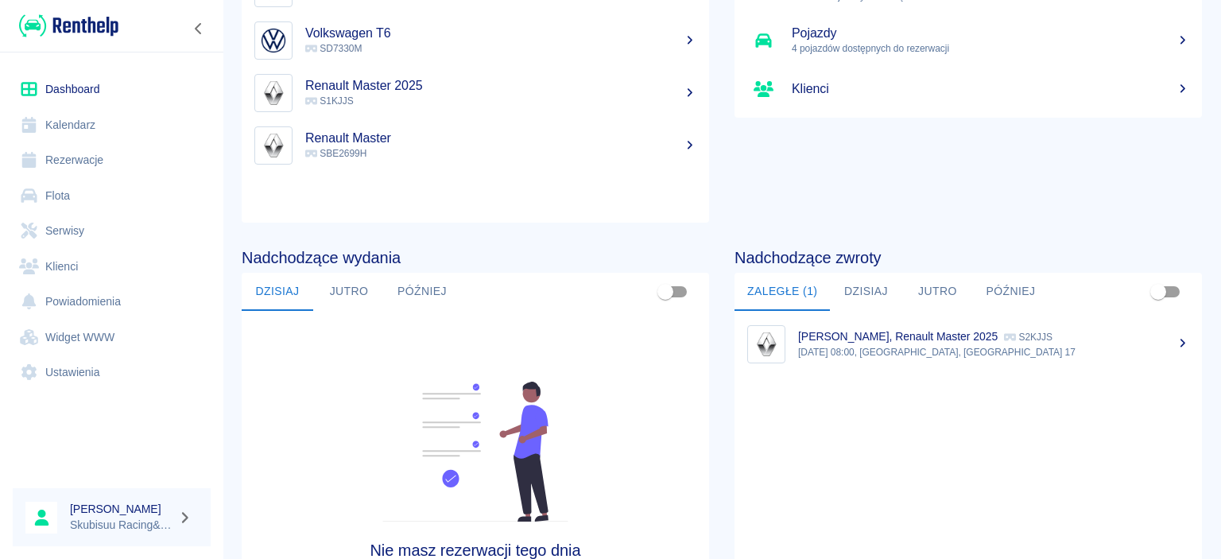
click at [1052, 339] on p "S2KJJS" at bounding box center [1028, 336] width 48 height 11
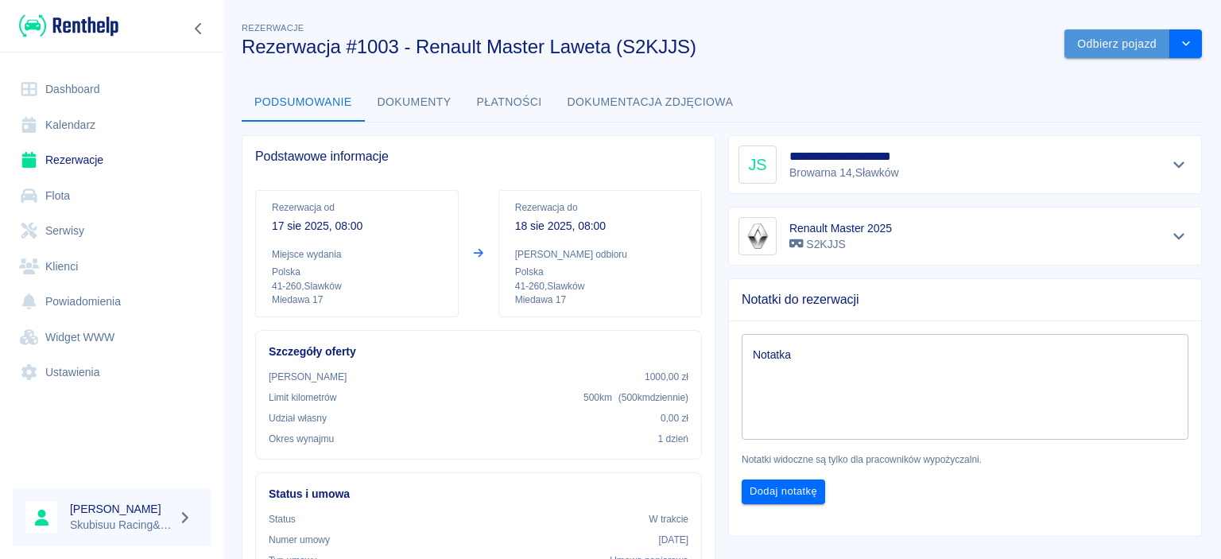
click at [1157, 46] on button "Odbierz pojazd" at bounding box center [1117, 43] width 106 height 29
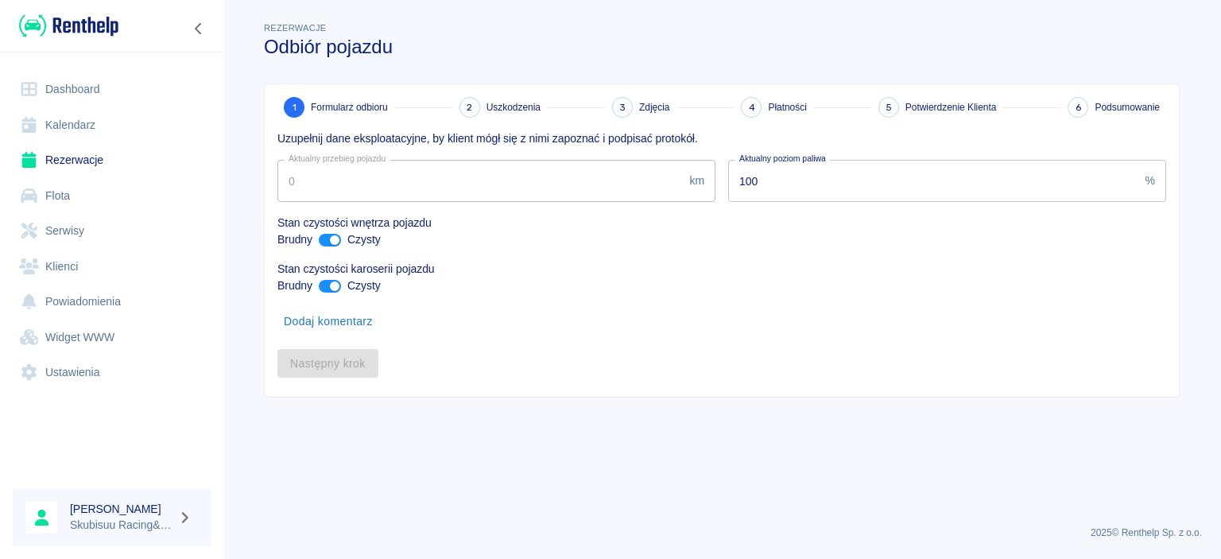
type input "2305"
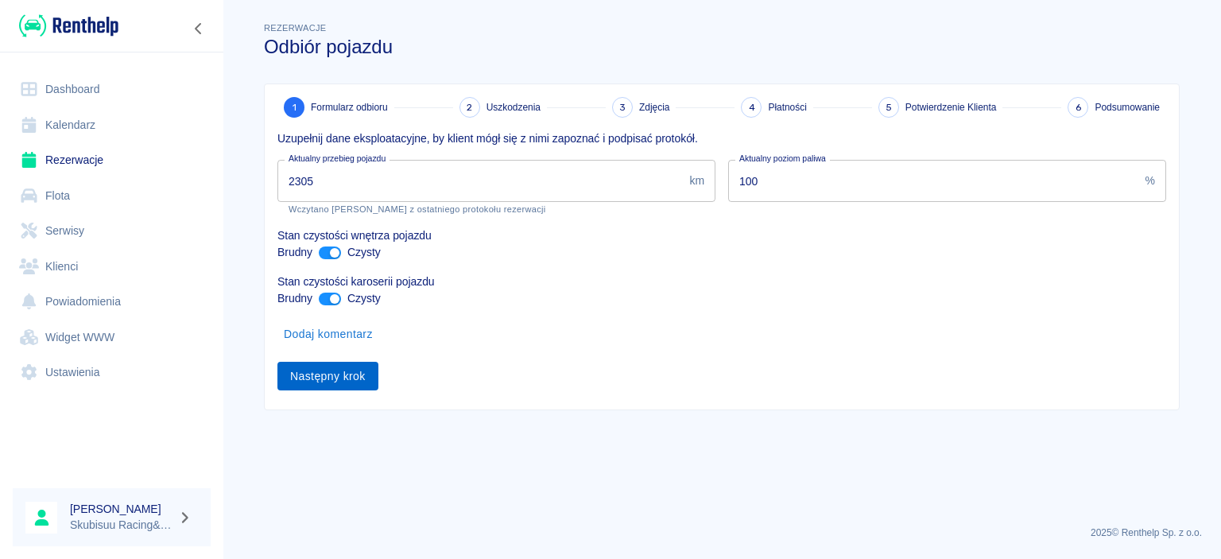
click at [362, 380] on button "Następny krok" at bounding box center [327, 376] width 101 height 29
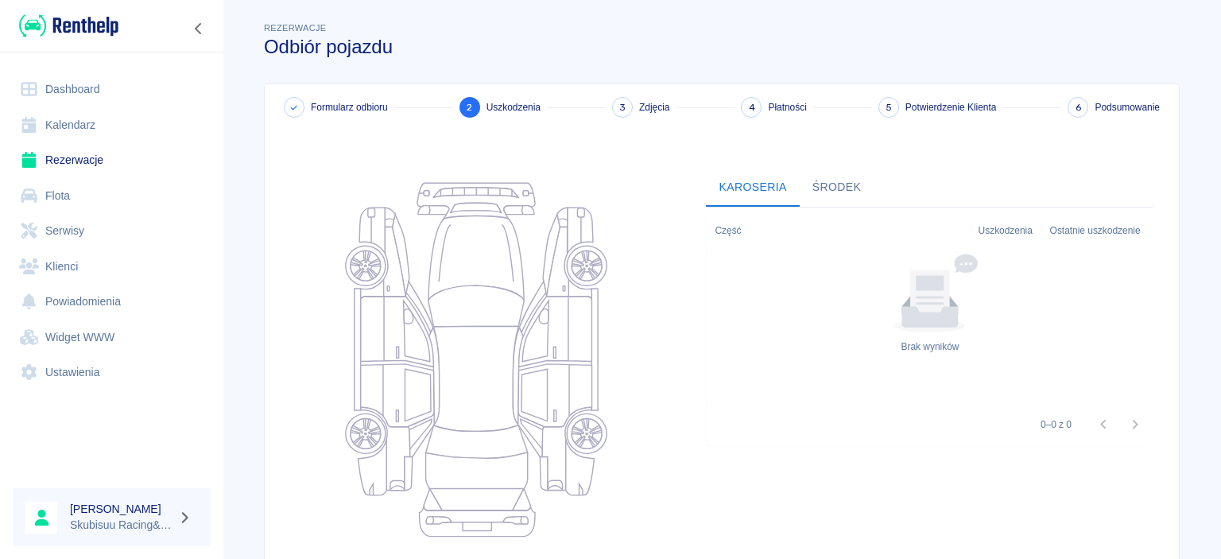
scroll to position [199, 0]
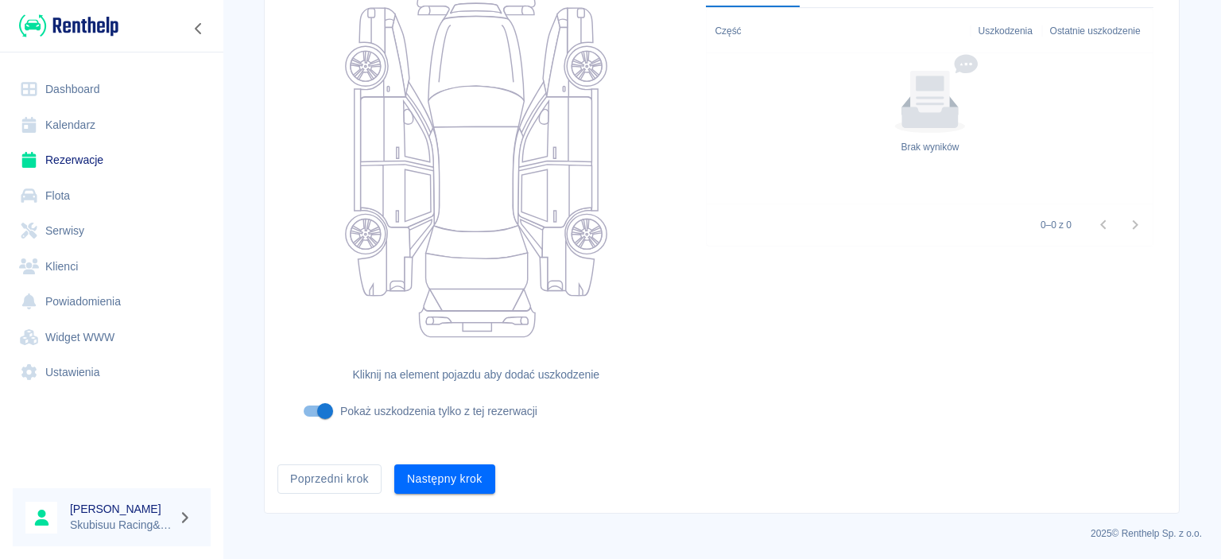
click at [442, 494] on div "Formularz odbioru 2 Uszkodzenia 3 Zdjęcia 4 Płatności 5 Potwierdzenie Klienta 6…" at bounding box center [722, 199] width 914 height 628
click at [441, 491] on button "Następny krok" at bounding box center [444, 478] width 101 height 29
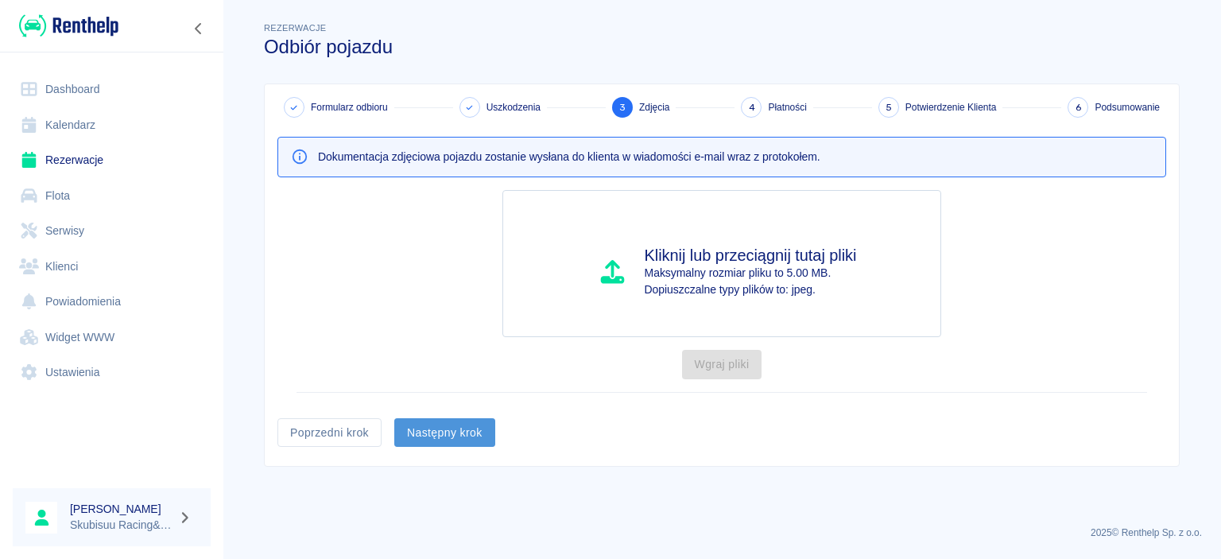
click at [447, 434] on button "Następny krok" at bounding box center [444, 432] width 101 height 29
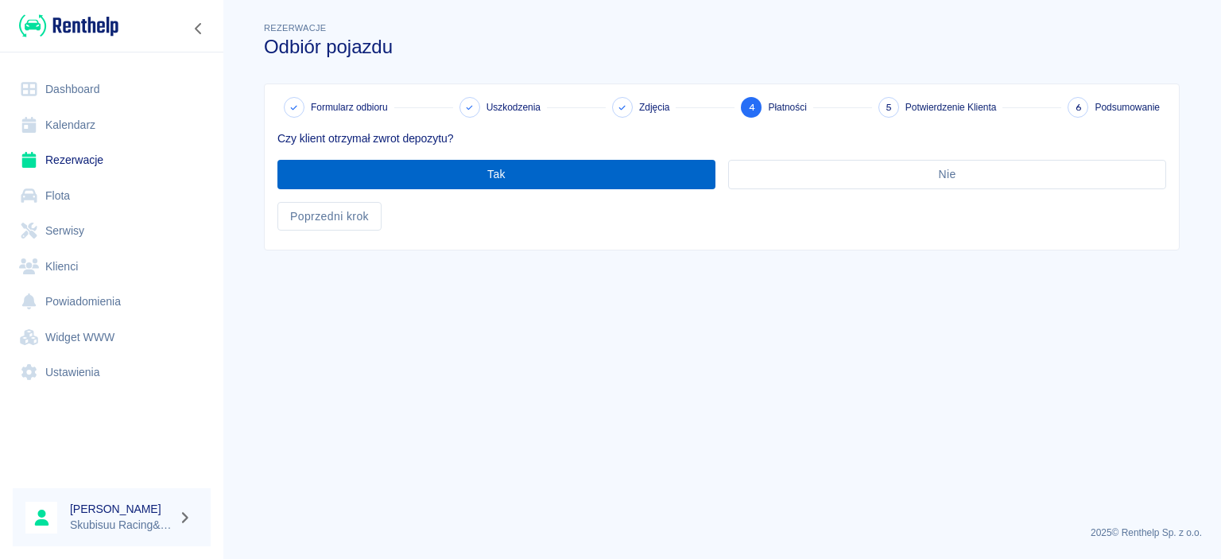
click at [629, 164] on button "Tak" at bounding box center [496, 174] width 438 height 29
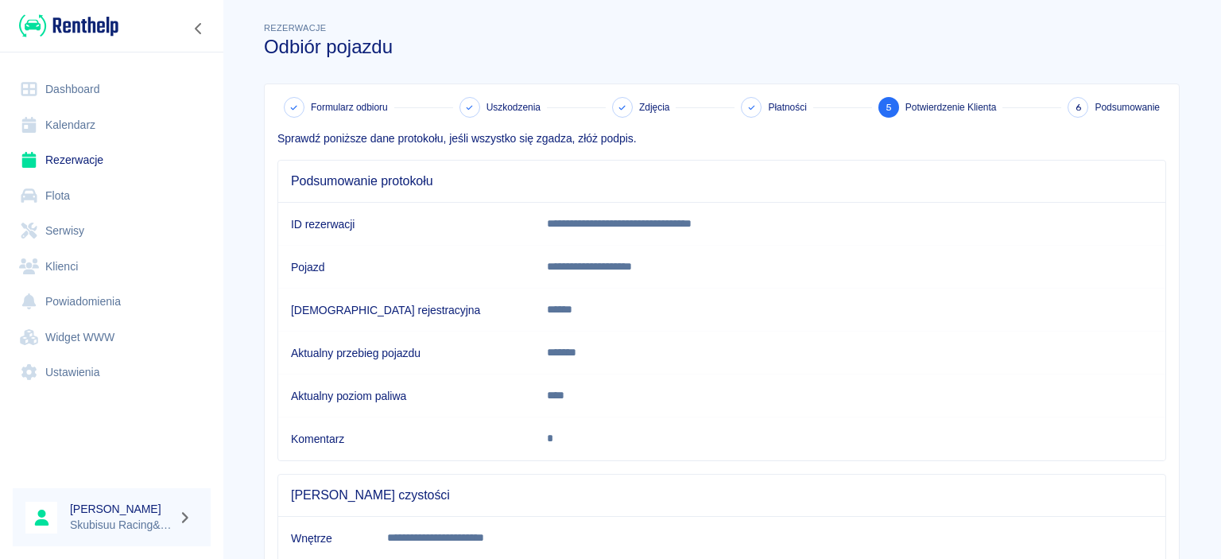
scroll to position [291, 0]
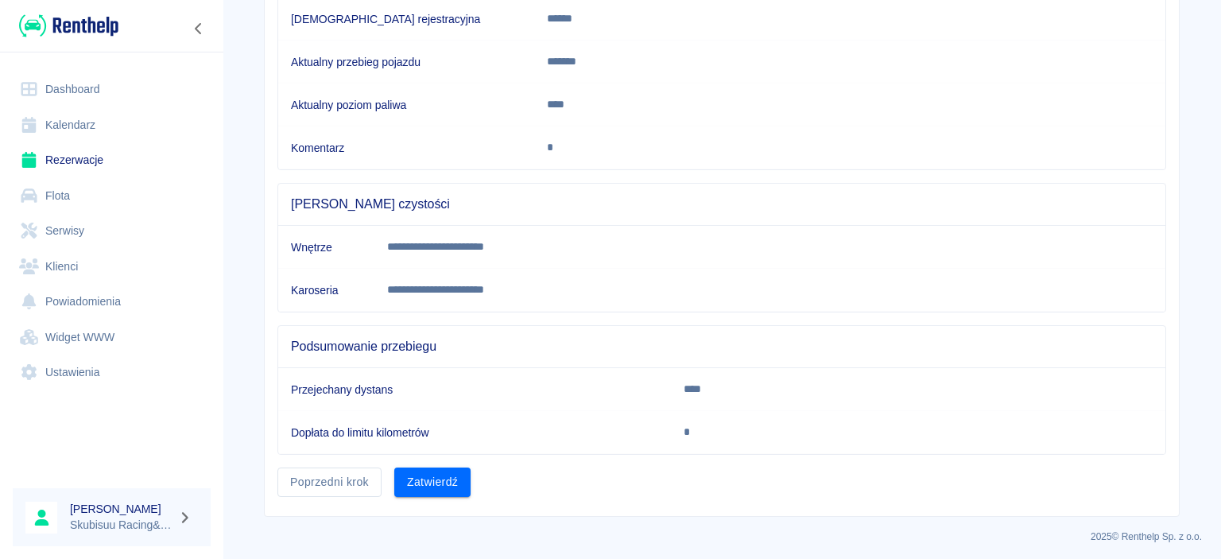
click at [609, 417] on td "Dopłata do limitu kilometrów" at bounding box center [474, 432] width 393 height 43
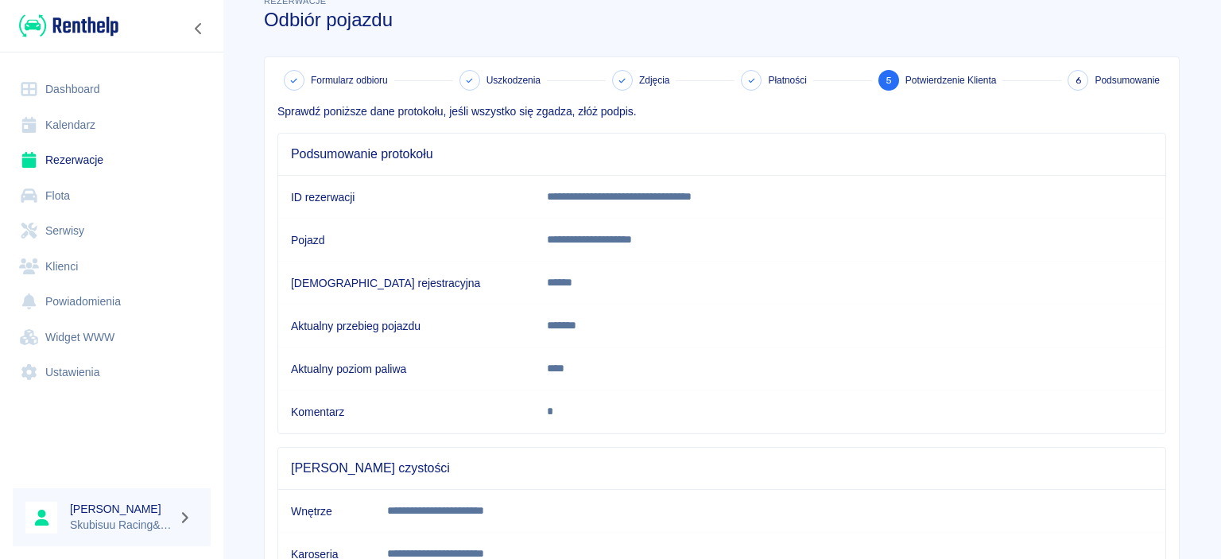
scroll to position [0, 0]
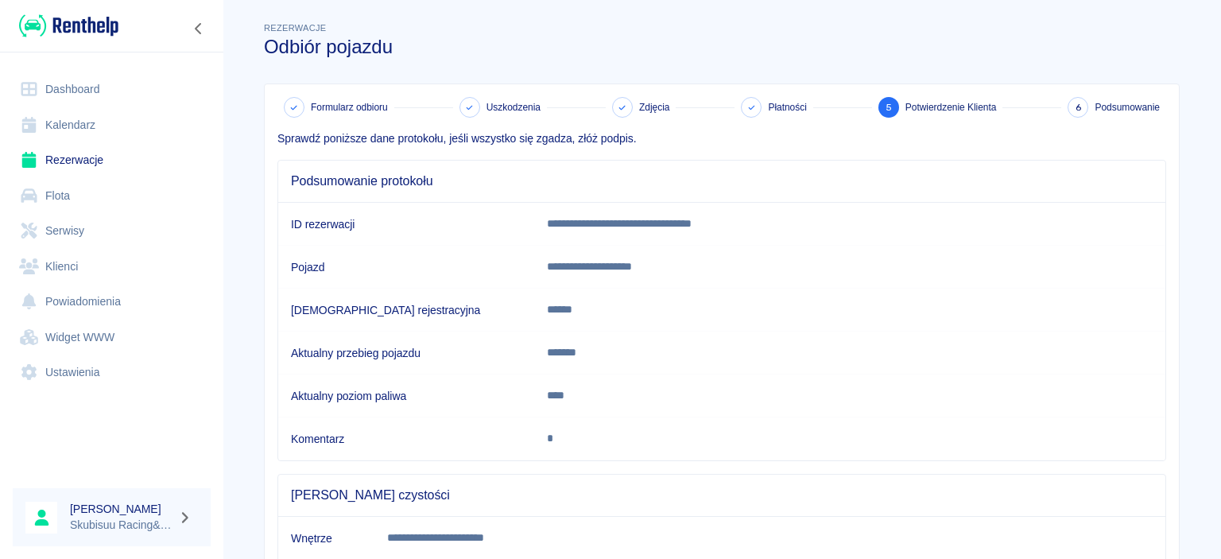
drag, startPoint x: 772, startPoint y: 157, endPoint x: 759, endPoint y: 176, distance: 23.6
click at [770, 160] on div "**********" at bounding box center [715, 304] width 901 height 314
click at [756, 192] on div "Podsumowanie protokołu" at bounding box center [721, 181] width 887 height 41
drag, startPoint x: 675, startPoint y: 238, endPoint x: 676, endPoint y: 273, distance: 35.8
click at [675, 237] on td "**********" at bounding box center [849, 224] width 631 height 43
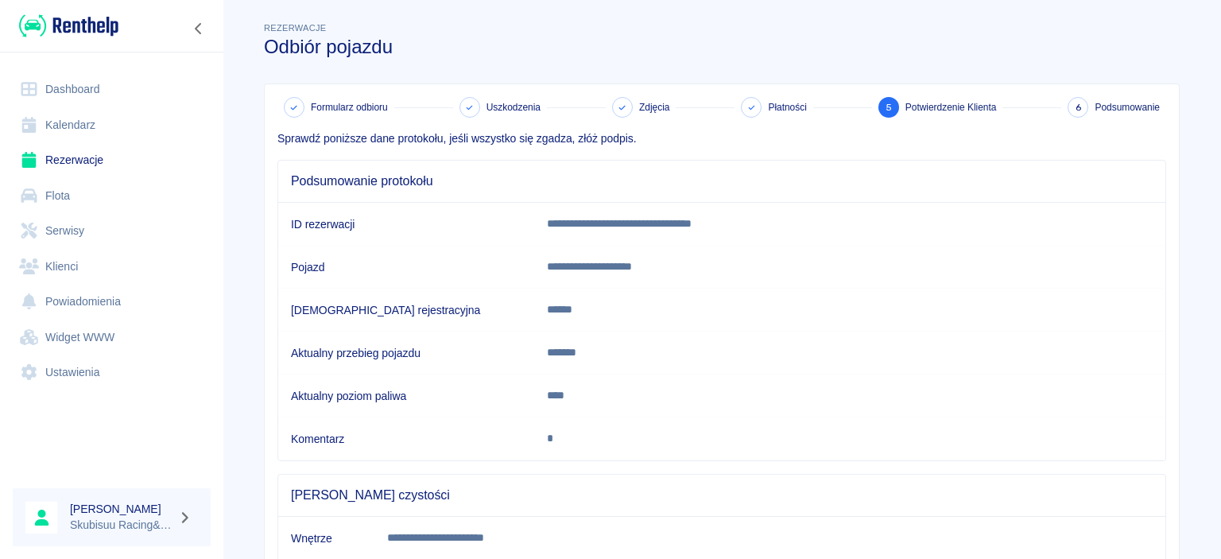
click at [676, 275] on td "**********" at bounding box center [849, 267] width 631 height 43
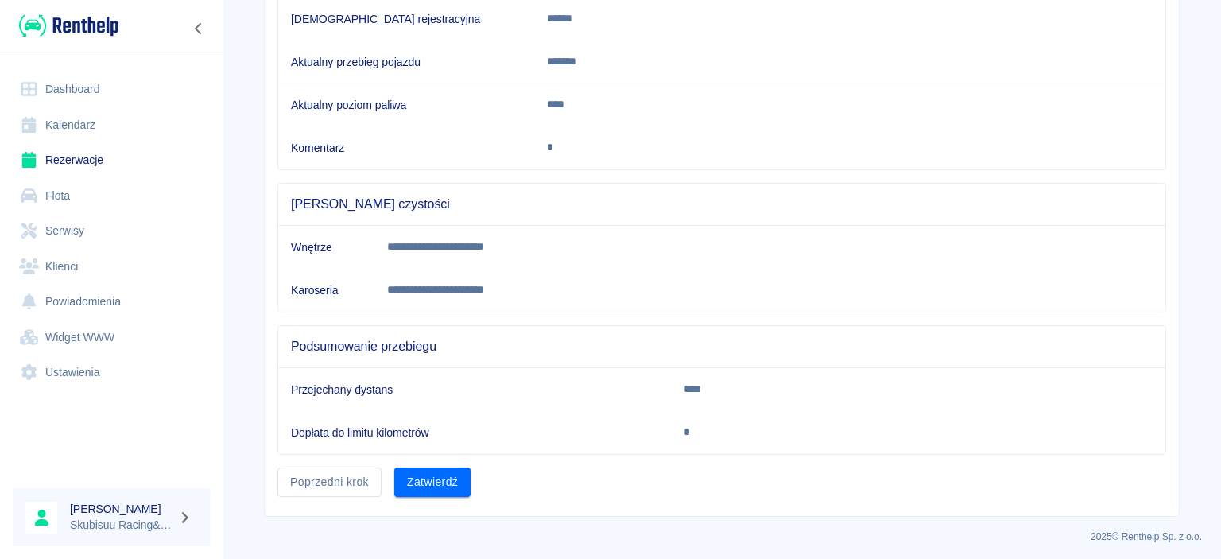
click at [654, 297] on td "**********" at bounding box center [769, 290] width 791 height 43
drag, startPoint x: 645, startPoint y: 264, endPoint x: 608, endPoint y: 271, distance: 38.0
click at [644, 264] on td "**********" at bounding box center [769, 247] width 791 height 43
click at [346, 476] on button "Poprzedni krok" at bounding box center [329, 481] width 104 height 29
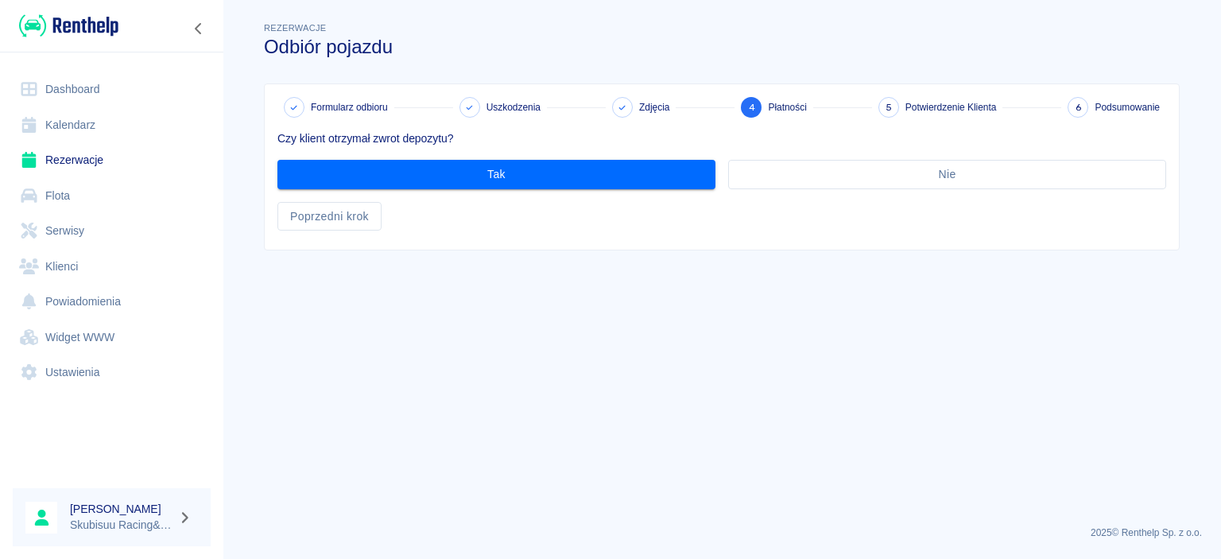
scroll to position [0, 0]
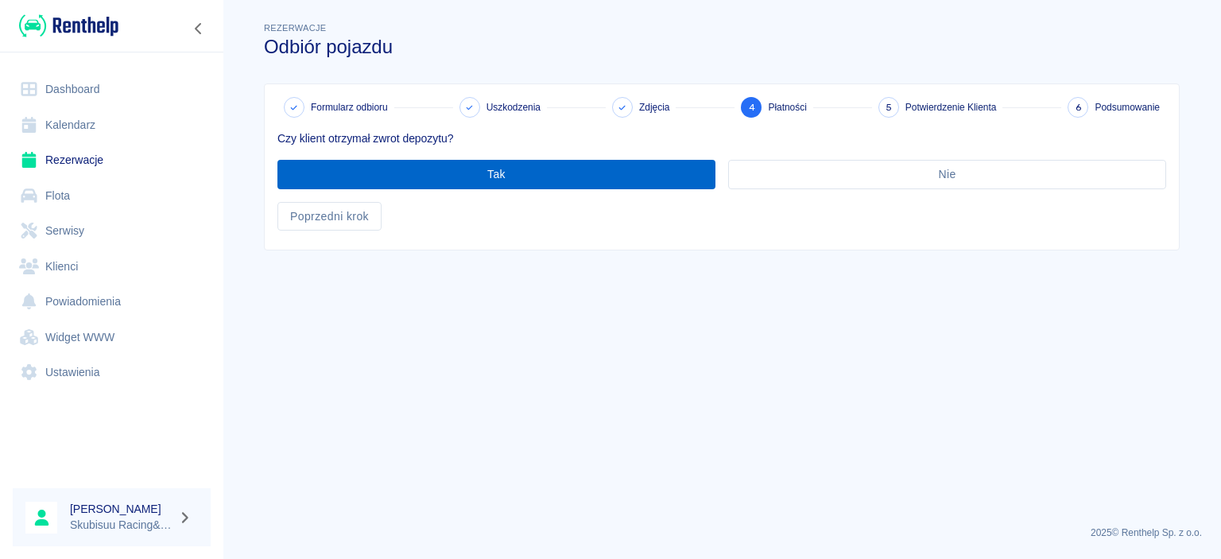
click at [517, 184] on button "Tak" at bounding box center [496, 174] width 438 height 29
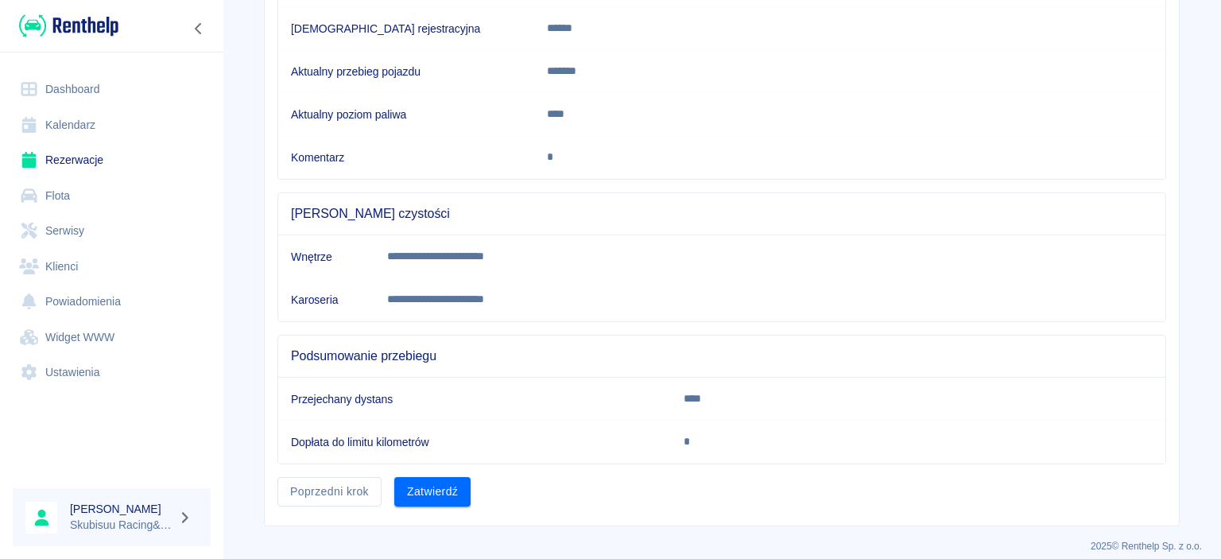
scroll to position [291, 0]
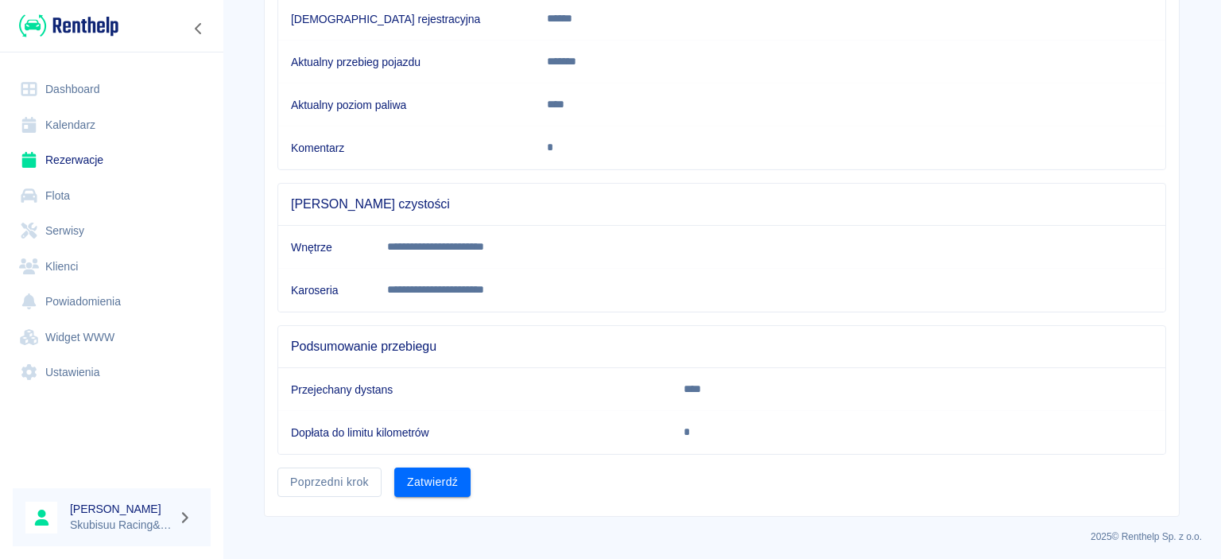
click at [607, 284] on p "**********" at bounding box center [674, 289] width 574 height 17
click at [614, 265] on td "**********" at bounding box center [769, 247] width 791 height 43
click at [524, 330] on div "Podsumowanie przebiegu" at bounding box center [721, 346] width 887 height 41
click at [518, 346] on span "Podsumowanie przebiegu" at bounding box center [721, 347] width 861 height 16
drag, startPoint x: 977, startPoint y: 386, endPoint x: 785, endPoint y: 424, distance: 195.1
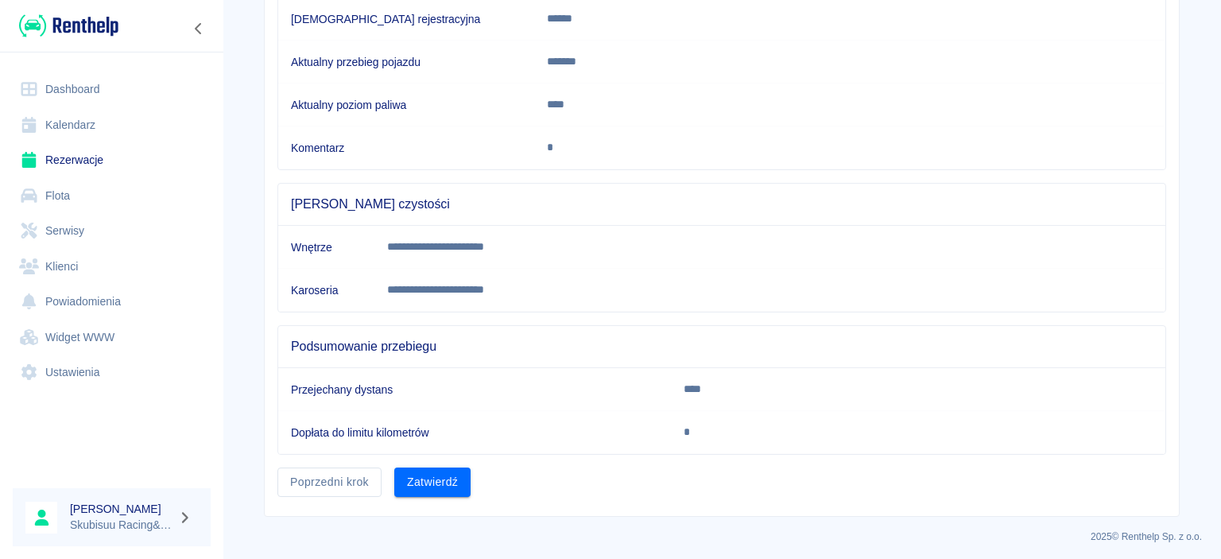
click at [864, 386] on p "****" at bounding box center [773, 389] width 180 height 17
click at [450, 485] on button "Zatwierdź" at bounding box center [432, 481] width 76 height 29
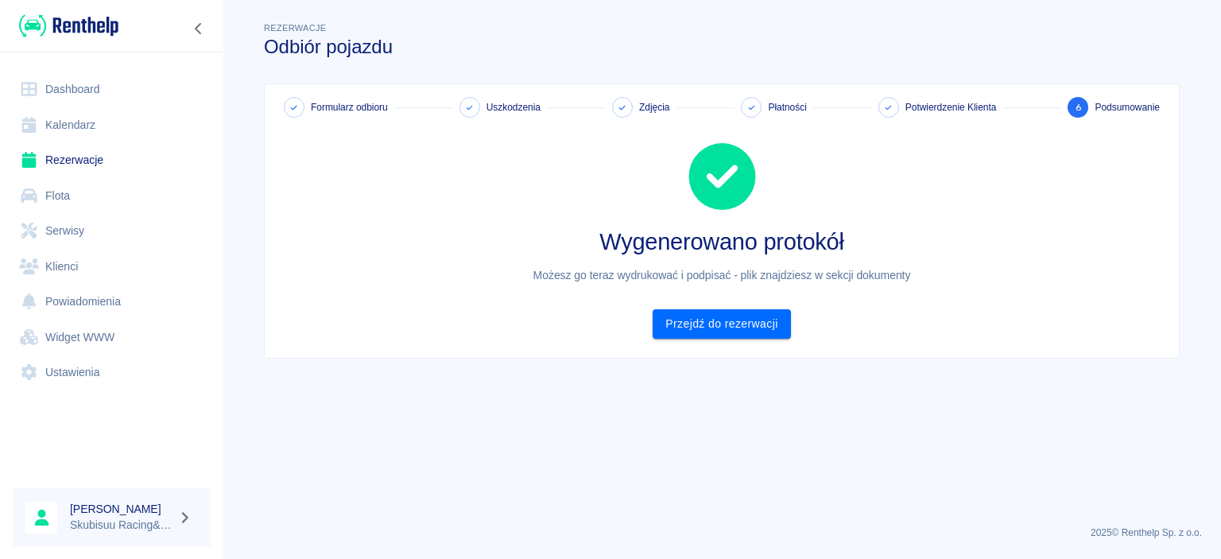
scroll to position [0, 0]
click at [691, 327] on link "Przejdź do rezerwacji" at bounding box center [720, 323] width 137 height 29
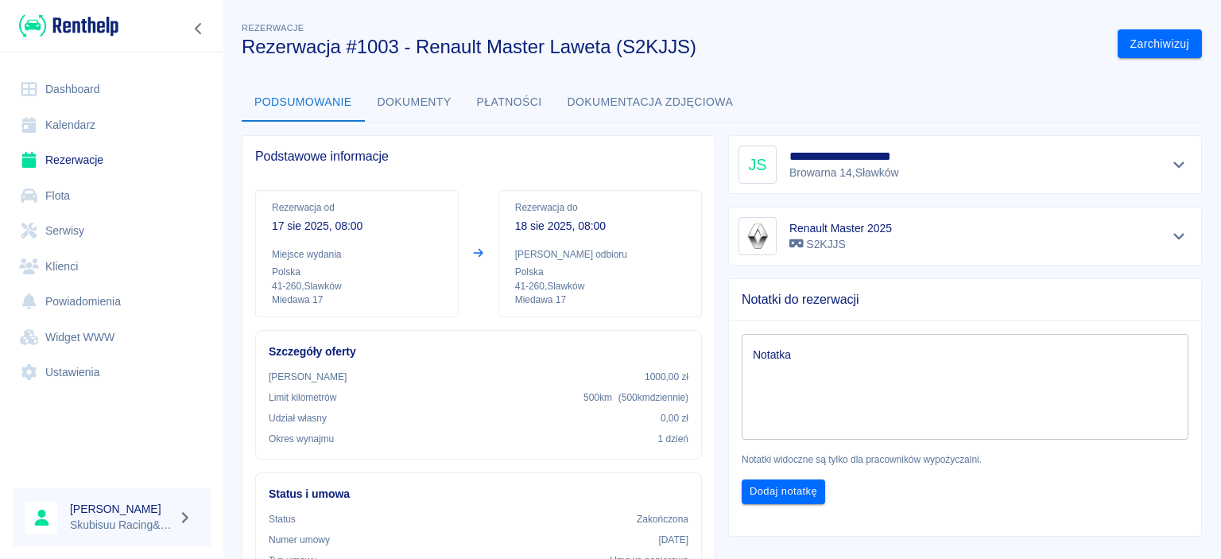
click at [67, 102] on link "Dashboard" at bounding box center [112, 90] width 198 height 36
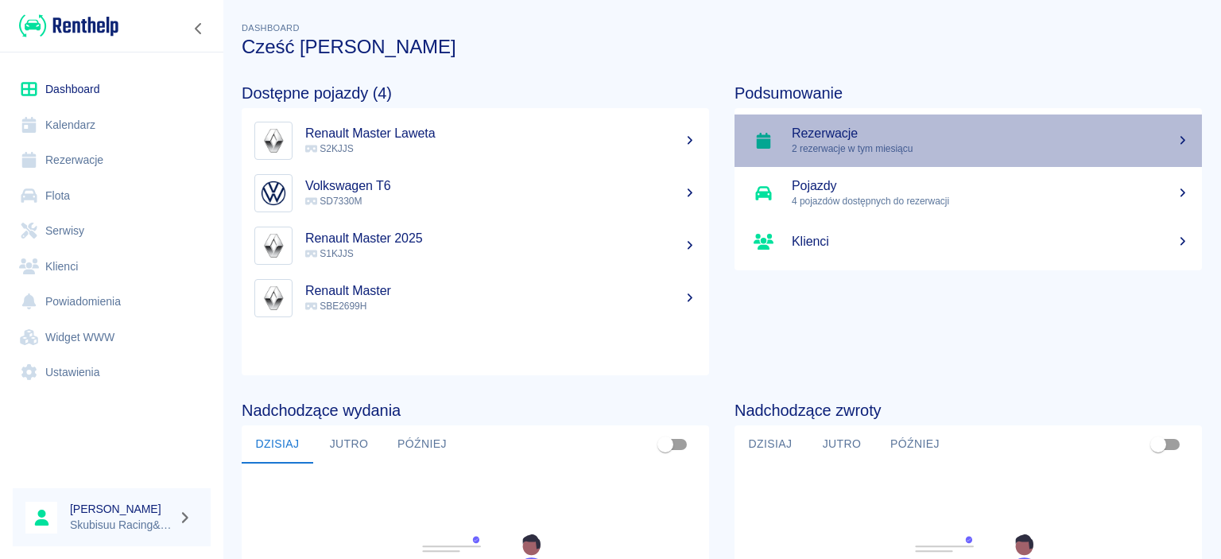
click at [908, 149] on p "2 rezerwacje w tym miesiącu" at bounding box center [990, 148] width 397 height 14
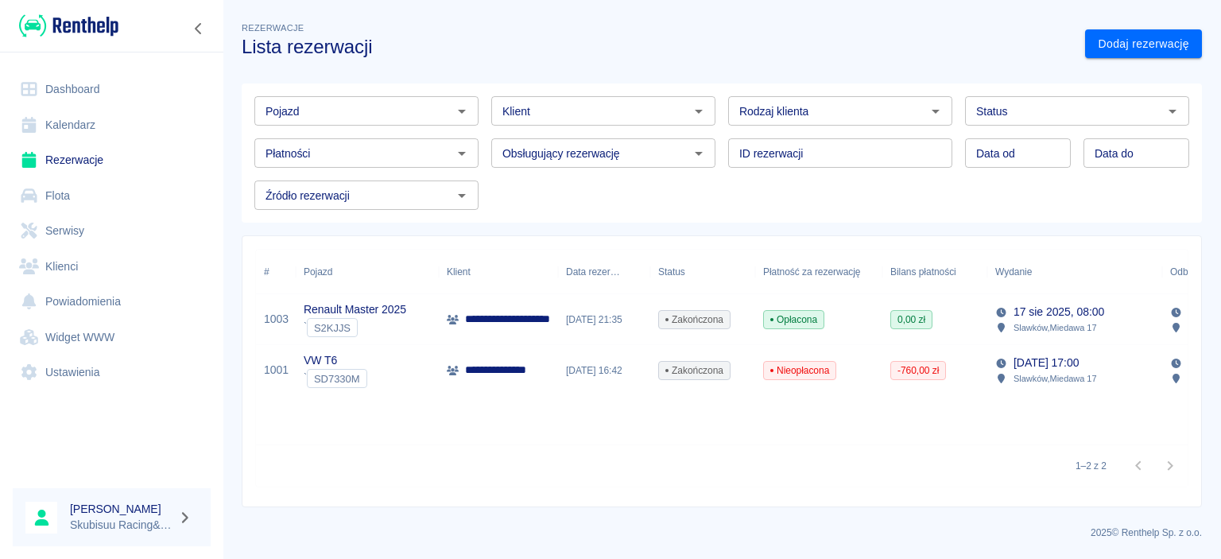
click at [59, 21] on img at bounding box center [68, 26] width 99 height 26
